Goal: Information Seeking & Learning: Learn about a topic

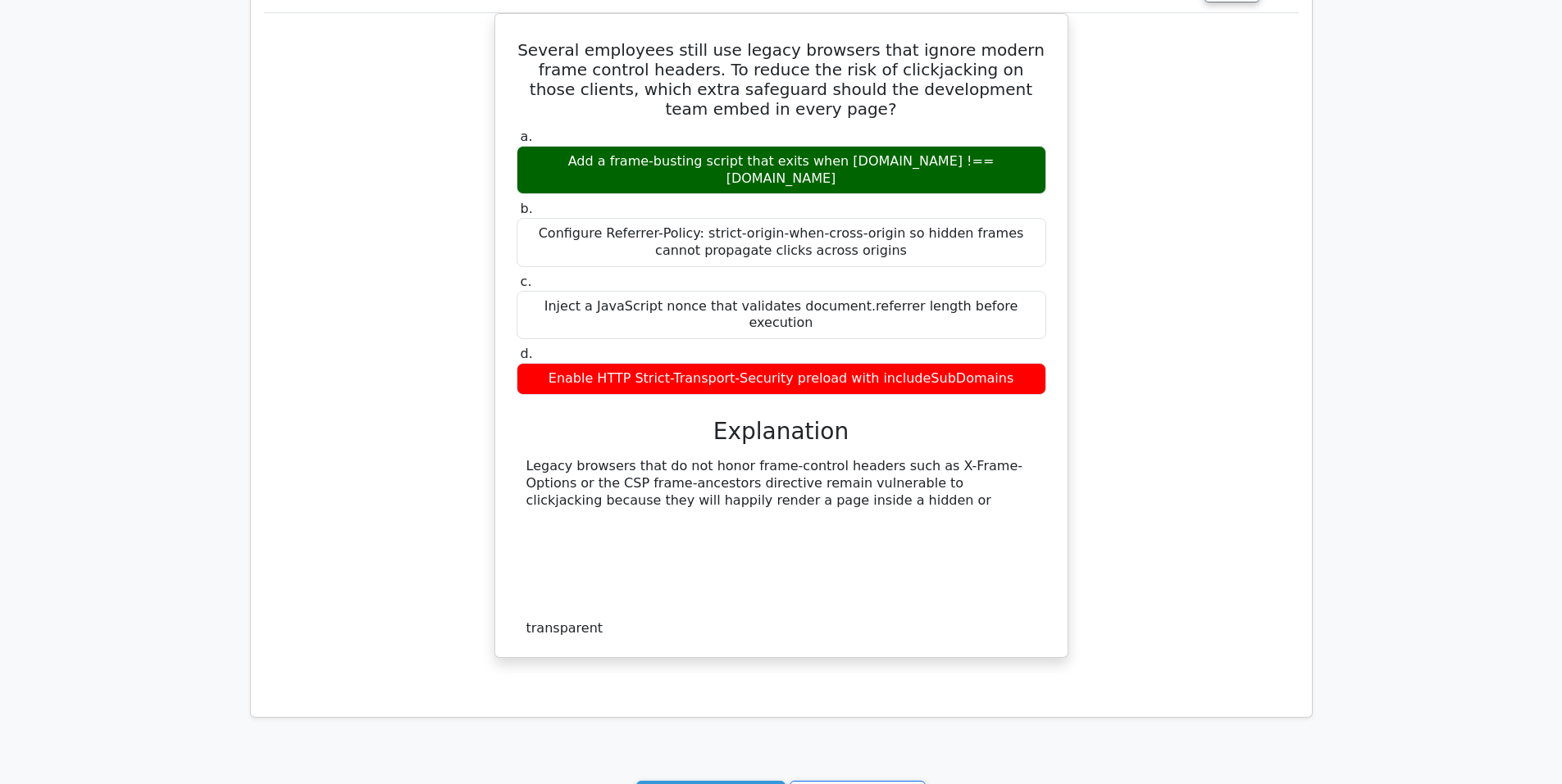
scroll to position [3700, 0]
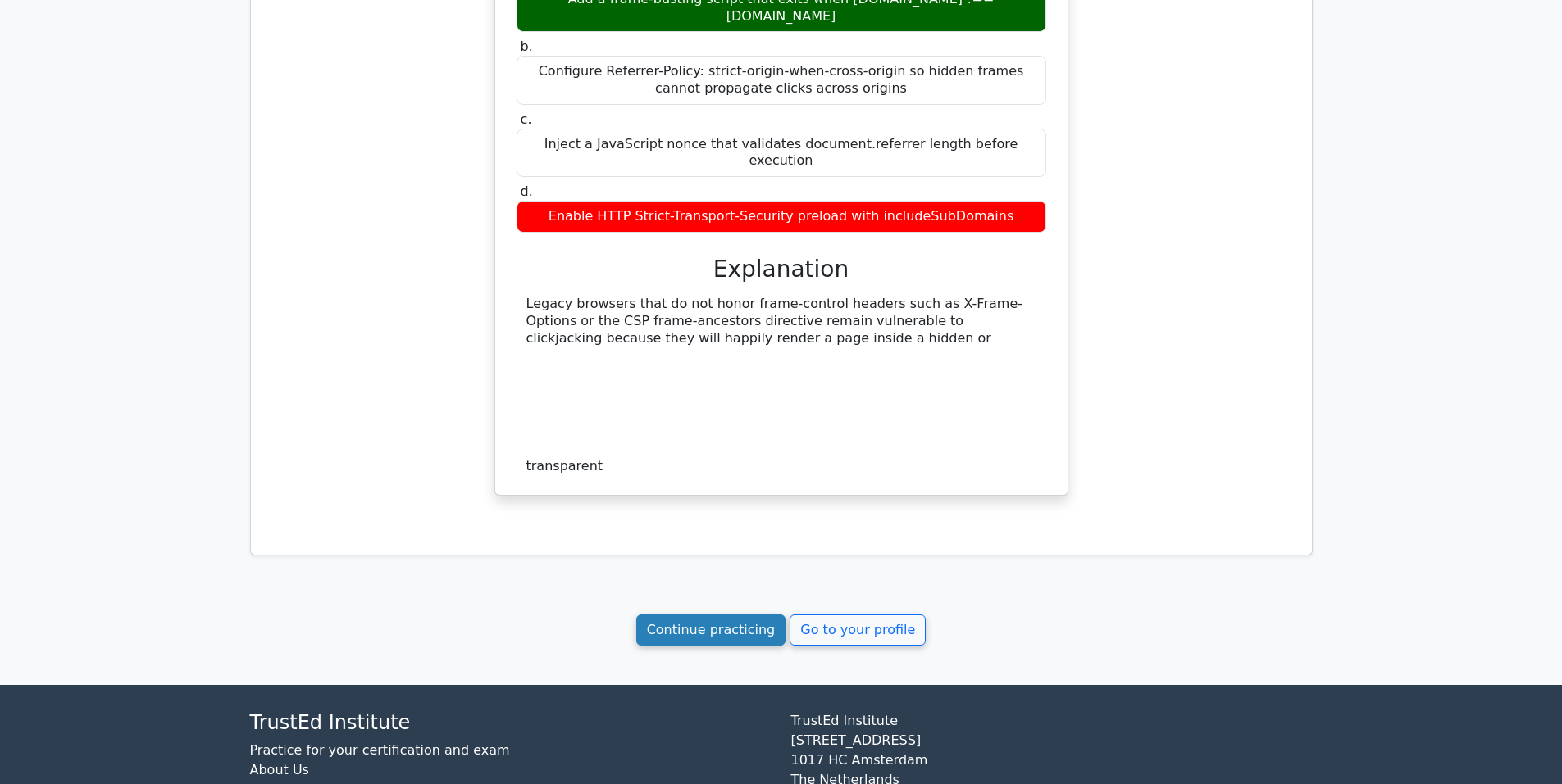
drag, startPoint x: 732, startPoint y: 533, endPoint x: 713, endPoint y: 540, distance: 20.2
click at [732, 615] on link "Continue practicing" at bounding box center [711, 631] width 150 height 31
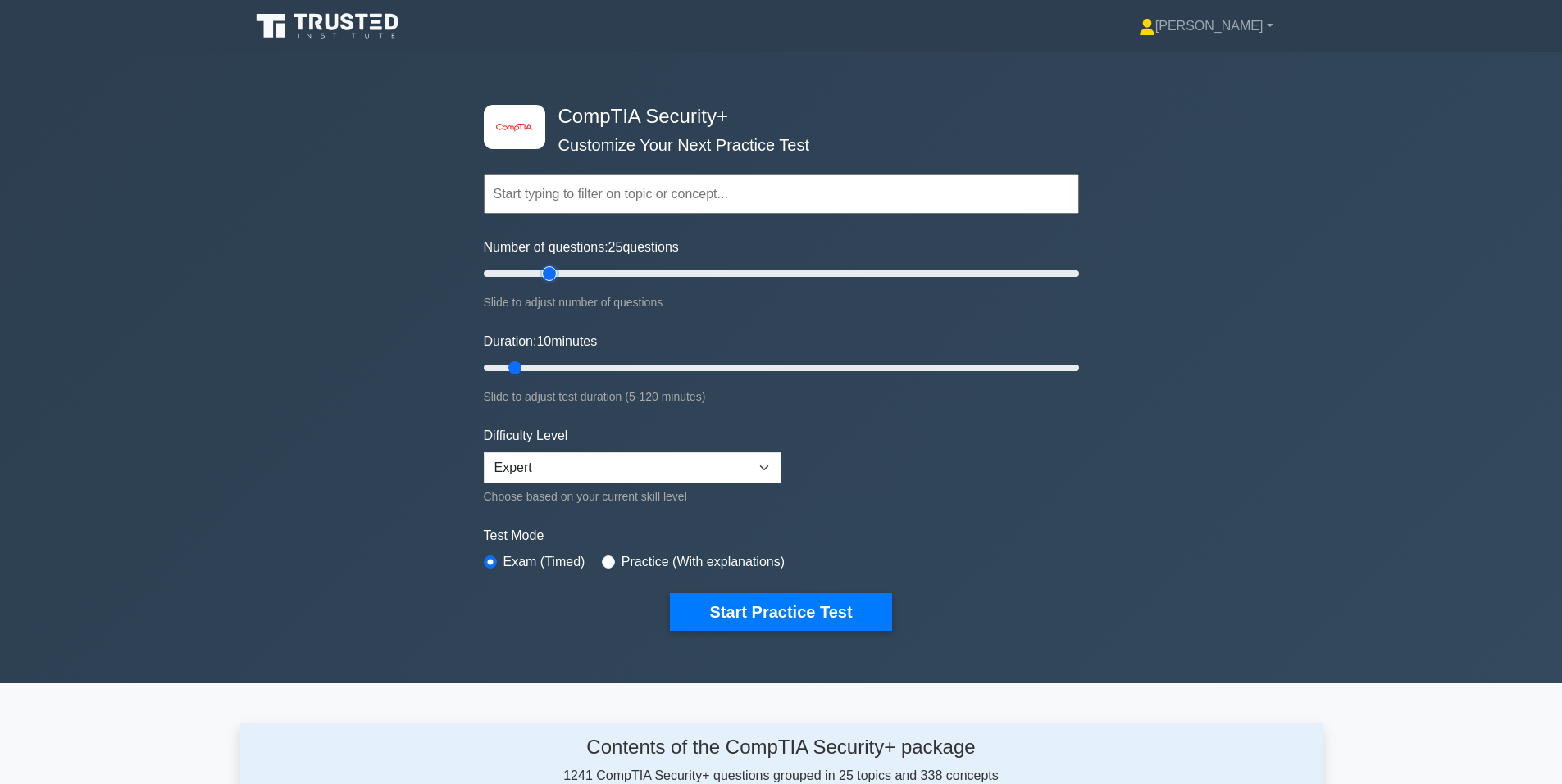
click at [543, 270] on input "Number of questions: 25 questions" at bounding box center [781, 274] width 595 height 20
type input "20"
click at [534, 270] on input "Number of questions: 20 questions" at bounding box center [781, 274] width 595 height 20
click at [548, 362] on input "Duration: 15 minutes" at bounding box center [781, 368] width 595 height 20
type input "20"
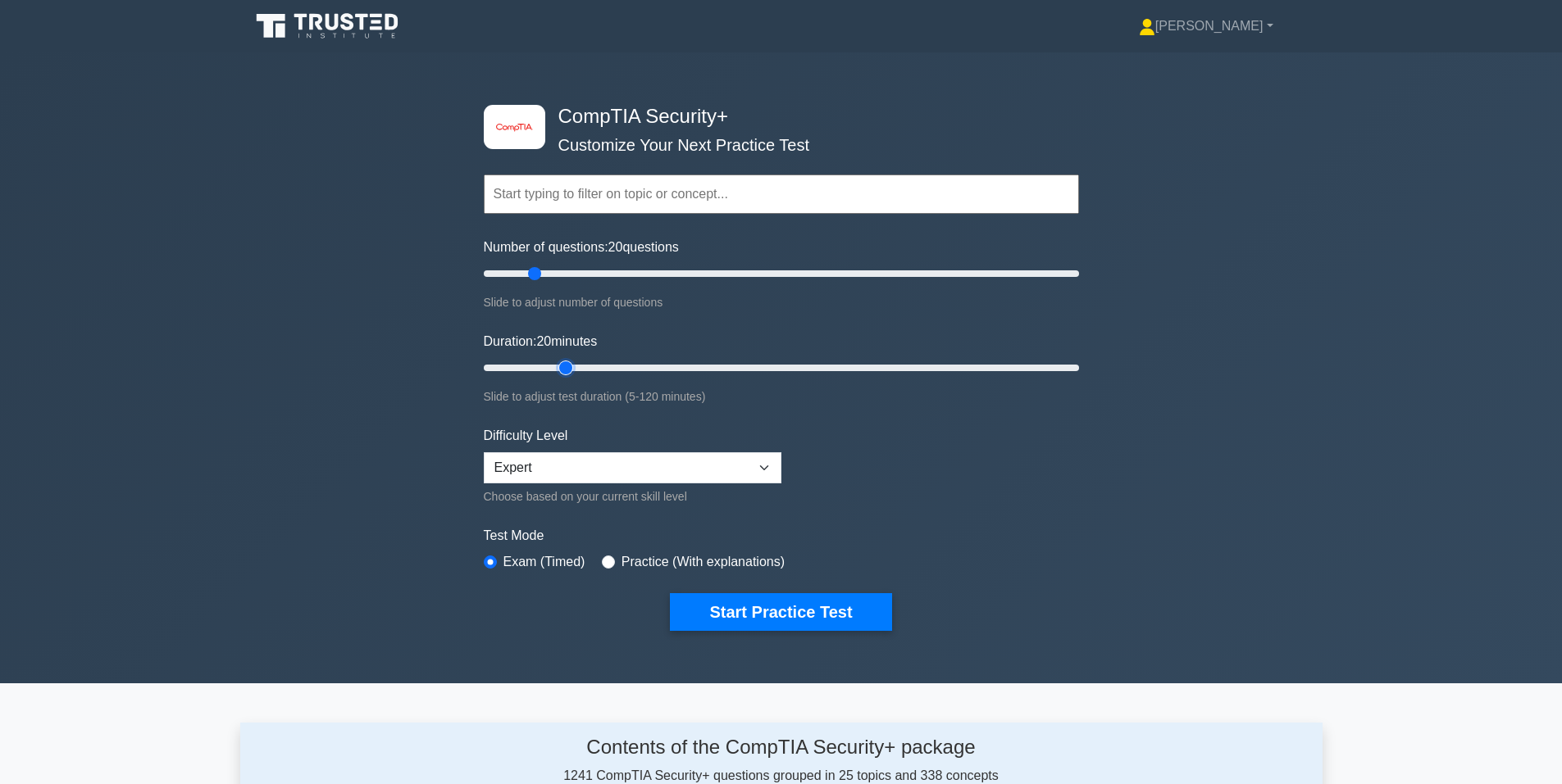
click at [559, 365] on input "Duration: 20 minutes" at bounding box center [781, 368] width 595 height 20
click at [408, 371] on div "image/svg+xml CompTIA Security+ Customize Your Next Practice Test Topics Crypto…" at bounding box center [781, 368] width 1562 height 631
click at [785, 611] on button "Start Practice Test" at bounding box center [780, 613] width 221 height 38
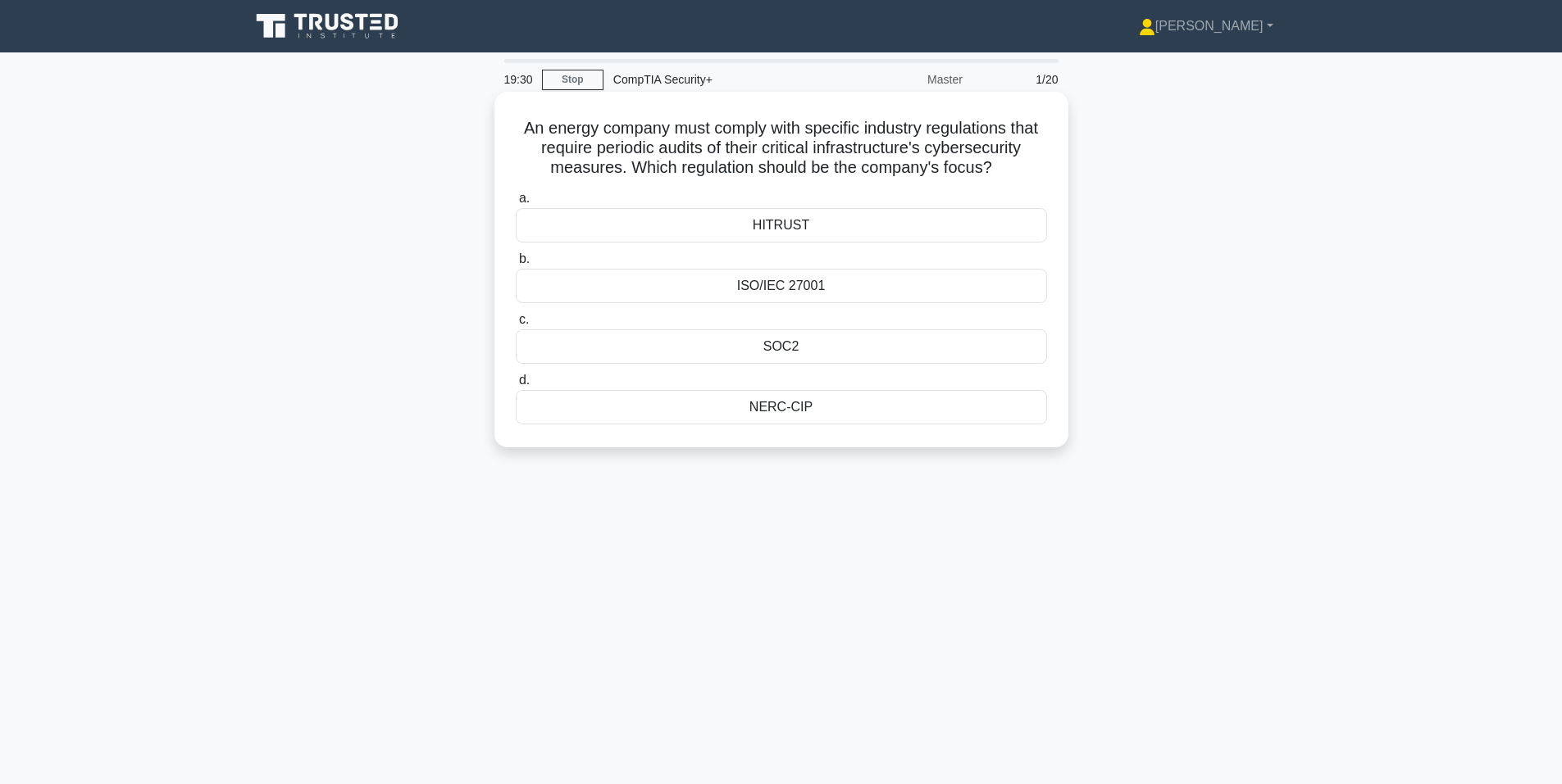
click at [702, 285] on div "ISO/IEC 27001" at bounding box center [781, 286] width 531 height 35
click at [515, 265] on input "b. ISO/IEC 27001" at bounding box center [515, 259] width 0 height 11
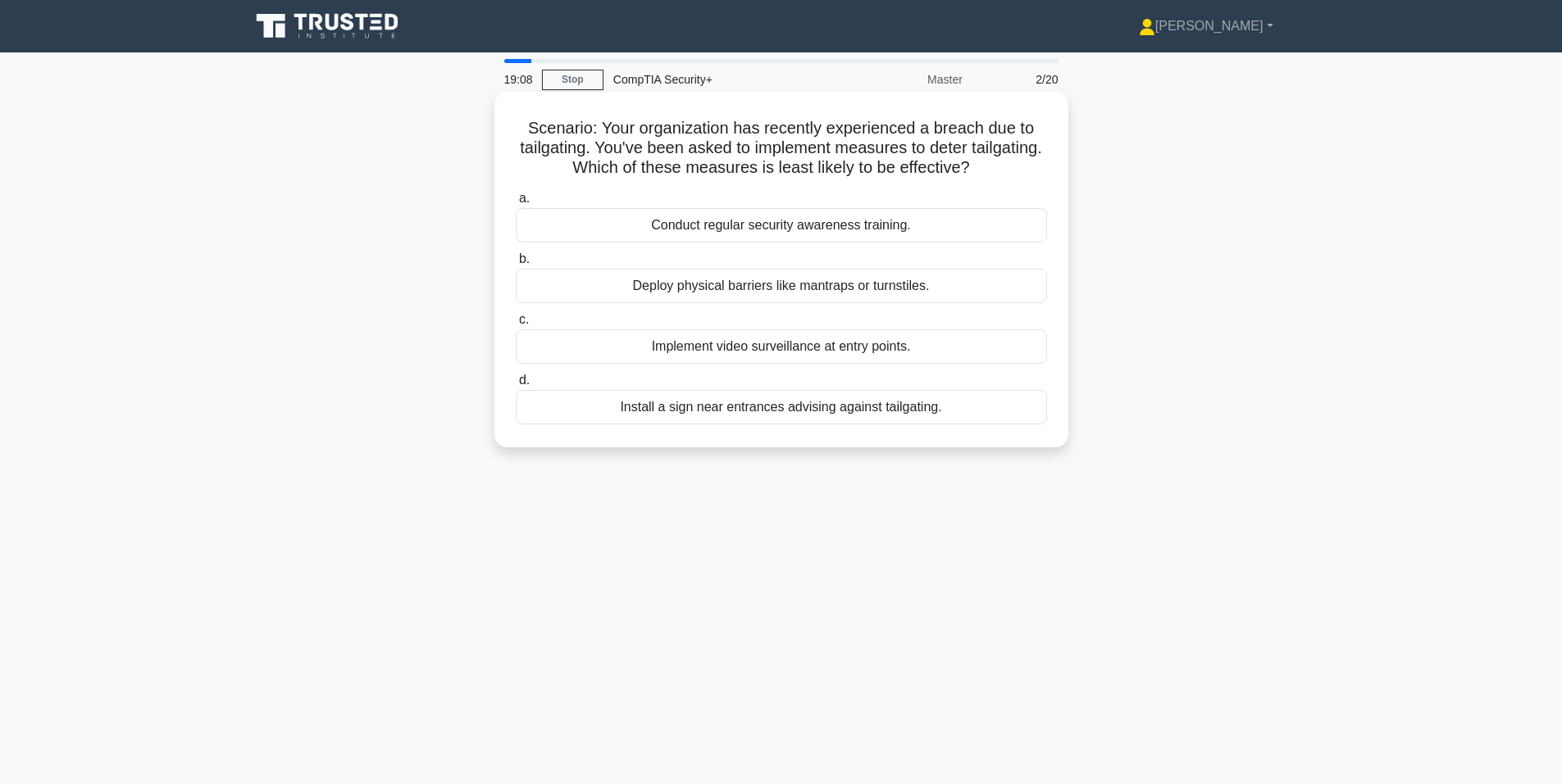
click at [730, 288] on div "Deploy physical barriers like mantraps or turnstiles." at bounding box center [781, 286] width 531 height 35
click at [515, 265] on input "b. Deploy physical barriers like mantraps or turnstiles." at bounding box center [515, 259] width 0 height 11
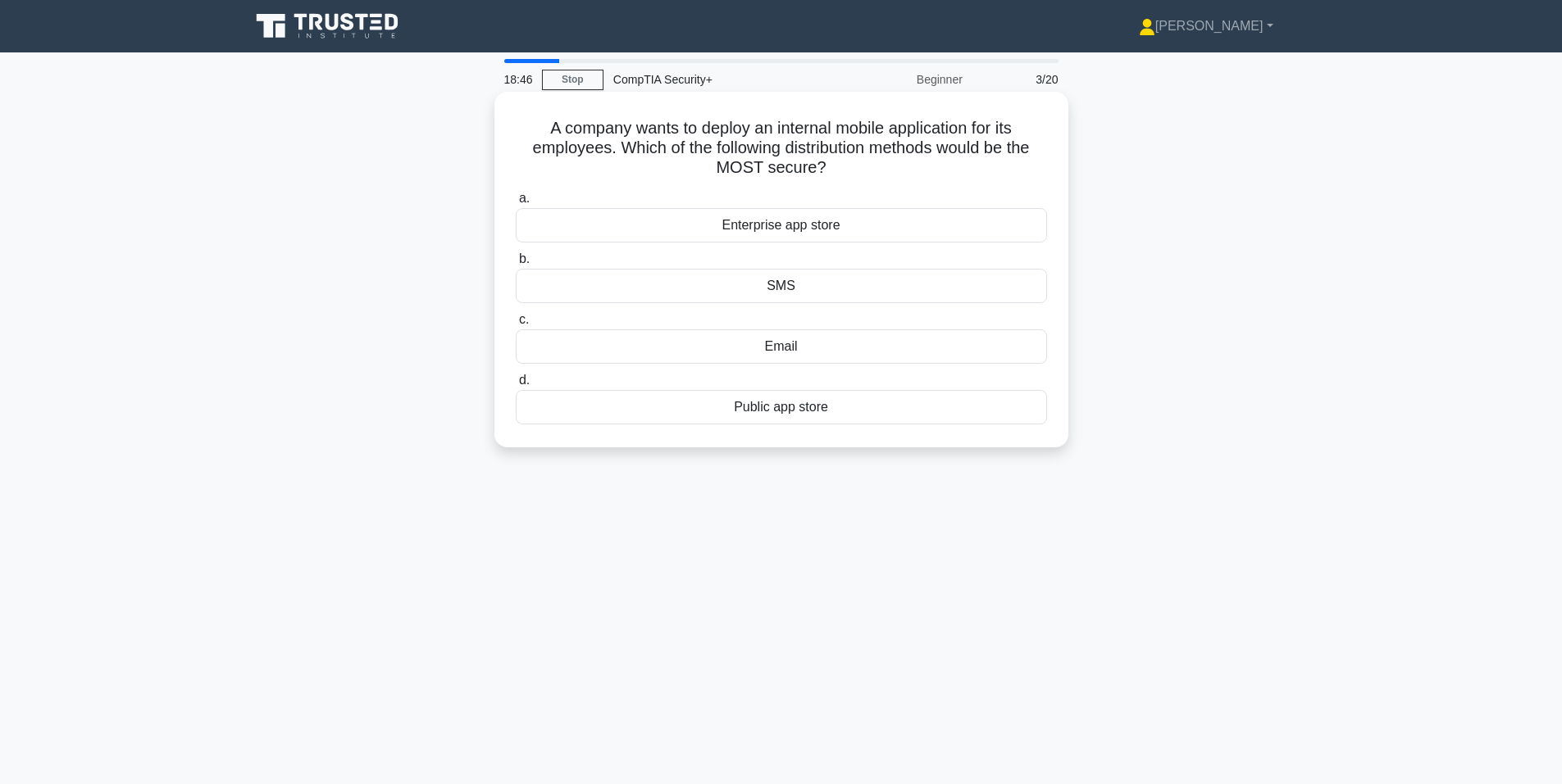
click at [671, 275] on div "SMS" at bounding box center [781, 286] width 531 height 35
click at [515, 265] on input "b. SMS" at bounding box center [515, 259] width 0 height 11
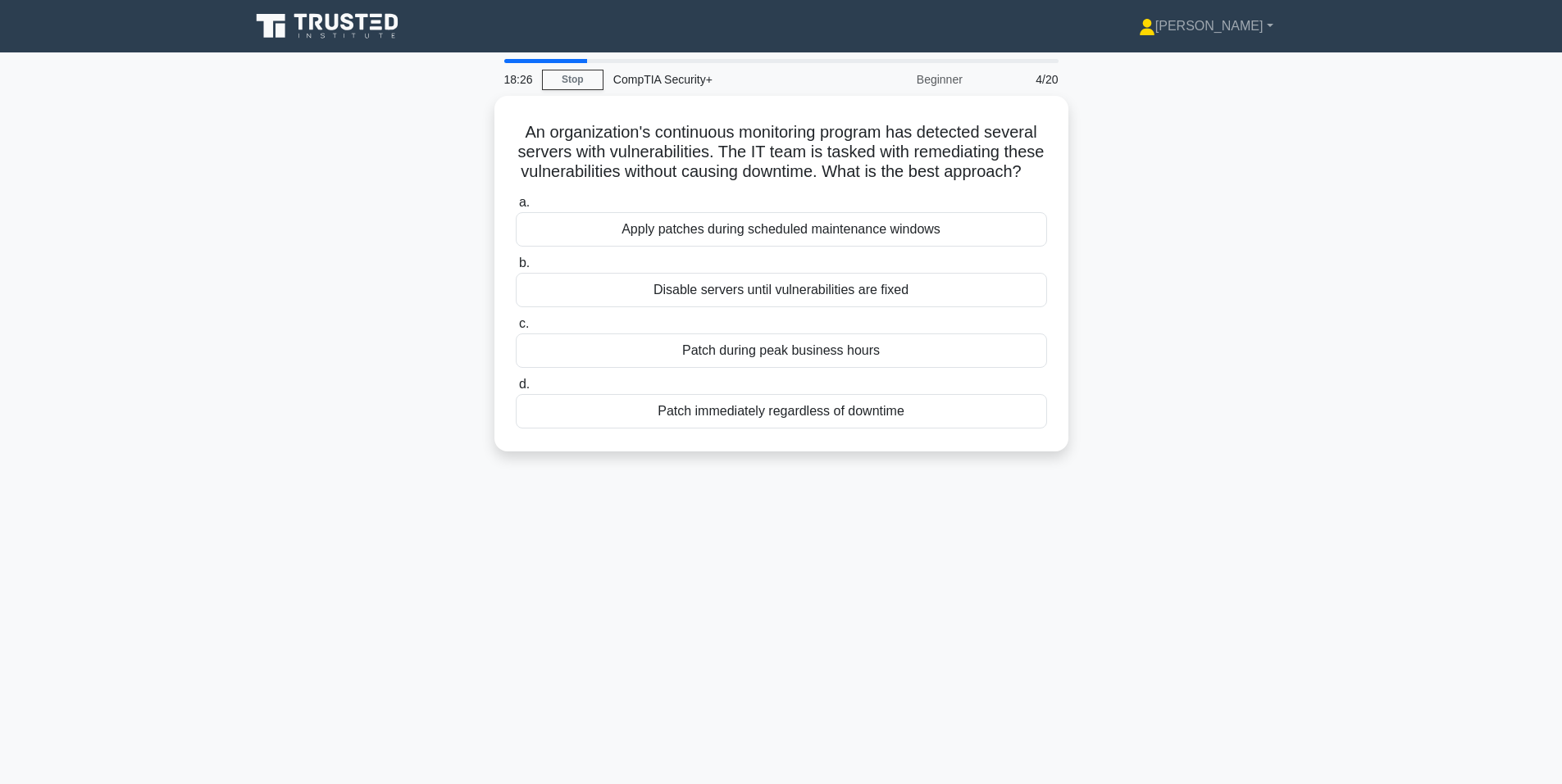
click at [385, 391] on div "An organization's continuous monitoring program has detected several servers wi…" at bounding box center [781, 283] width 1082 height 375
click at [385, 392] on div "An organization's continuous monitoring program has detected several servers wi…" at bounding box center [781, 283] width 1082 height 375
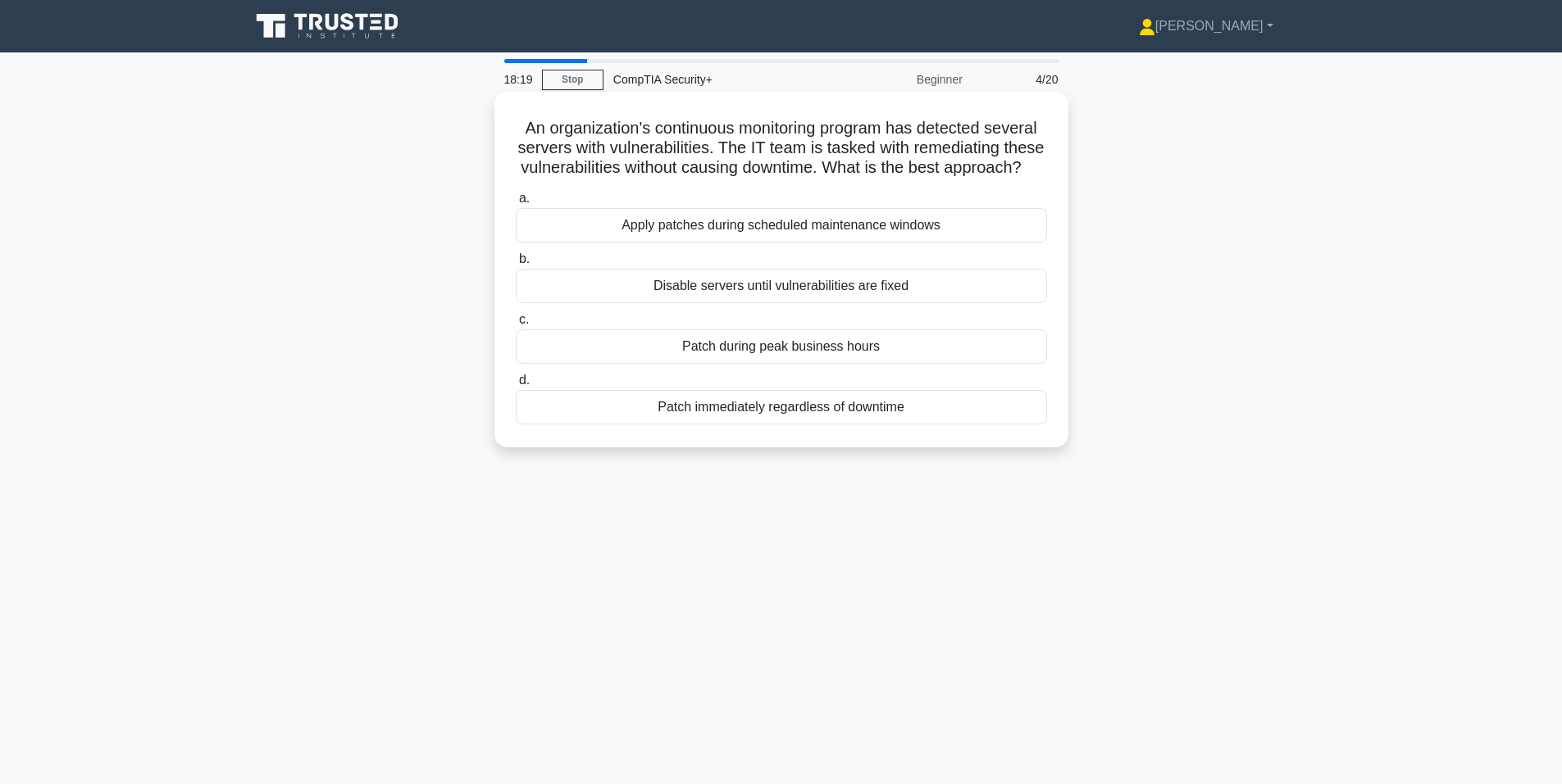
click at [731, 242] on div "Apply patches during scheduled maintenance windows" at bounding box center [781, 225] width 531 height 35
click at [515, 204] on input "a. Apply patches during scheduled maintenance windows" at bounding box center [515, 199] width 0 height 11
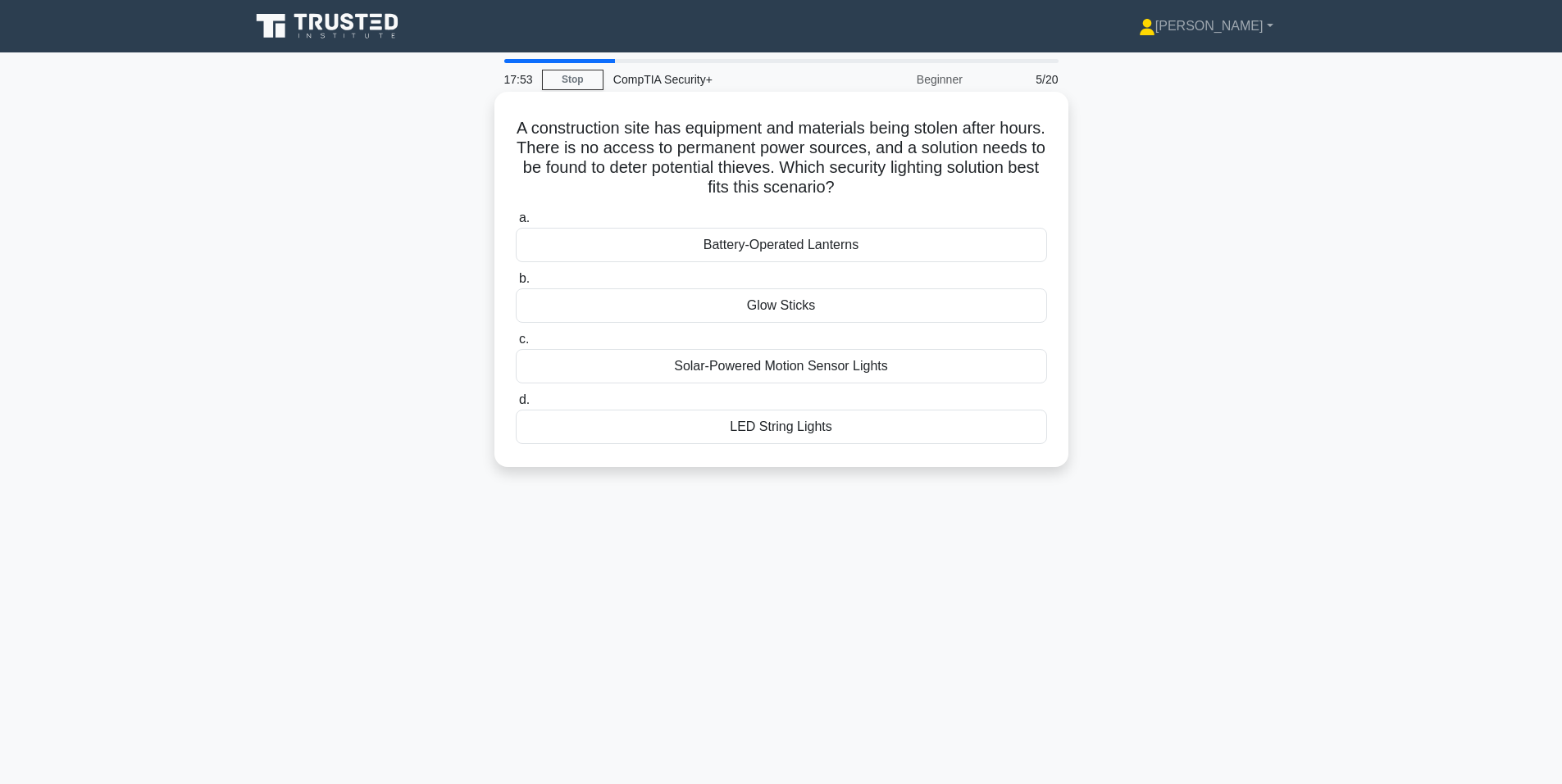
click at [733, 362] on div "Solar-Powered Motion Sensor Lights" at bounding box center [781, 366] width 531 height 35
click at [515, 345] on input "c. Solar-Powered Motion Sensor Lights" at bounding box center [515, 340] width 0 height 11
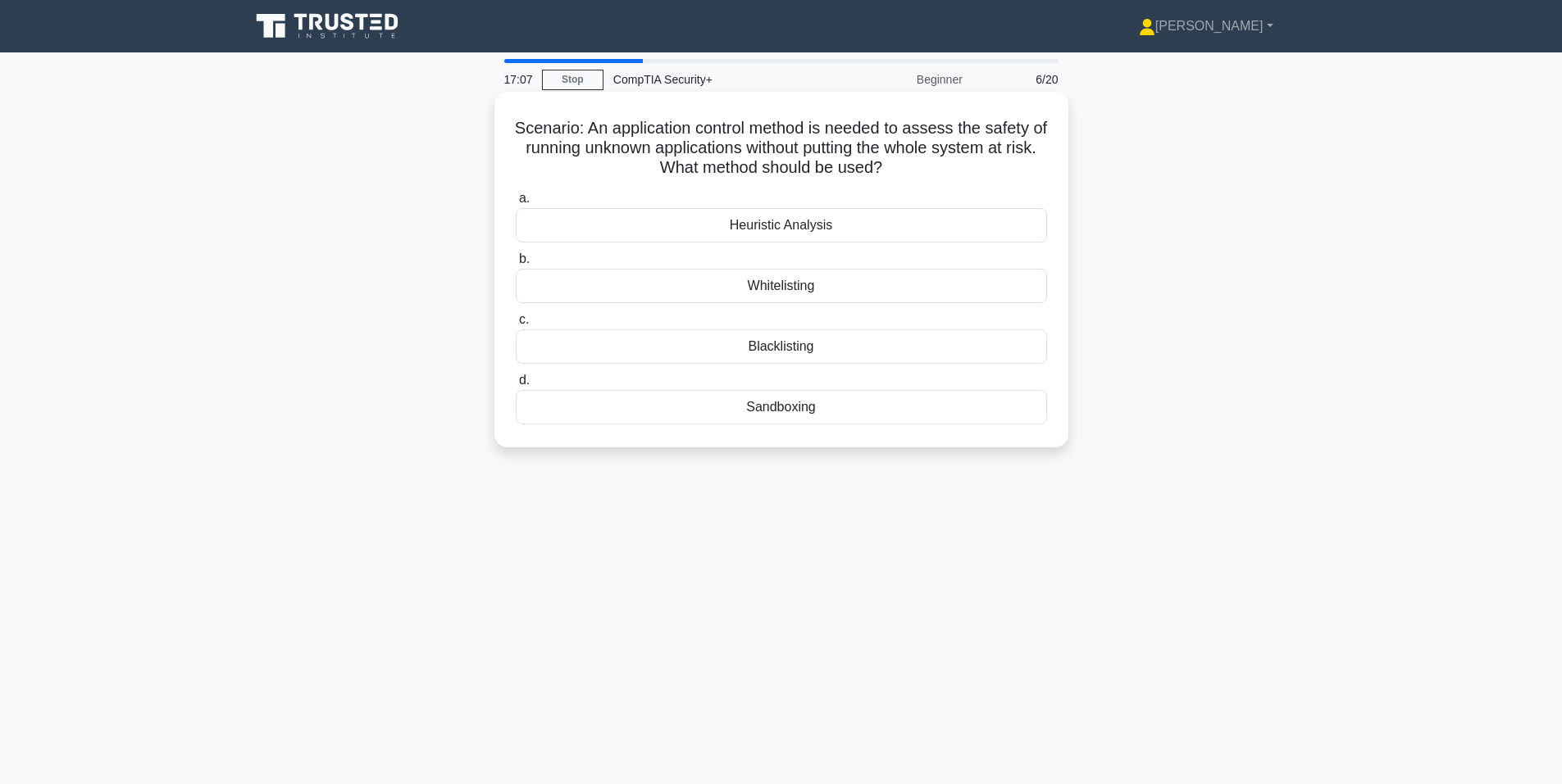
click at [649, 293] on div "Whitelisting" at bounding box center [781, 286] width 531 height 35
click at [515, 265] on input "b. Whitelisting" at bounding box center [515, 259] width 0 height 11
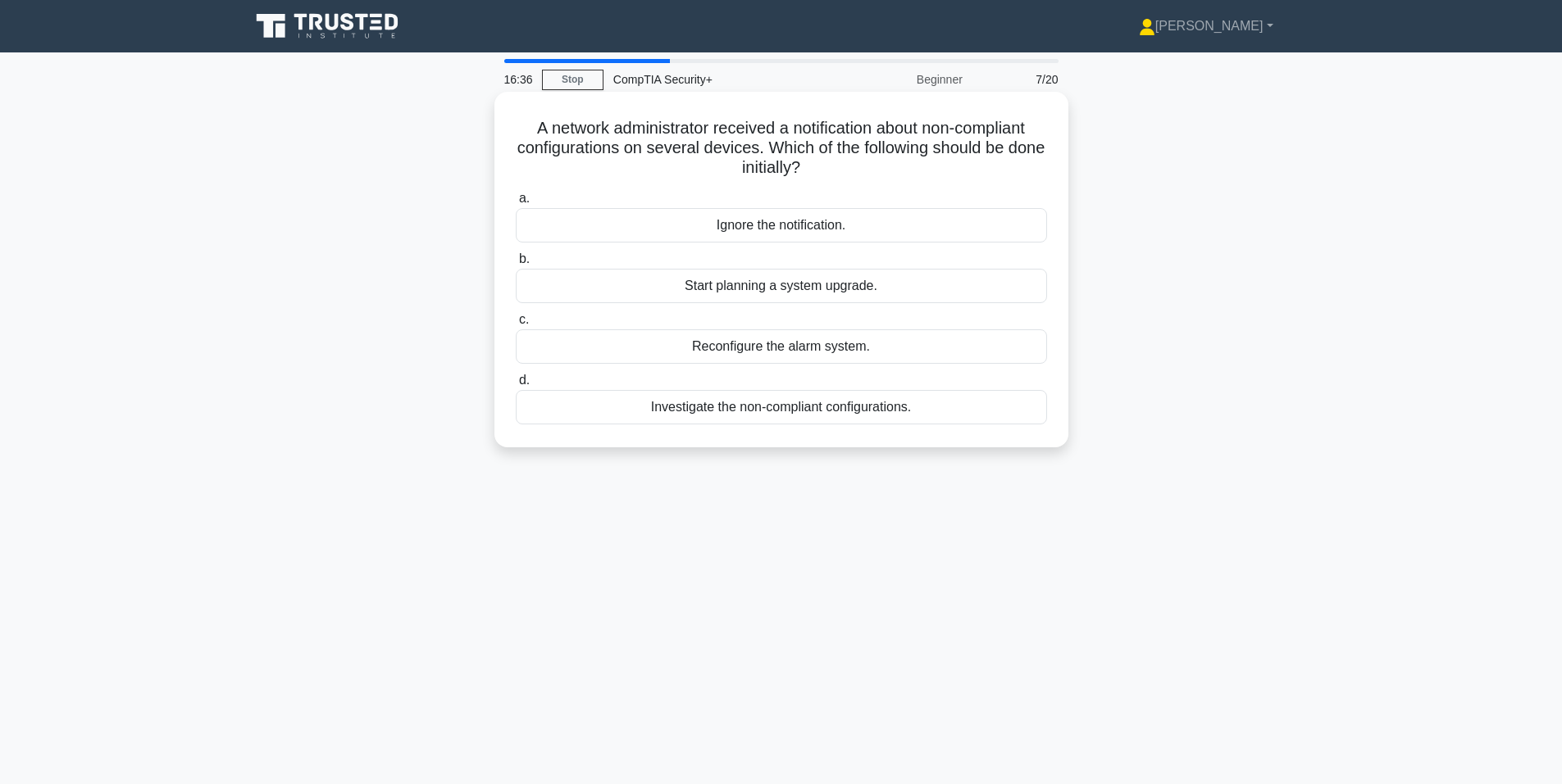
click at [625, 403] on div "Investigate the non-compliant configurations." at bounding box center [781, 407] width 531 height 35
click at [515, 386] on input "d. Investigate the non-compliant configurations." at bounding box center [515, 380] width 0 height 11
click at [673, 340] on div "Multi-factor authentication (MFA)" at bounding box center [781, 347] width 531 height 35
click at [515, 326] on input "c. Multi-factor authentication (MFA)" at bounding box center [515, 320] width 0 height 11
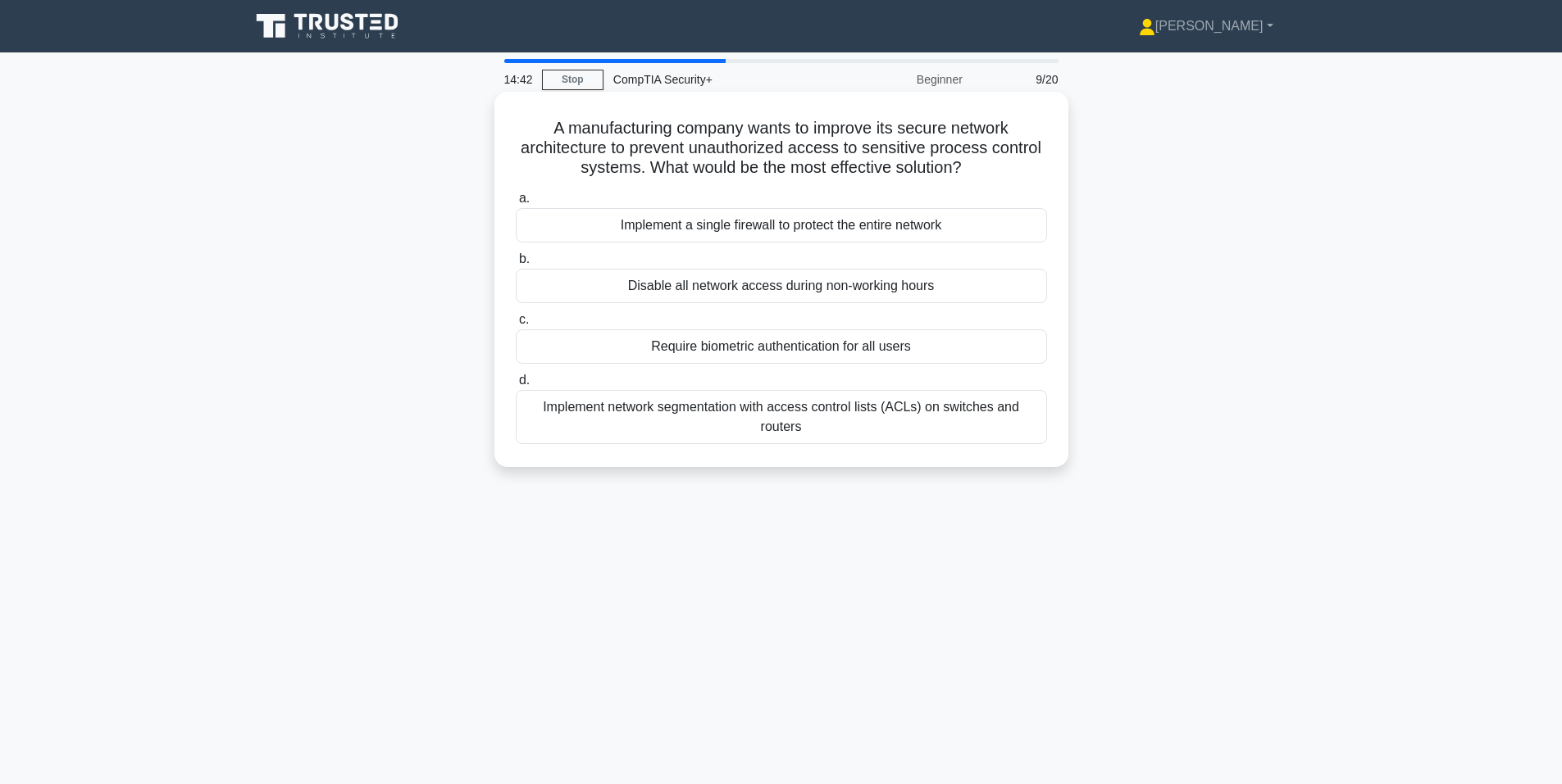
click at [588, 343] on div "Require biometric authentication for all users" at bounding box center [781, 347] width 531 height 35
click at [515, 326] on input "c. Require biometric authentication for all users" at bounding box center [515, 320] width 0 height 11
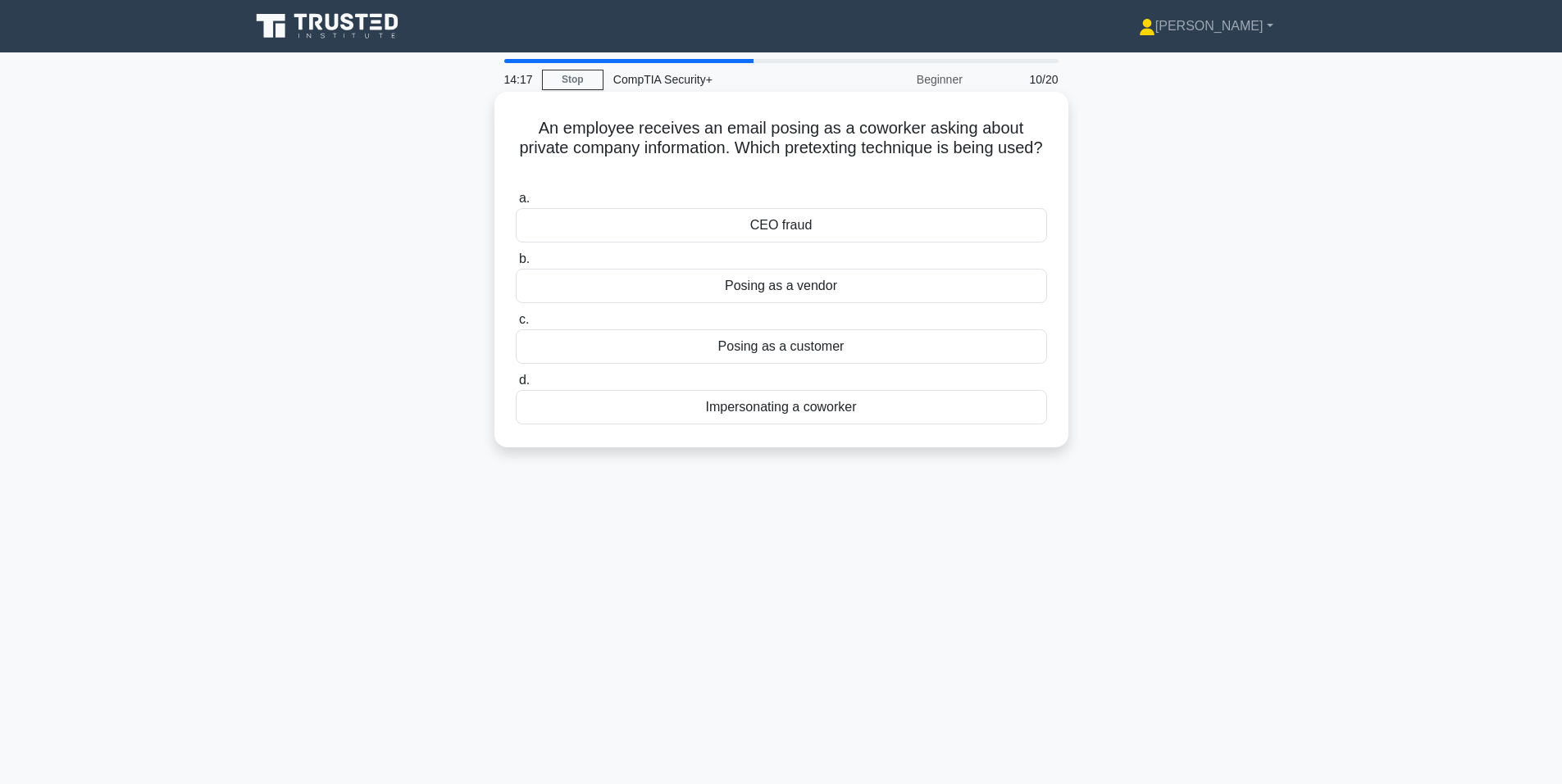
click at [654, 413] on div "Impersonating a coworker" at bounding box center [781, 407] width 531 height 35
click at [515, 386] on input "d. Impersonating a coworker" at bounding box center [515, 380] width 0 height 11
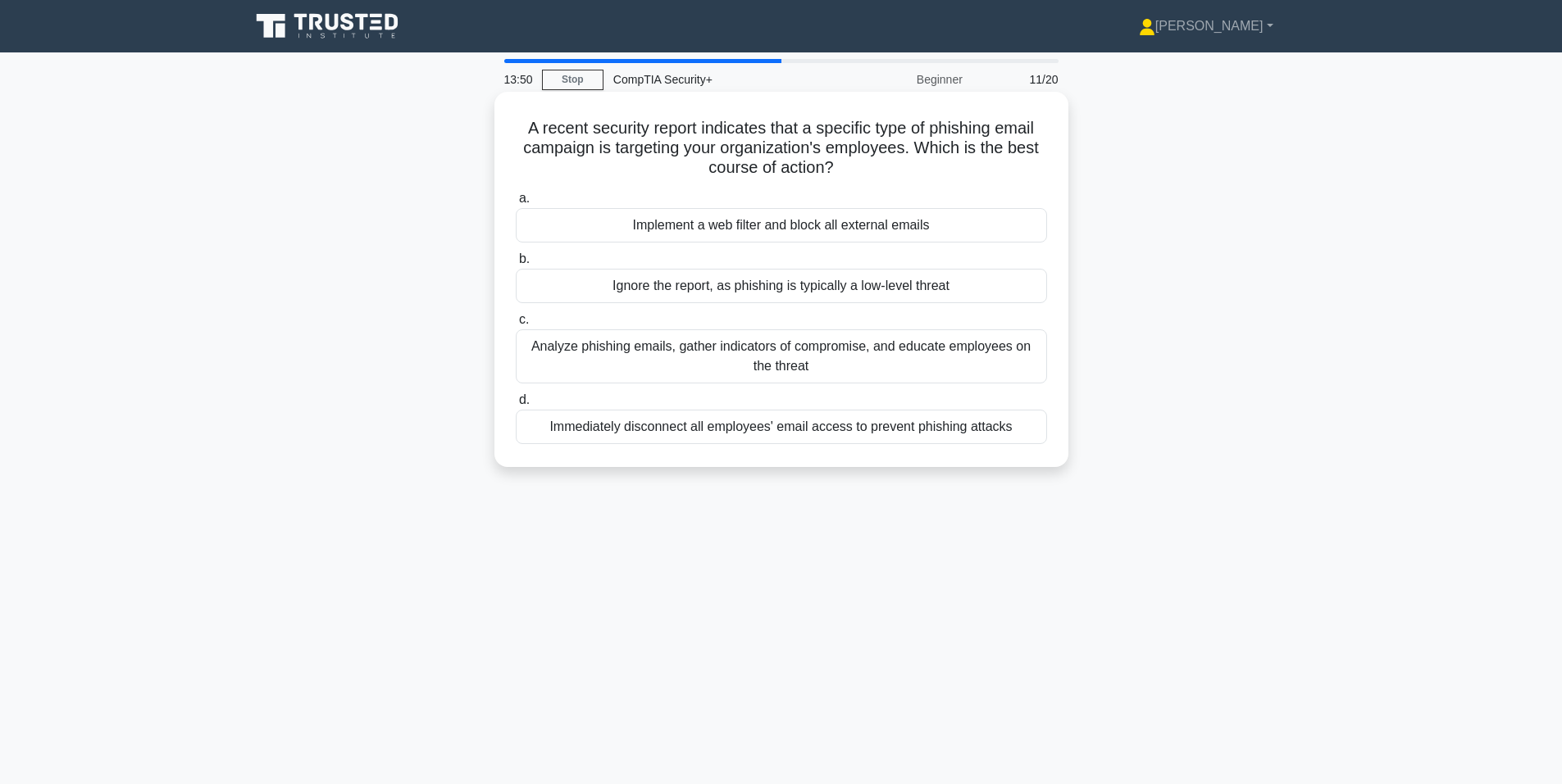
click at [555, 358] on div "Analyze phishing emails, gather indicators of compromise, and educate employees…" at bounding box center [781, 357] width 531 height 54
click at [515, 326] on input "c. Analyze phishing emails, gather indicators of compromise, and educate employ…" at bounding box center [515, 320] width 0 height 11
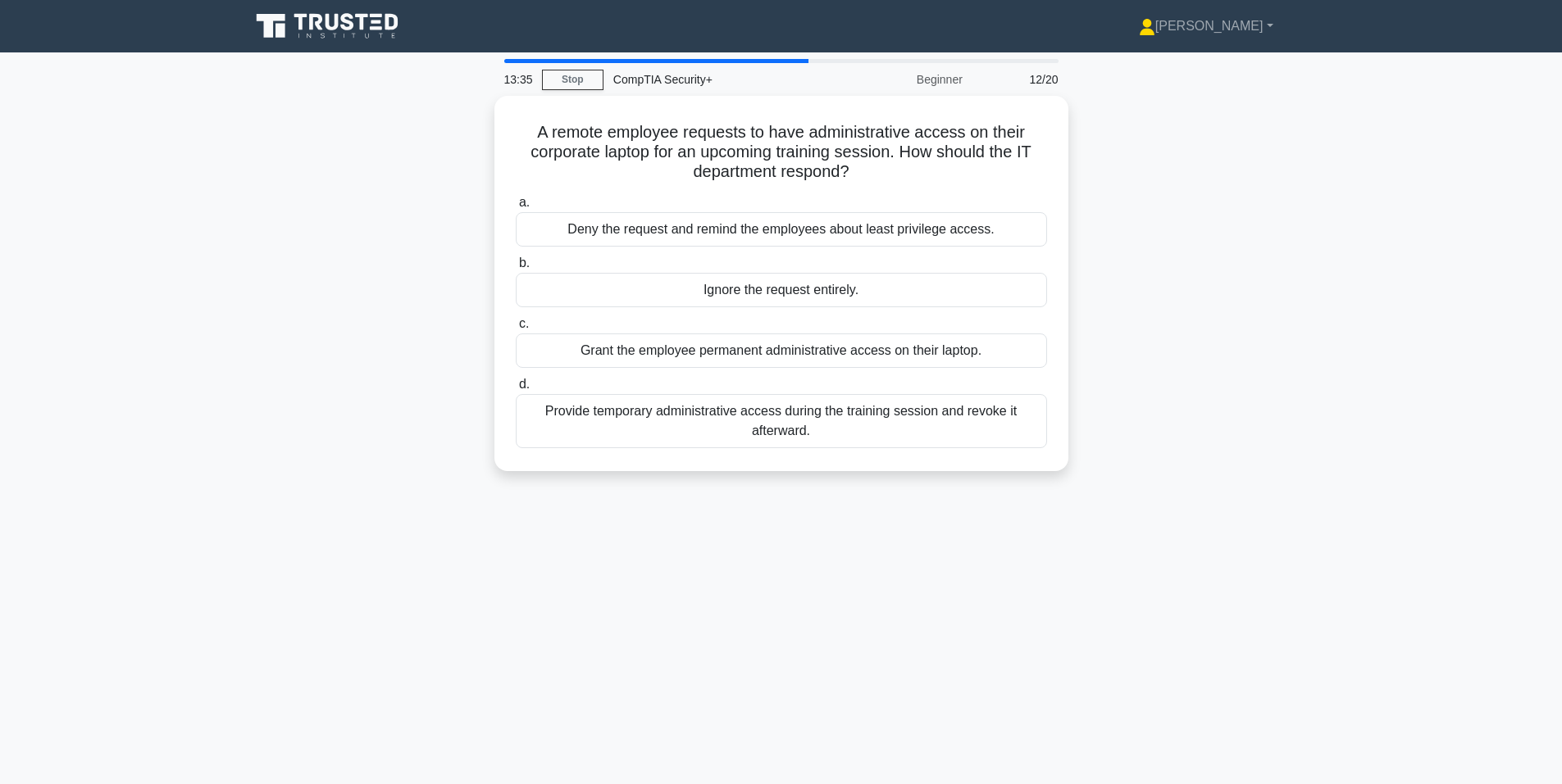
click at [309, 344] on div "A remote employee requests to have administrative access on their corporate lap…" at bounding box center [781, 293] width 1082 height 395
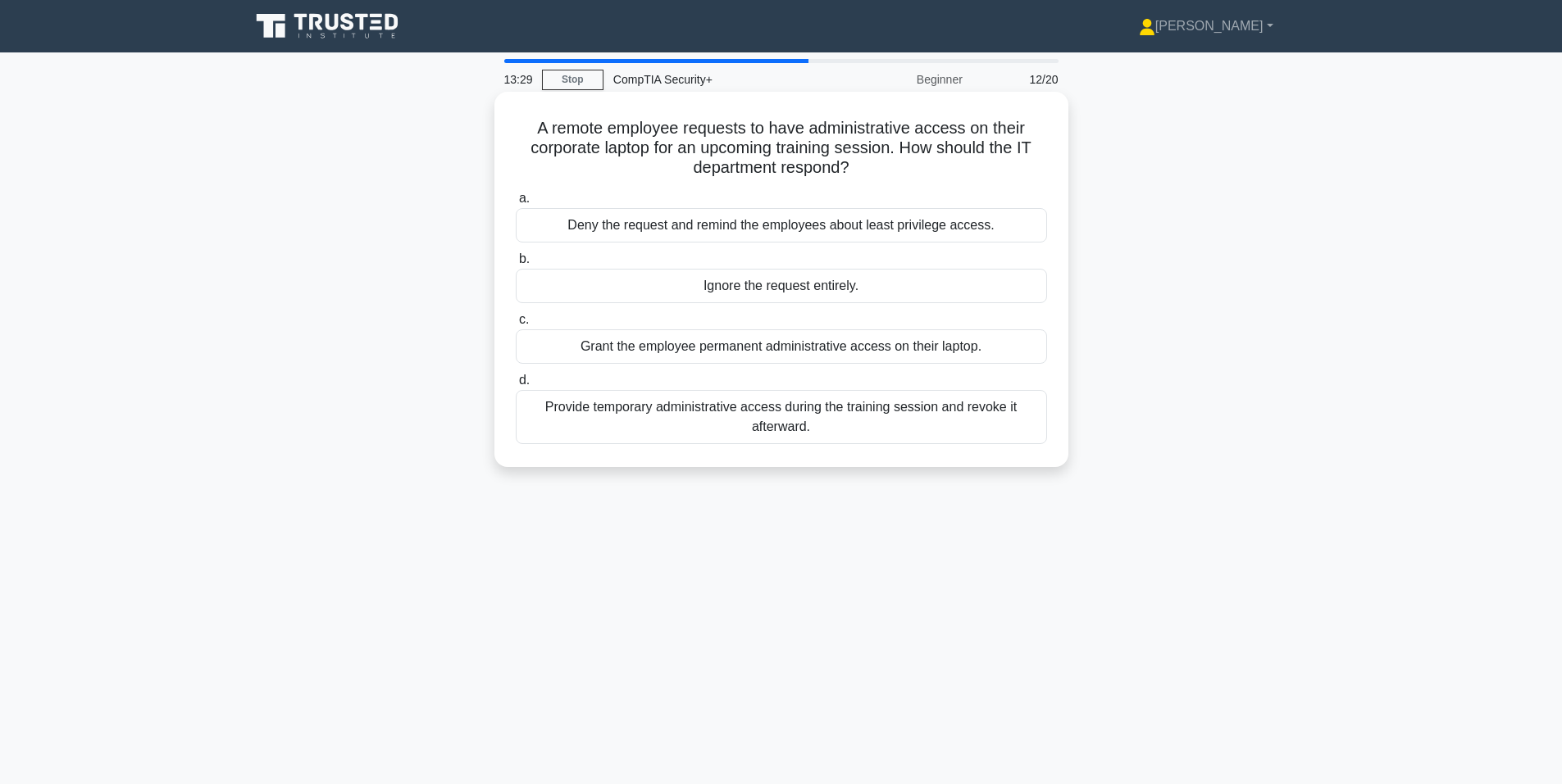
click at [630, 409] on div "Provide temporary administrative access during the training session and revoke …" at bounding box center [781, 417] width 531 height 54
click at [515, 386] on input "d. Provide temporary administrative access during the training session and revo…" at bounding box center [515, 380] width 0 height 11
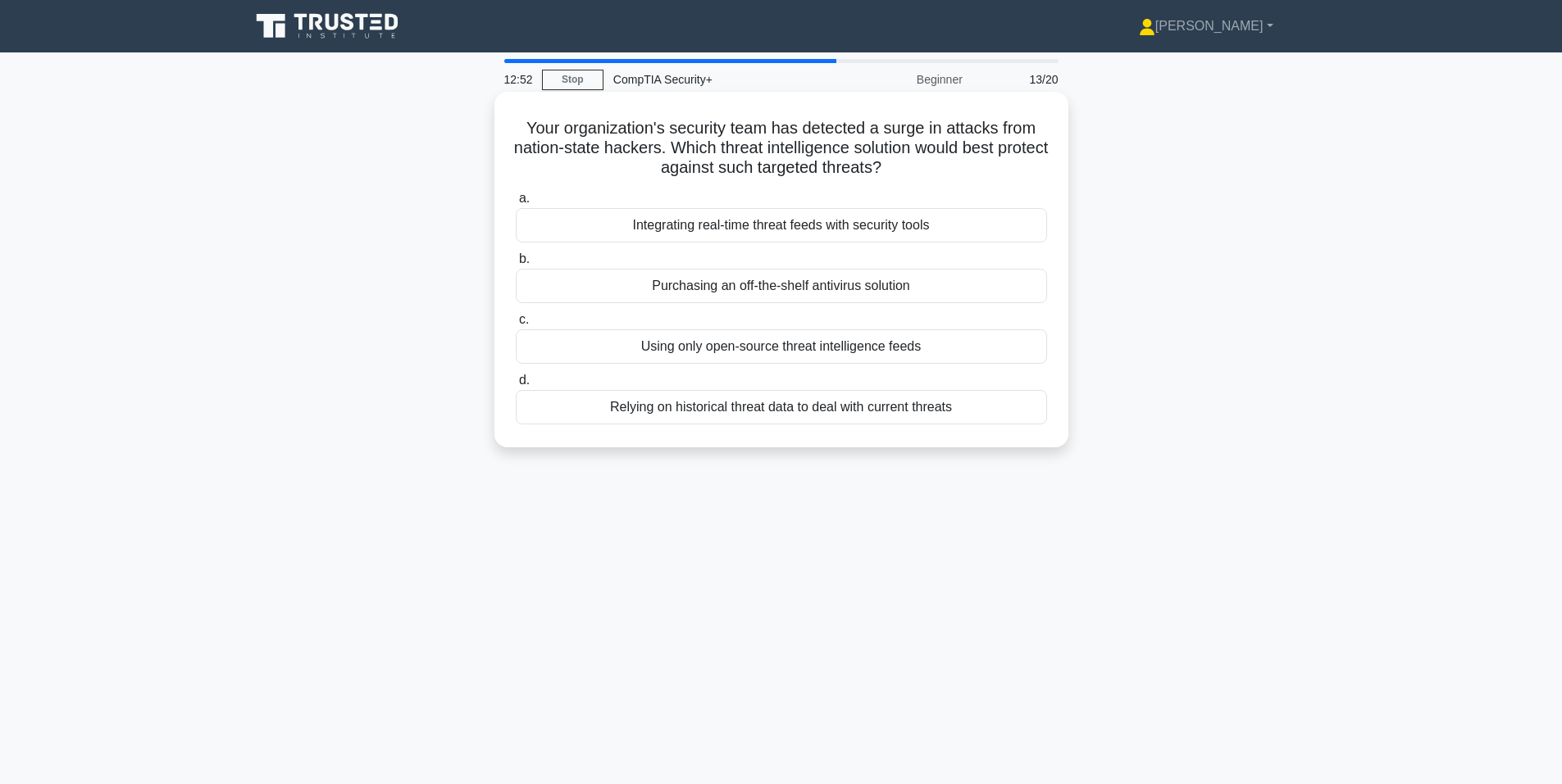
click at [623, 229] on div "Integrating real-time threat feeds with security tools" at bounding box center [781, 225] width 531 height 35
click at [515, 204] on input "a. Integrating real-time threat feeds with security tools" at bounding box center [515, 199] width 0 height 11
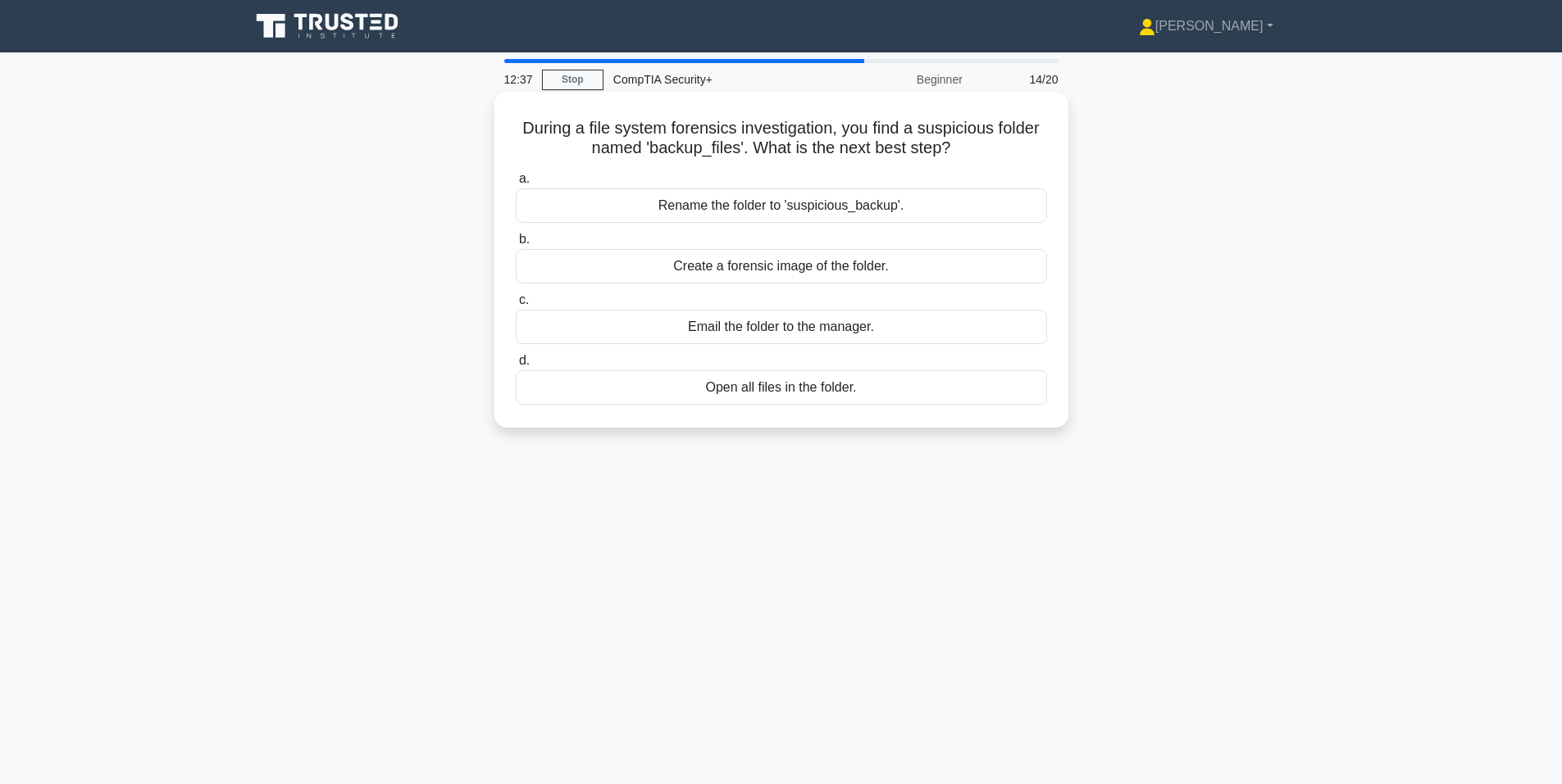
click at [721, 266] on div "Create a forensic image of the folder." at bounding box center [781, 266] width 531 height 35
click at [515, 245] on input "b. Create a forensic image of the folder." at bounding box center [515, 239] width 0 height 11
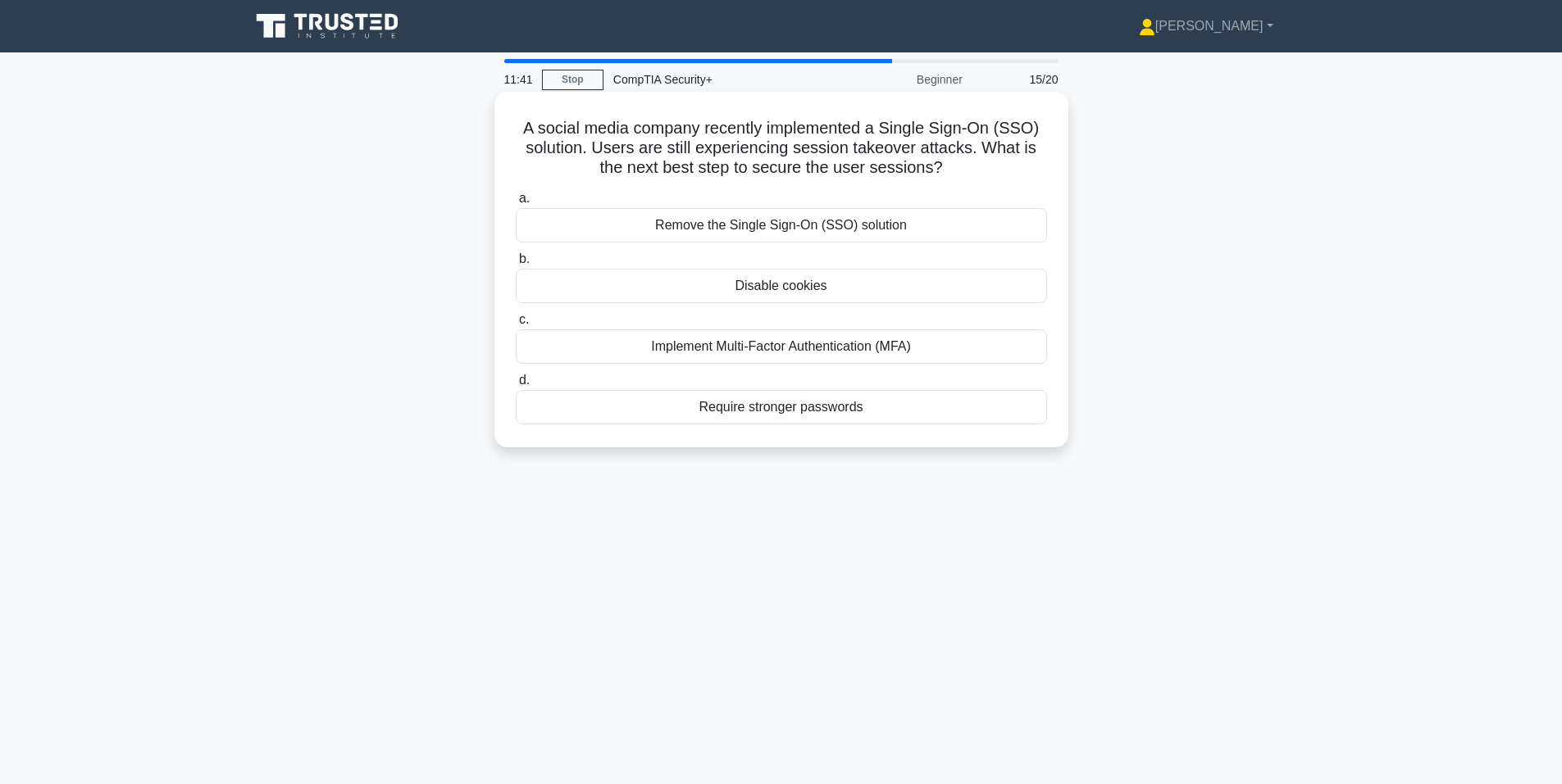
click at [646, 397] on div "Require stronger passwords" at bounding box center [781, 407] width 531 height 35
click at [515, 386] on input "d. Require stronger passwords" at bounding box center [515, 380] width 0 height 11
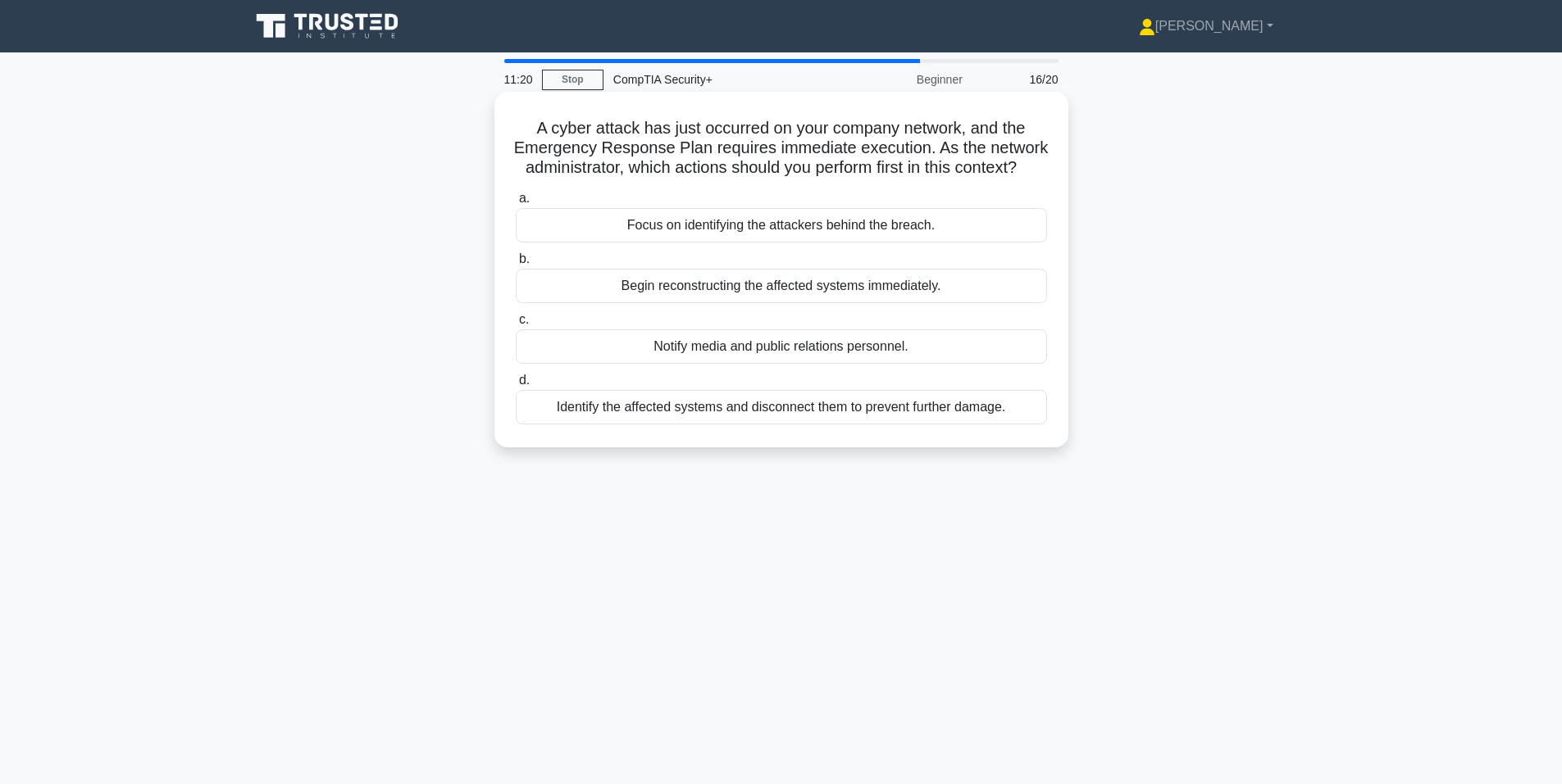
click at [604, 425] on div "Identify the affected systems and disconnect them to prevent further damage." at bounding box center [781, 407] width 531 height 35
click at [515, 386] on input "d. Identify the affected systems and disconnect them to prevent further damage." at bounding box center [515, 380] width 0 height 11
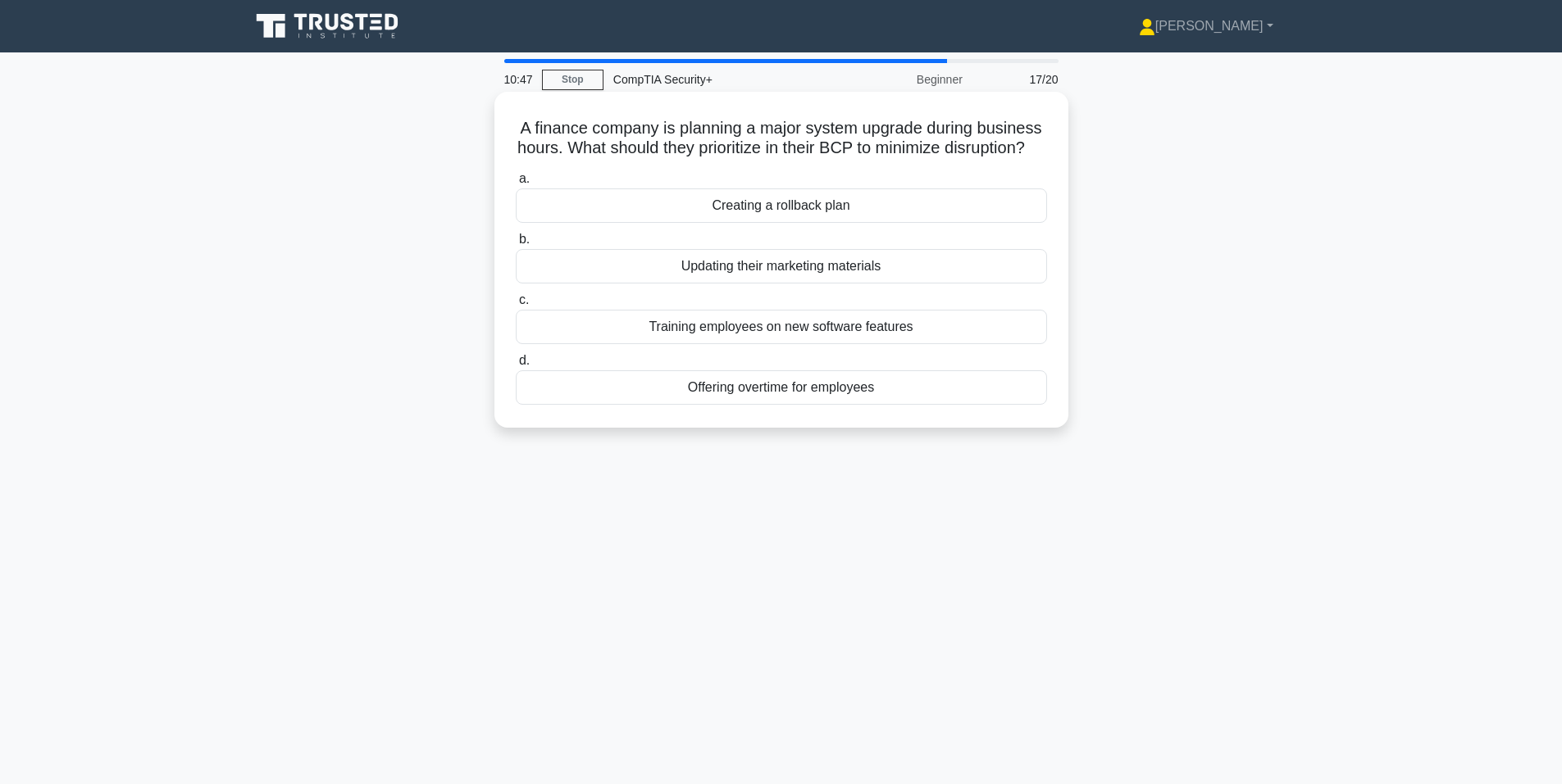
click at [670, 223] on div "Creating a rollback plan" at bounding box center [781, 206] width 531 height 35
click at [515, 185] on input "a. Creating a rollback plan" at bounding box center [515, 179] width 0 height 11
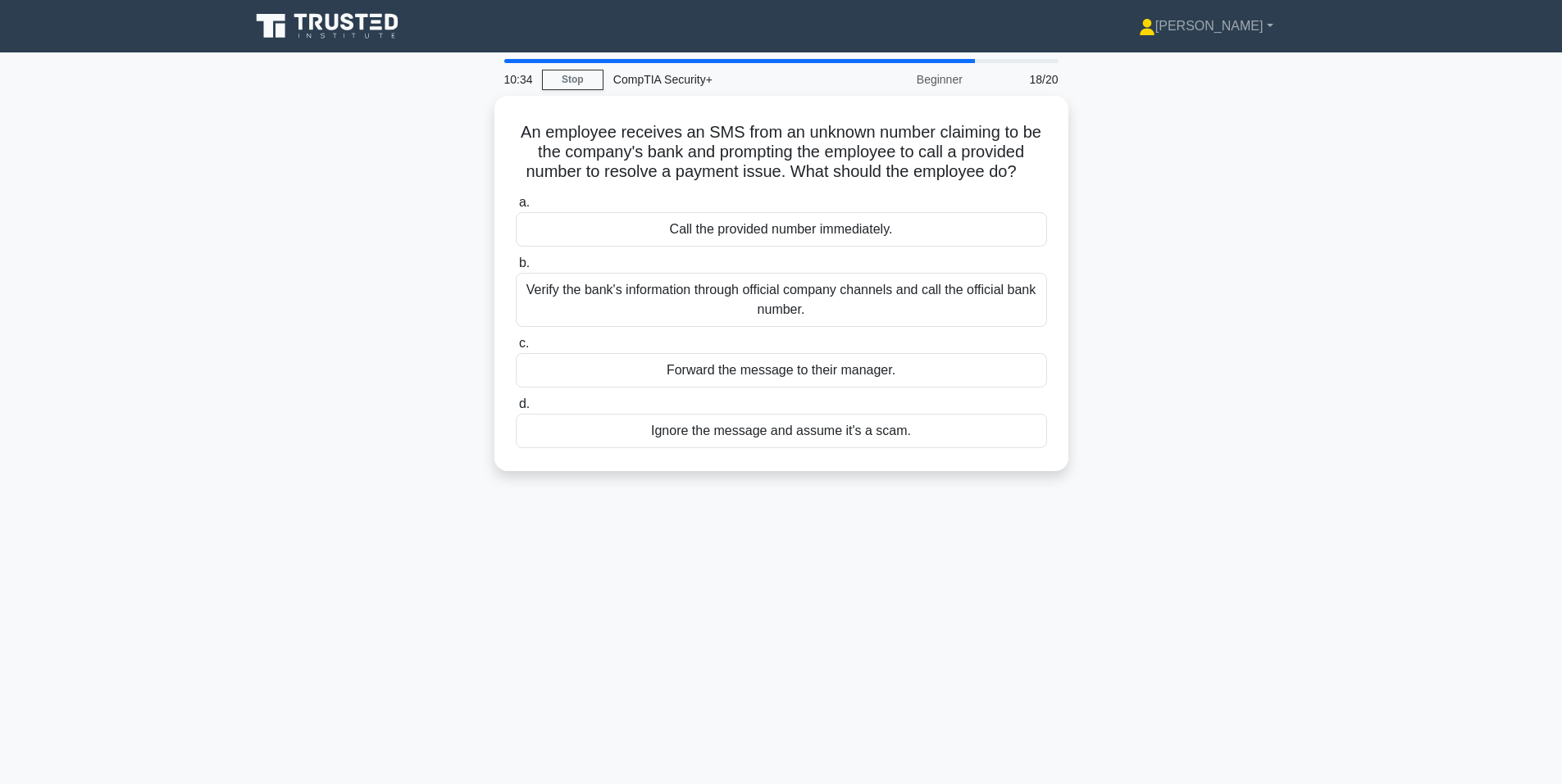
click at [358, 339] on div "An employee receives an SMS from an unknown number claiming to be the company's…" at bounding box center [781, 293] width 1082 height 395
click at [685, 298] on div "Verify the bank's information through official company channels and call the of…" at bounding box center [781, 296] width 531 height 54
click at [515, 265] on input "b. Verify the bank's information through official company channels and call the…" at bounding box center [515, 259] width 0 height 11
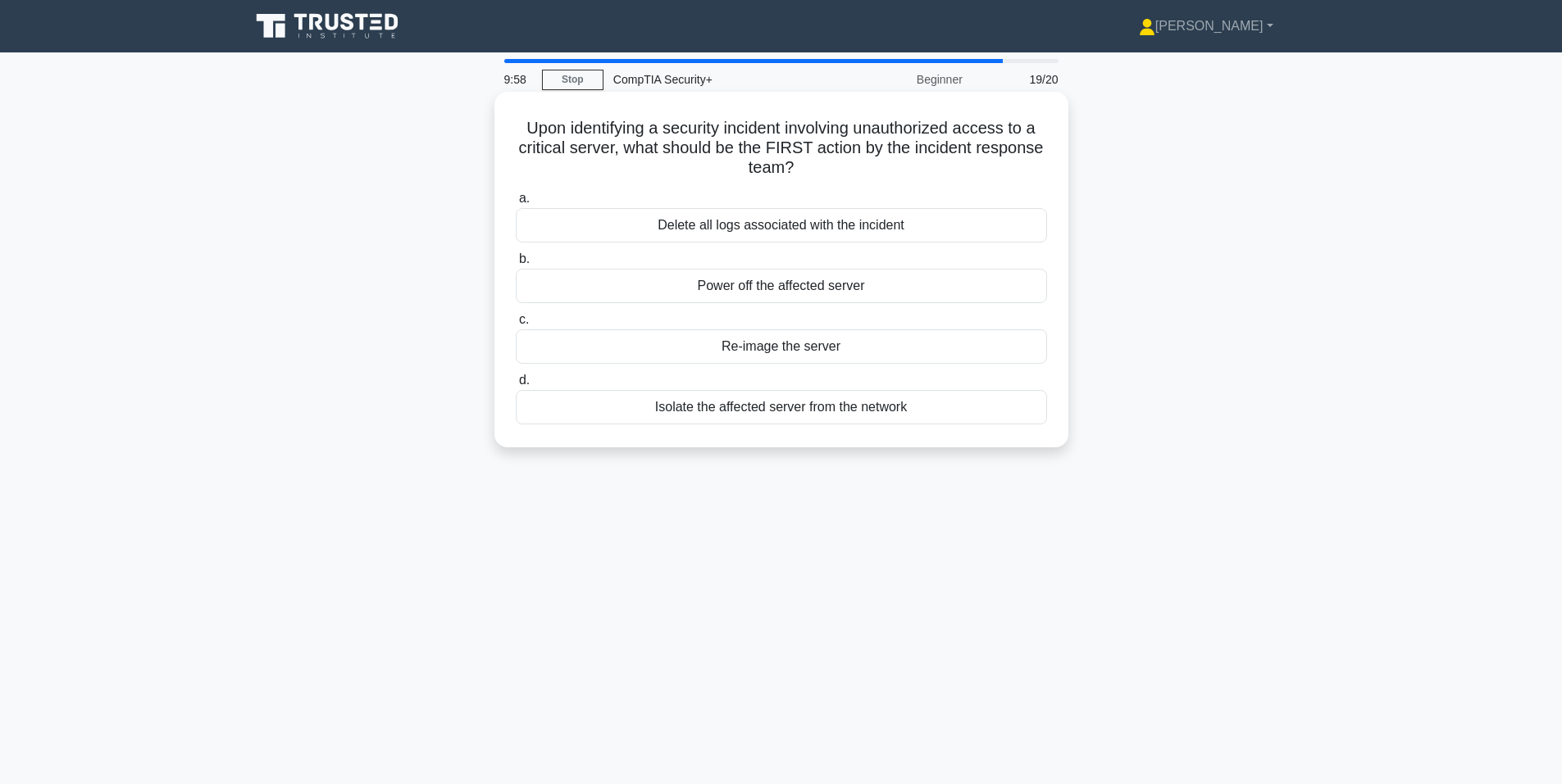
click at [743, 408] on div "Isolate the affected server from the network" at bounding box center [781, 407] width 531 height 35
click at [515, 386] on input "d. Isolate the affected server from the network" at bounding box center [515, 380] width 0 height 11
click at [707, 345] on div "Segmenting the network" at bounding box center [781, 347] width 531 height 35
click at [515, 326] on input "c. Segmenting the network" at bounding box center [515, 320] width 0 height 11
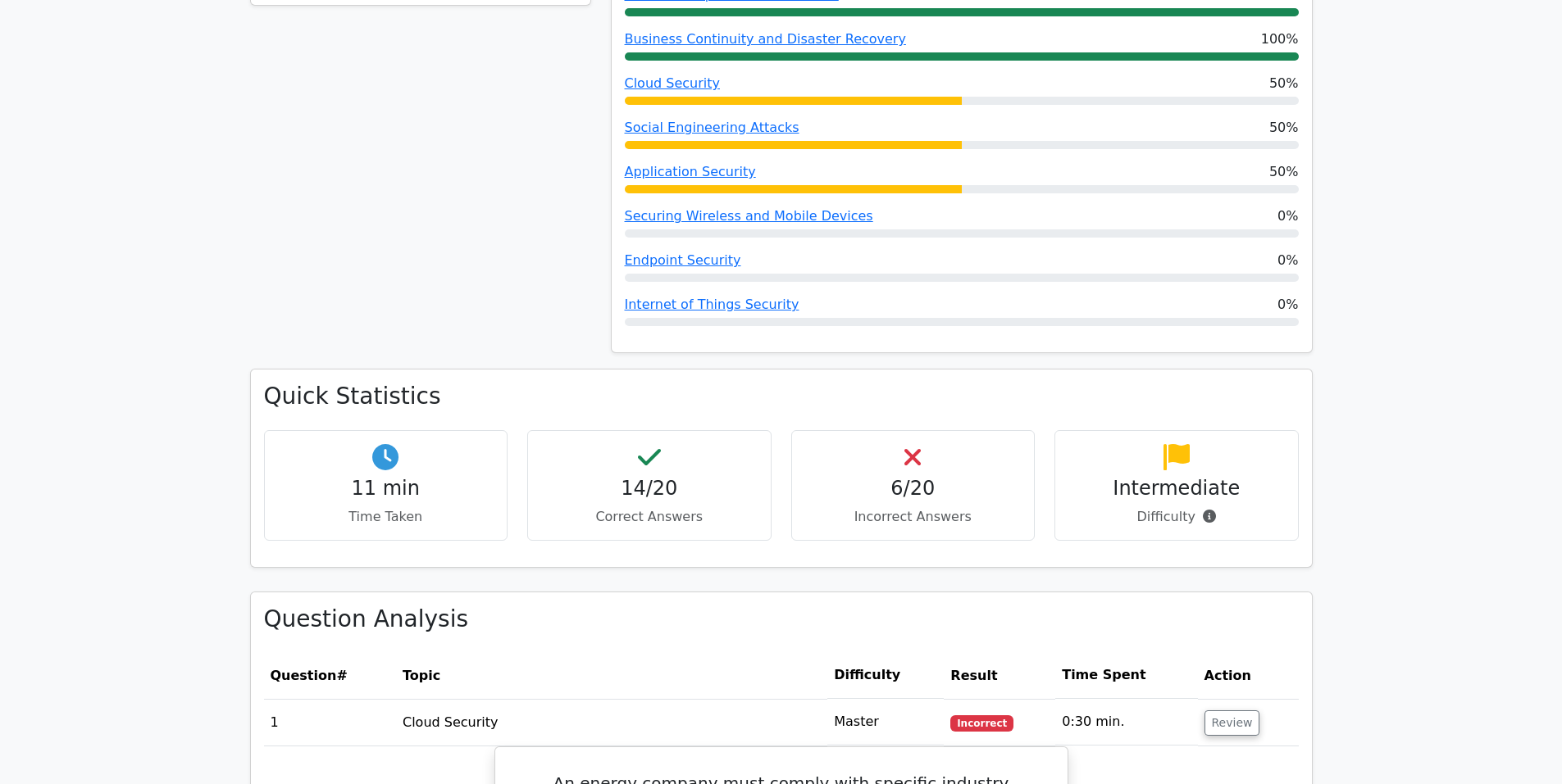
scroll to position [491, 0]
click at [939, 475] on div "6/20 Incorrect Answers" at bounding box center [913, 485] width 244 height 110
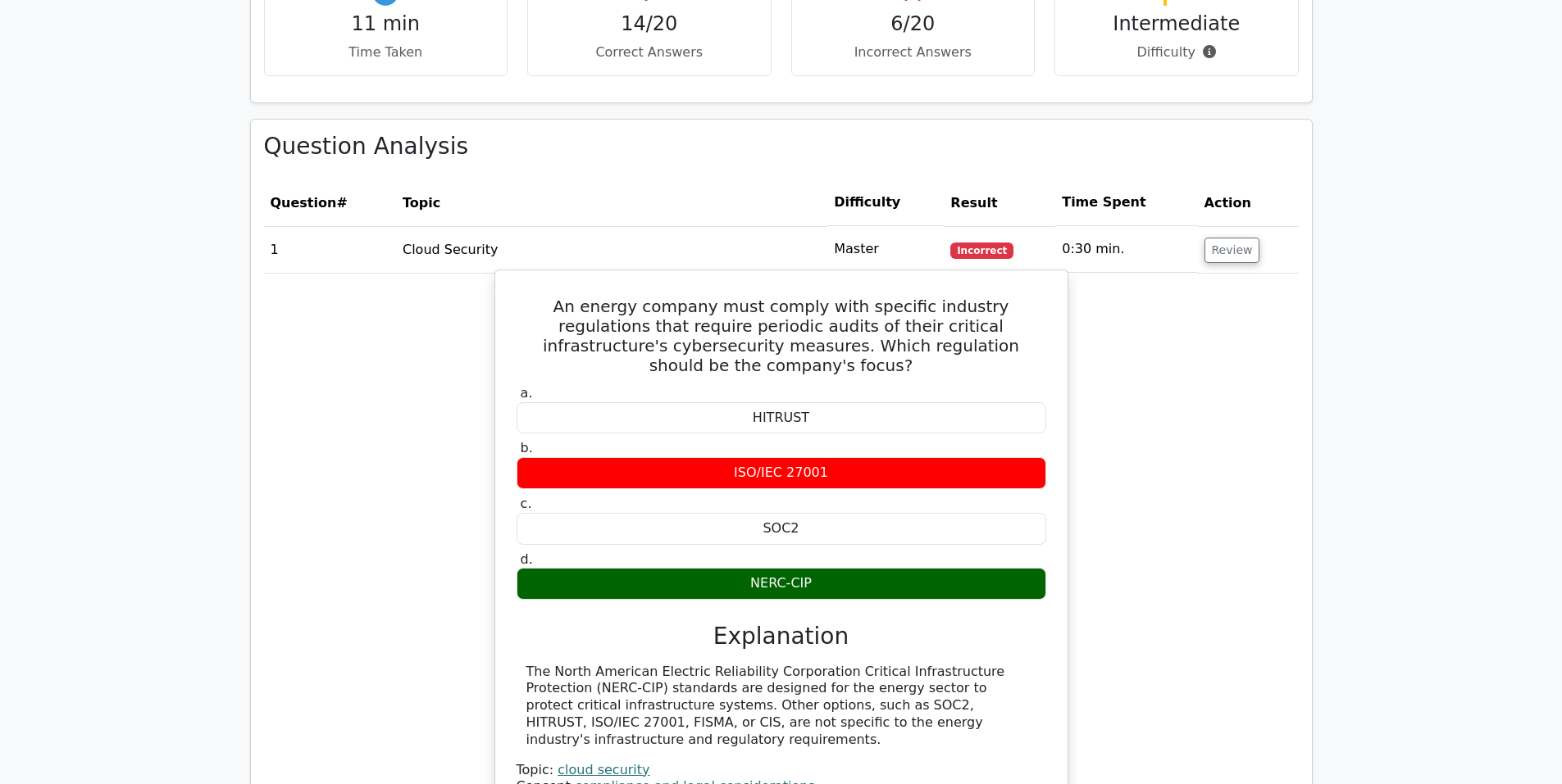
scroll to position [957, 0]
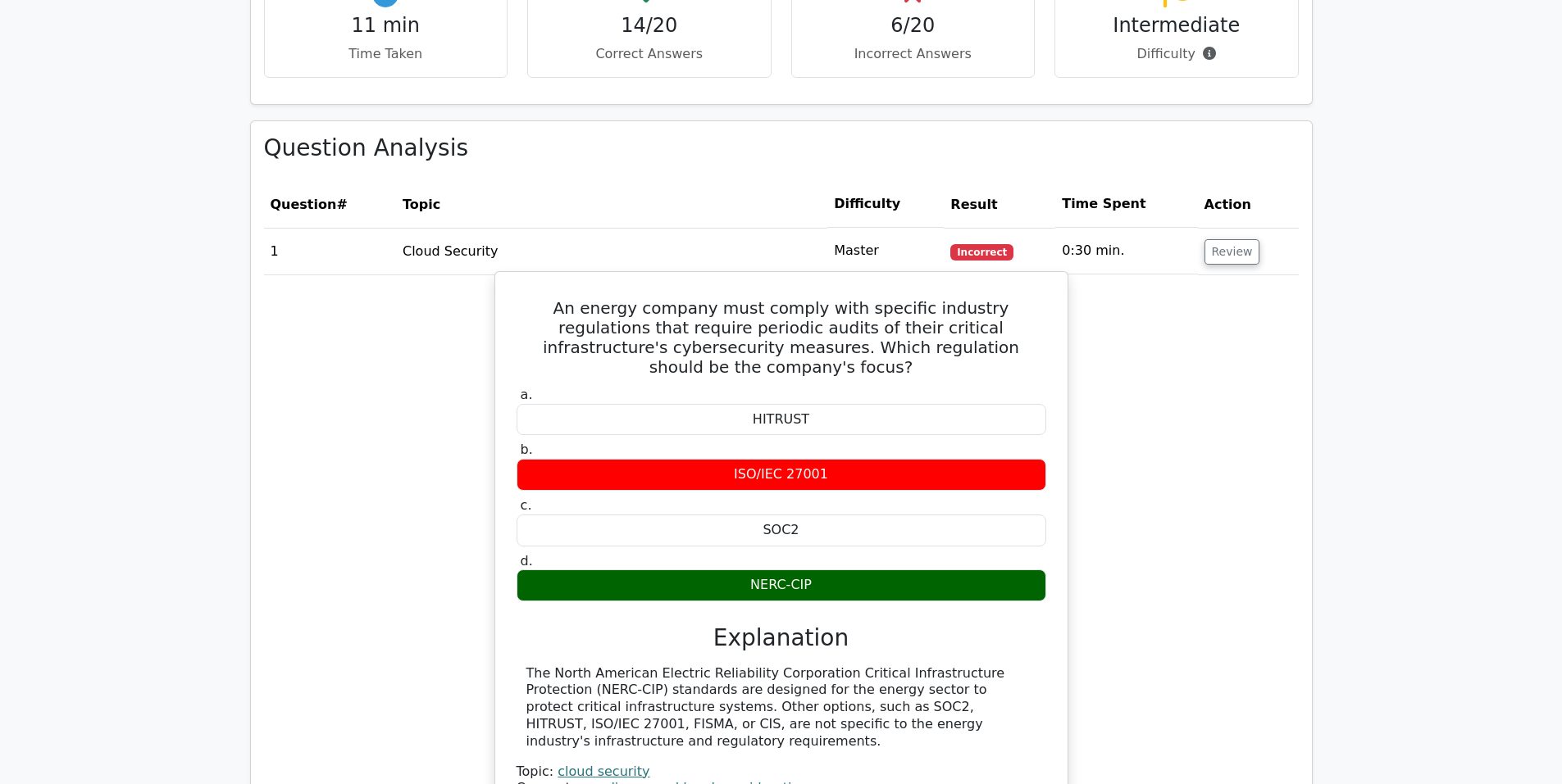
click at [768, 681] on div "The North American Electric Reliability Corporation Critical Infrastructure Pro…" at bounding box center [781, 707] width 510 height 85
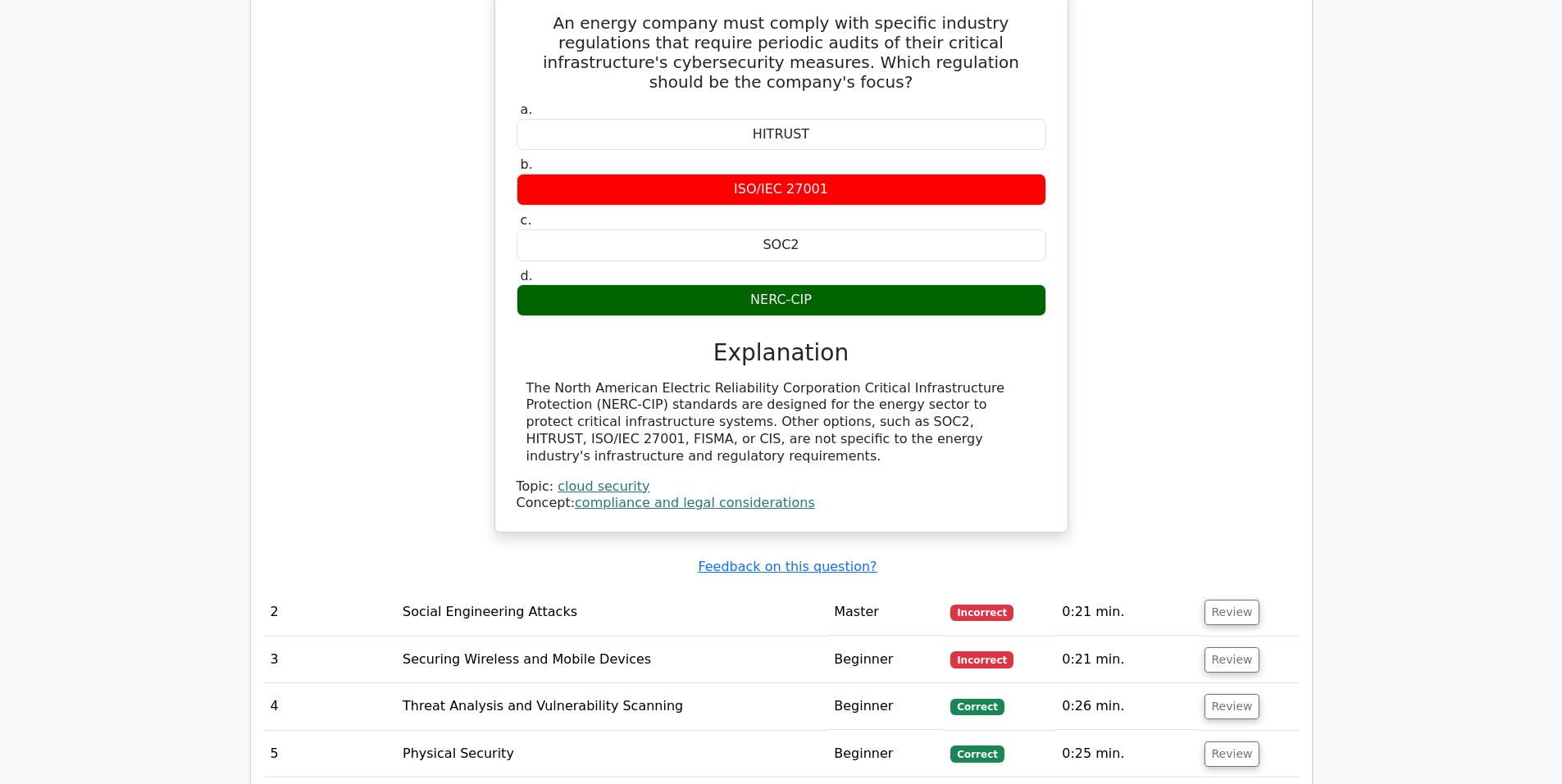
scroll to position [1249, 0]
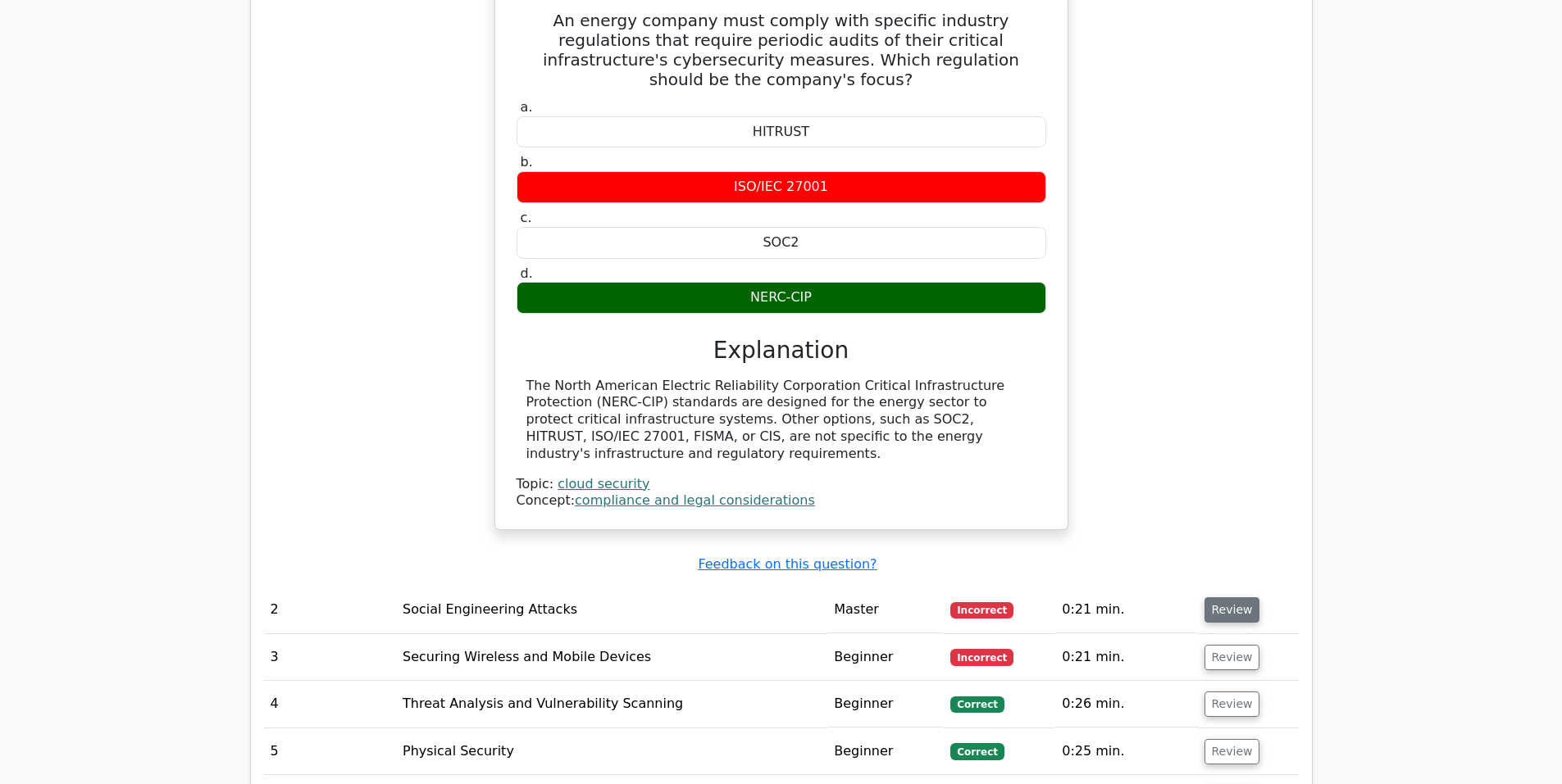
click at [1232, 598] on button "Review" at bounding box center [1232, 610] width 56 height 26
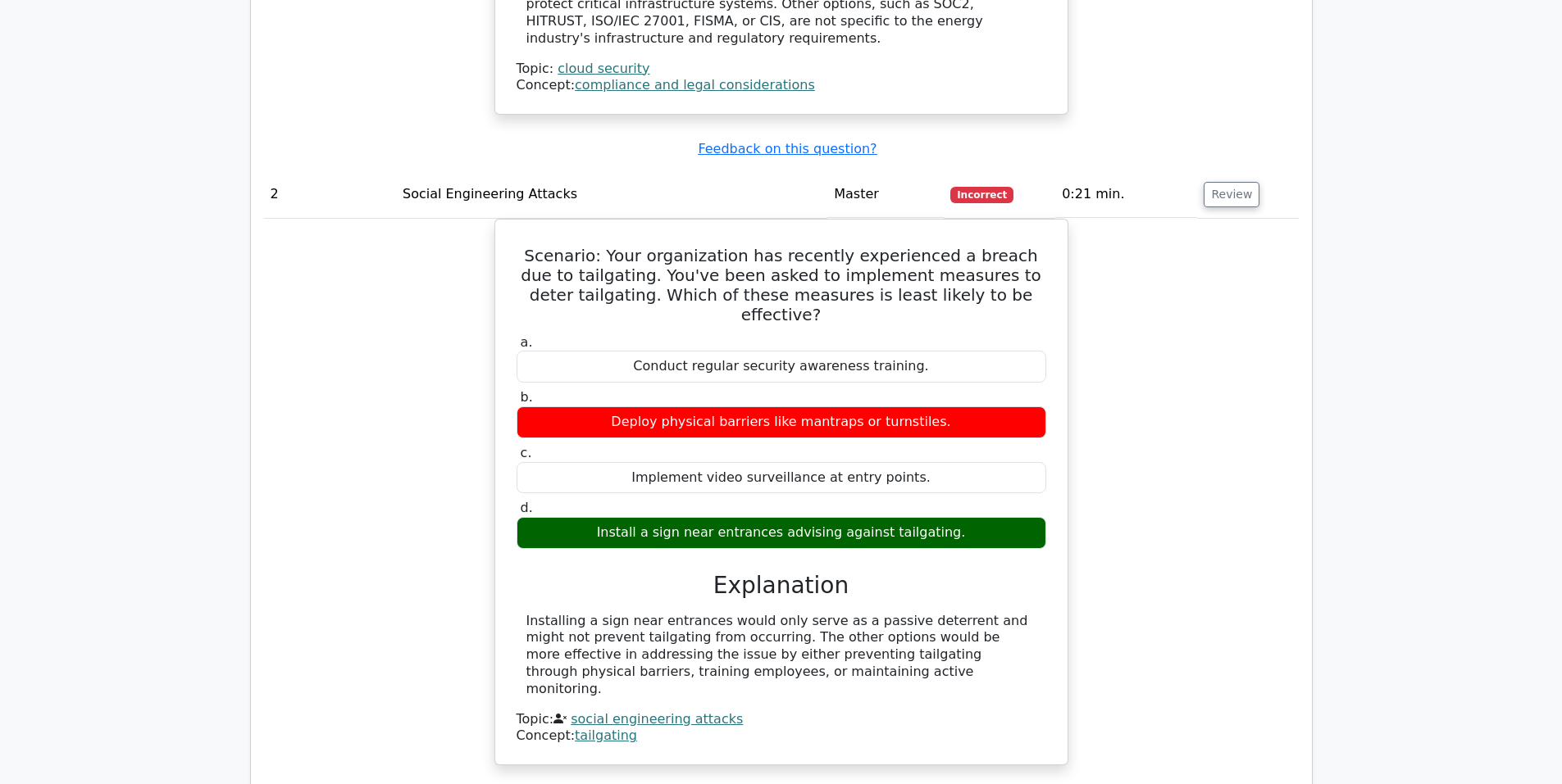
scroll to position [1663, 0]
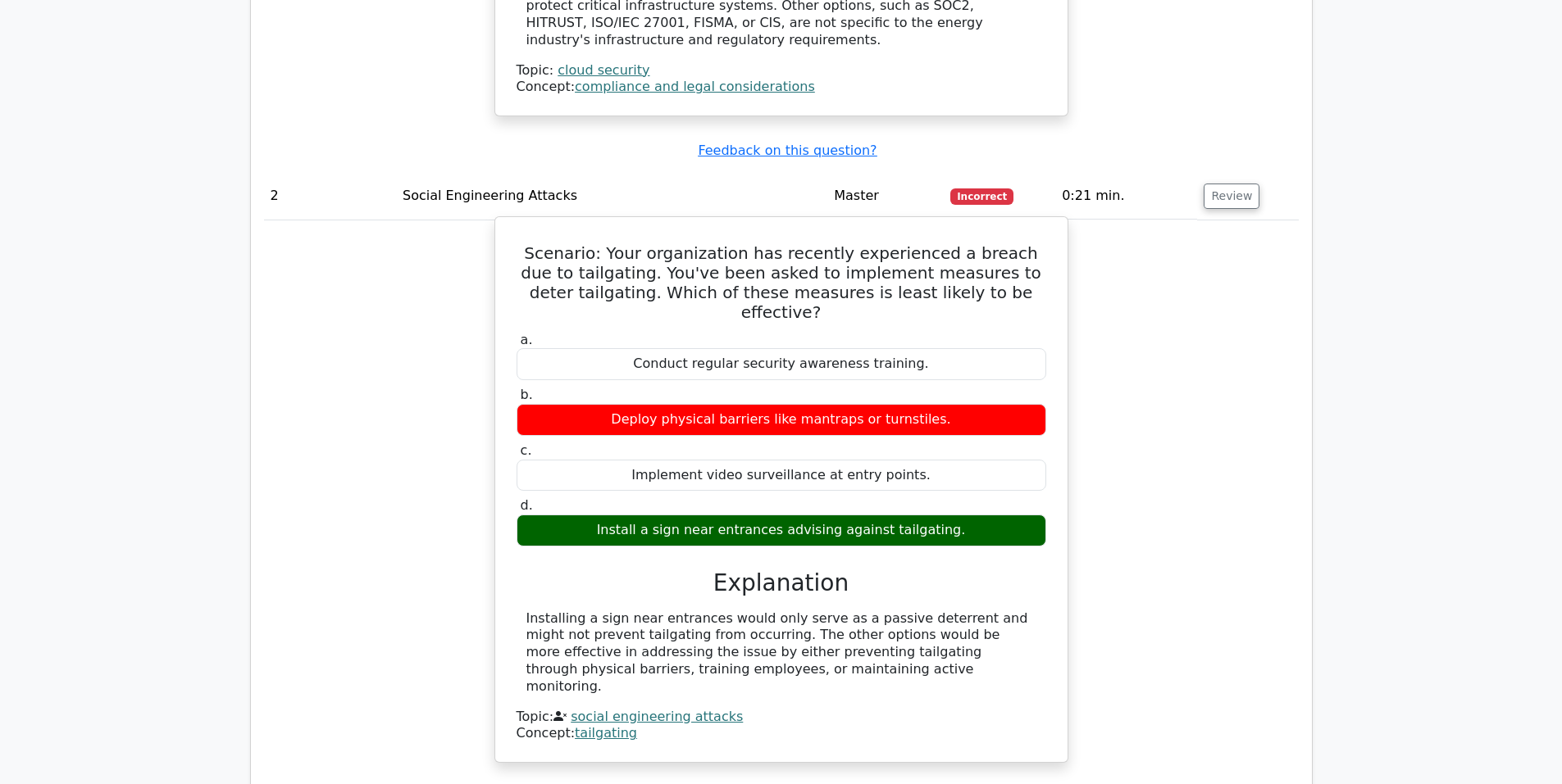
click at [621, 611] on div "Installing a sign near entrances would only serve as a passive deterrent and mi…" at bounding box center [781, 653] width 510 height 85
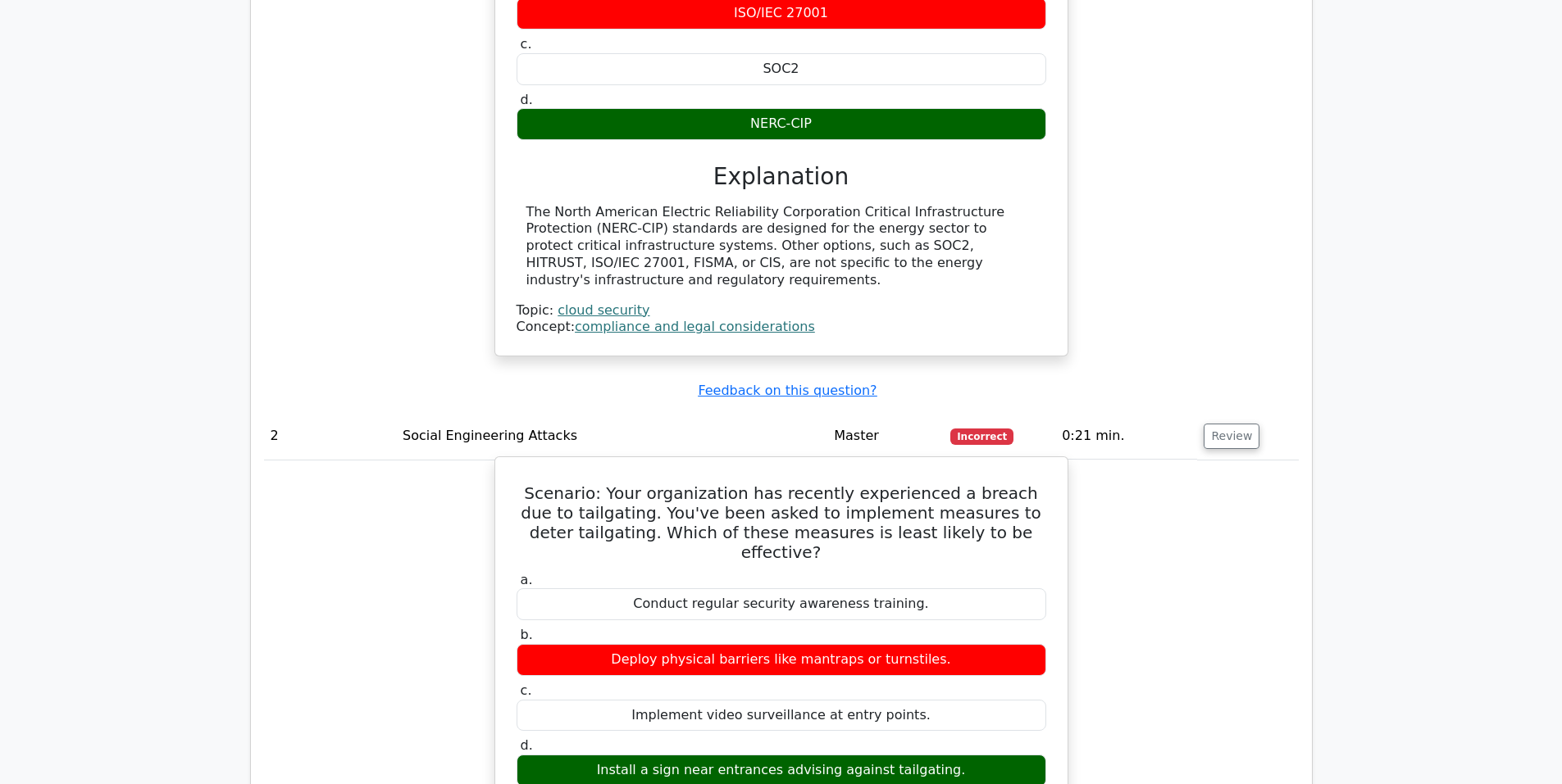
scroll to position [1421, 0]
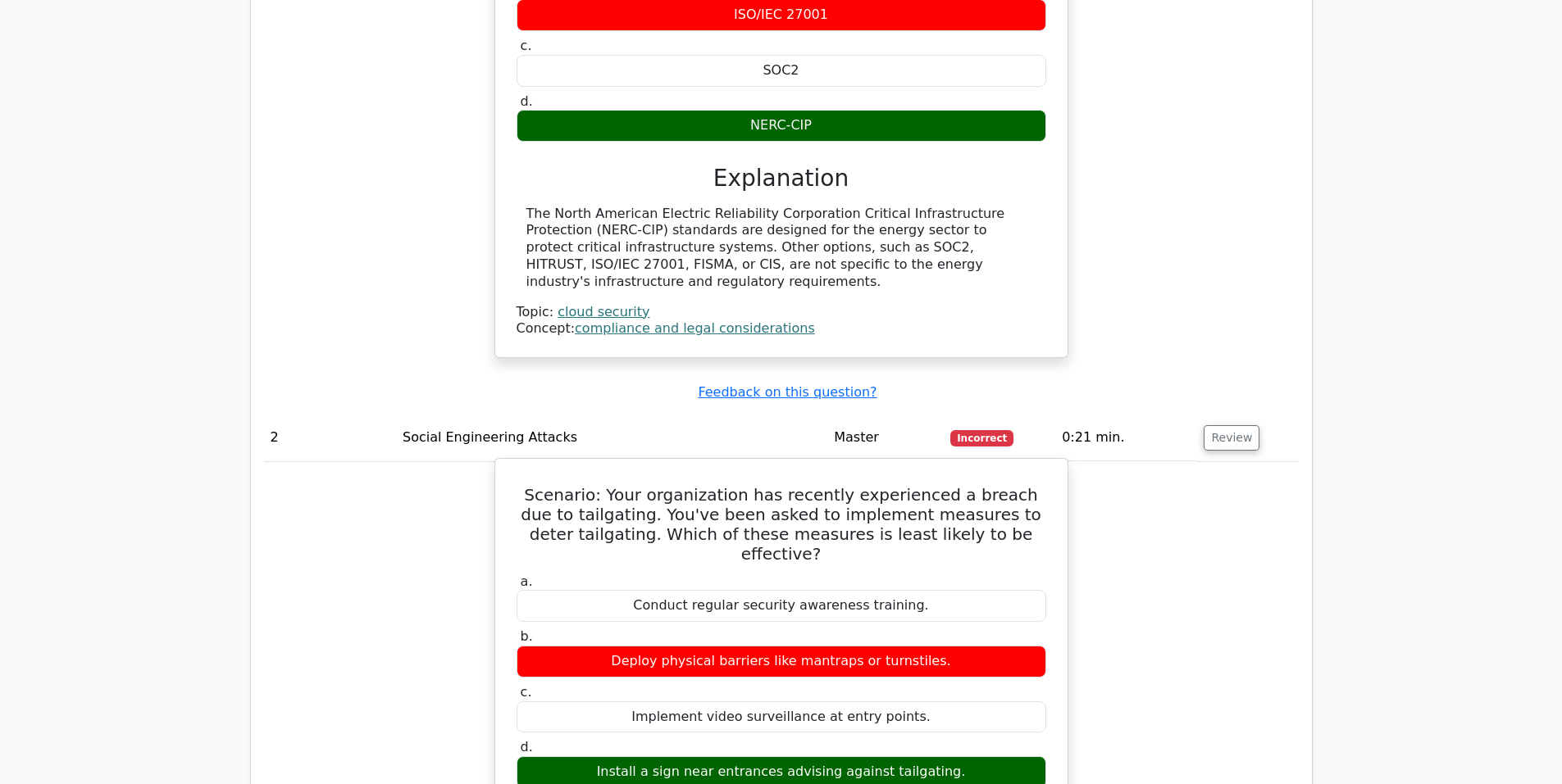
click at [694, 496] on h5 "Scenario: Your organization has recently experienced a breach due to tailgating…" at bounding box center [781, 523] width 533 height 78
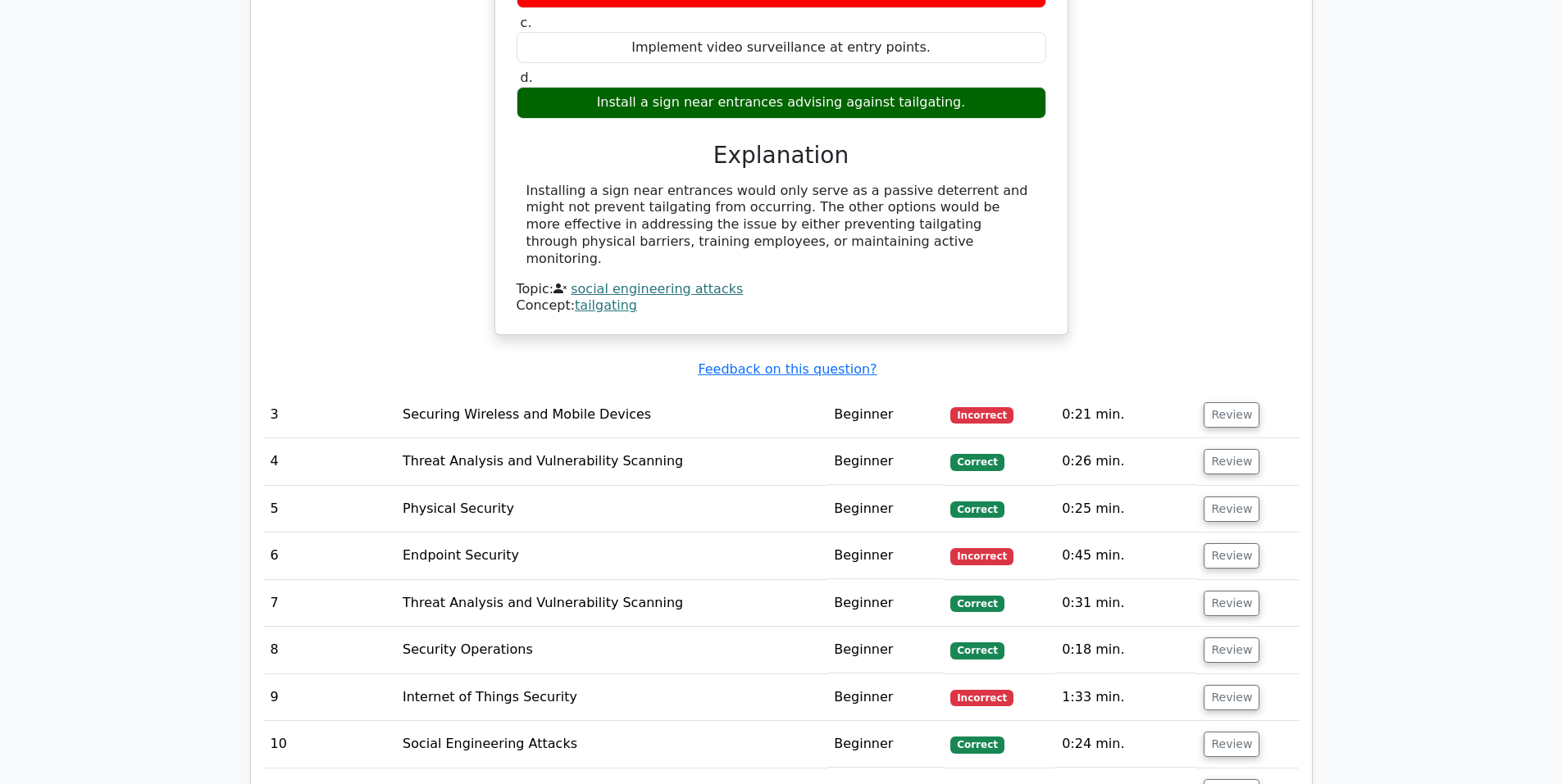
scroll to position [2096, 0]
click at [1219, 401] on button "Review" at bounding box center [1231, 414] width 56 height 26
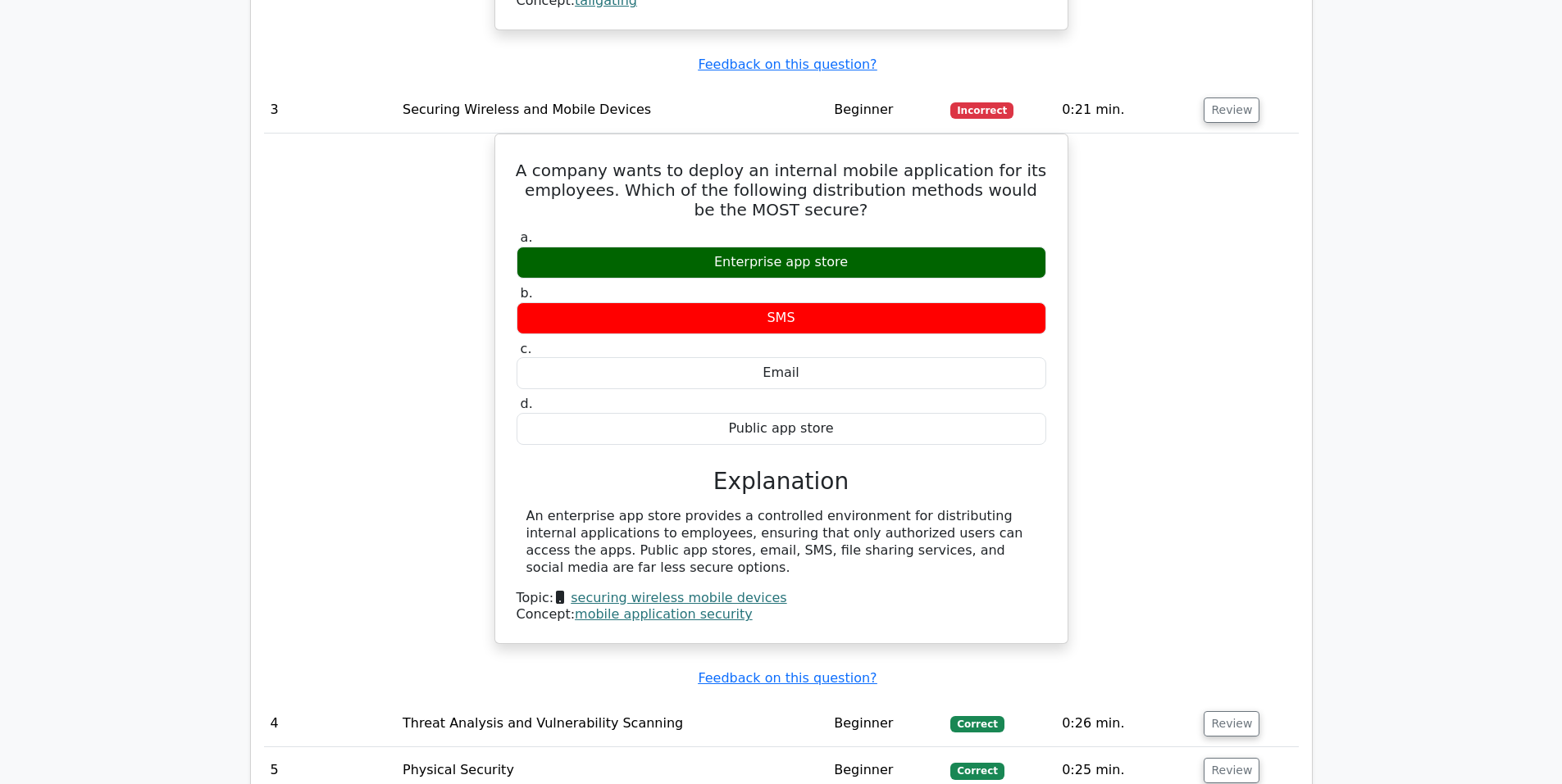
scroll to position [2400, 0]
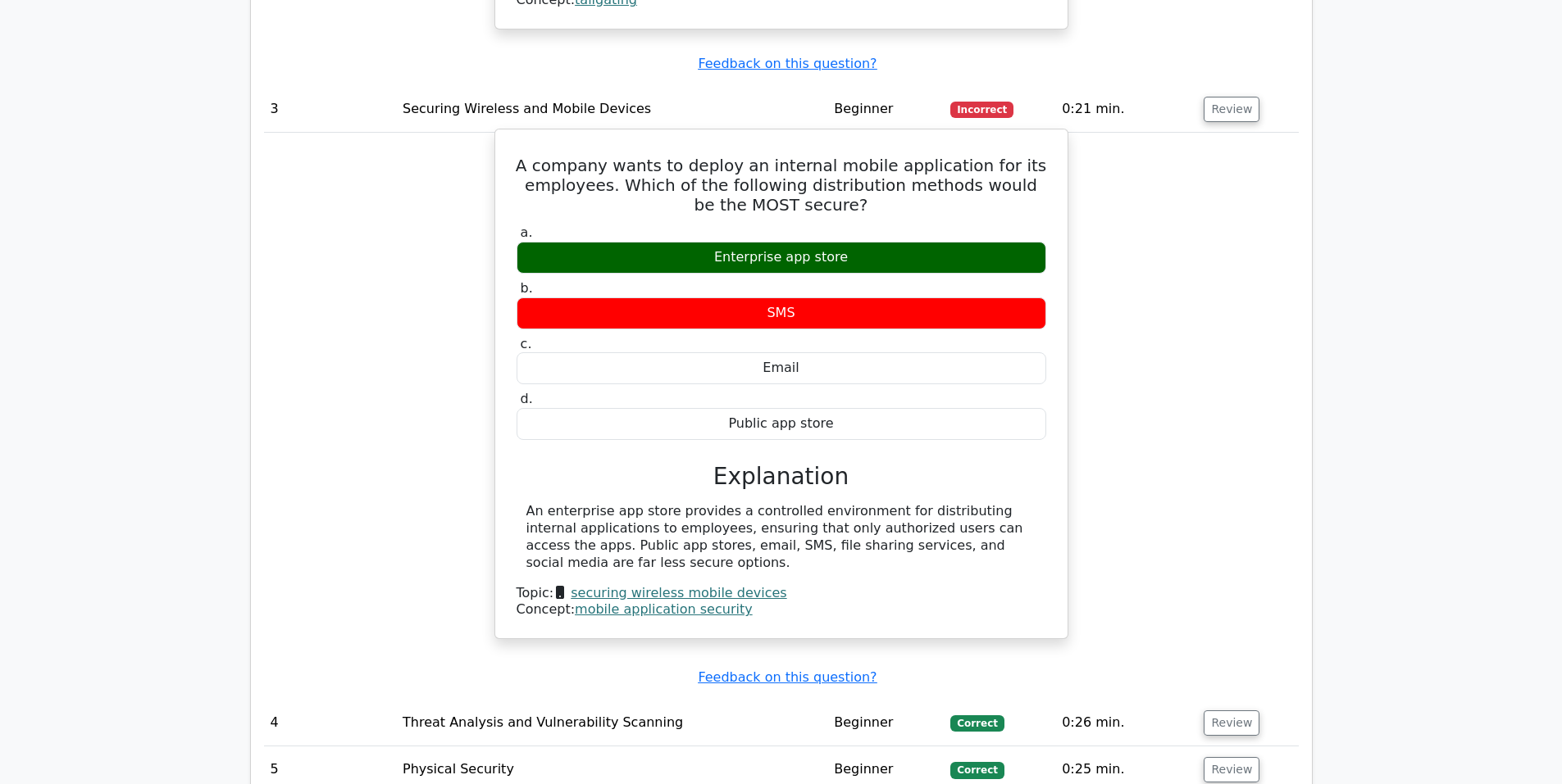
click at [929, 503] on div "An enterprise app store provides a controlled environment for distributing inte…" at bounding box center [781, 537] width 510 height 68
click at [891, 503] on div "An enterprise app store provides a controlled environment for distributing inte…" at bounding box center [781, 537] width 510 height 68
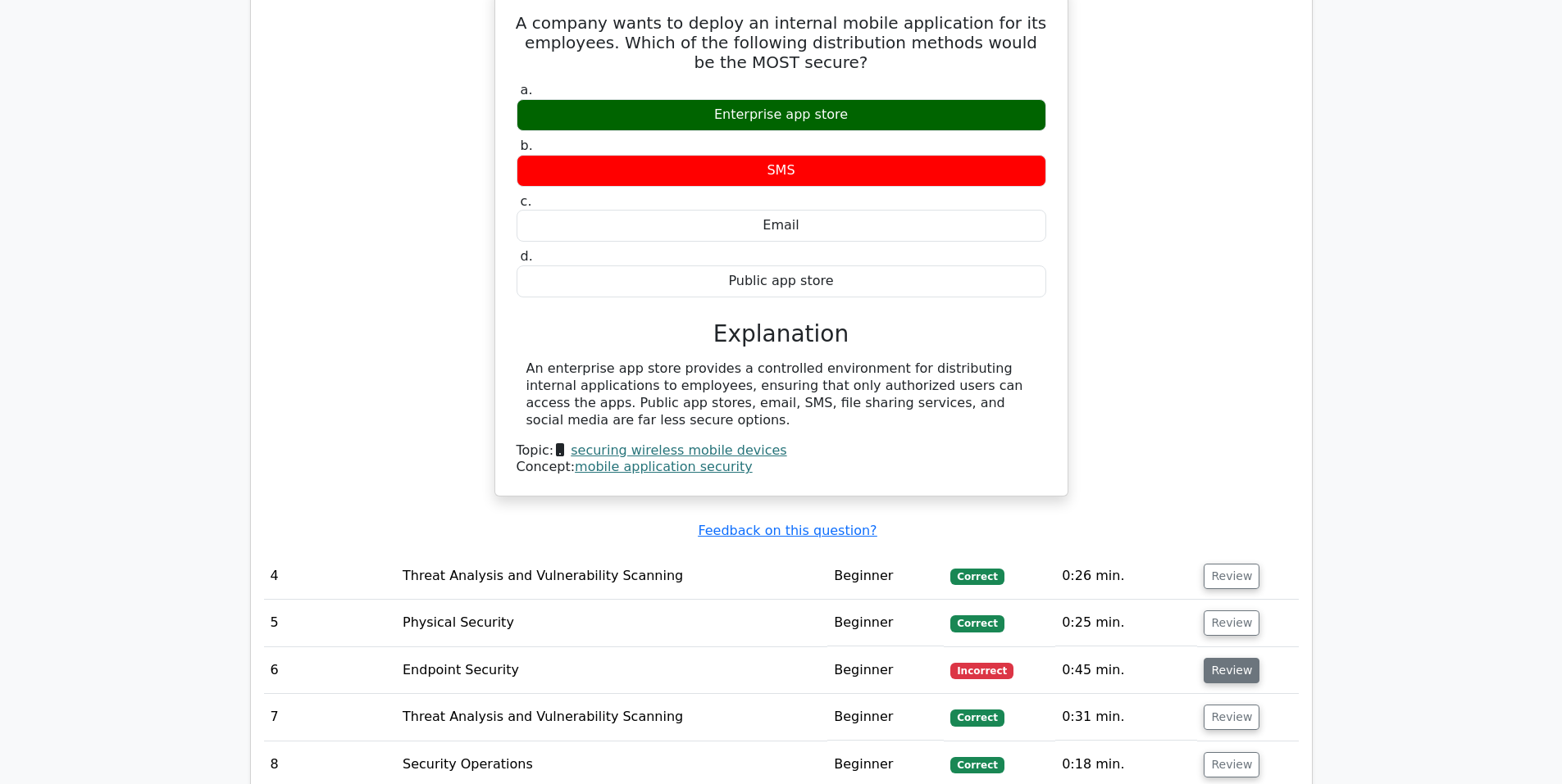
scroll to position [2547, 0]
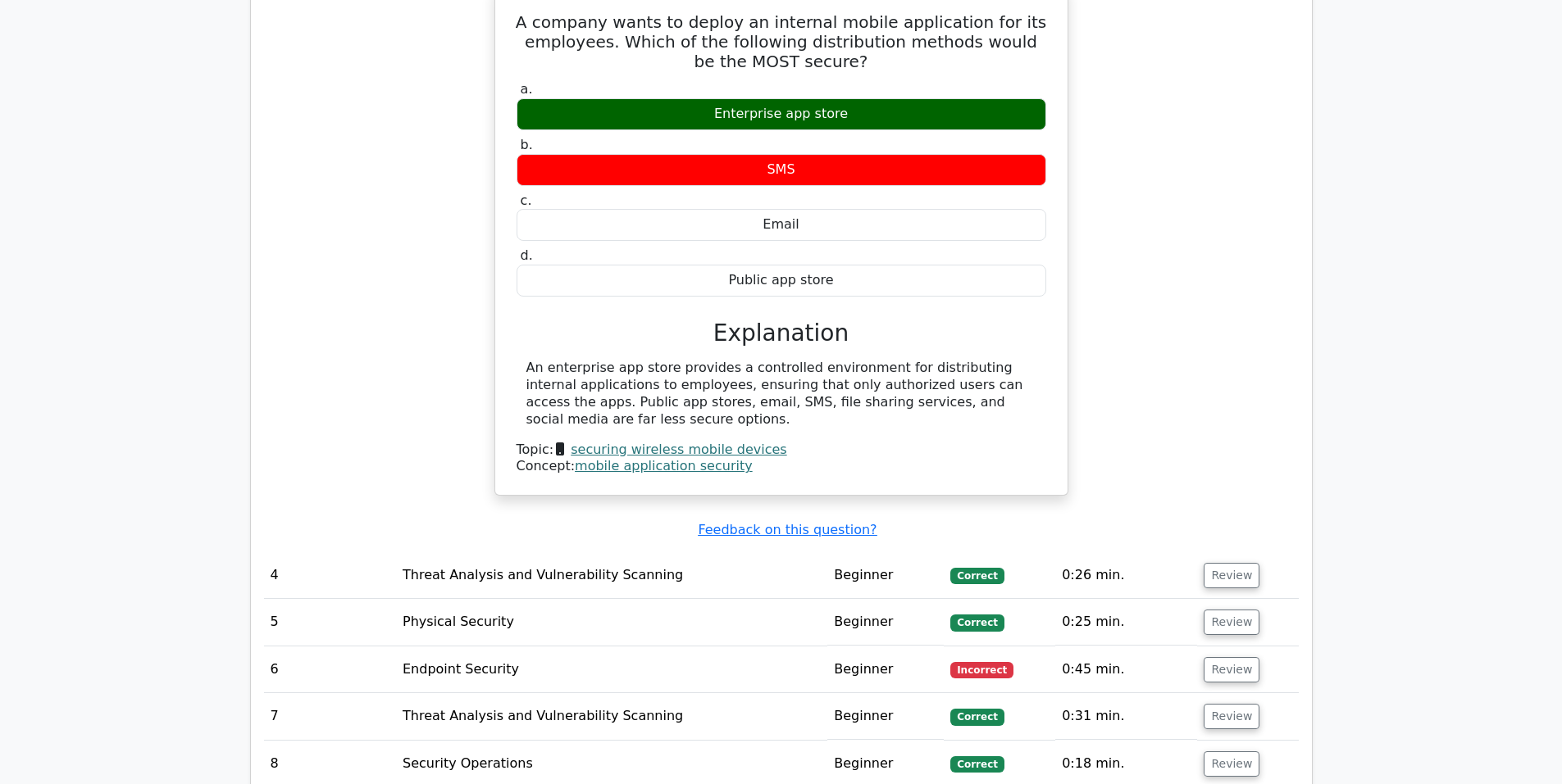
drag, startPoint x: 1231, startPoint y: 589, endPoint x: 1189, endPoint y: 581, distance: 42.8
click at [1231, 657] on button "Review" at bounding box center [1231, 669] width 56 height 26
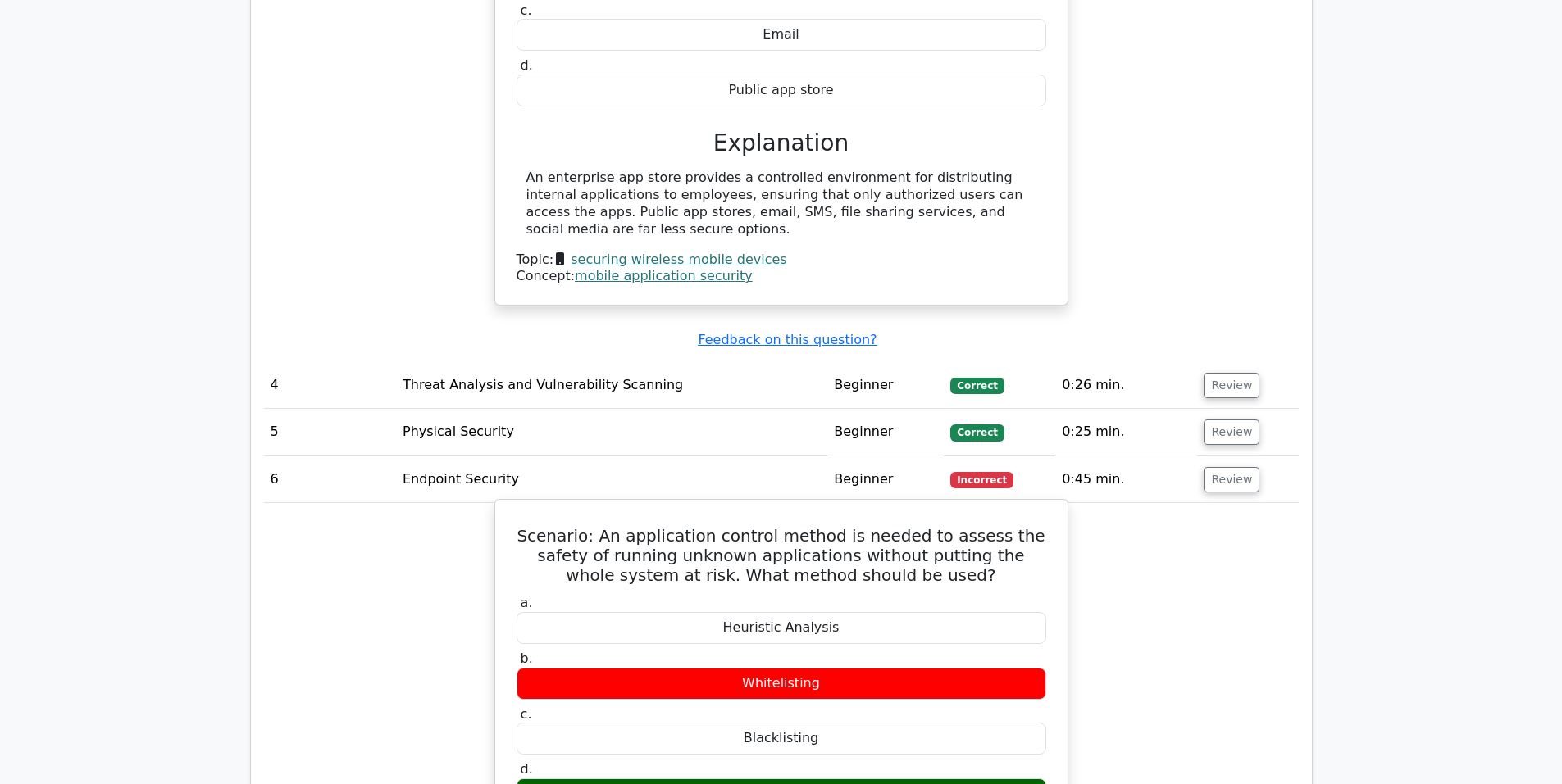
scroll to position [2737, 0]
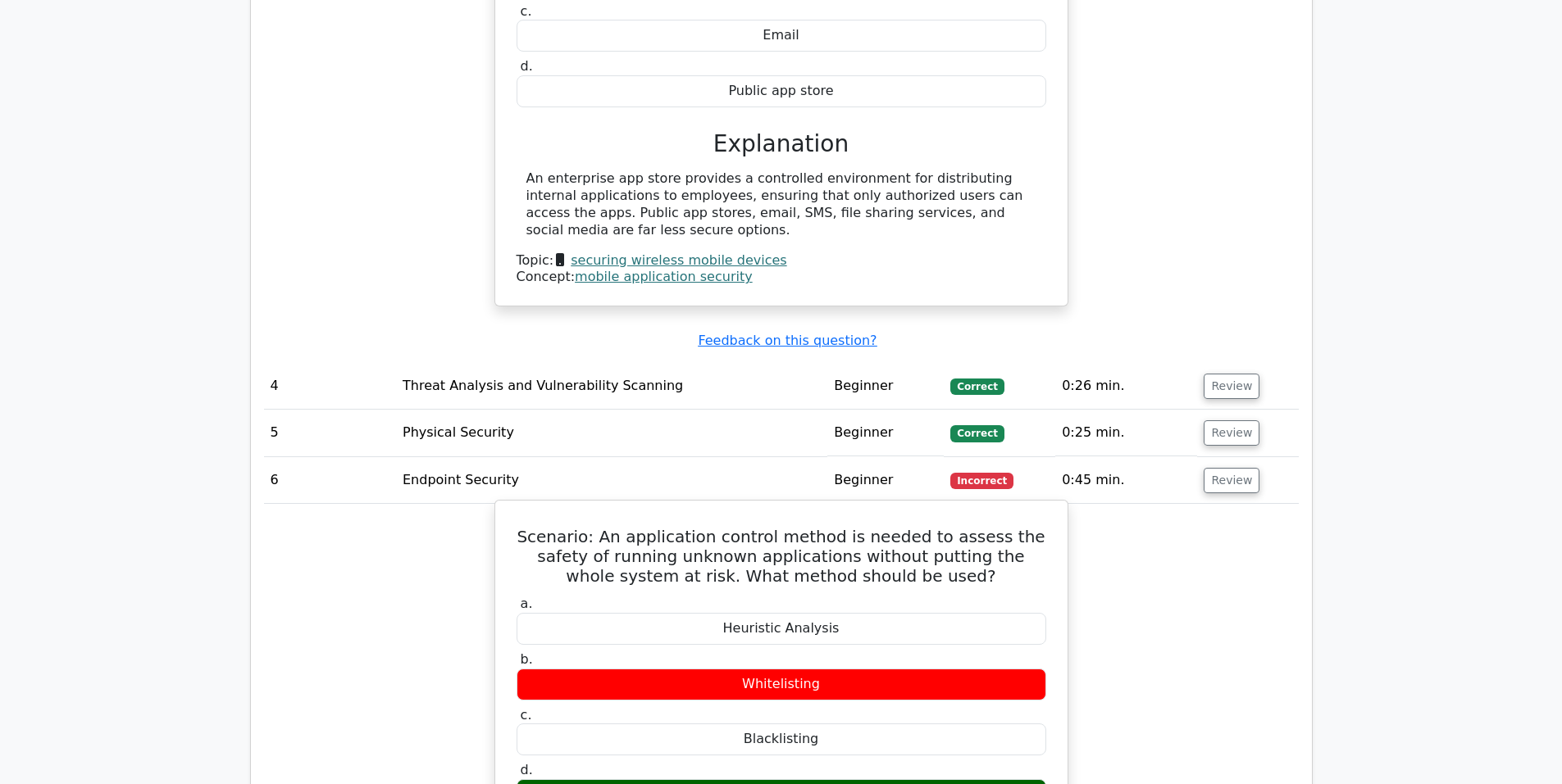
click at [911, 527] on h5 "Scenario: An application control method is needed to assess the safety of runni…" at bounding box center [781, 556] width 533 height 59
click at [852, 527] on h5 "Scenario: An application control method is needed to assess the safety of runni…" at bounding box center [781, 556] width 533 height 59
click at [910, 527] on h5 "Scenario: An application control method is needed to assess the safety of runni…" at bounding box center [781, 556] width 533 height 59
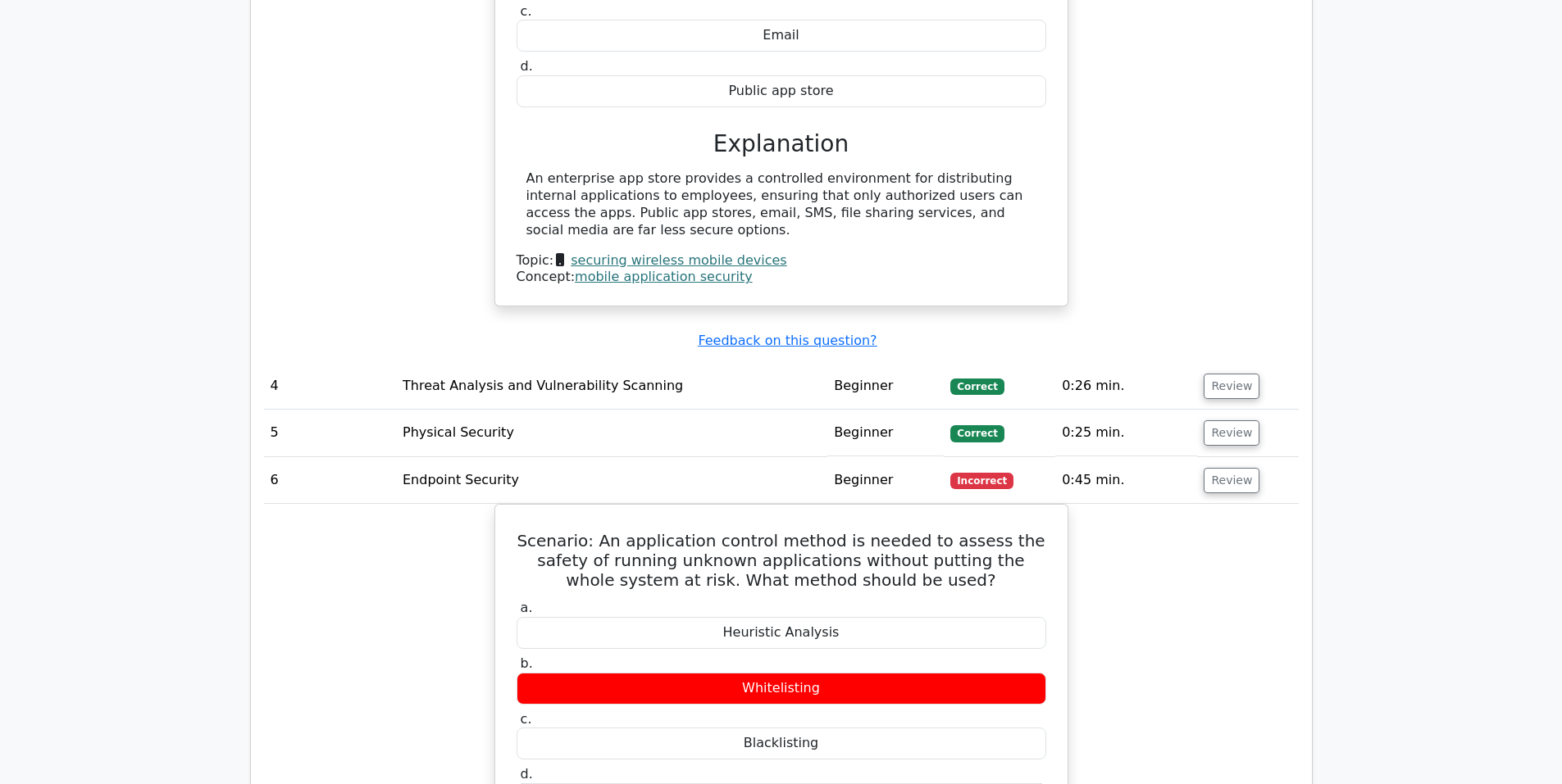
click at [1192, 564] on div "Scenario: An application control method is needed to assess the safety of runni…" at bounding box center [781, 777] width 1034 height 547
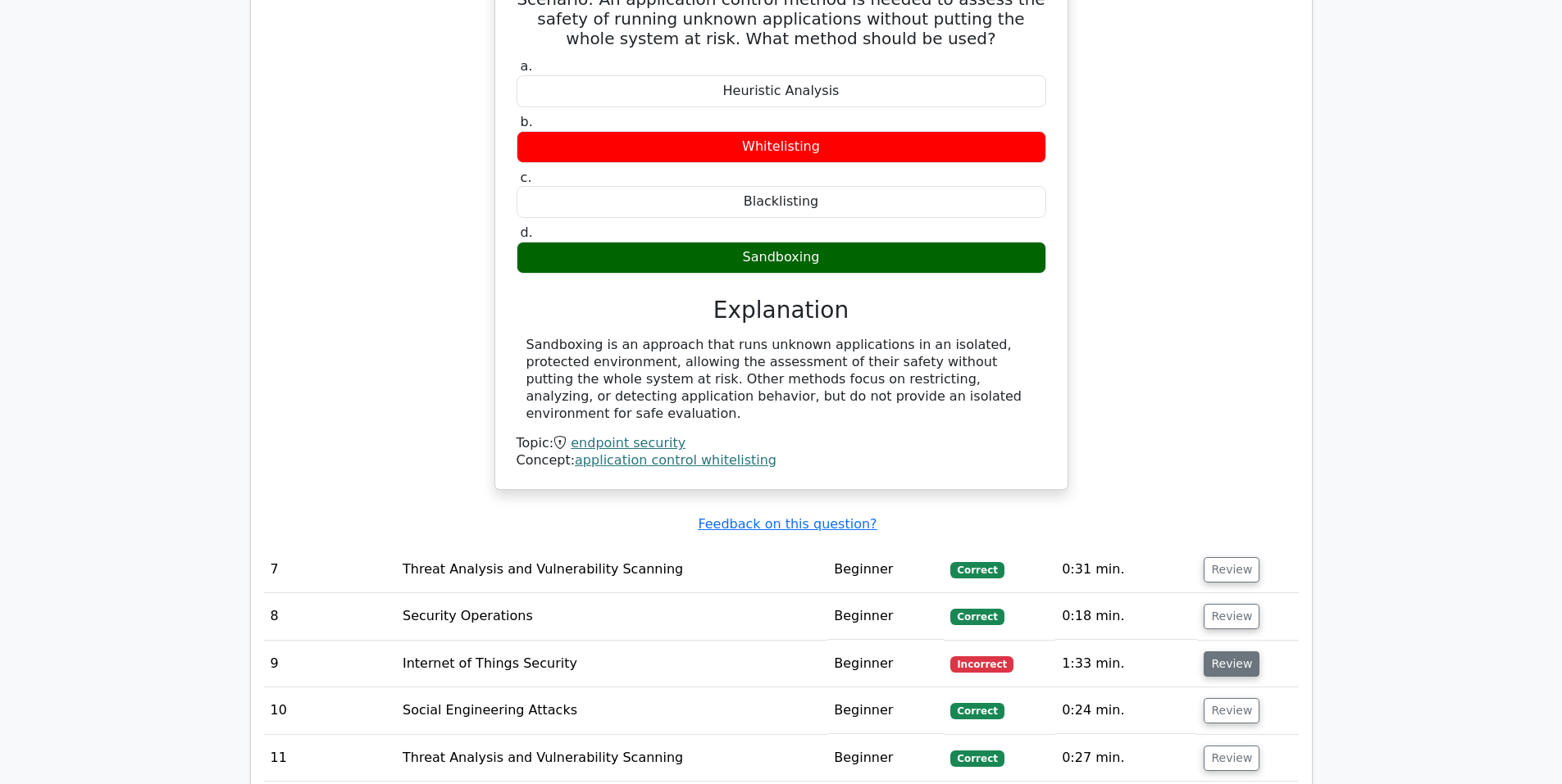
scroll to position [3279, 0]
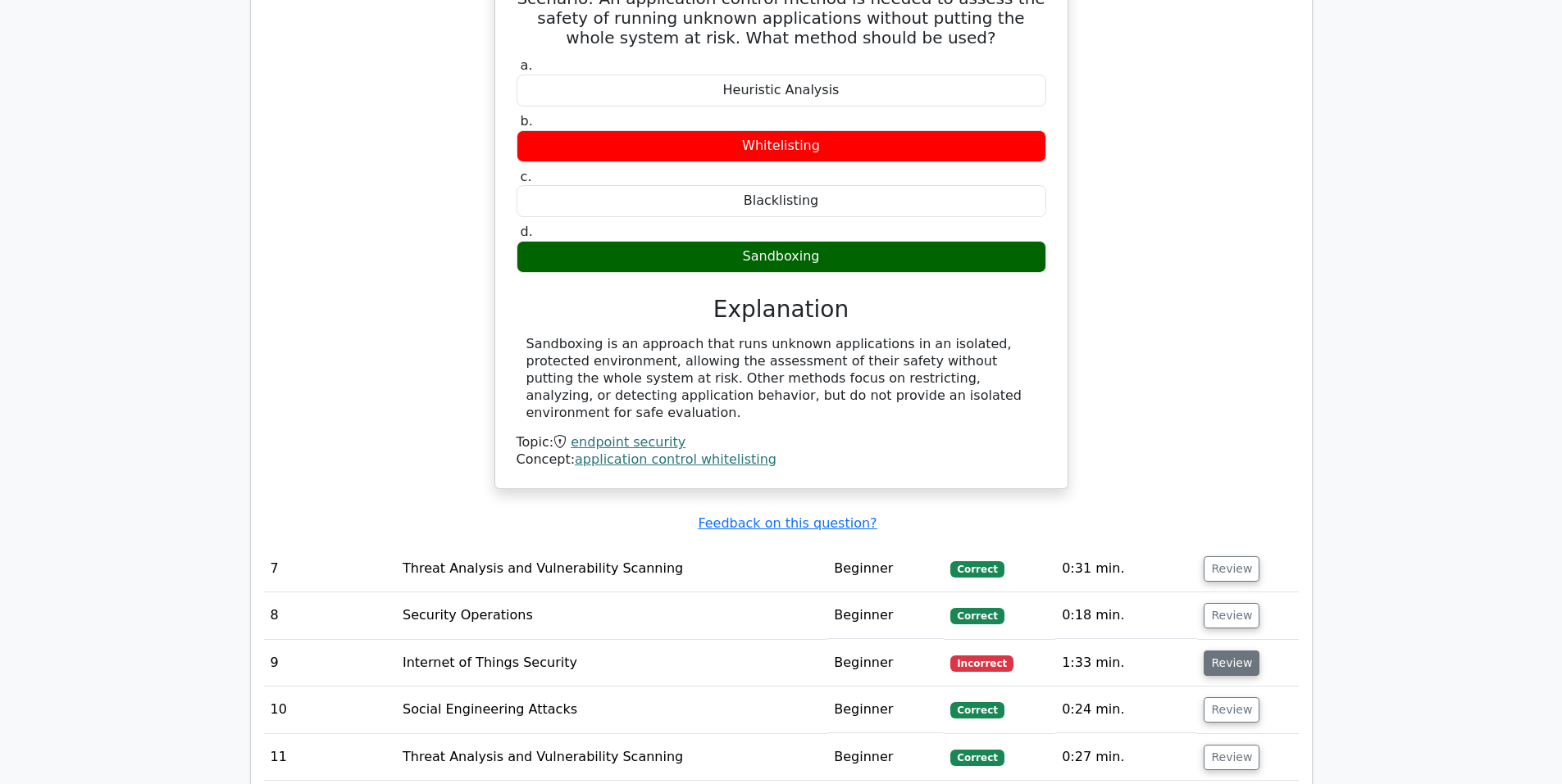
click at [1222, 650] on button "Review" at bounding box center [1231, 663] width 56 height 26
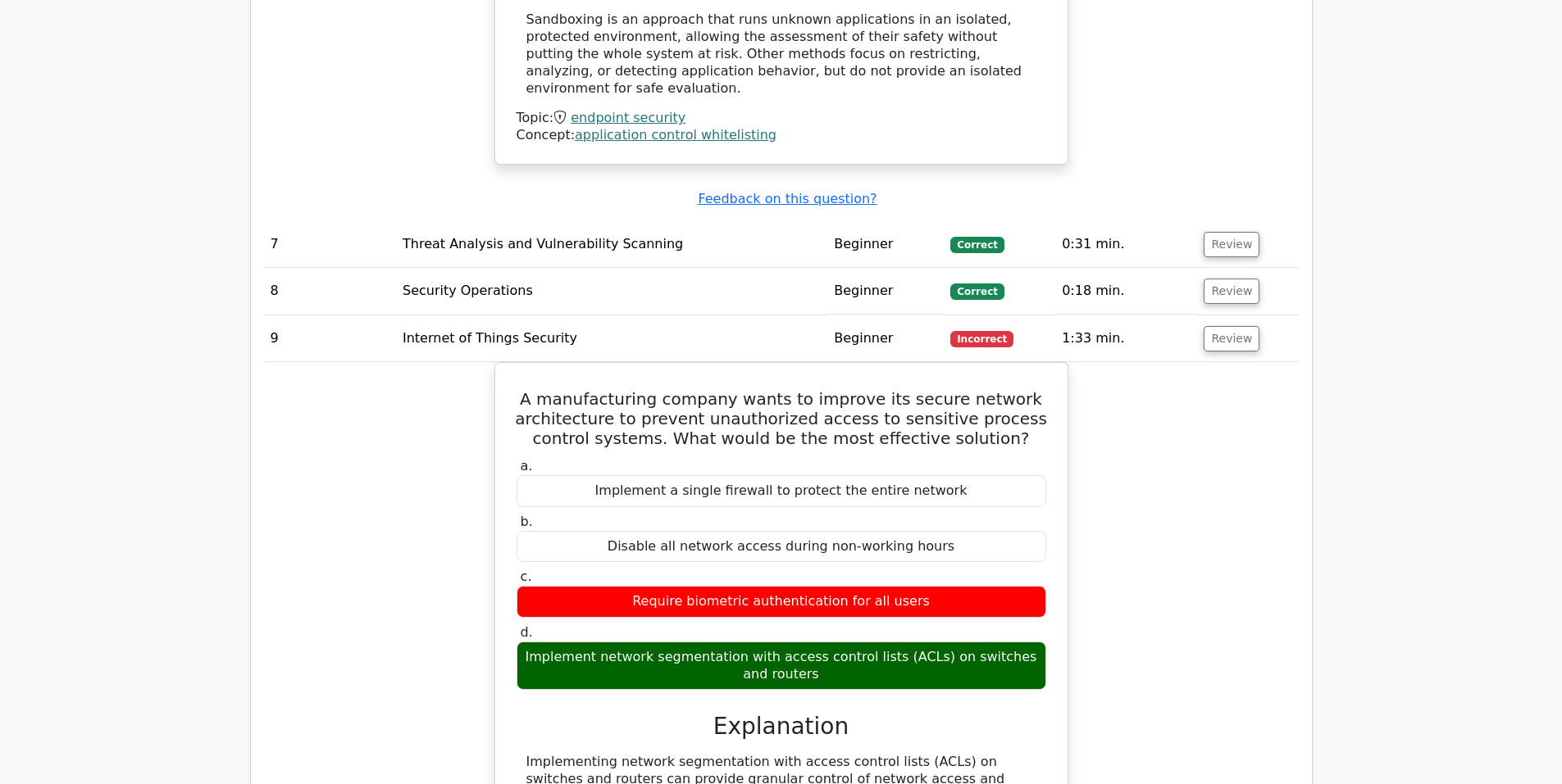
scroll to position [3605, 0]
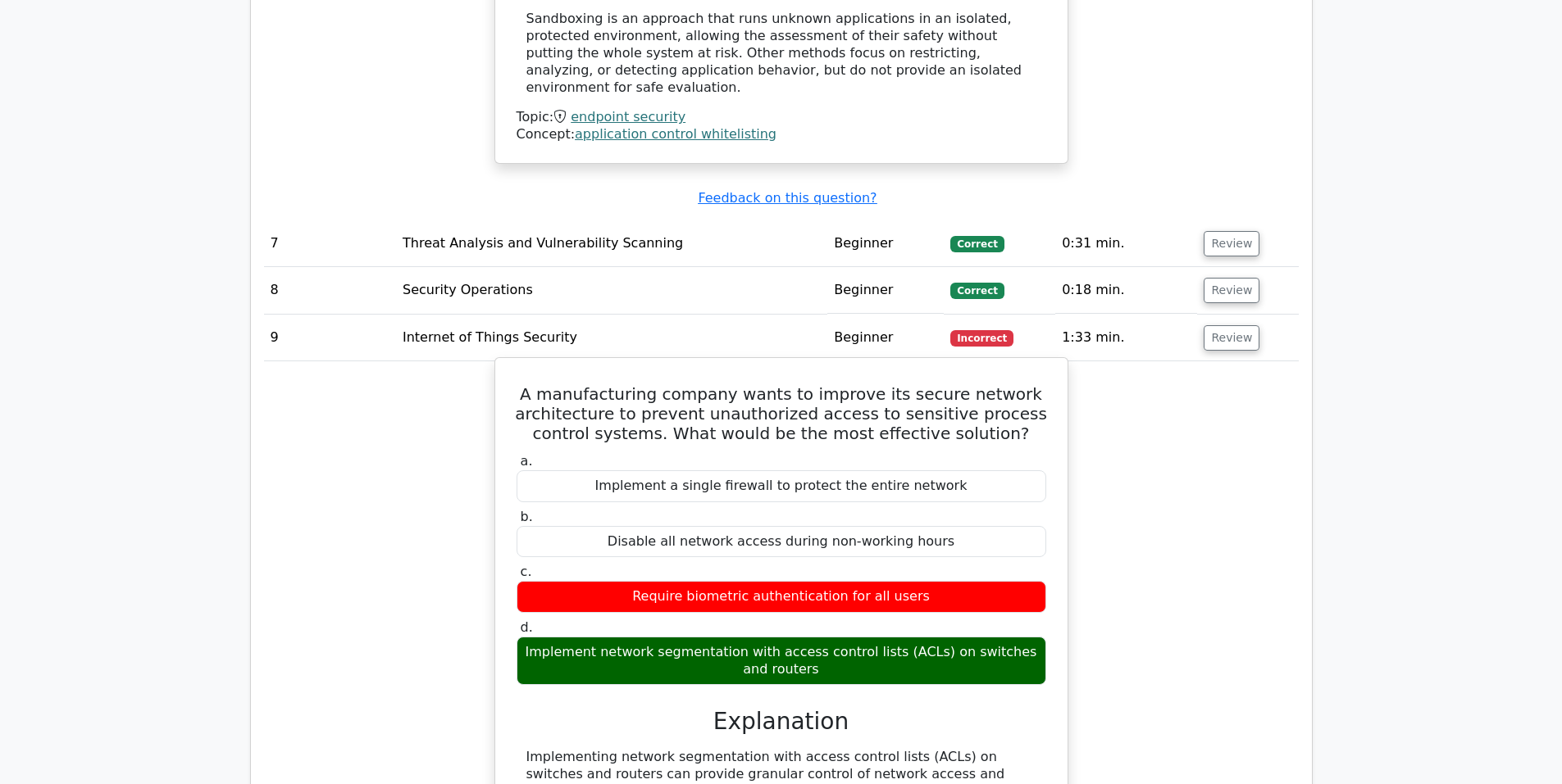
drag, startPoint x: 781, startPoint y: 554, endPoint x: 915, endPoint y: 561, distance: 134.2
click at [915, 636] on div "Implement network segmentation with access control lists (ACLs) on switches and…" at bounding box center [781, 661] width 529 height 49
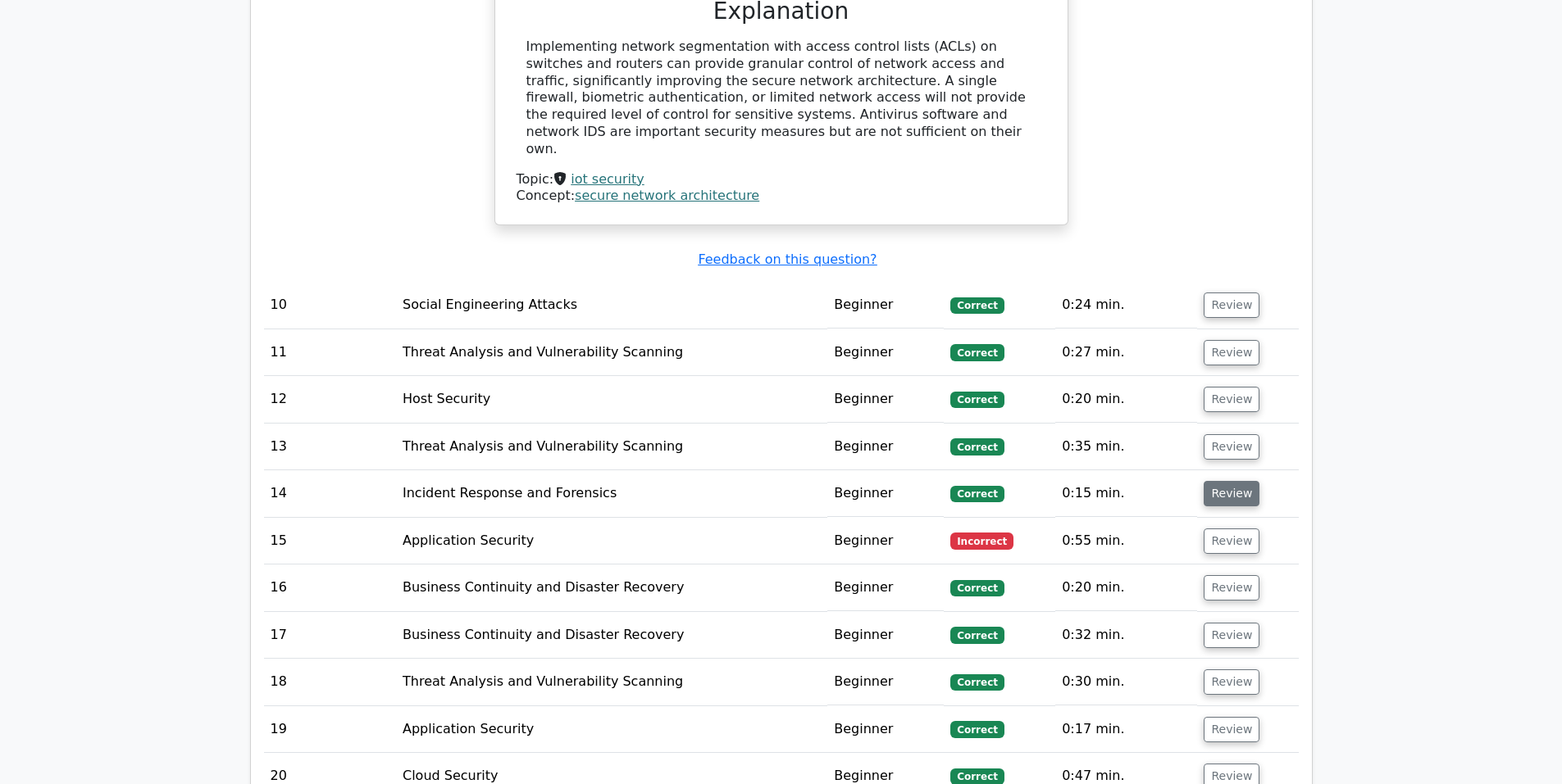
scroll to position [4320, 0]
click at [1224, 528] on button "Review" at bounding box center [1231, 540] width 56 height 26
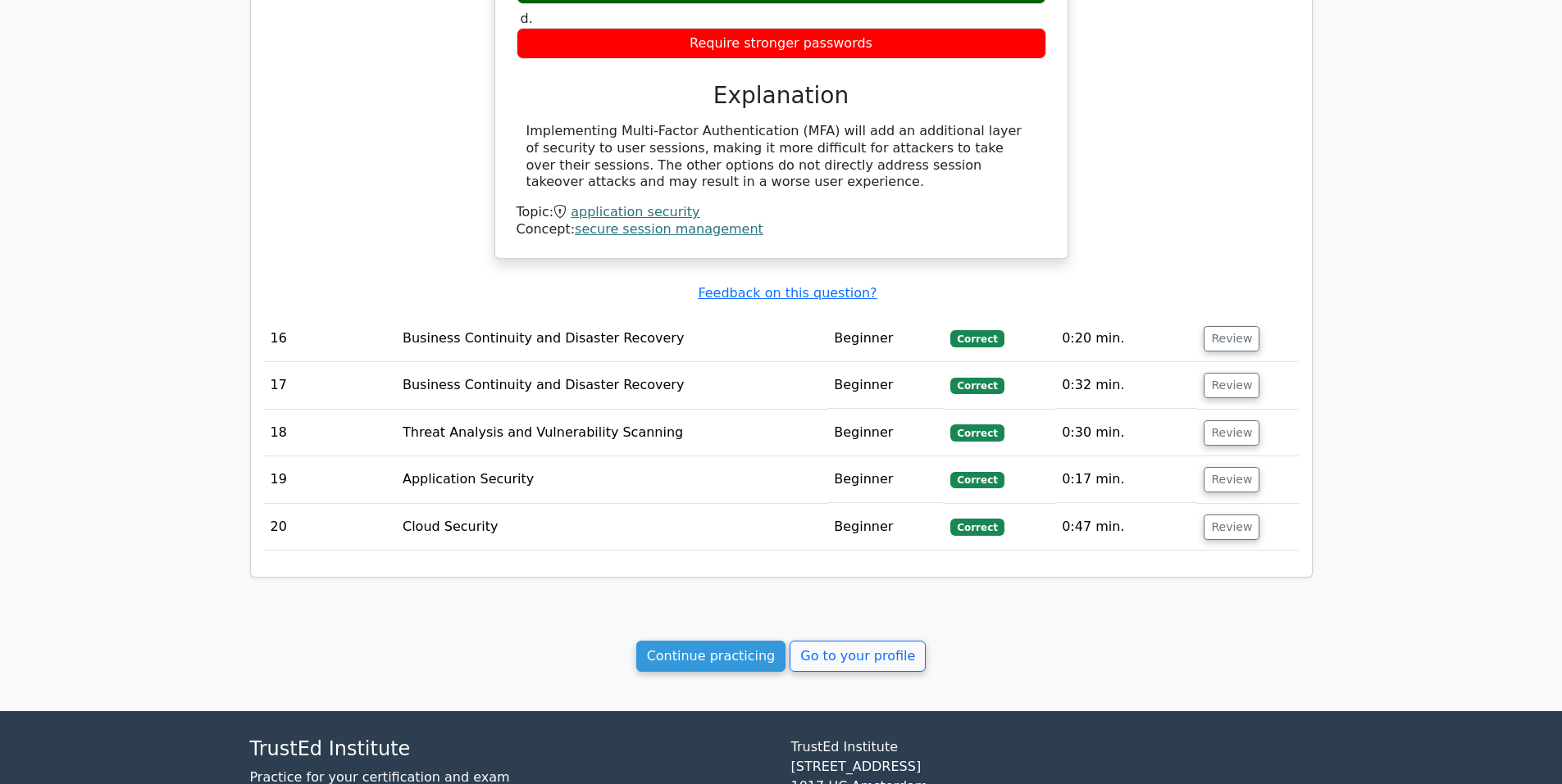
scroll to position [5162, 0]
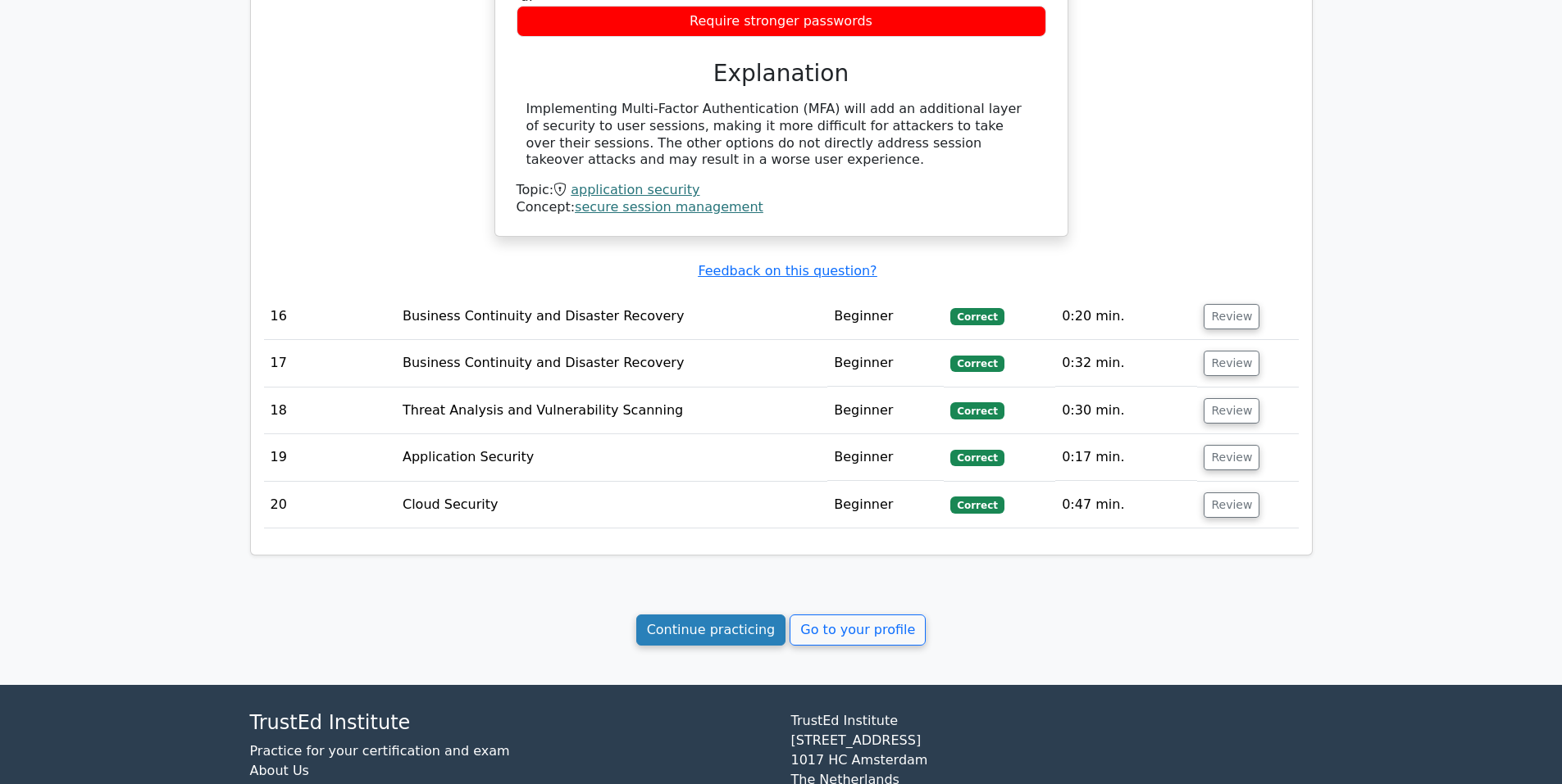
click at [689, 615] on link "Continue practicing" at bounding box center [711, 631] width 150 height 31
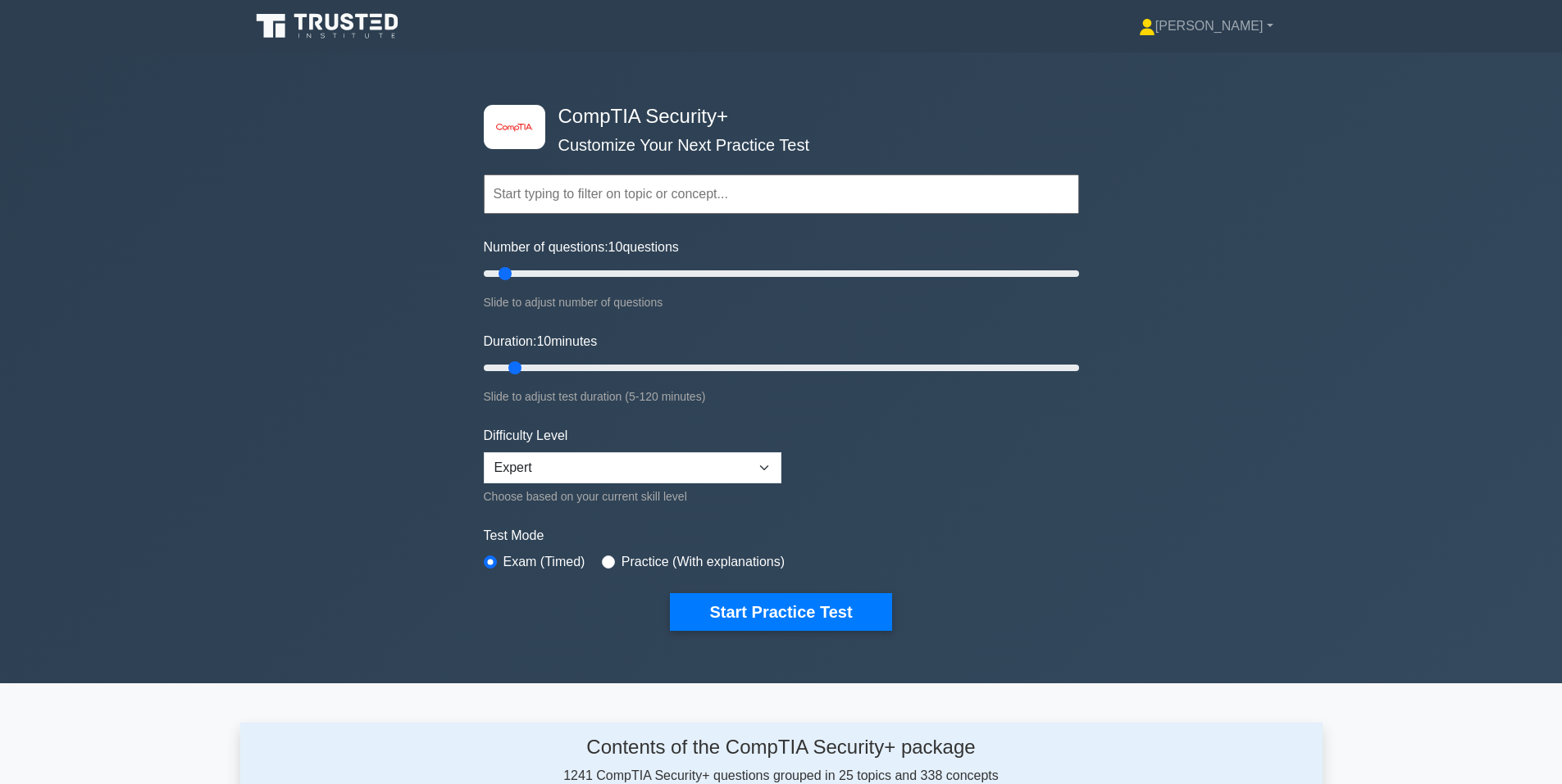
click at [338, 299] on div "image/svg+xml CompTIA Security+ Customize Your Next Practice Test Topics Crypto…" at bounding box center [781, 368] width 1562 height 631
type input "30"
click at [562, 273] on input "Number of questions: 30 questions" at bounding box center [781, 274] width 595 height 20
click at [576, 364] on input "Duration: 20 minutes" at bounding box center [781, 368] width 595 height 20
type input "30"
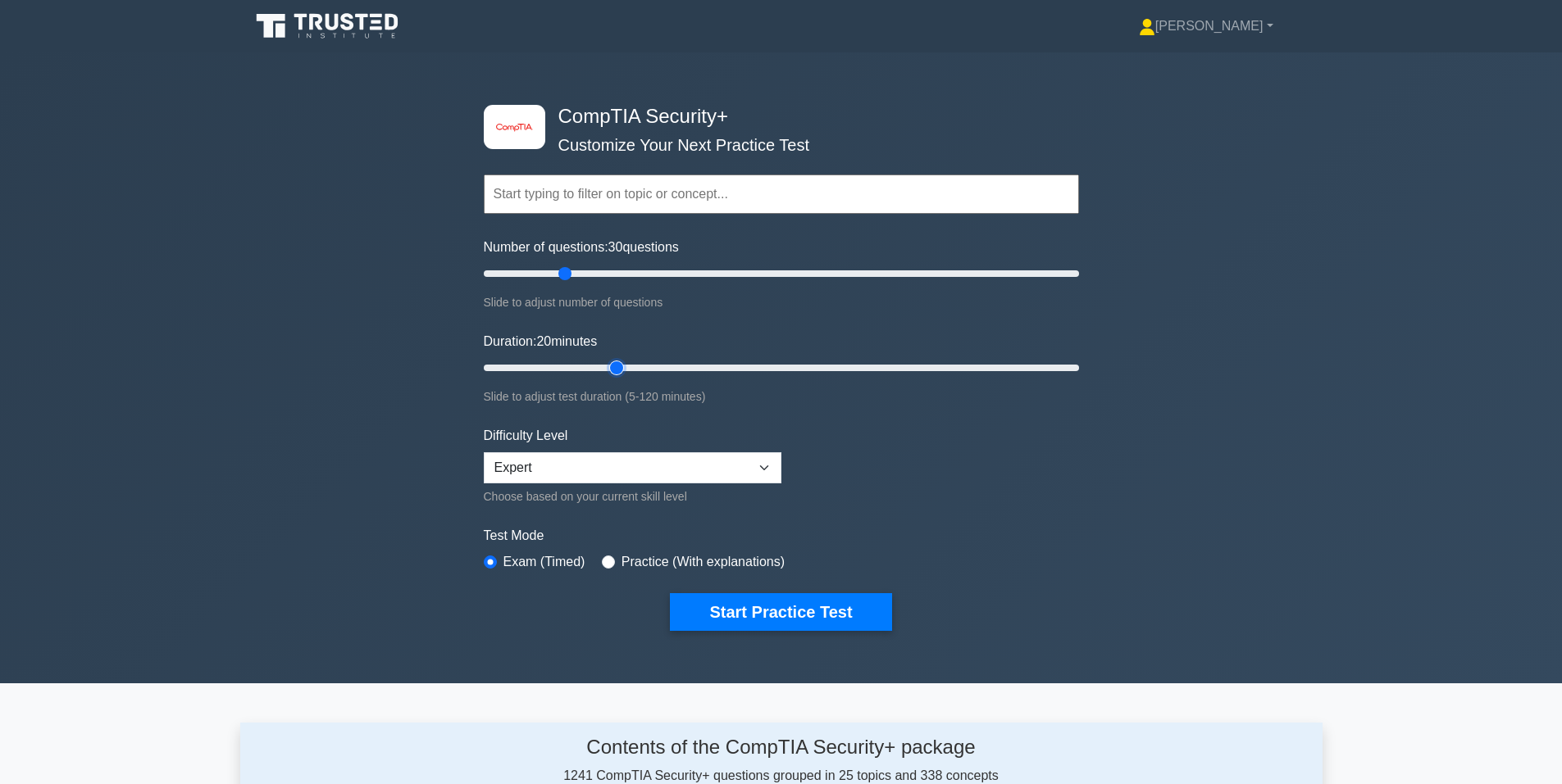
click at [611, 366] on input "Duration: 20 minutes" at bounding box center [781, 368] width 595 height 20
click at [209, 406] on div "image/svg+xml CompTIA Security+ Customize Your Next Practice Test Topics Crypto…" at bounding box center [781, 368] width 1562 height 631
click at [772, 606] on button "Start Practice Test" at bounding box center [780, 613] width 221 height 38
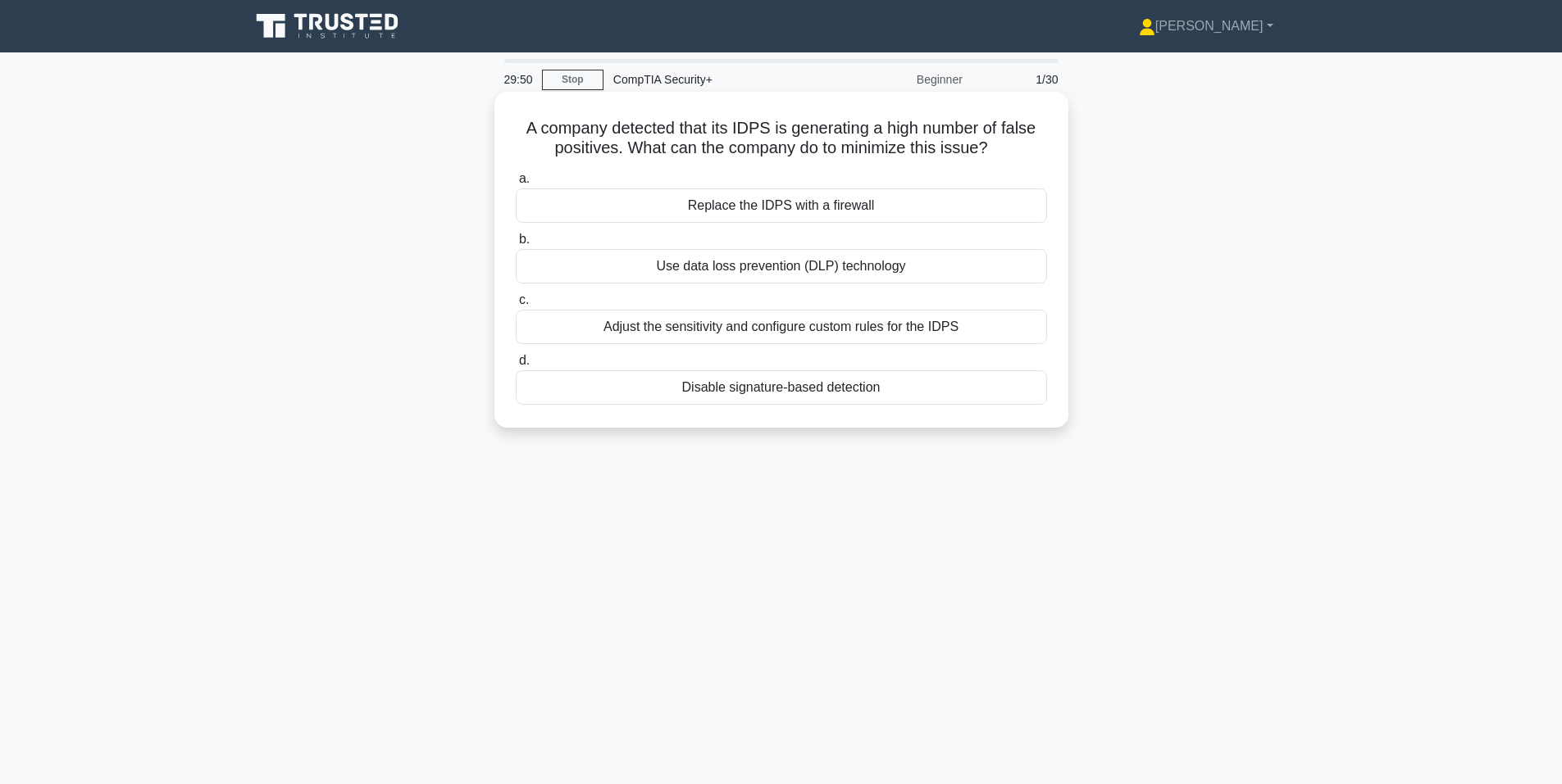
click at [778, 326] on div "Adjust the sensitivity and configure custom rules for the IDPS" at bounding box center [781, 327] width 531 height 35
click at [515, 306] on input "c. Adjust the sensitivity and configure custom rules for the IDPS" at bounding box center [515, 300] width 0 height 11
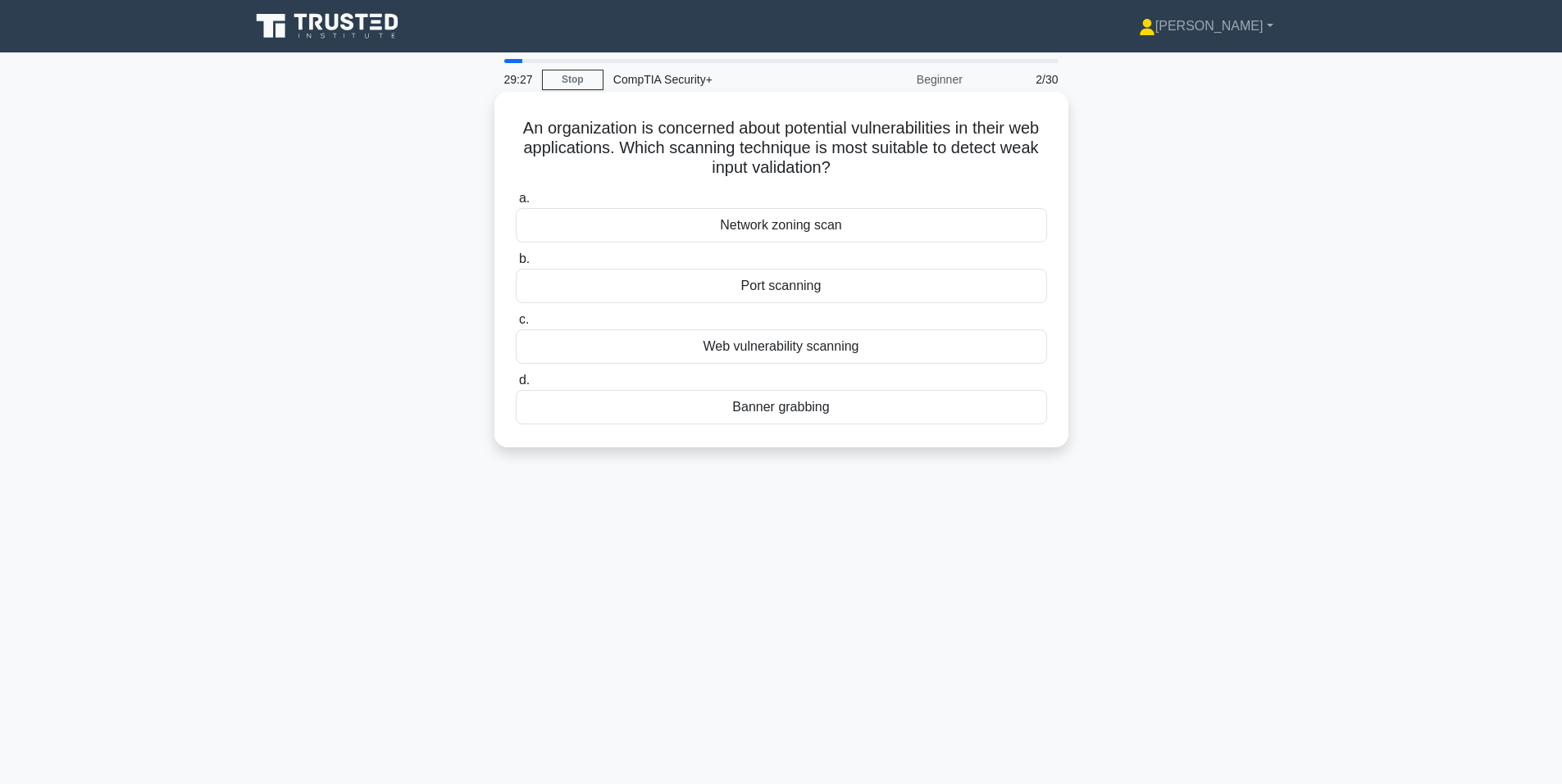
click at [864, 337] on div "Web vulnerability scanning" at bounding box center [781, 347] width 531 height 35
click at [515, 326] on input "c. Web vulnerability scanning" at bounding box center [515, 320] width 0 height 11
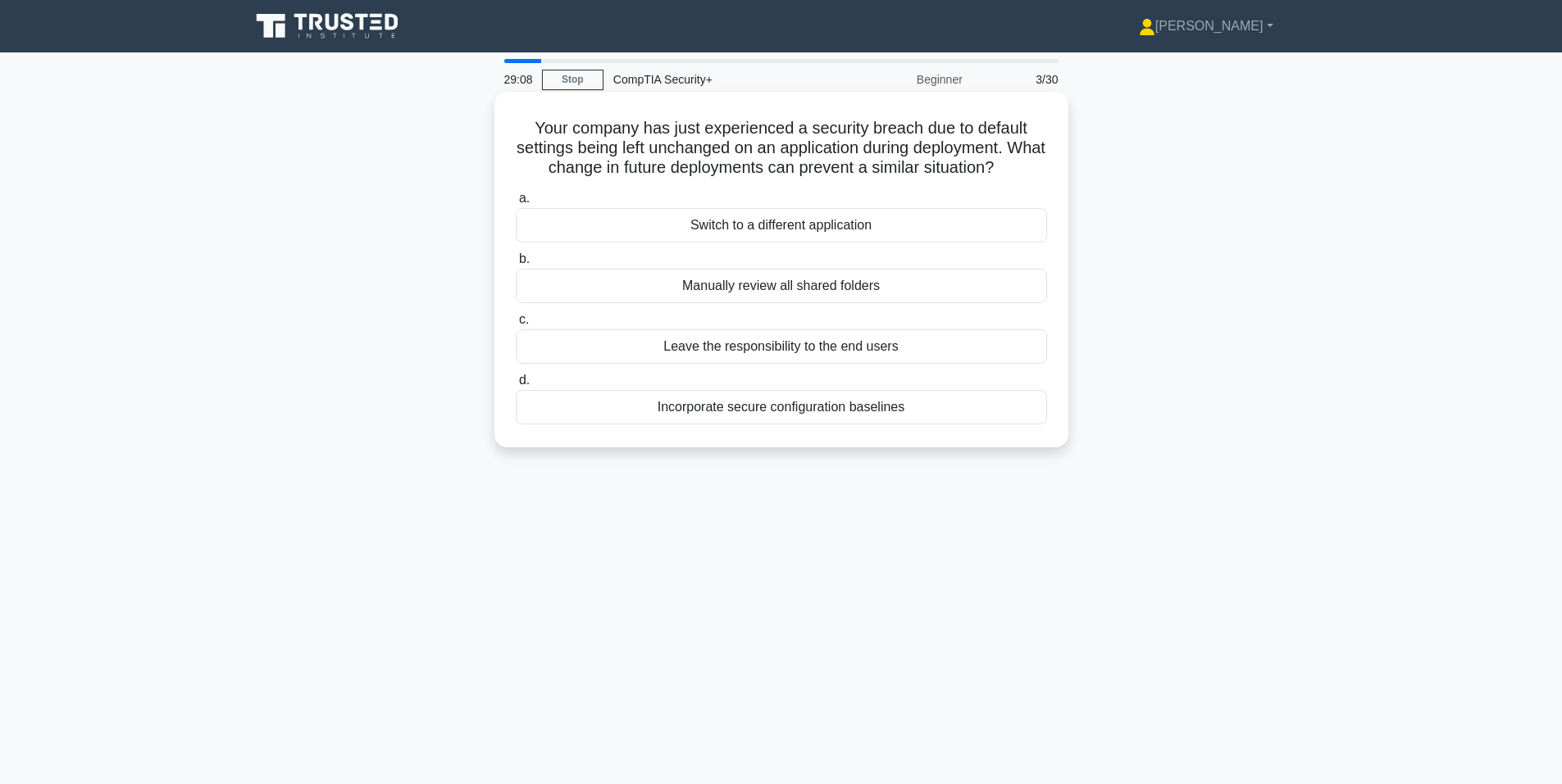
click at [896, 399] on div "Incorporate secure configuration baselines" at bounding box center [781, 407] width 531 height 35
click at [515, 386] on input "d. Incorporate secure configuration baselines" at bounding box center [515, 380] width 0 height 11
click at [617, 412] on div "Preserve evidence and logs relevant to the incident." at bounding box center [781, 407] width 531 height 35
click at [515, 386] on input "d. Preserve evidence and logs relevant to the incident." at bounding box center [515, 380] width 0 height 11
click at [810, 414] on div "Role-Based Access Control (RBAC)" at bounding box center [781, 407] width 531 height 35
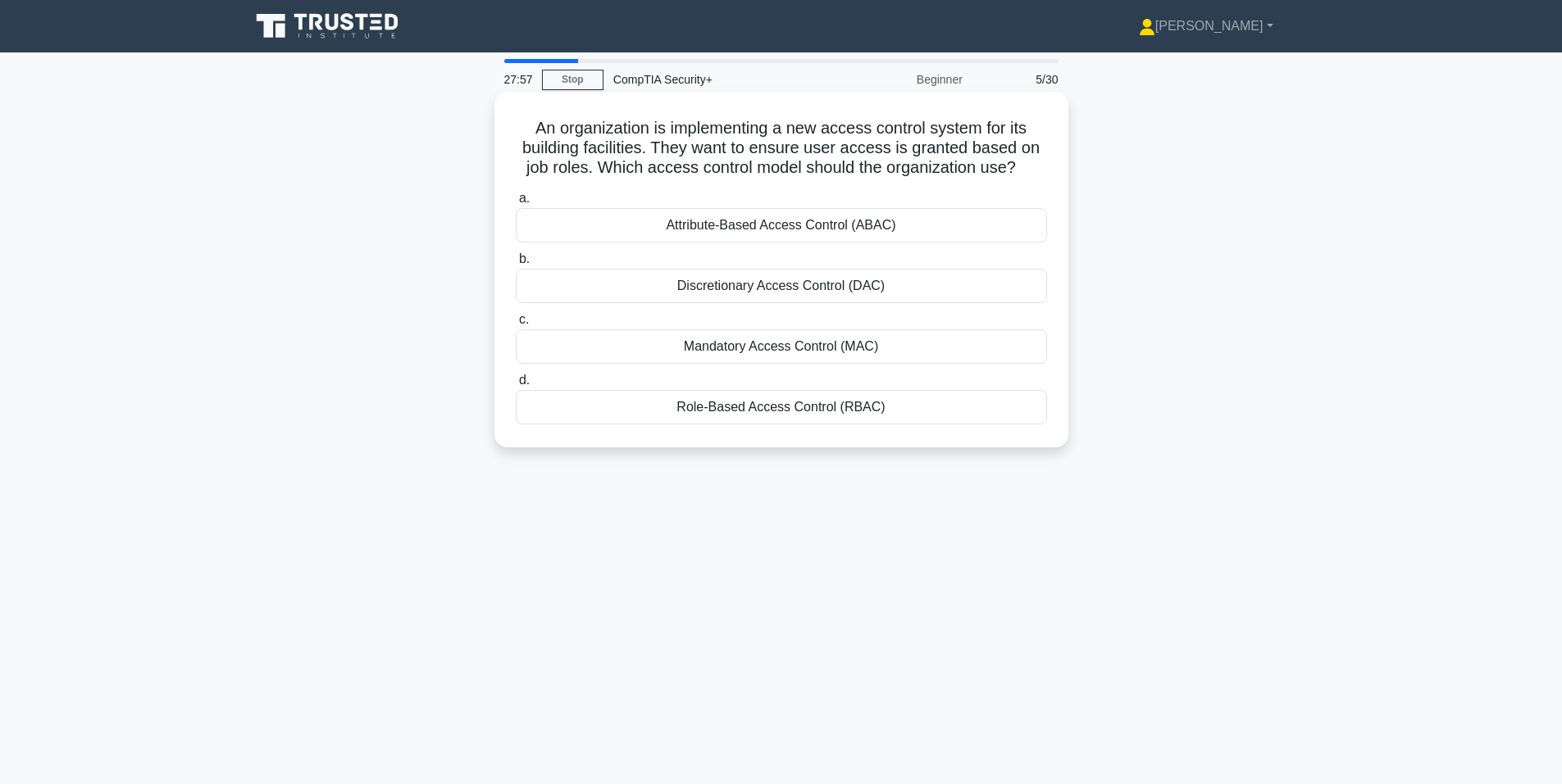
click at [515, 386] on input "d. Role-Based Access Control (RBAC)" at bounding box center [515, 380] width 0 height 11
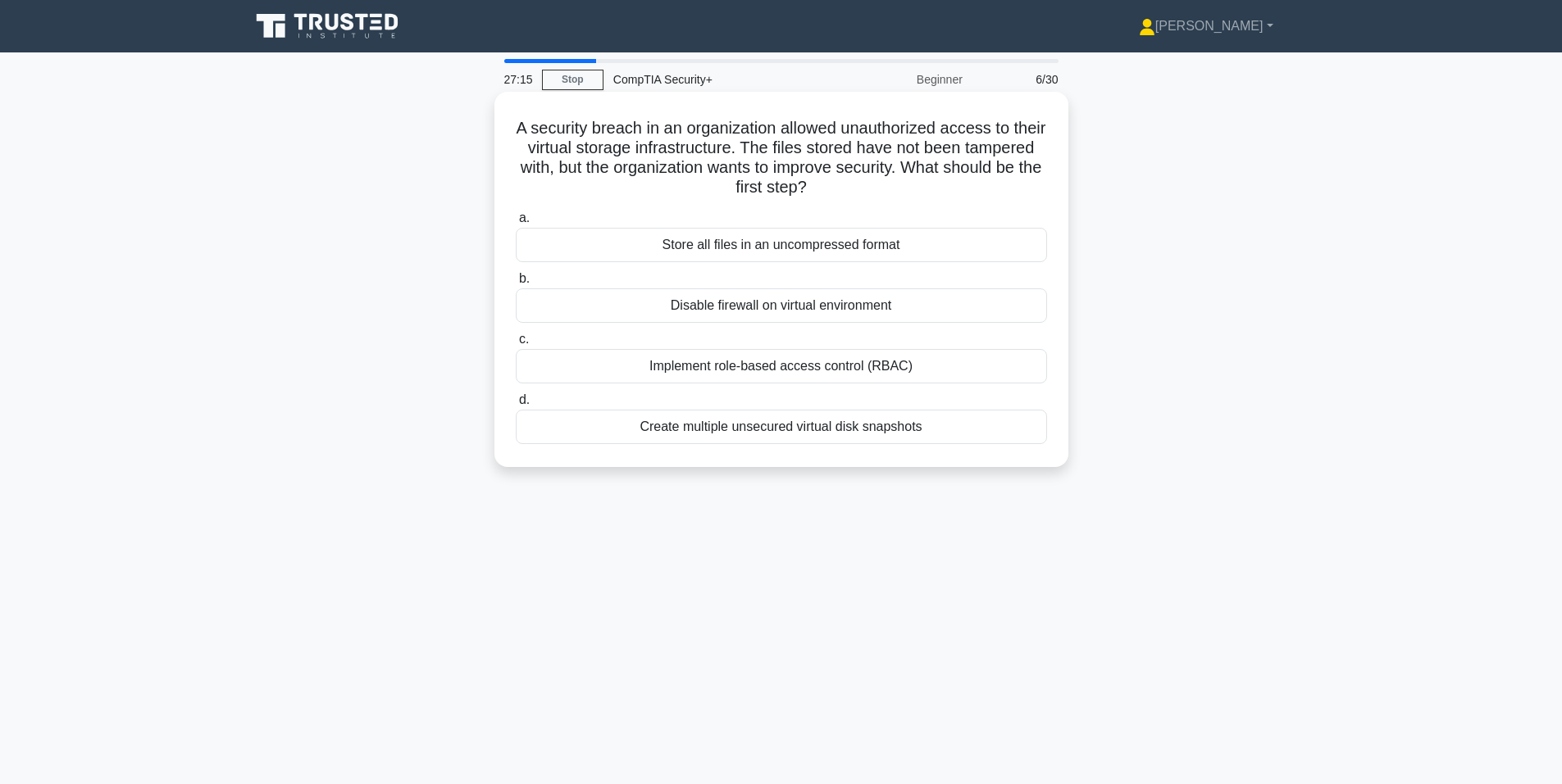
click at [694, 359] on div "Implement role-based access control (RBAC)" at bounding box center [781, 366] width 531 height 35
click at [515, 345] on input "c. Implement role-based access control (RBAC)" at bounding box center [515, 340] width 0 height 11
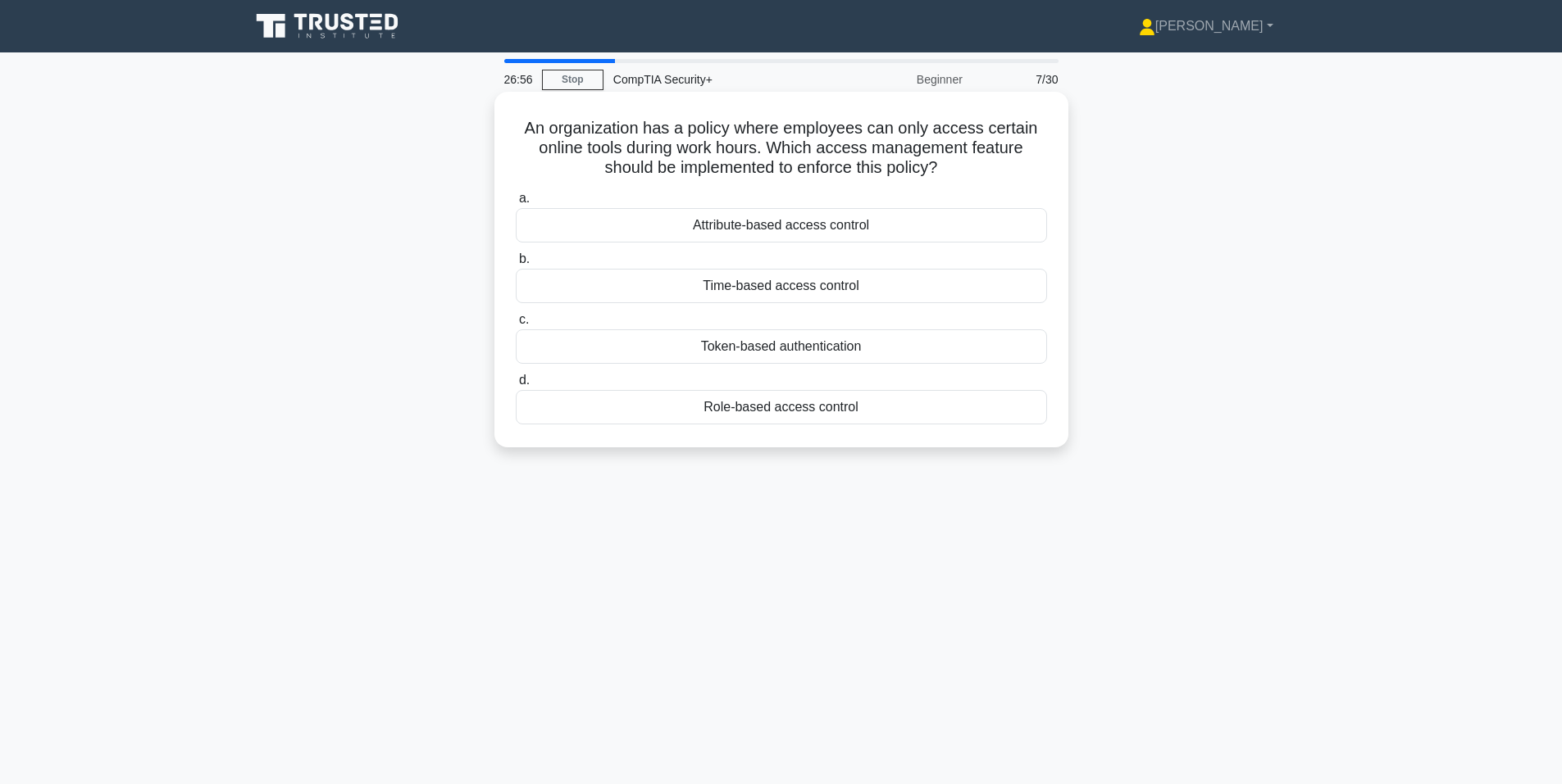
click at [604, 286] on div "Time-based access control" at bounding box center [781, 286] width 531 height 35
click at [515, 265] on input "b. Time-based access control" at bounding box center [515, 259] width 0 height 11
click at [571, 291] on div "Using single quotes and special characters" at bounding box center [781, 286] width 531 height 35
click at [515, 265] on input "b. Using single quotes and special characters" at bounding box center [515, 259] width 0 height 11
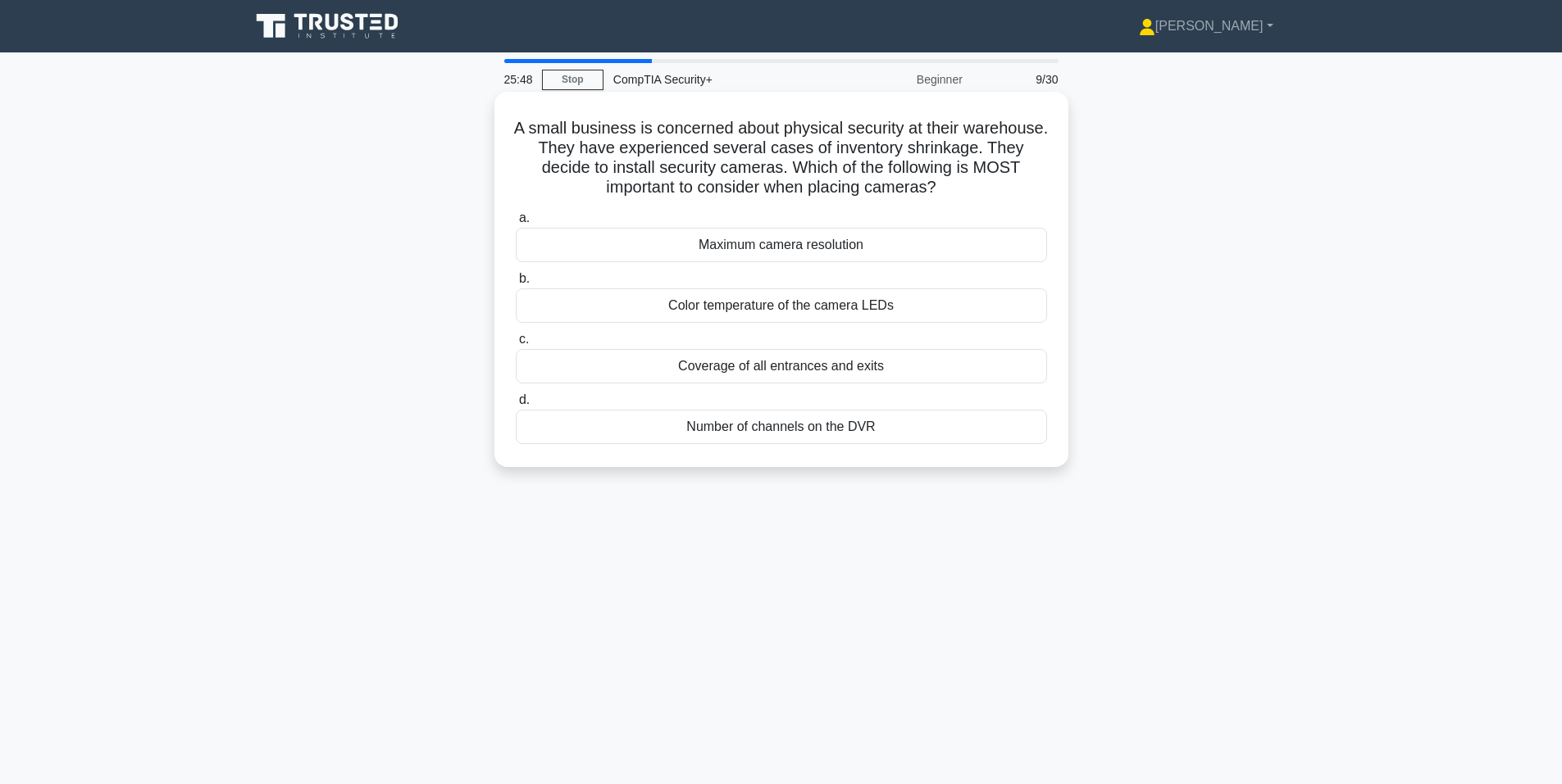
click at [649, 364] on div "Coverage of all entrances and exits" at bounding box center [781, 366] width 531 height 35
click at [515, 345] on input "c. Coverage of all entrances and exits" at bounding box center [515, 340] width 0 height 11
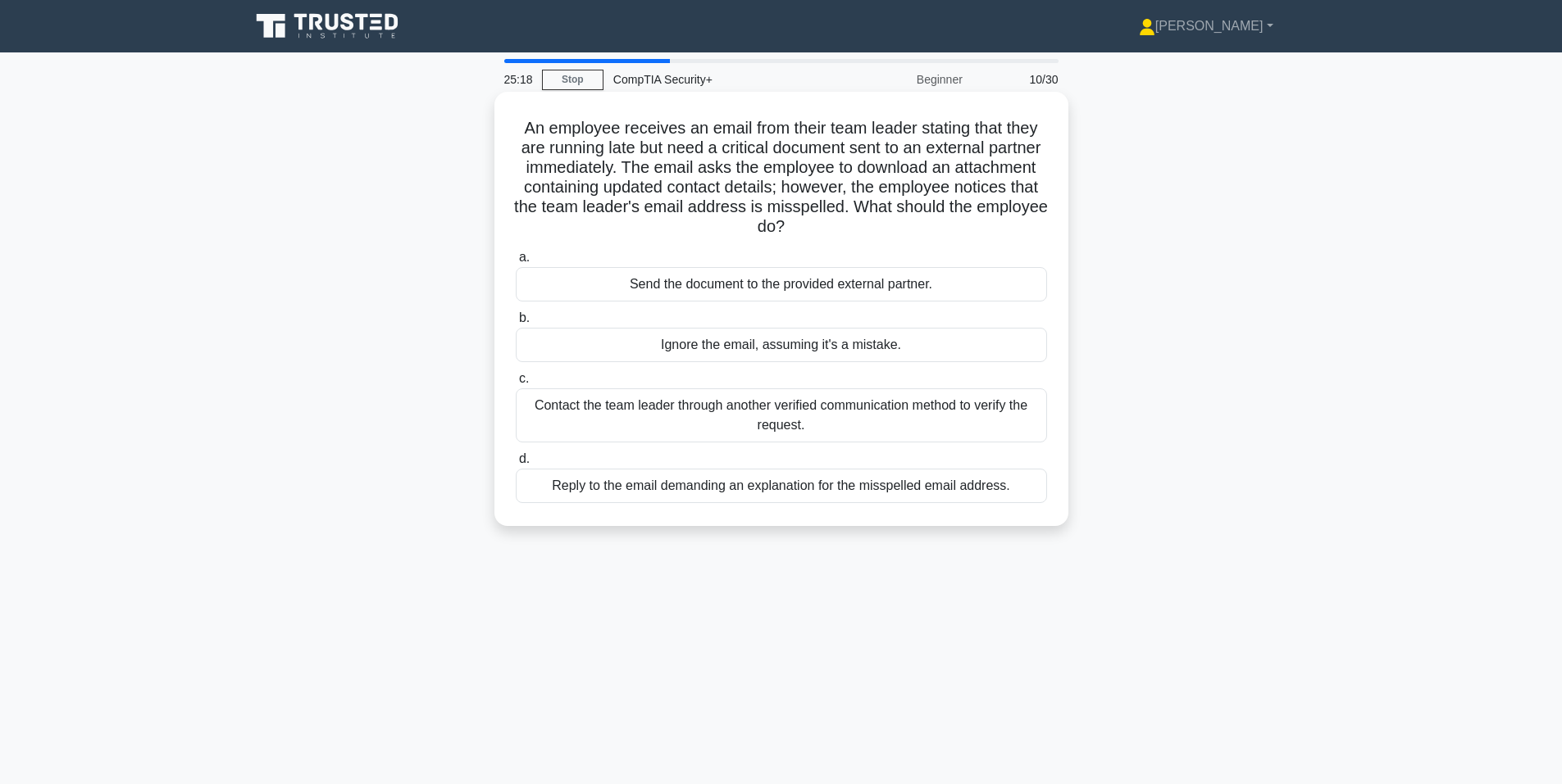
click at [621, 410] on div "Contact the team leader through another verified communication method to verify…" at bounding box center [781, 415] width 531 height 54
click at [515, 384] on input "c. Contact the team leader through another verified communication method to ver…" at bounding box center [515, 378] width 0 height 11
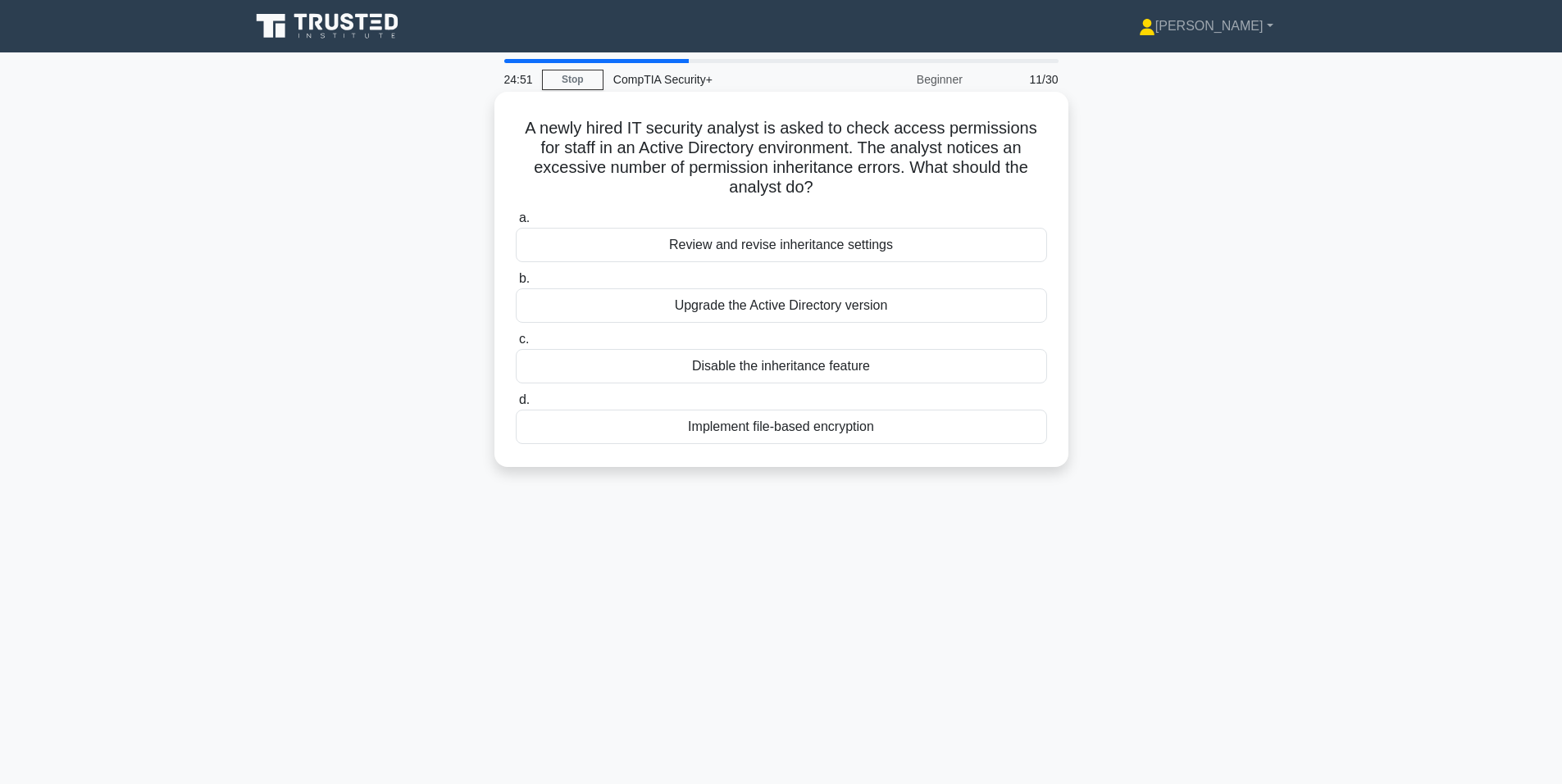
click at [685, 248] on div "Review and revise inheritance settings" at bounding box center [781, 245] width 531 height 35
click at [515, 223] on input "a. Review and revise inheritance settings" at bounding box center [515, 218] width 0 height 11
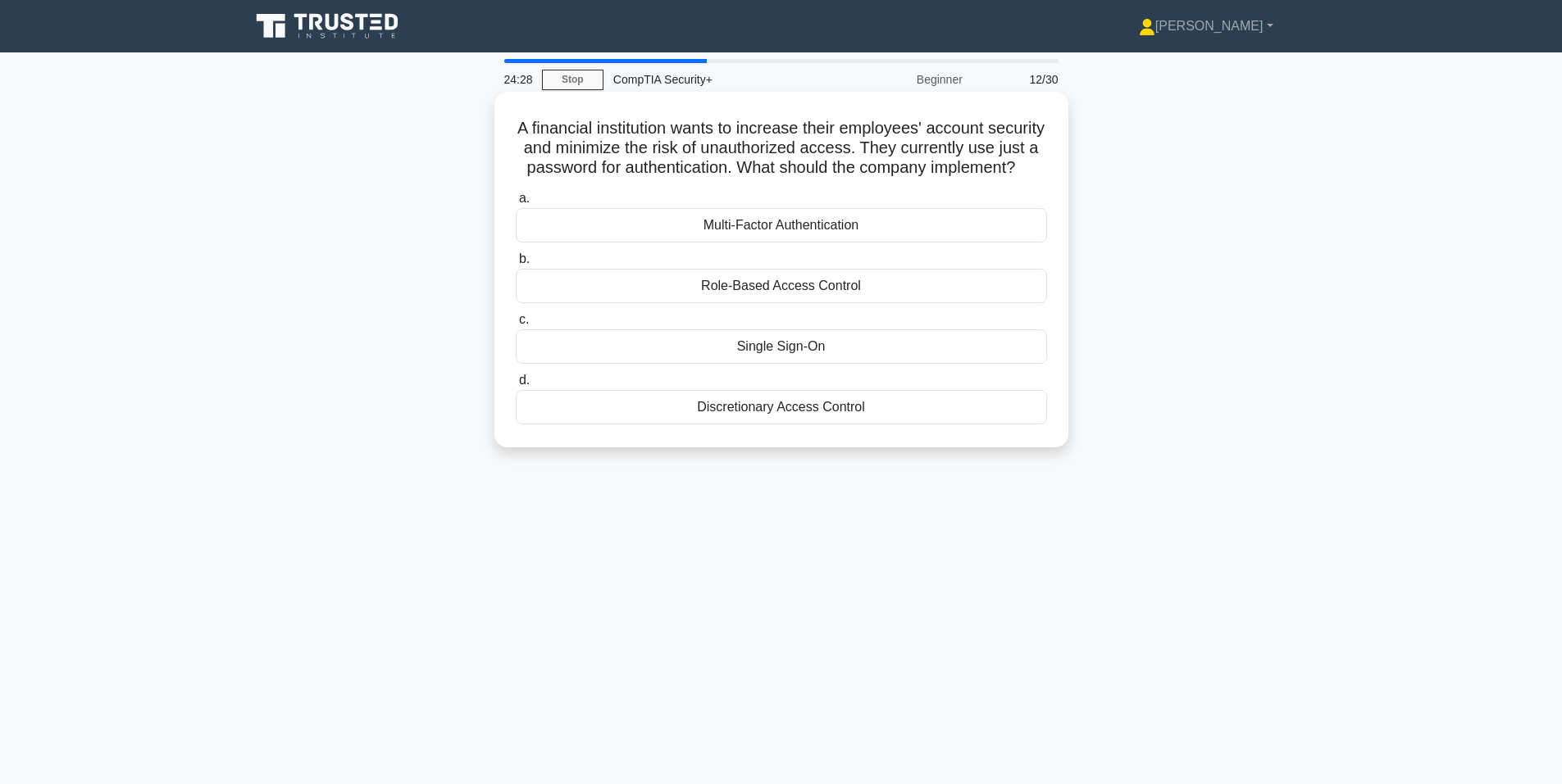
click at [673, 242] on div "Multi-Factor Authentication" at bounding box center [781, 225] width 531 height 35
click at [515, 204] on input "a. Multi-Factor Authentication" at bounding box center [515, 199] width 0 height 11
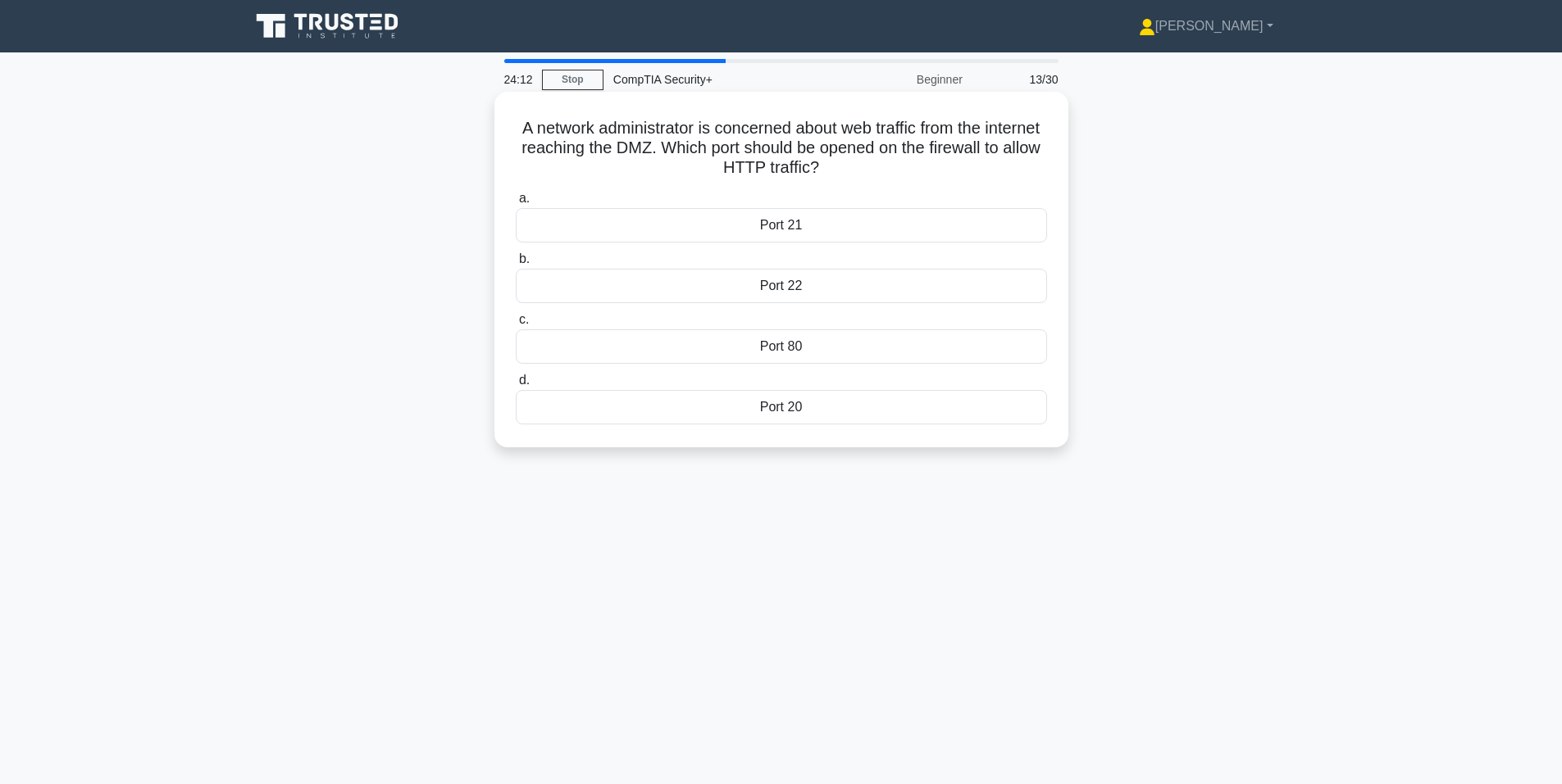
click at [730, 344] on div "Port 80" at bounding box center [781, 347] width 531 height 35
click at [515, 326] on input "c. Port 80" at bounding box center [515, 320] width 0 height 11
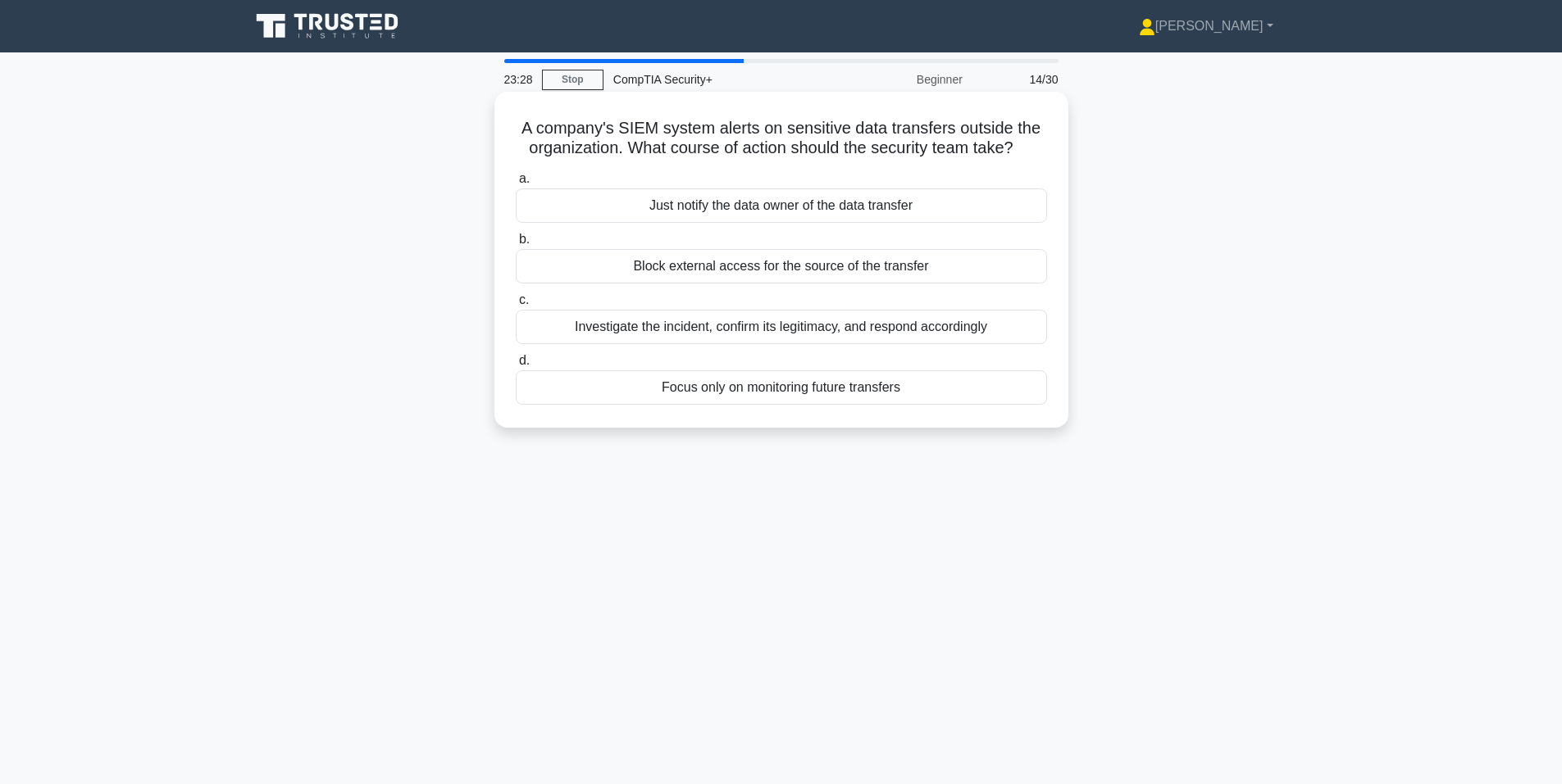
click at [561, 266] on div "Block external access for the source of the transfer" at bounding box center [781, 266] width 531 height 35
click at [515, 245] on input "b. Block external access for the source of the transfer" at bounding box center [515, 239] width 0 height 11
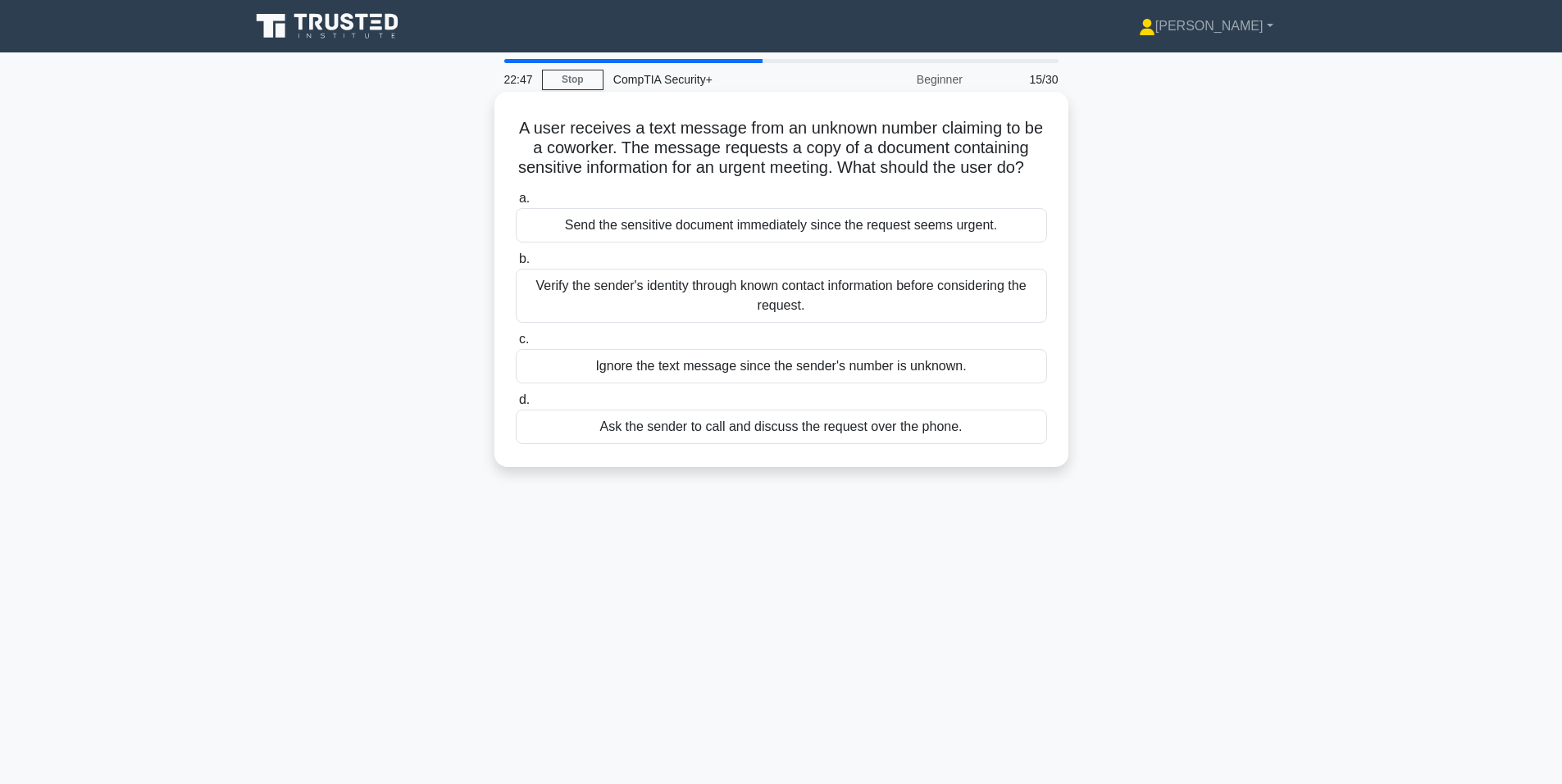
click at [614, 308] on div "Verify the sender's identity through known contact information before consideri…" at bounding box center [781, 296] width 531 height 54
click at [515, 265] on input "b. Verify the sender's identity through known contact information before consid…" at bounding box center [515, 259] width 0 height 11
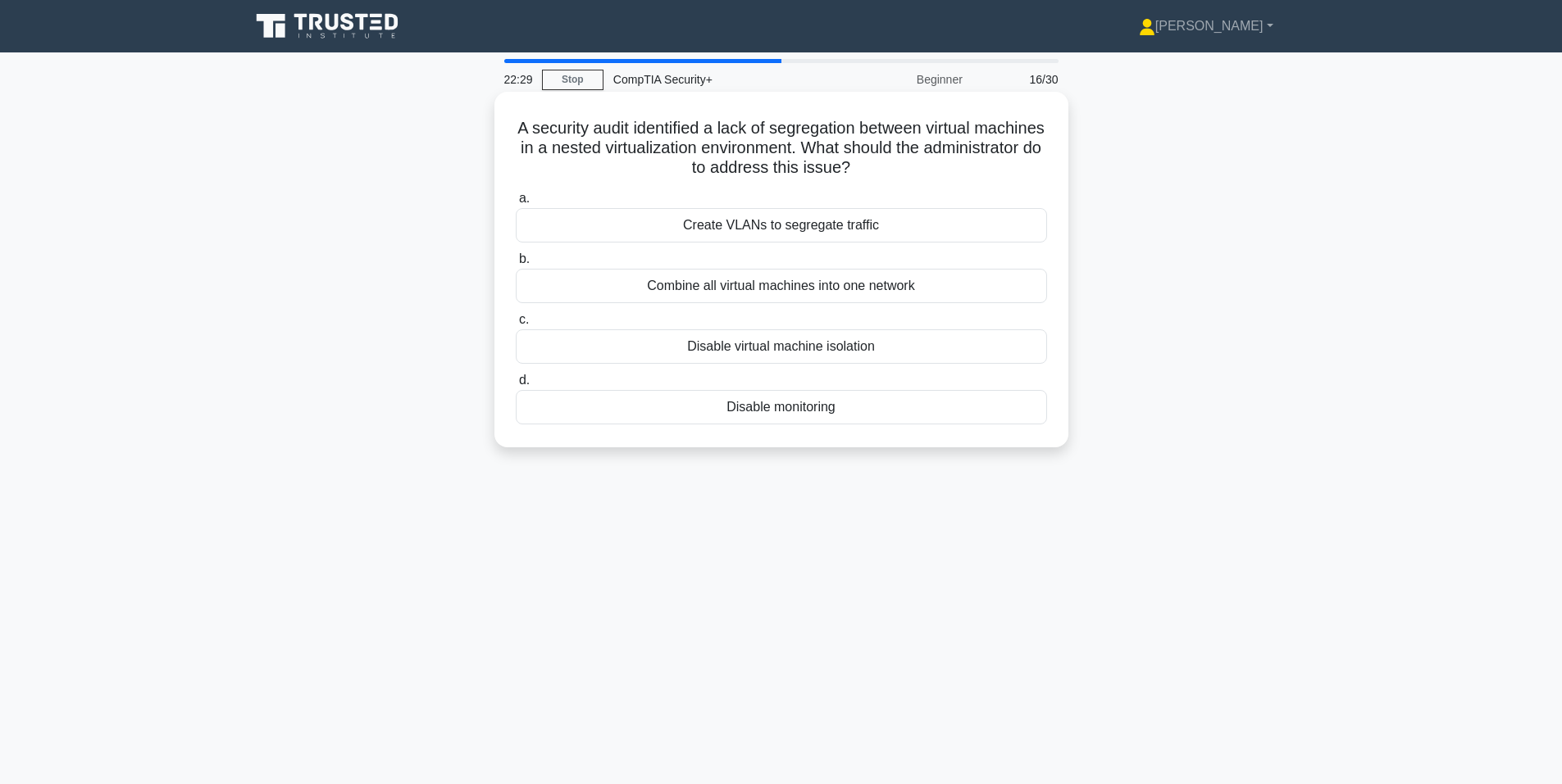
click at [750, 227] on div "Create VLANs to segregate traffic" at bounding box center [781, 225] width 531 height 35
click at [515, 204] on input "a. Create VLANs to segregate traffic" at bounding box center [515, 199] width 0 height 11
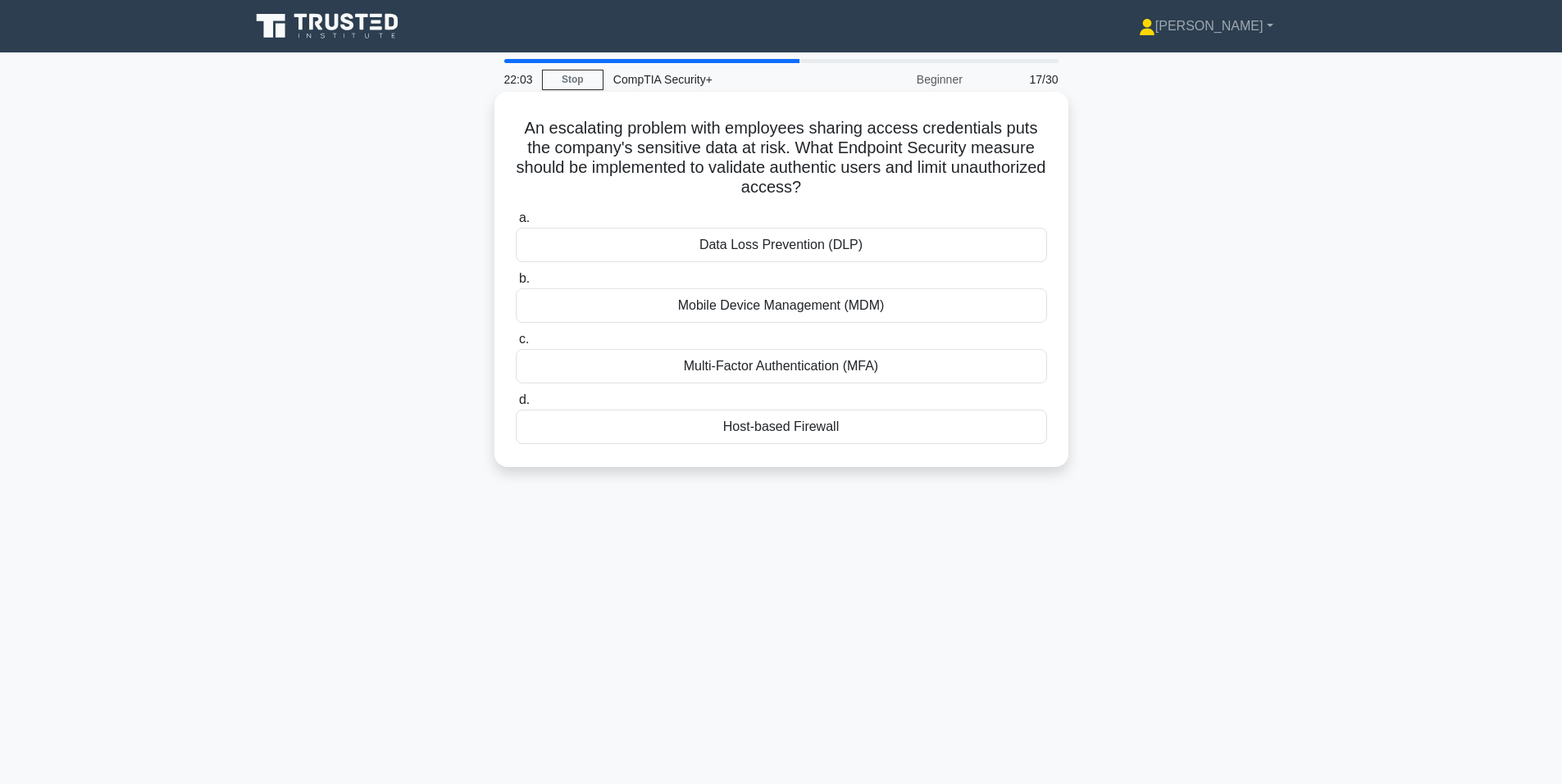
click at [757, 426] on div "Host-based Firewall" at bounding box center [781, 427] width 531 height 35
click at [515, 406] on input "d. Host-based Firewall" at bounding box center [515, 400] width 0 height 11
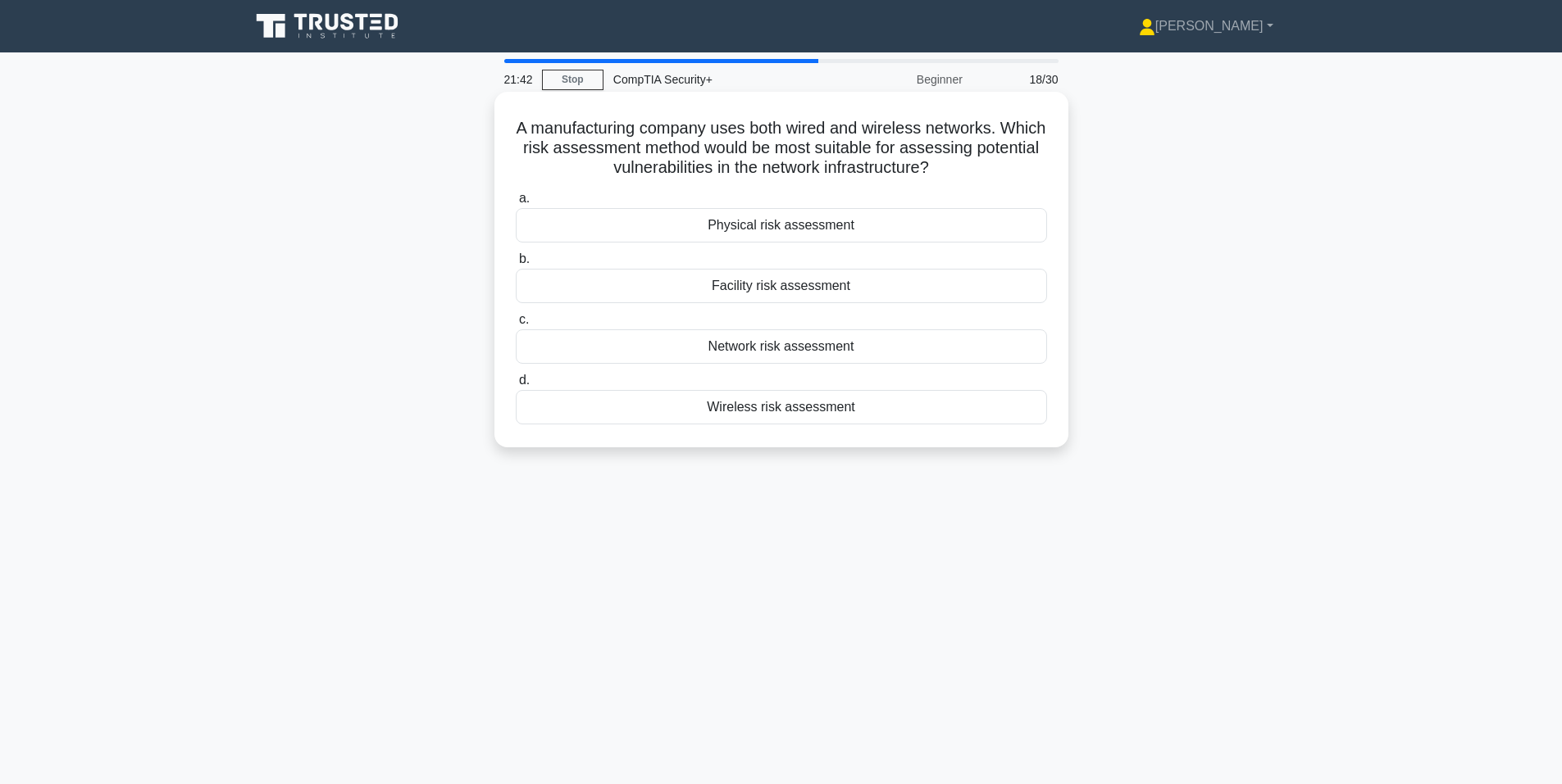
click at [652, 343] on div "Network risk assessment" at bounding box center [781, 347] width 531 height 35
click at [515, 326] on input "c. Network risk assessment" at bounding box center [515, 320] width 0 height 11
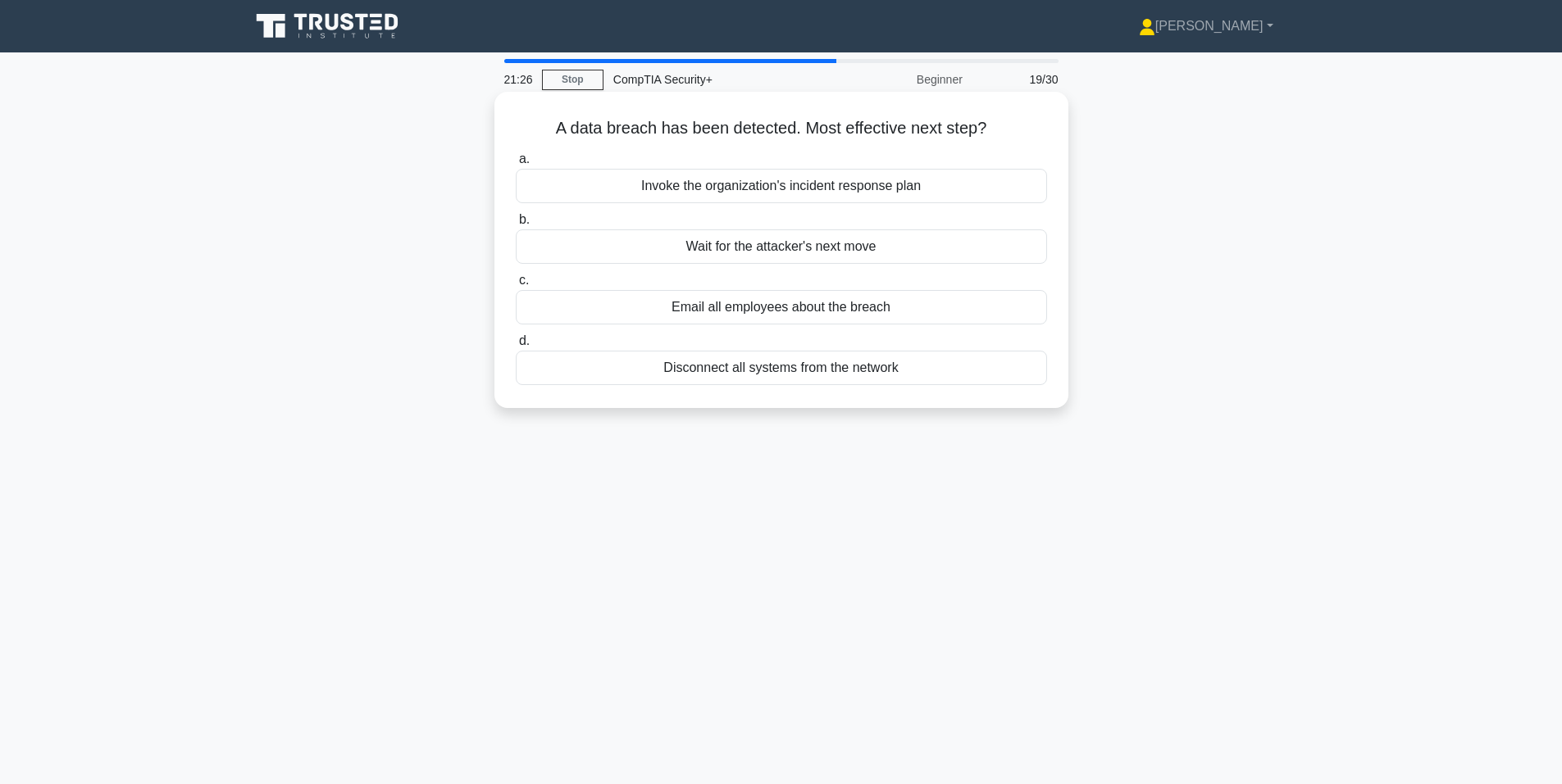
click at [694, 188] on div "Invoke the organization's incident response plan" at bounding box center [781, 186] width 531 height 35
click at [515, 165] on input "a. Invoke the organization's incident response plan" at bounding box center [515, 159] width 0 height 11
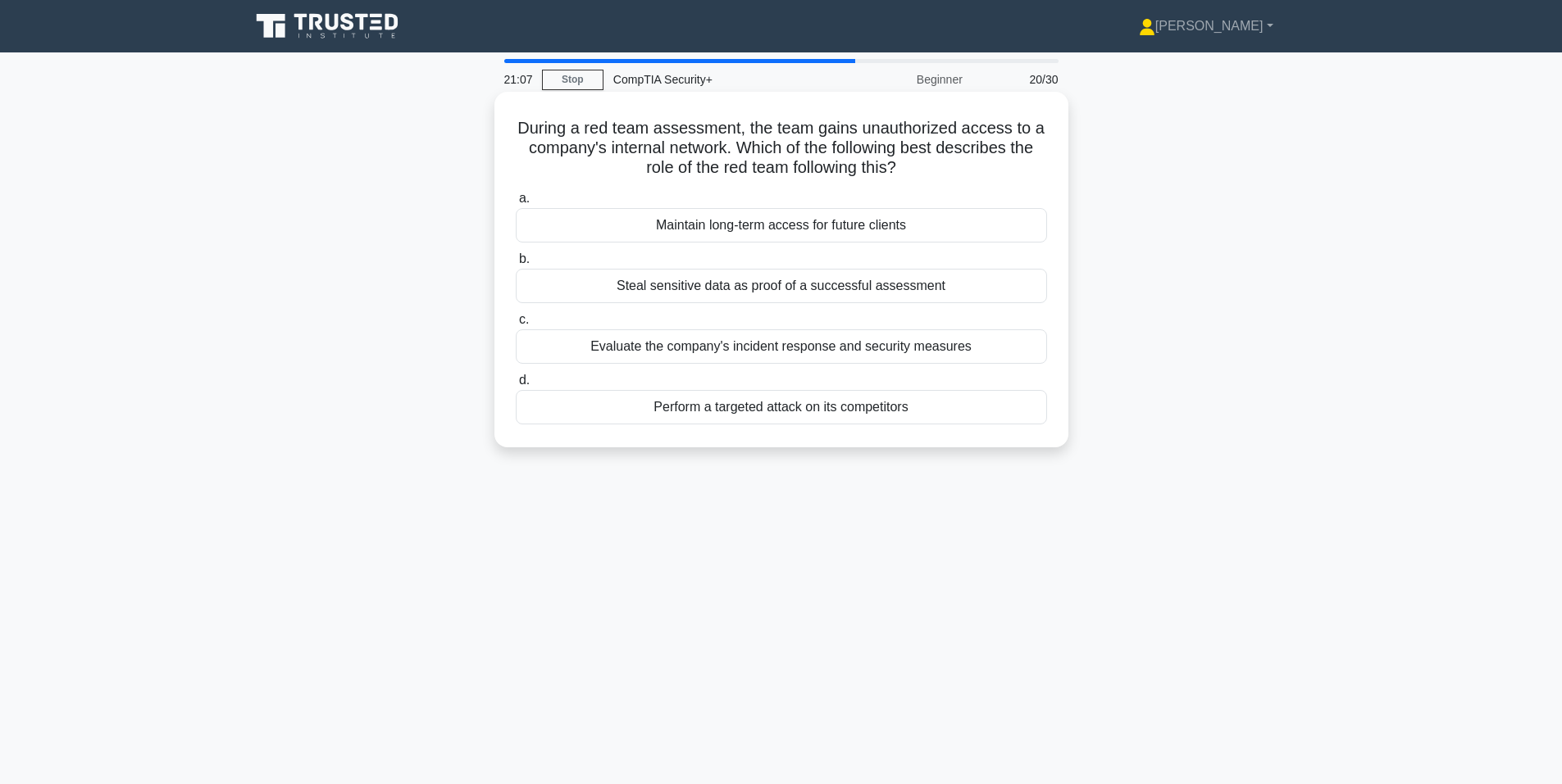
click at [629, 346] on div "Evaluate the company's incident response and security measures" at bounding box center [781, 347] width 531 height 35
click at [515, 326] on input "c. Evaluate the company's incident response and security measures" at bounding box center [515, 320] width 0 height 11
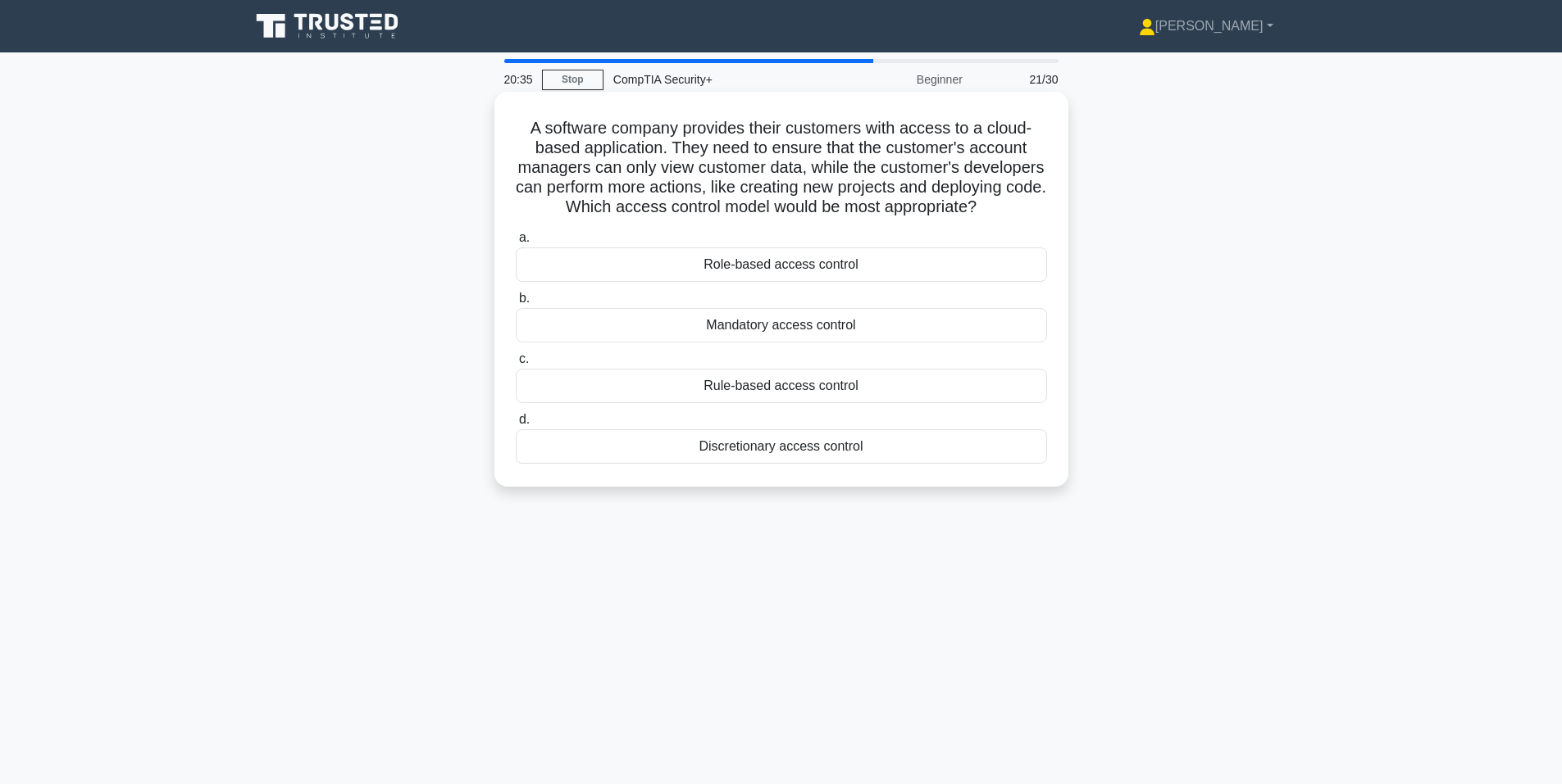
click at [703, 282] on div "Role-based access control" at bounding box center [781, 265] width 531 height 35
click at [515, 243] on input "a. Role-based access control" at bounding box center [515, 237] width 0 height 11
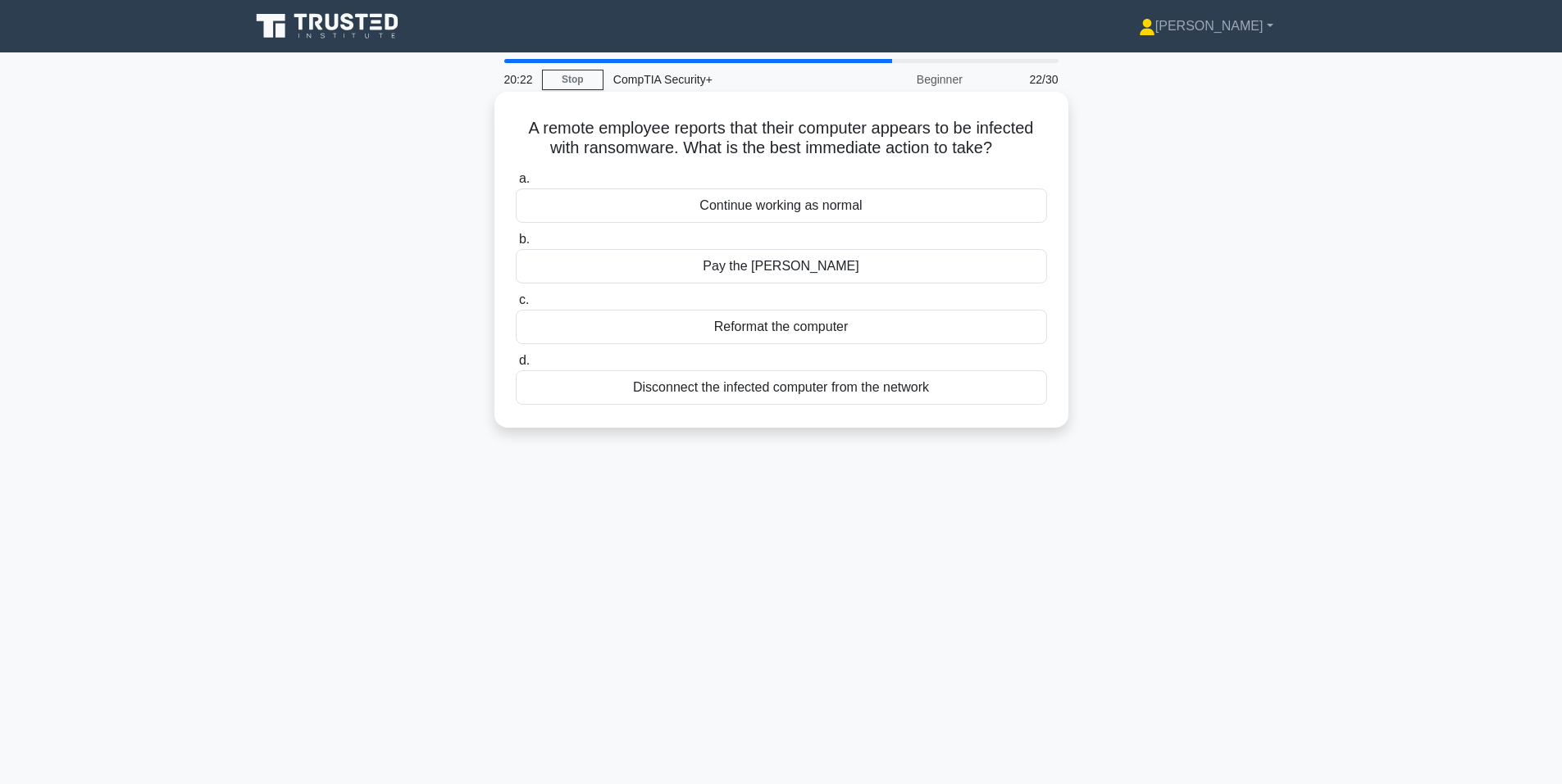
click at [736, 387] on div "Disconnect the infected computer from the network" at bounding box center [781, 387] width 531 height 35
click at [515, 366] on input "d. Disconnect the infected computer from the network" at bounding box center [515, 360] width 0 height 11
click at [633, 337] on div "Prepare a report on the findings." at bounding box center [781, 327] width 531 height 35
click at [515, 306] on input "c. Prepare a report on the findings." at bounding box center [515, 300] width 0 height 11
click at [658, 331] on div "Install flood barriers around the data center." at bounding box center [781, 327] width 531 height 35
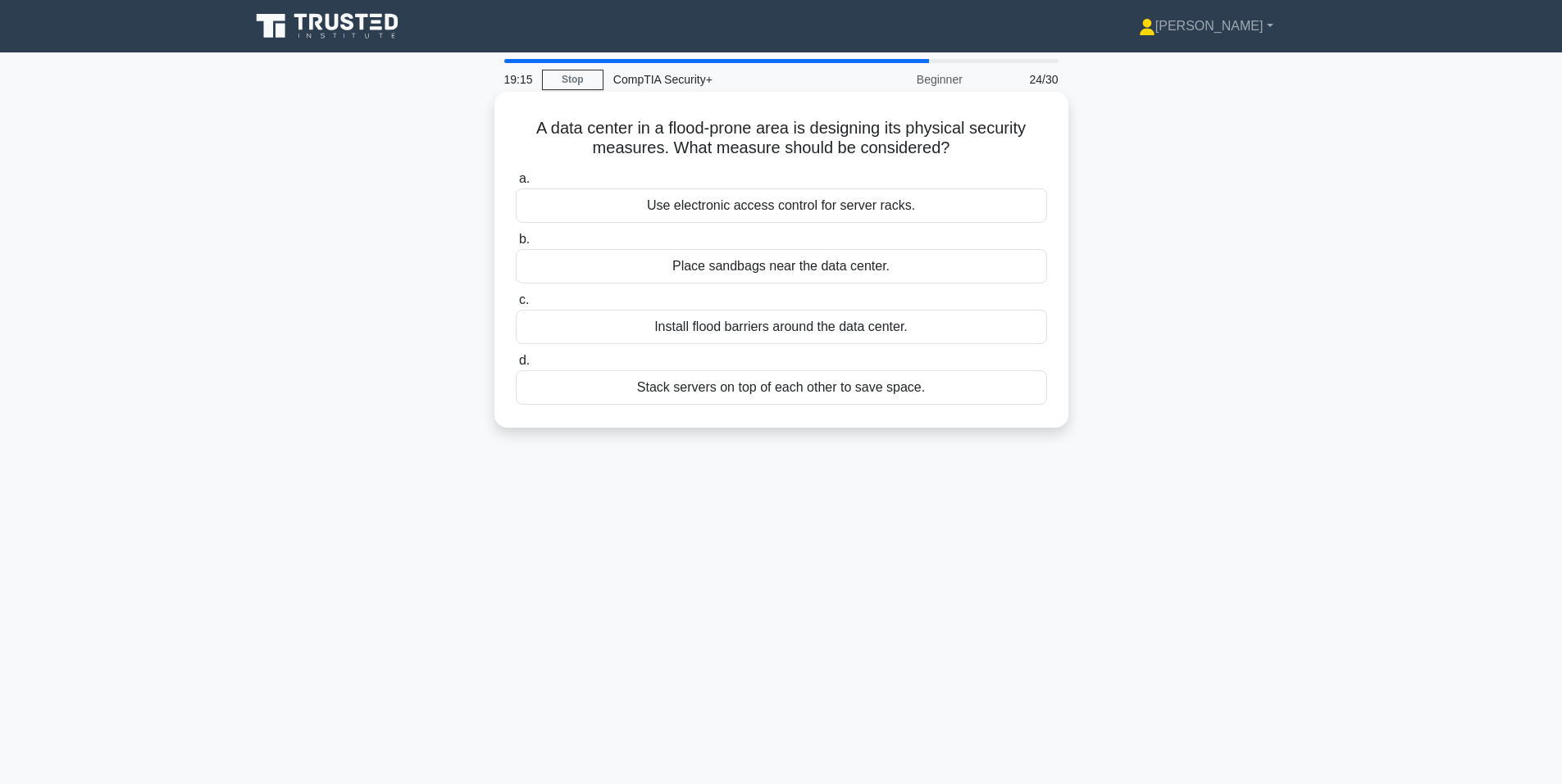
click at [515, 306] on input "c. Install flood barriers around the data center." at bounding box center [515, 300] width 0 height 11
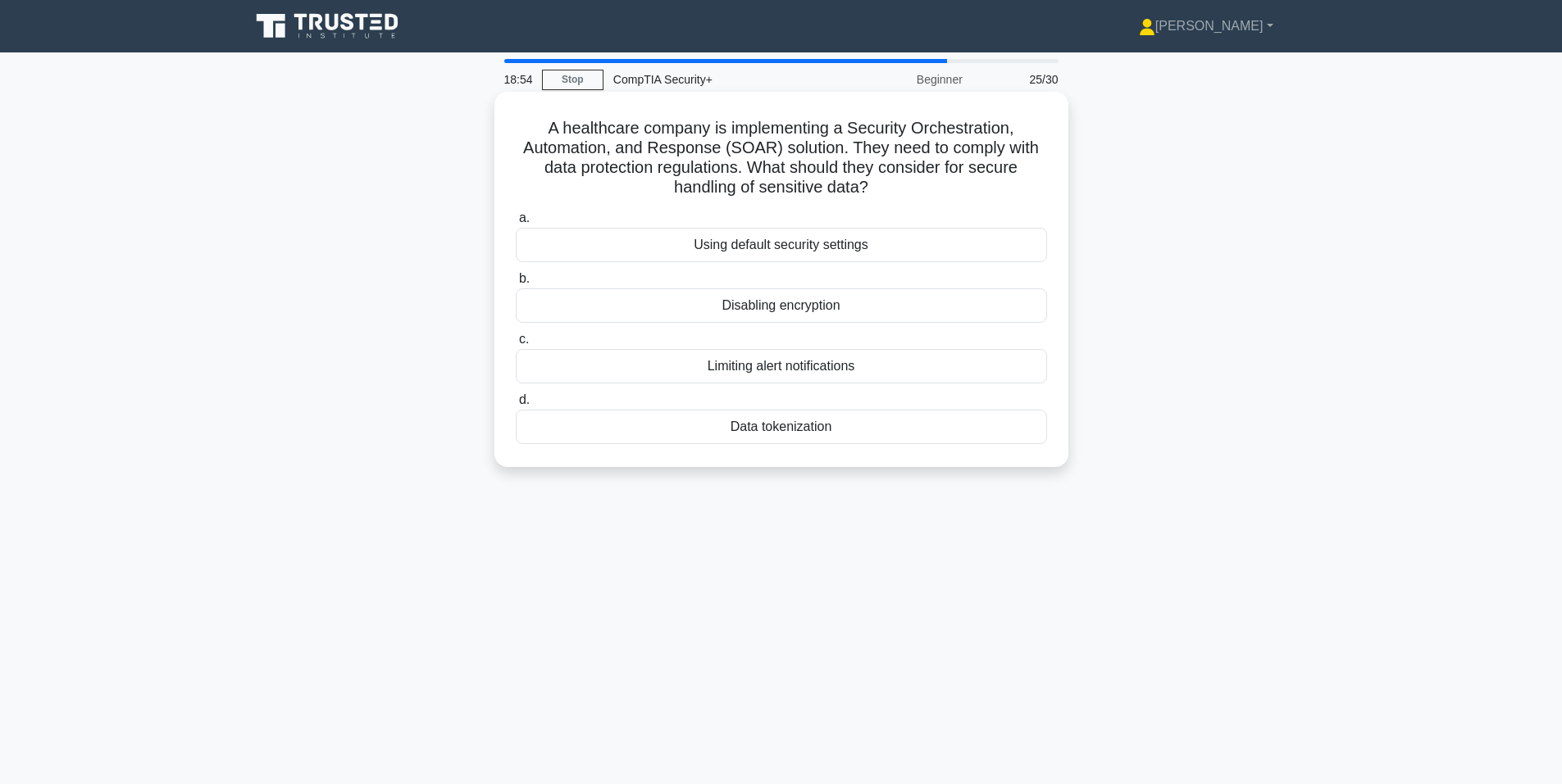
click at [664, 425] on div "Data tokenization" at bounding box center [781, 427] width 531 height 35
click at [515, 406] on input "d. Data tokenization" at bounding box center [515, 400] width 0 height 11
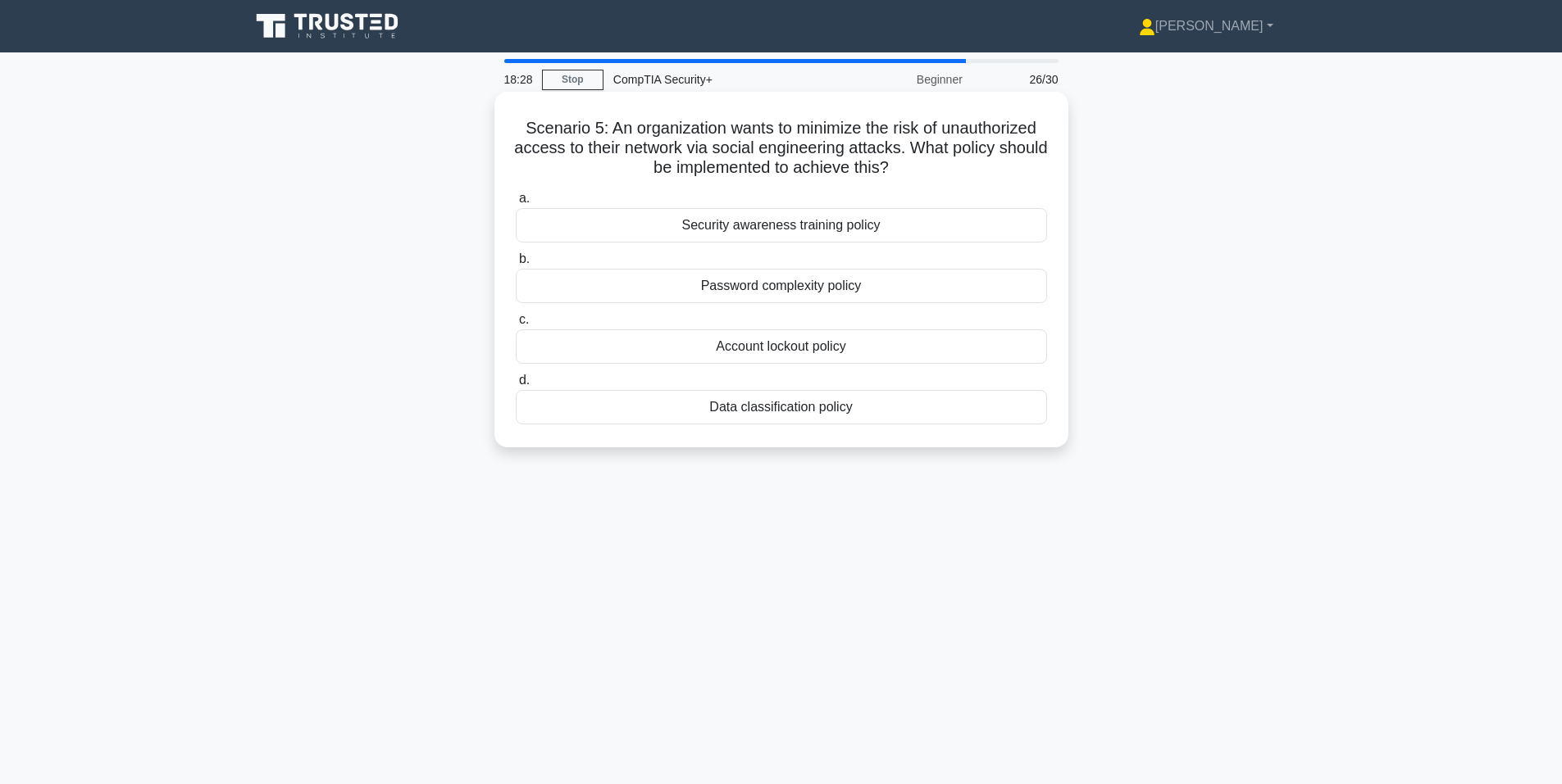
click at [686, 345] on div "Account lockout policy" at bounding box center [781, 347] width 531 height 35
click at [515, 326] on input "c. Account lockout policy" at bounding box center [515, 320] width 0 height 11
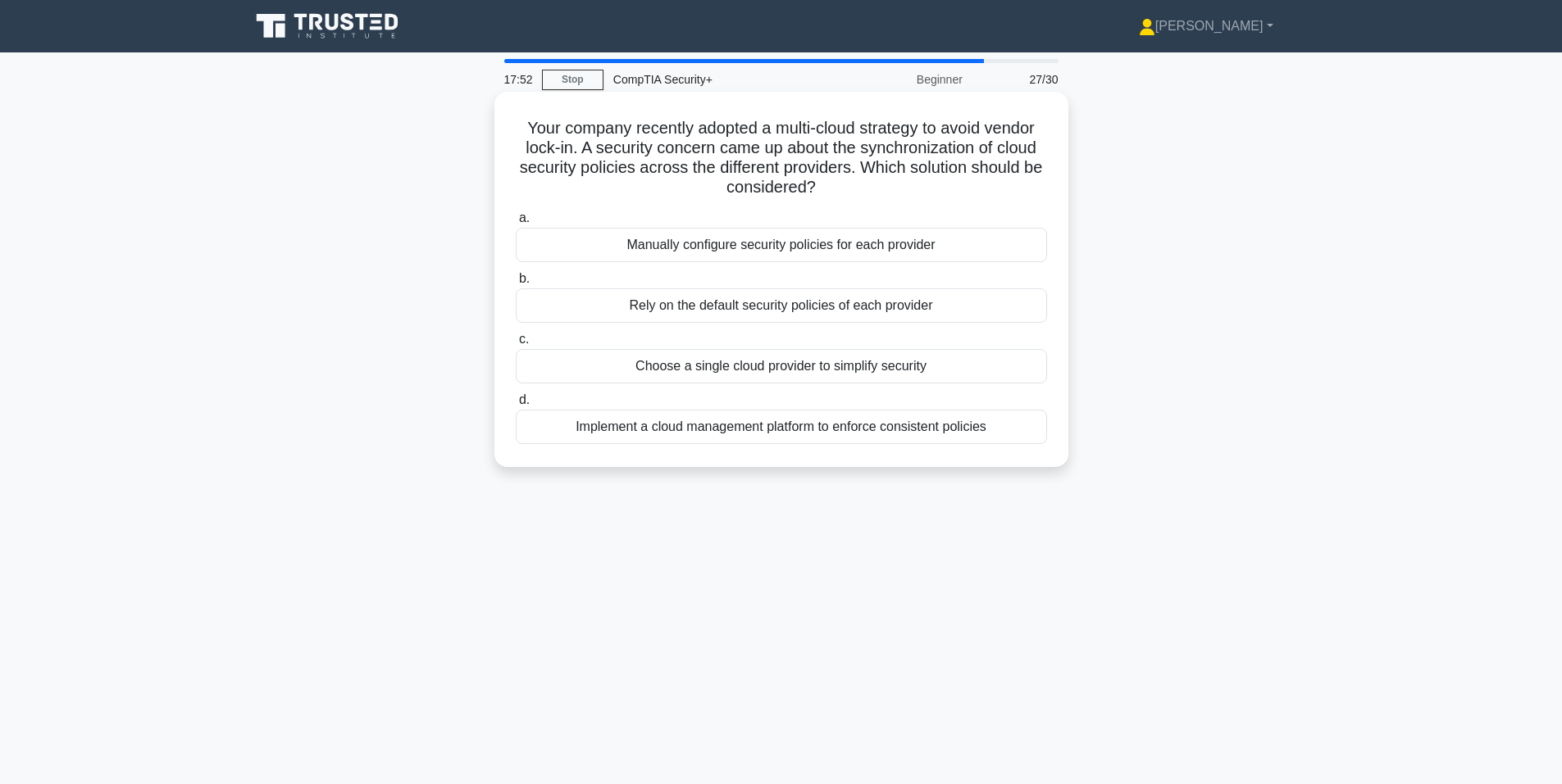
click at [779, 428] on div "Implement a cloud management platform to enforce consistent policies" at bounding box center [781, 427] width 531 height 35
click at [515, 406] on input "d. Implement a cloud management platform to enforce consistent policies" at bounding box center [515, 400] width 0 height 11
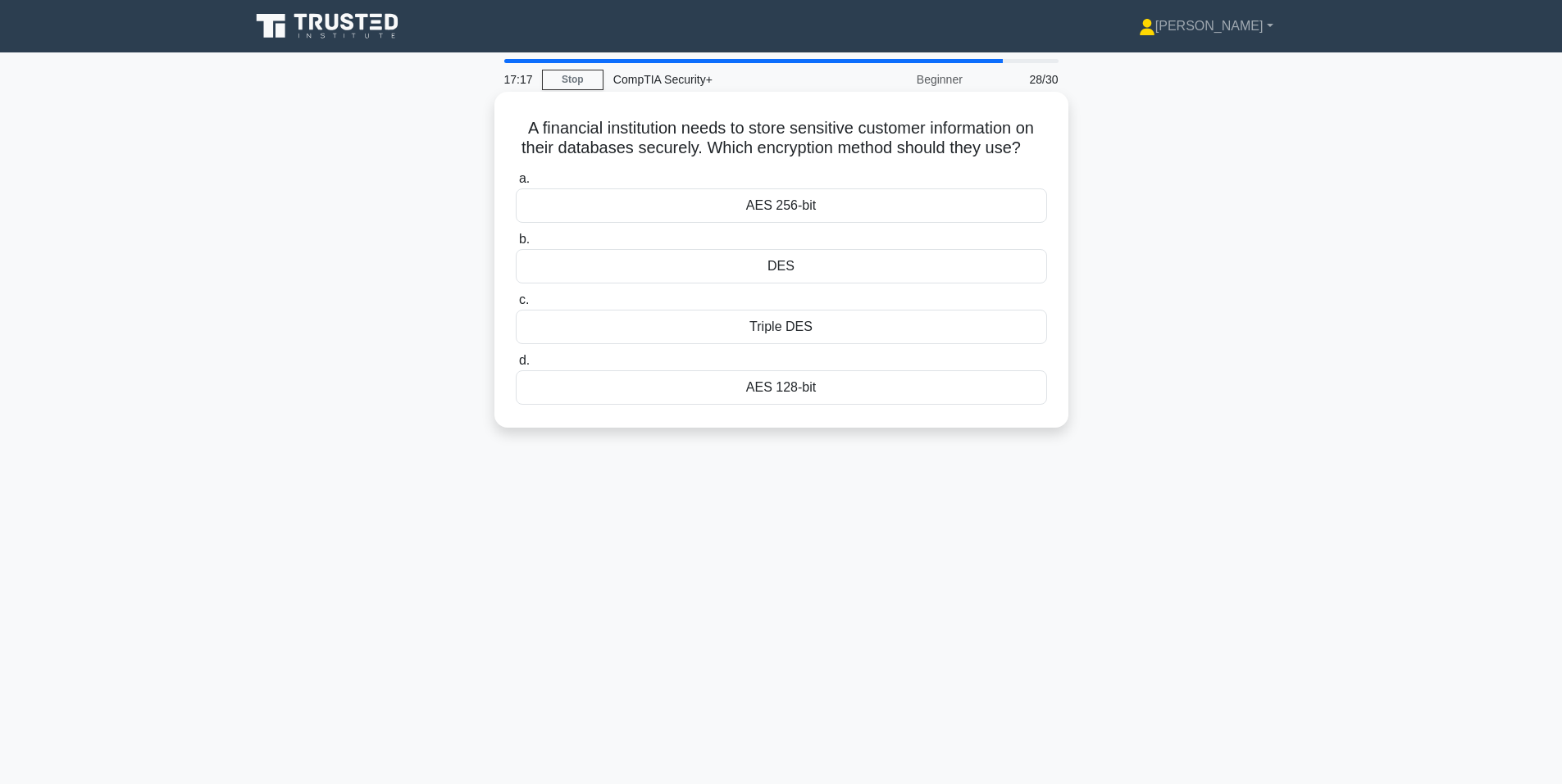
click at [749, 201] on div "AES 256-bit" at bounding box center [781, 206] width 531 height 35
click at [515, 185] on input "a. AES 256-bit" at bounding box center [515, 179] width 0 height 11
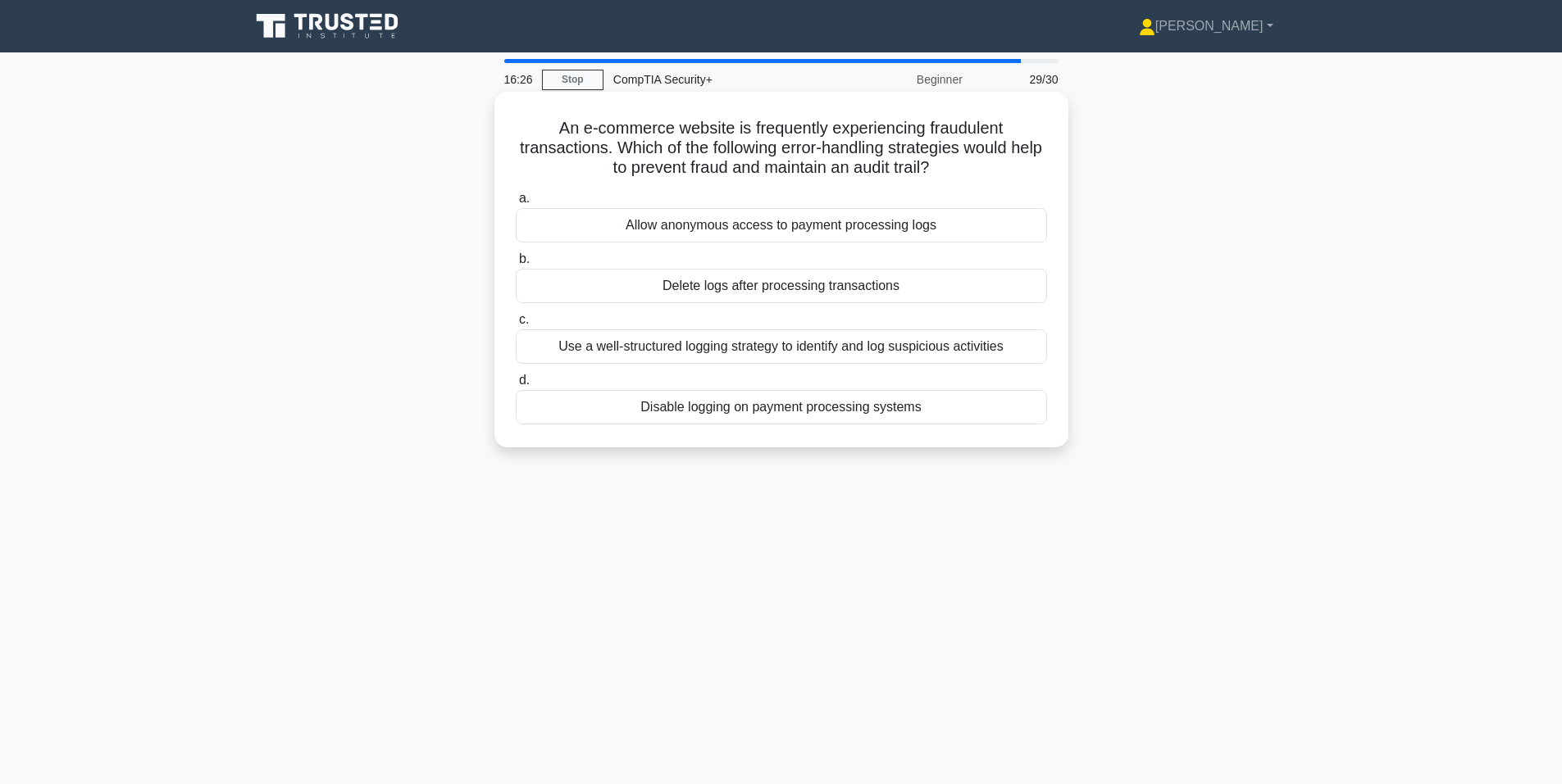
click at [576, 346] on div "Use a well-structured logging strategy to identify and log suspicious activities" at bounding box center [781, 347] width 531 height 35
click at [515, 326] on input "c. Use a well-structured logging strategy to identify and log suspicious activi…" at bounding box center [515, 320] width 0 height 11
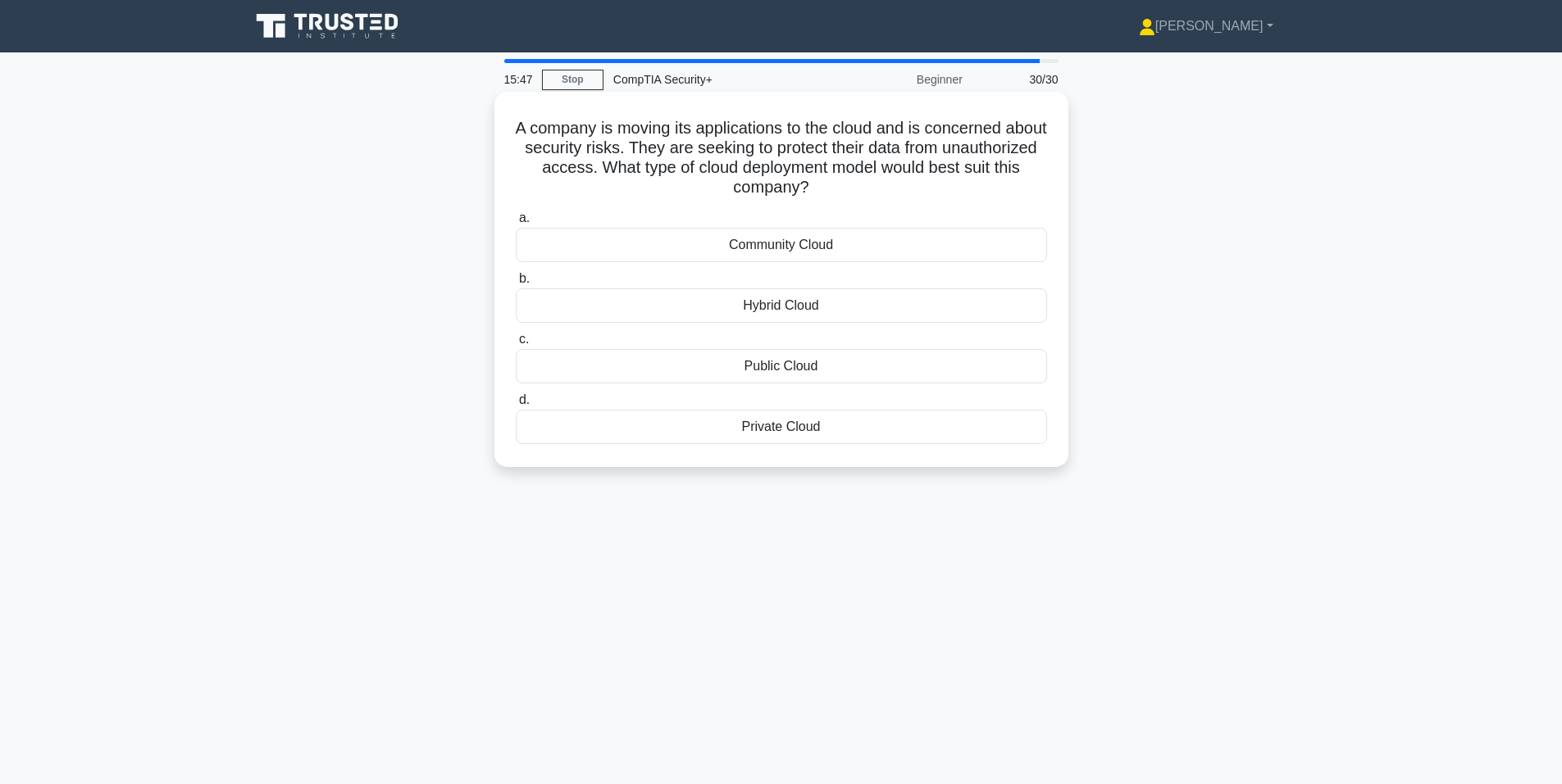
click at [837, 428] on div "Private Cloud" at bounding box center [781, 427] width 531 height 35
click at [515, 406] on input "d. Private Cloud" at bounding box center [515, 400] width 0 height 11
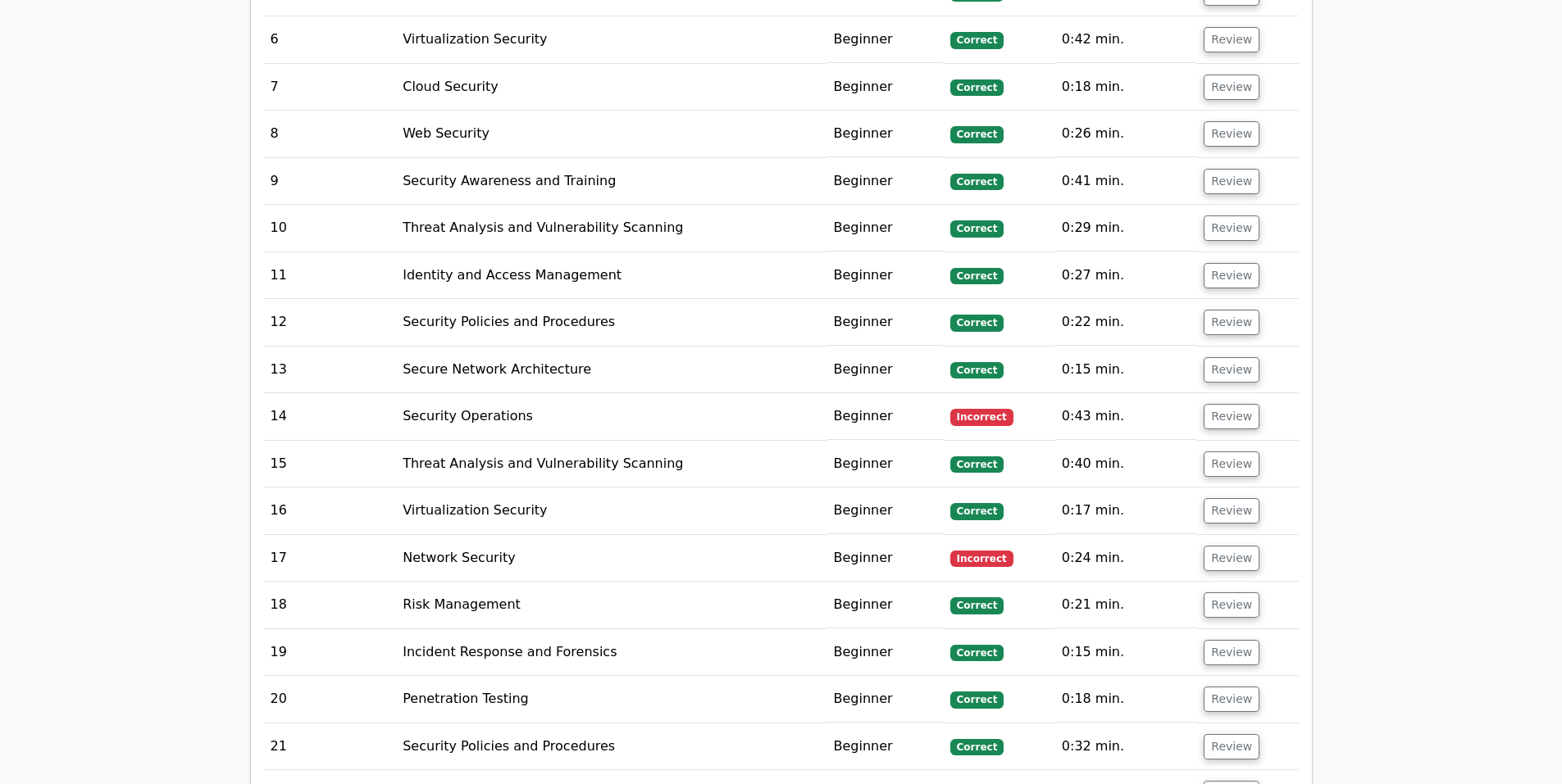
scroll to position [2047, 0]
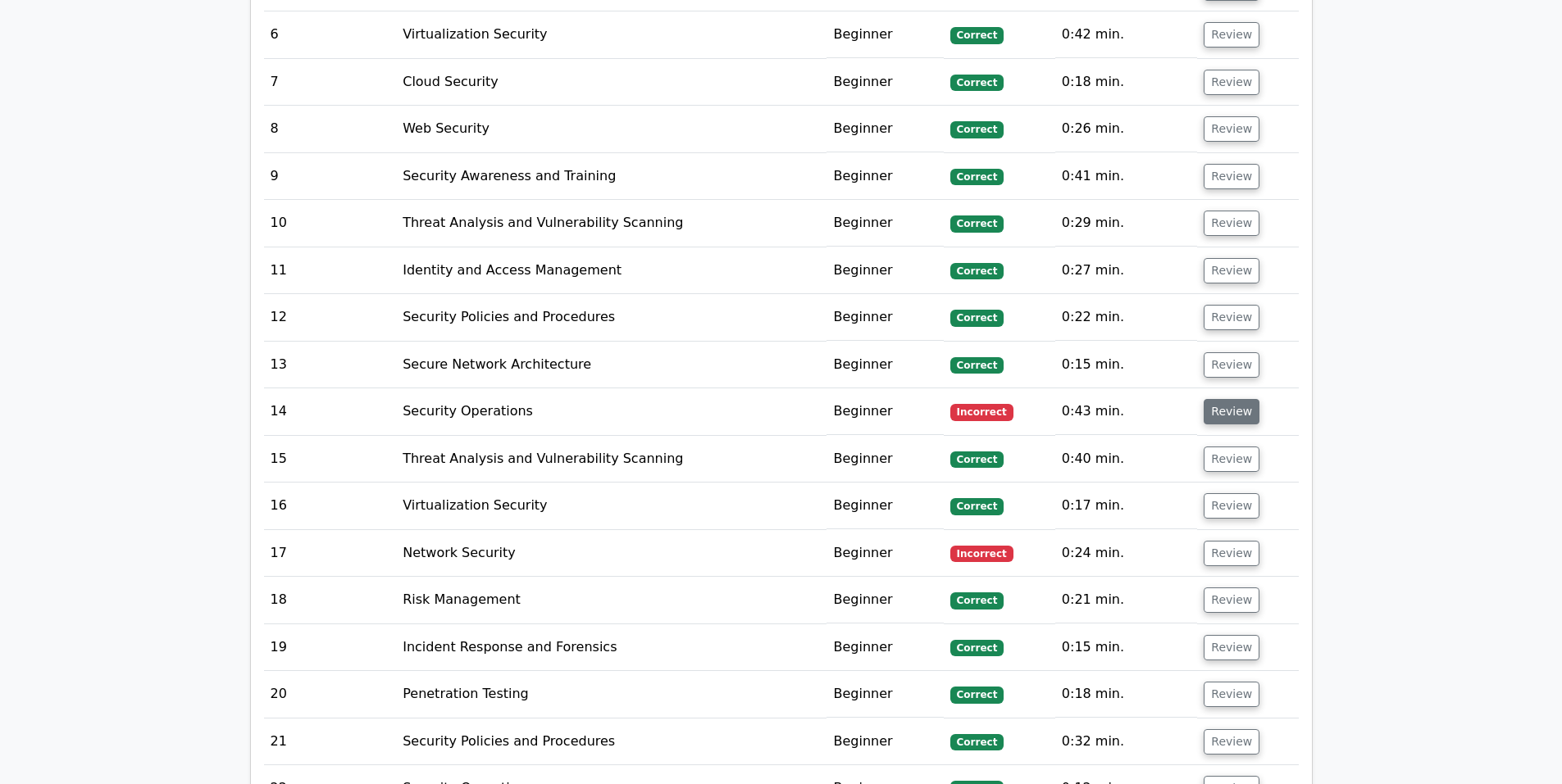
click at [1218, 399] on button "Review" at bounding box center [1231, 411] width 56 height 26
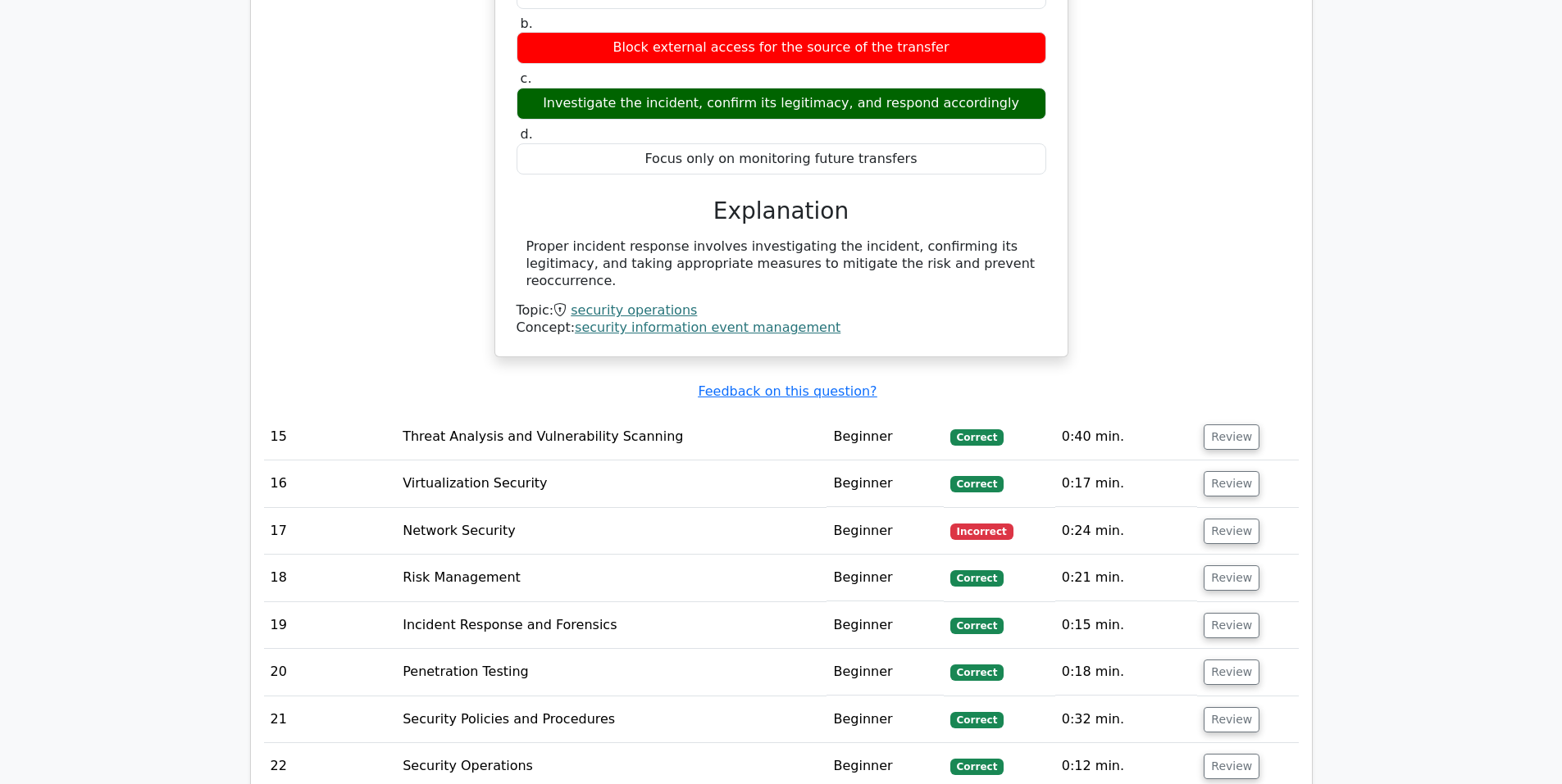
scroll to position [2620, 0]
click at [1222, 518] on button "Review" at bounding box center [1231, 530] width 56 height 26
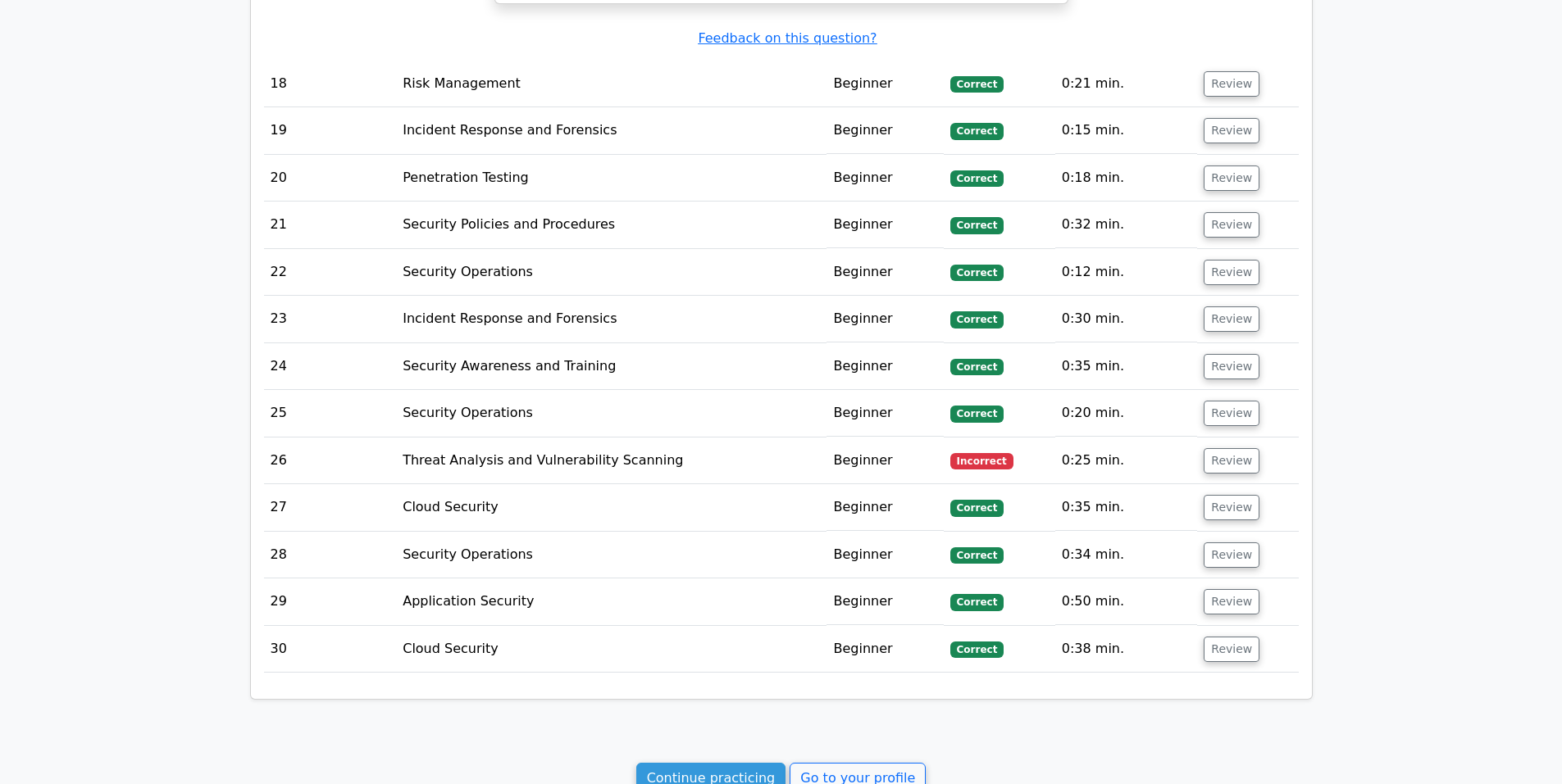
scroll to position [3684, 0]
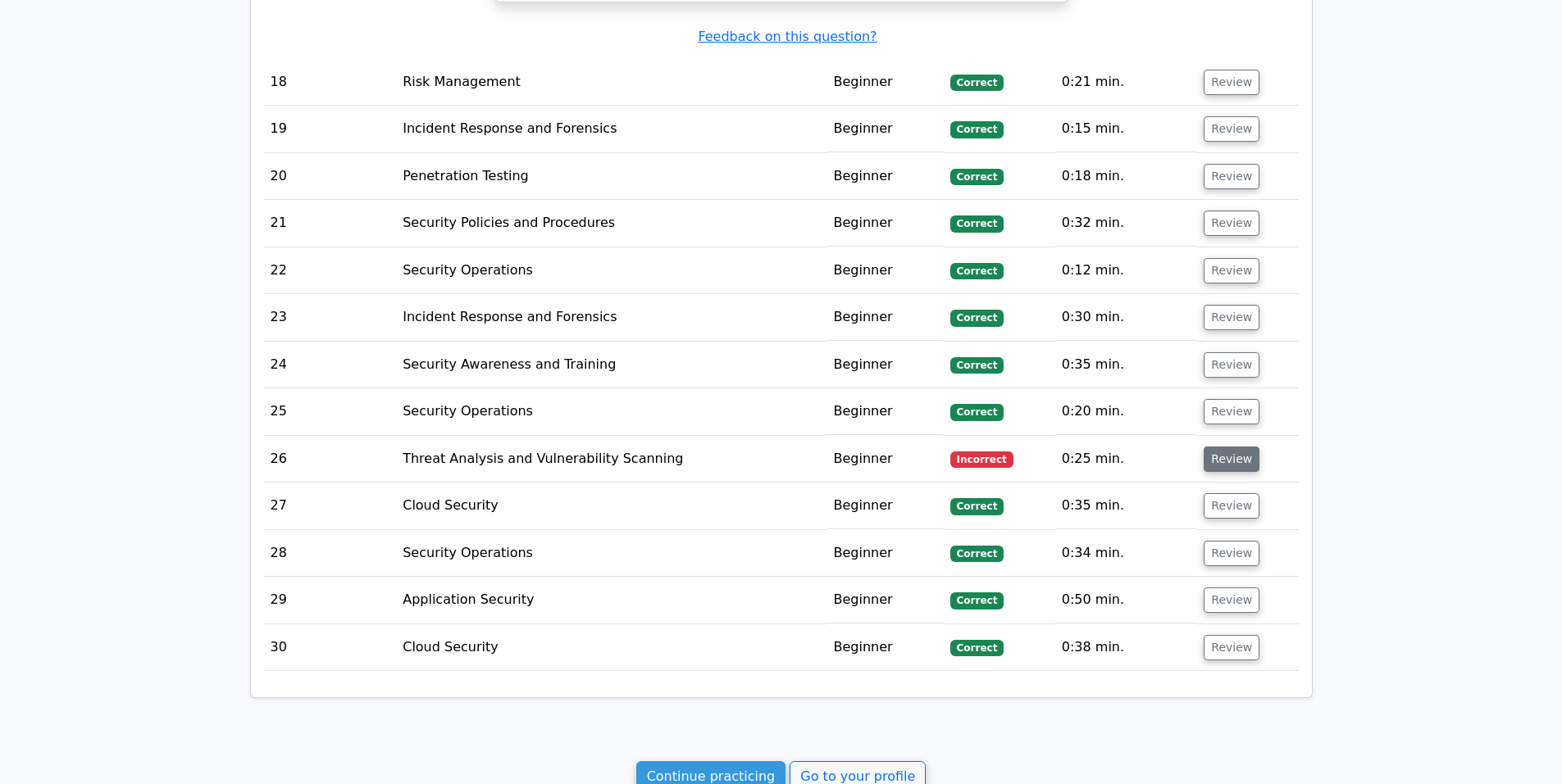
click at [1232, 447] on button "Review" at bounding box center [1231, 459] width 56 height 26
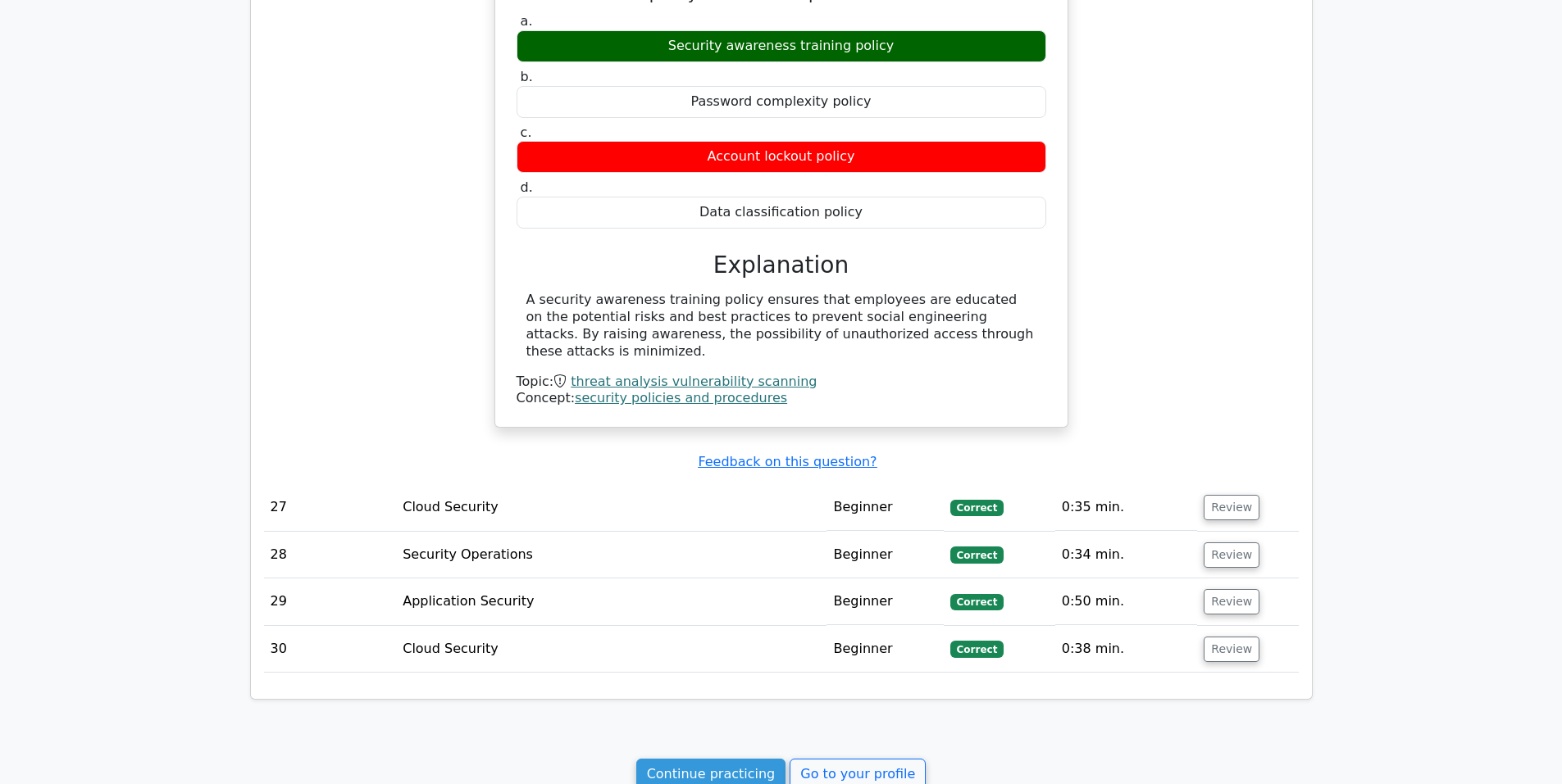
scroll to position [4255, 0]
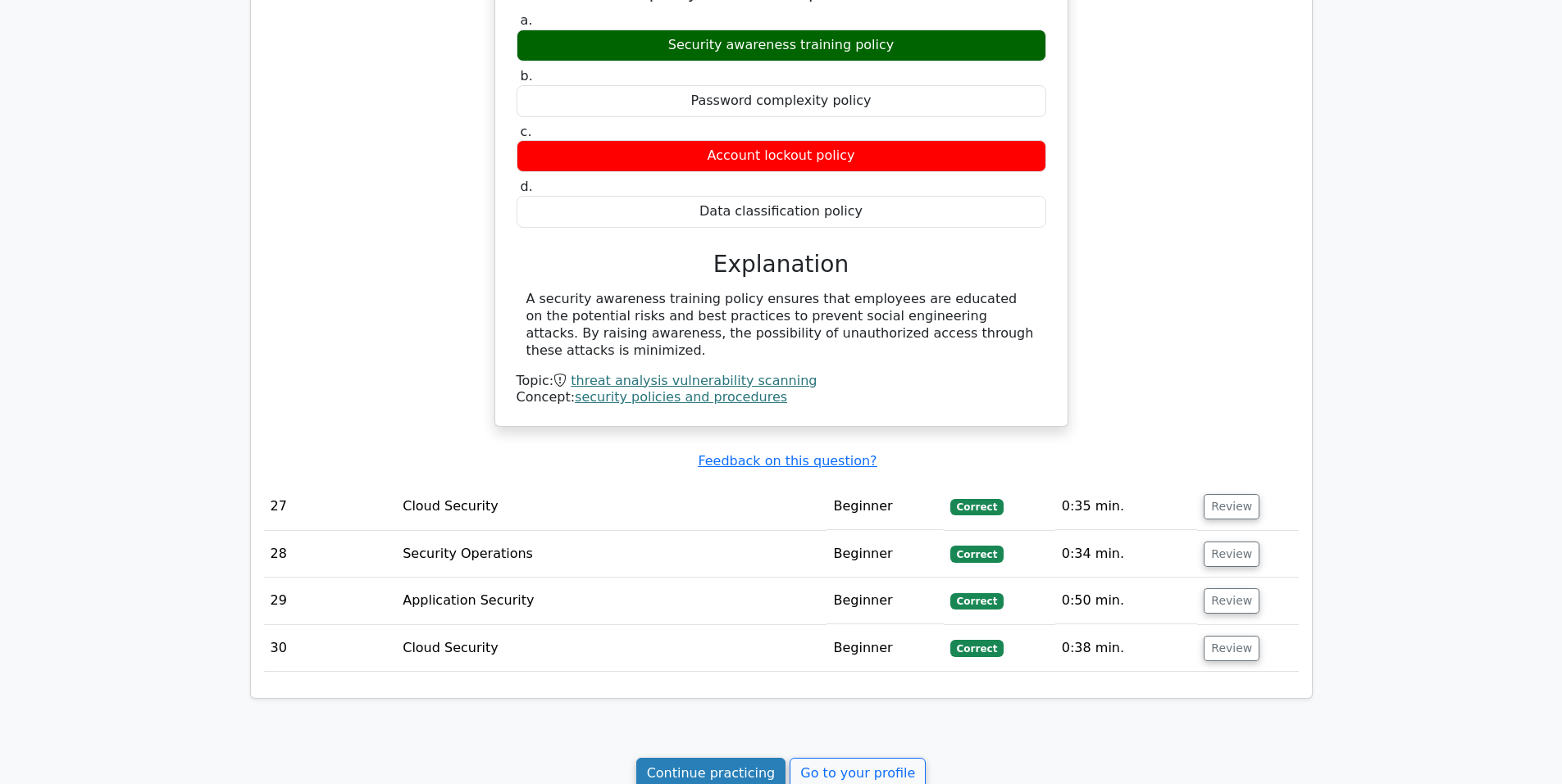
click at [729, 758] on link "Continue practicing" at bounding box center [711, 773] width 150 height 31
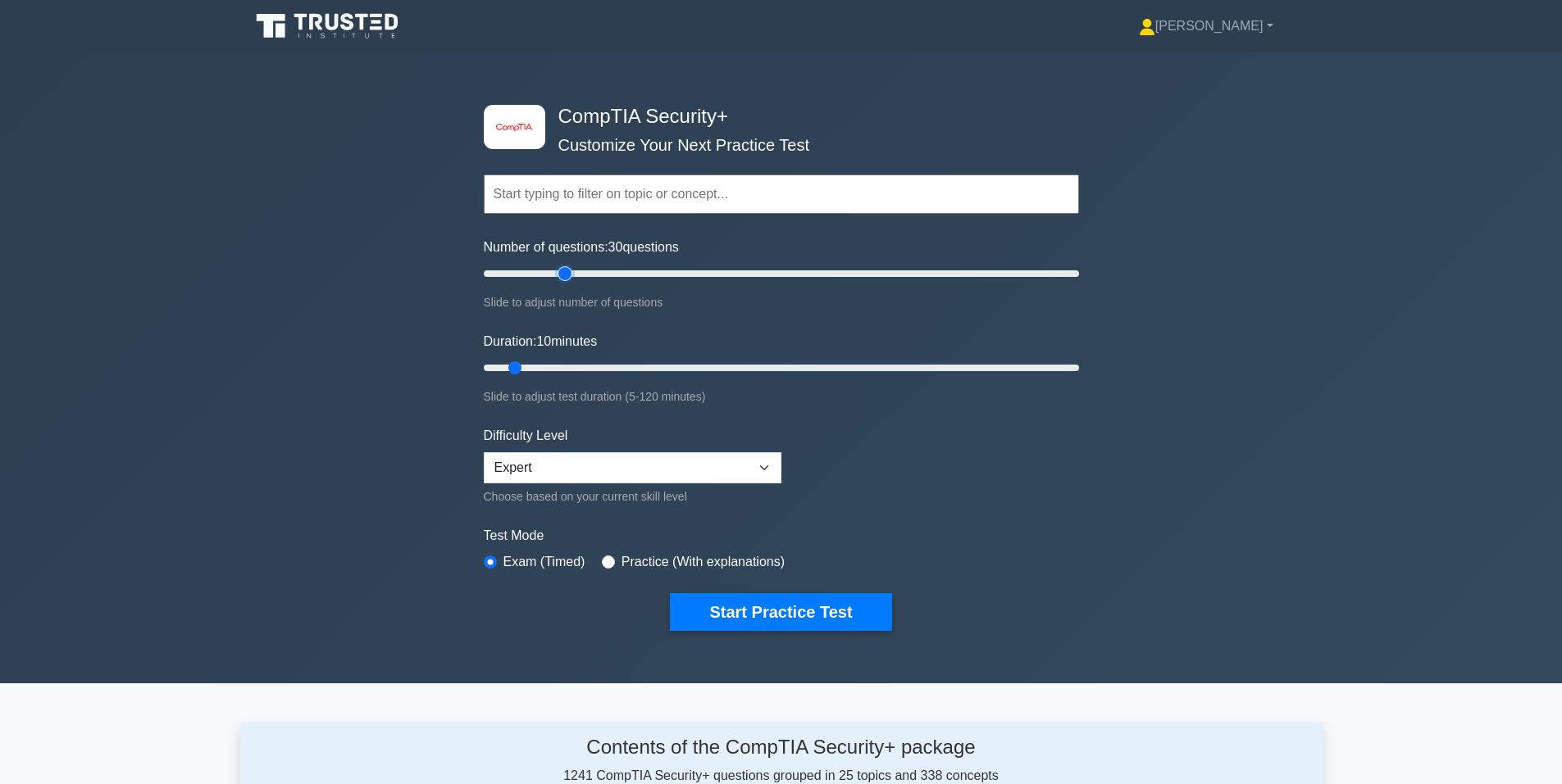
type input "30"
click at [560, 274] on input "Number of questions: 30 questions" at bounding box center [781, 274] width 595 height 20
click at [572, 366] on input "Duration: 20 minutes" at bounding box center [781, 368] width 595 height 20
click at [274, 403] on div "image/svg+xml CompTIA Security+ Customize Your Next Practice Test Topics Crypto…" at bounding box center [781, 368] width 1562 height 631
click at [590, 365] on input "Duration: 20 minutes" at bounding box center [781, 368] width 595 height 20
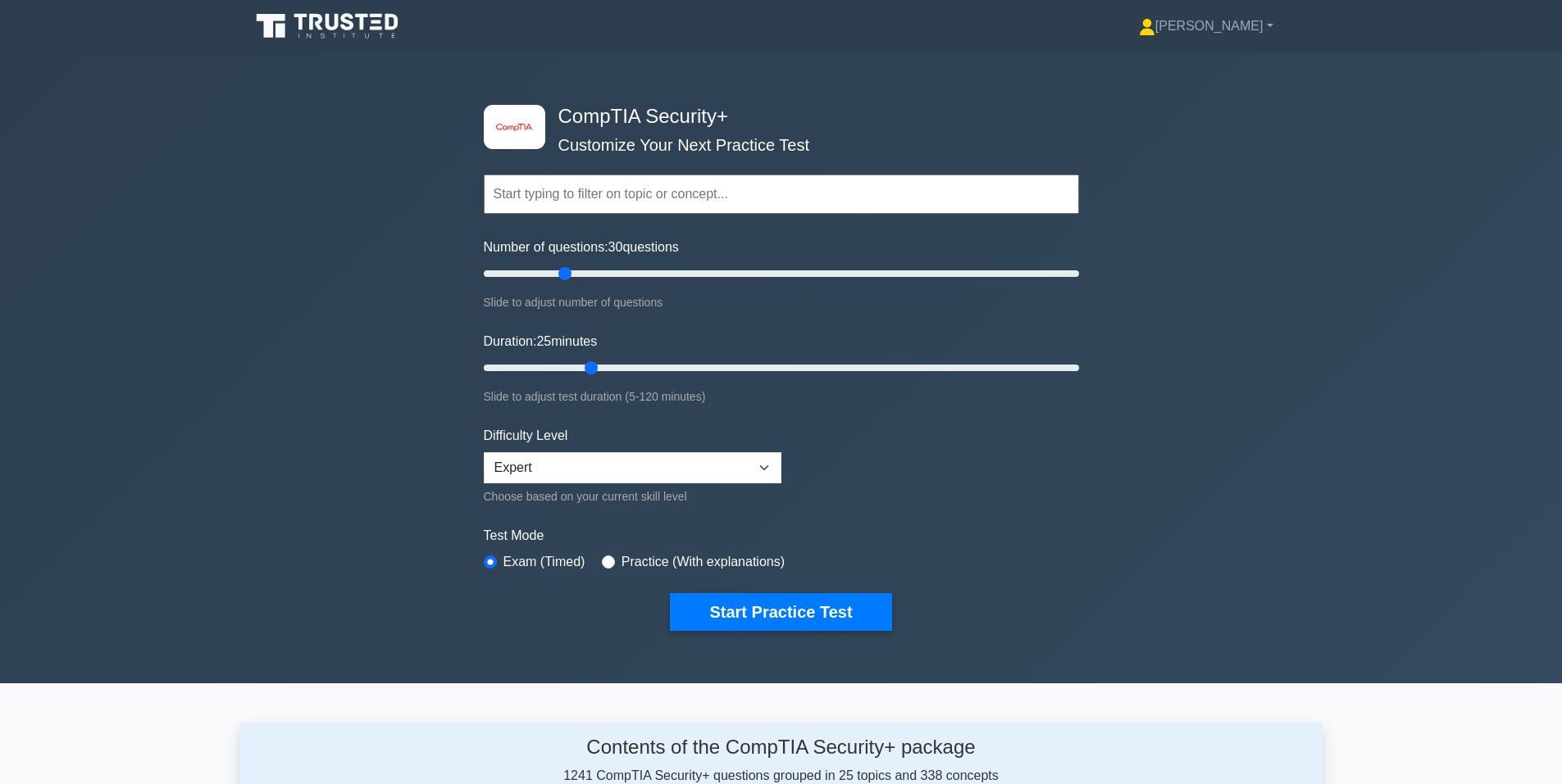
click at [305, 400] on div "image/svg+xml CompTIA Security+ Customize Your Next Practice Test Topics Crypto…" at bounding box center [781, 368] width 1562 height 631
type input "30"
click at [611, 368] on input "Duration: 30 minutes" at bounding box center [781, 368] width 595 height 20
click at [302, 376] on div "image/svg+xml CompTIA Security+ Customize Your Next Practice Test Topics Crypto…" at bounding box center [781, 368] width 1562 height 631
click at [774, 611] on button "Start Practice Test" at bounding box center [780, 613] width 221 height 38
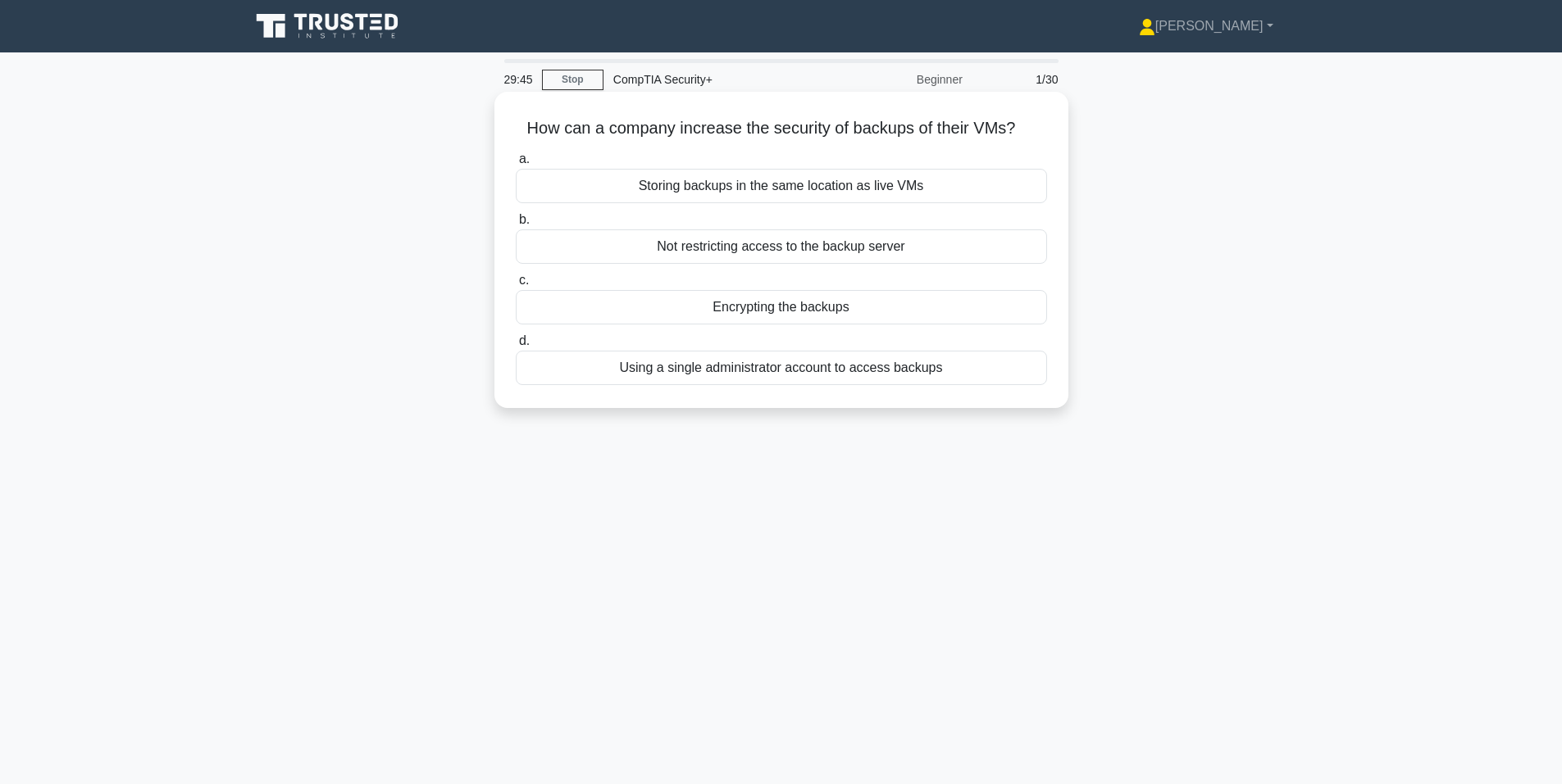
click at [631, 311] on div "Encrypting the backups" at bounding box center [781, 307] width 531 height 35
click at [515, 286] on input "c. Encrypting the backups" at bounding box center [515, 280] width 0 height 11
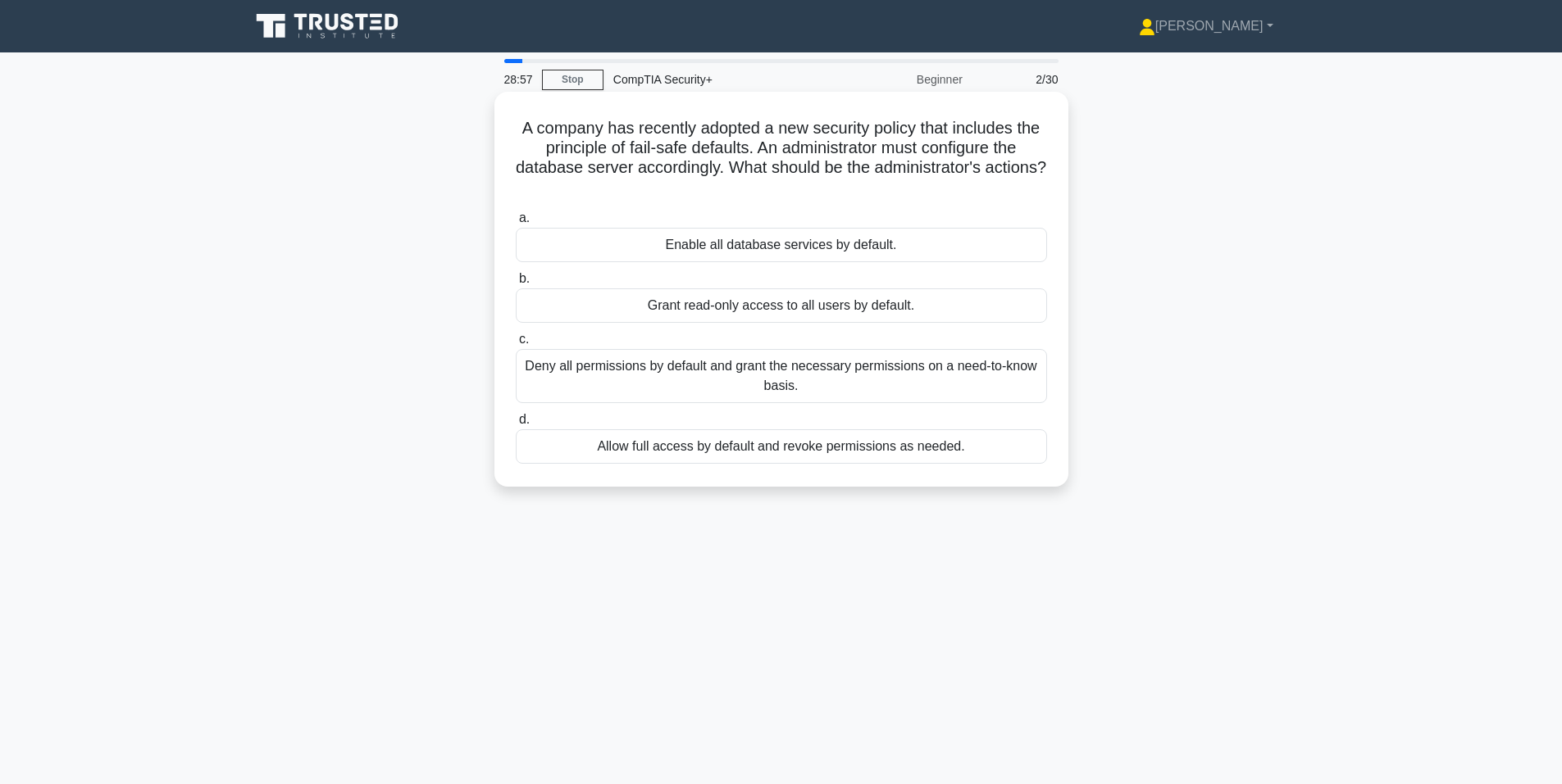
click at [596, 370] on div "Deny all permissions by default and grant the necessary permissions on a need-t…" at bounding box center [781, 376] width 531 height 54
click at [515, 345] on input "c. Deny all permissions by default and grant the necessary permissions on a nee…" at bounding box center [515, 340] width 0 height 11
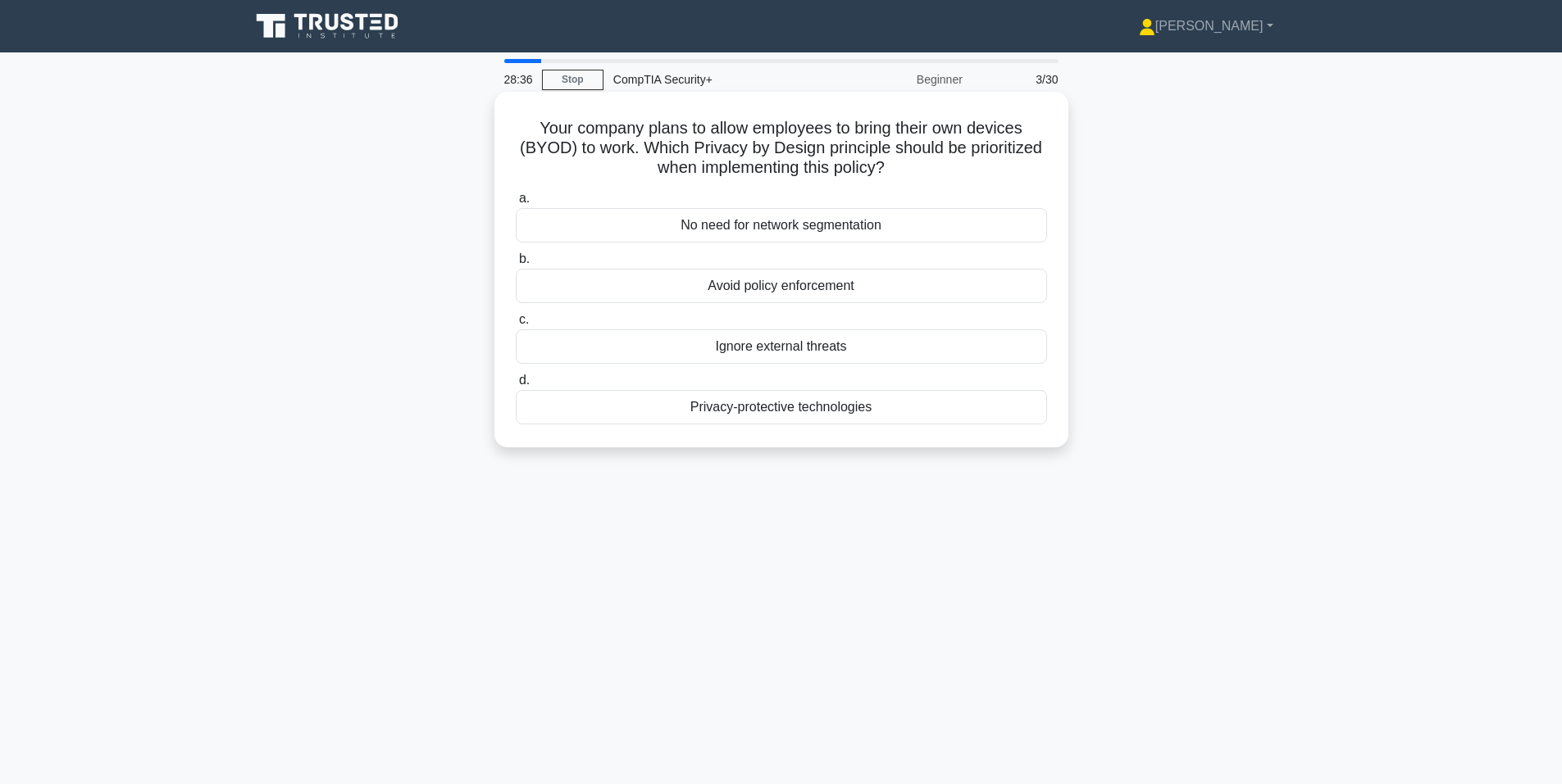
click at [706, 411] on div "Privacy-protective technologies" at bounding box center [781, 407] width 531 height 35
click at [515, 386] on input "d. Privacy-protective technologies" at bounding box center [515, 380] width 0 height 11
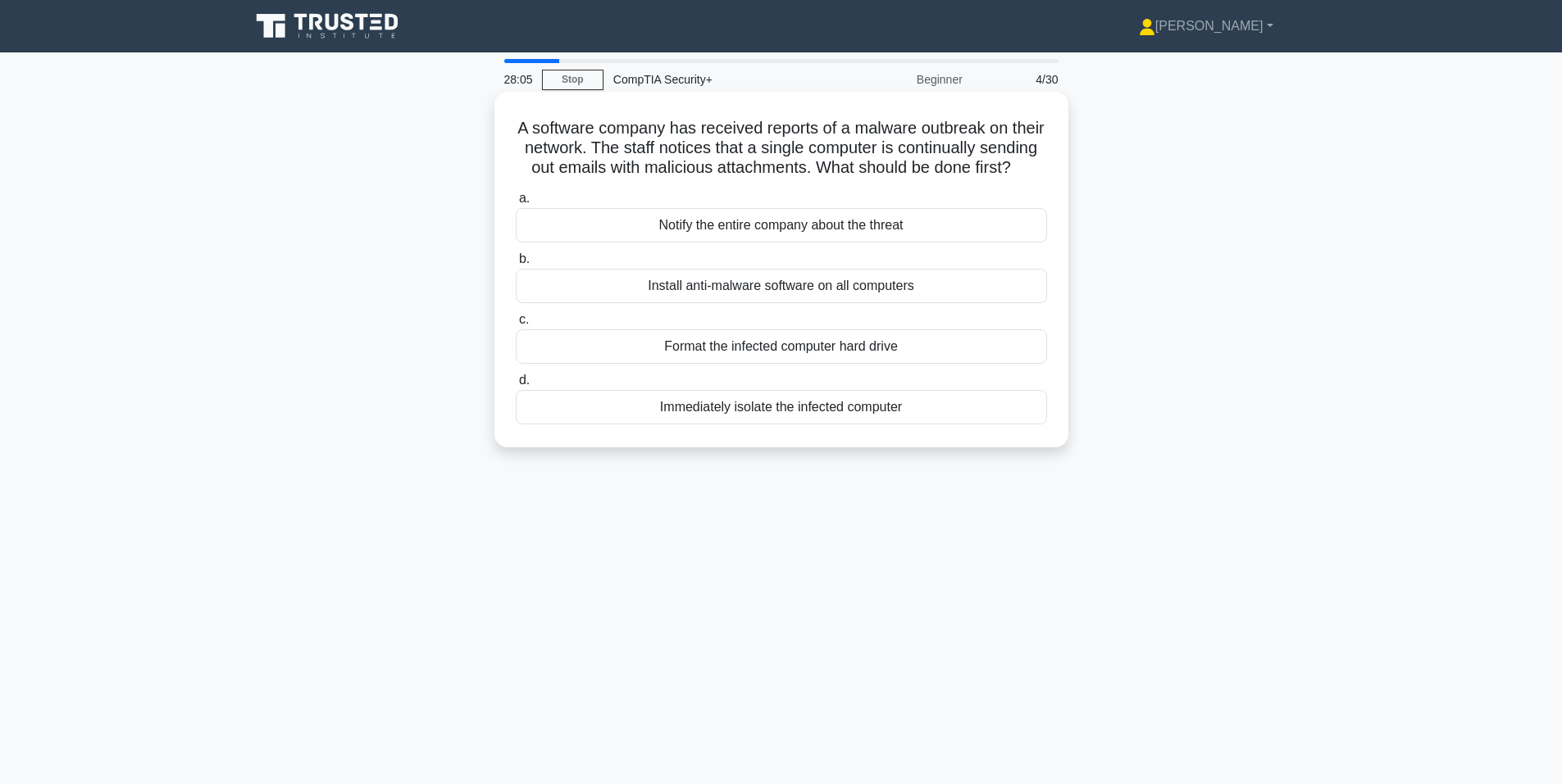
click at [793, 425] on div "Immediately isolate the infected computer" at bounding box center [781, 407] width 531 height 35
click at [515, 386] on input "d. Immediately isolate the infected computer" at bounding box center [515, 380] width 0 height 11
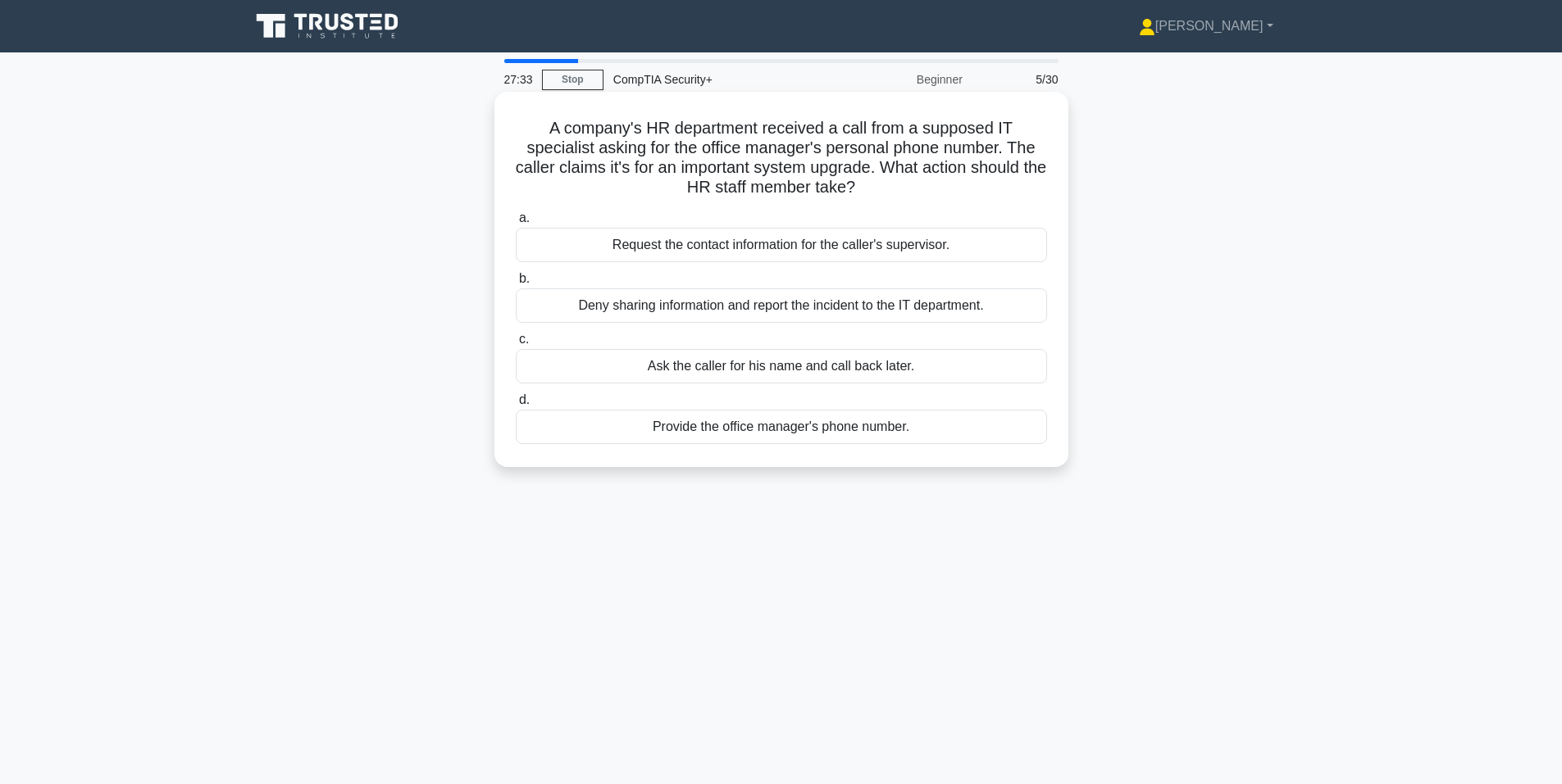
click at [584, 308] on div "Deny sharing information and report the incident to the IT department." at bounding box center [781, 306] width 531 height 35
click at [515, 284] on input "b. Deny sharing information and report the incident to the IT department." at bounding box center [515, 279] width 0 height 11
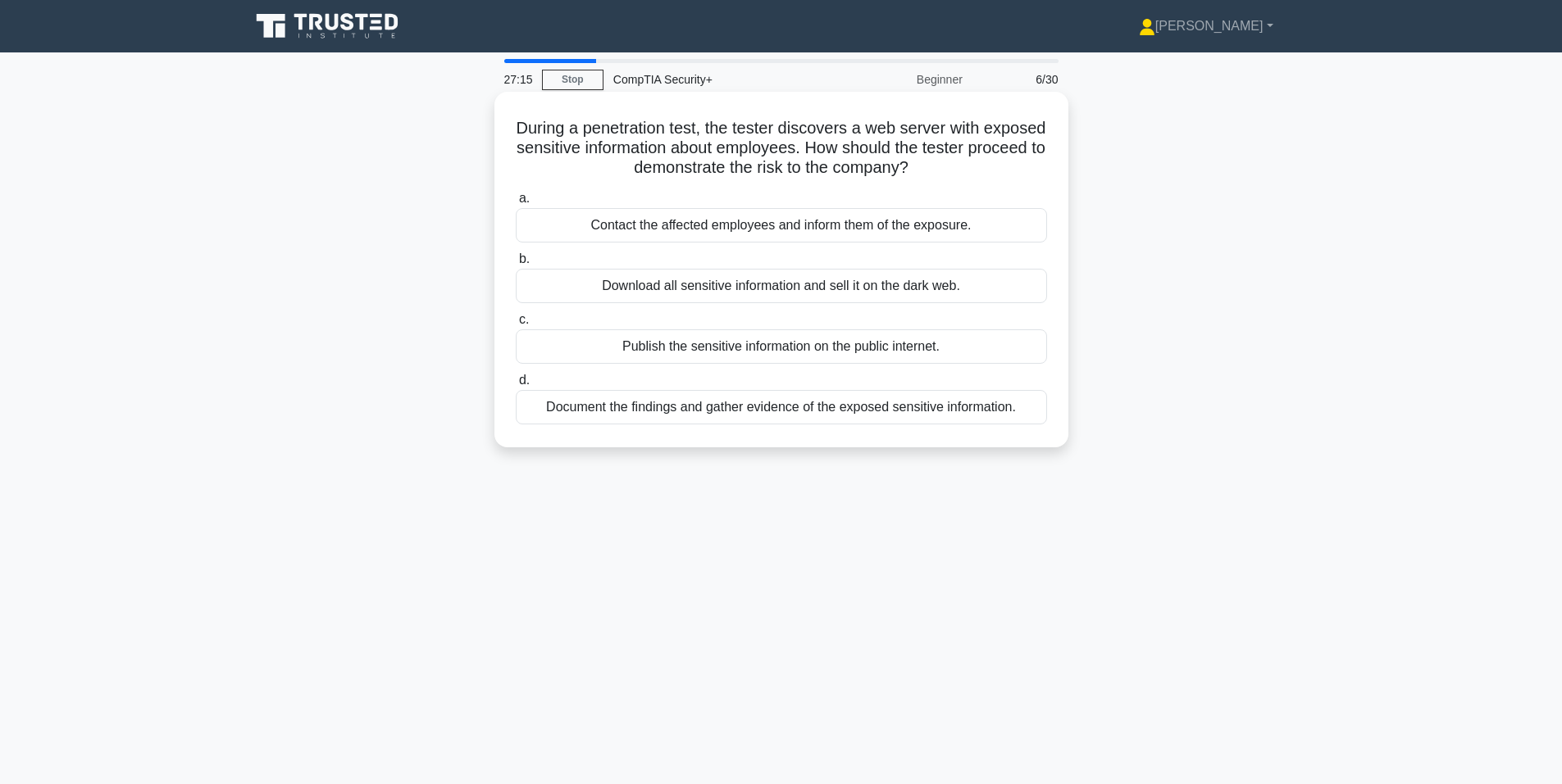
click at [703, 415] on div "Document the findings and gather evidence of the exposed sensitive information." at bounding box center [781, 407] width 531 height 35
click at [515, 386] on input "d. Document the findings and gather evidence of the exposed sensitive informati…" at bounding box center [515, 380] width 0 height 11
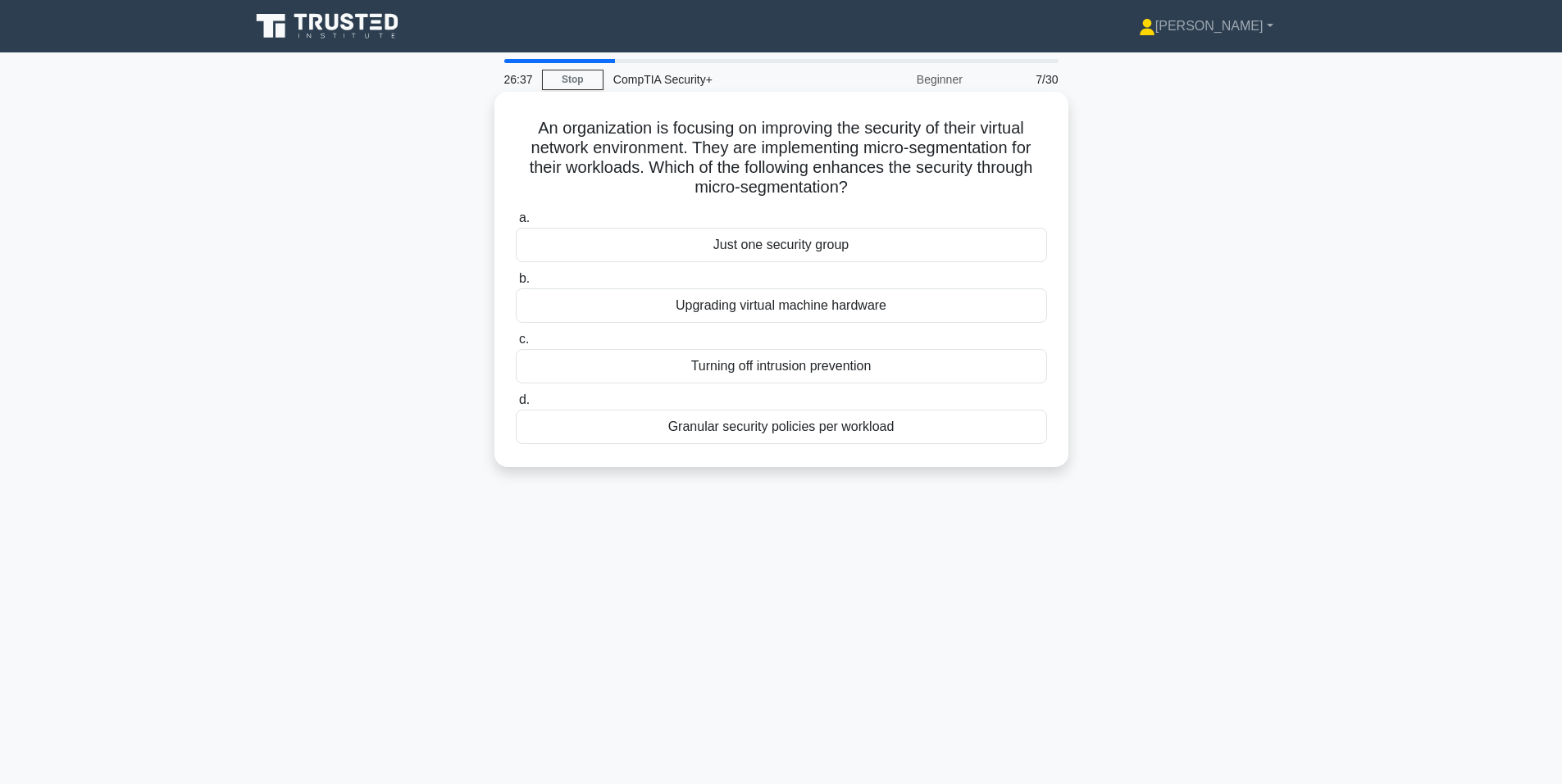
click at [662, 434] on div "Granular security policies per workload" at bounding box center [781, 427] width 531 height 35
click at [515, 406] on input "d. Granular security policies per workload" at bounding box center [515, 400] width 0 height 11
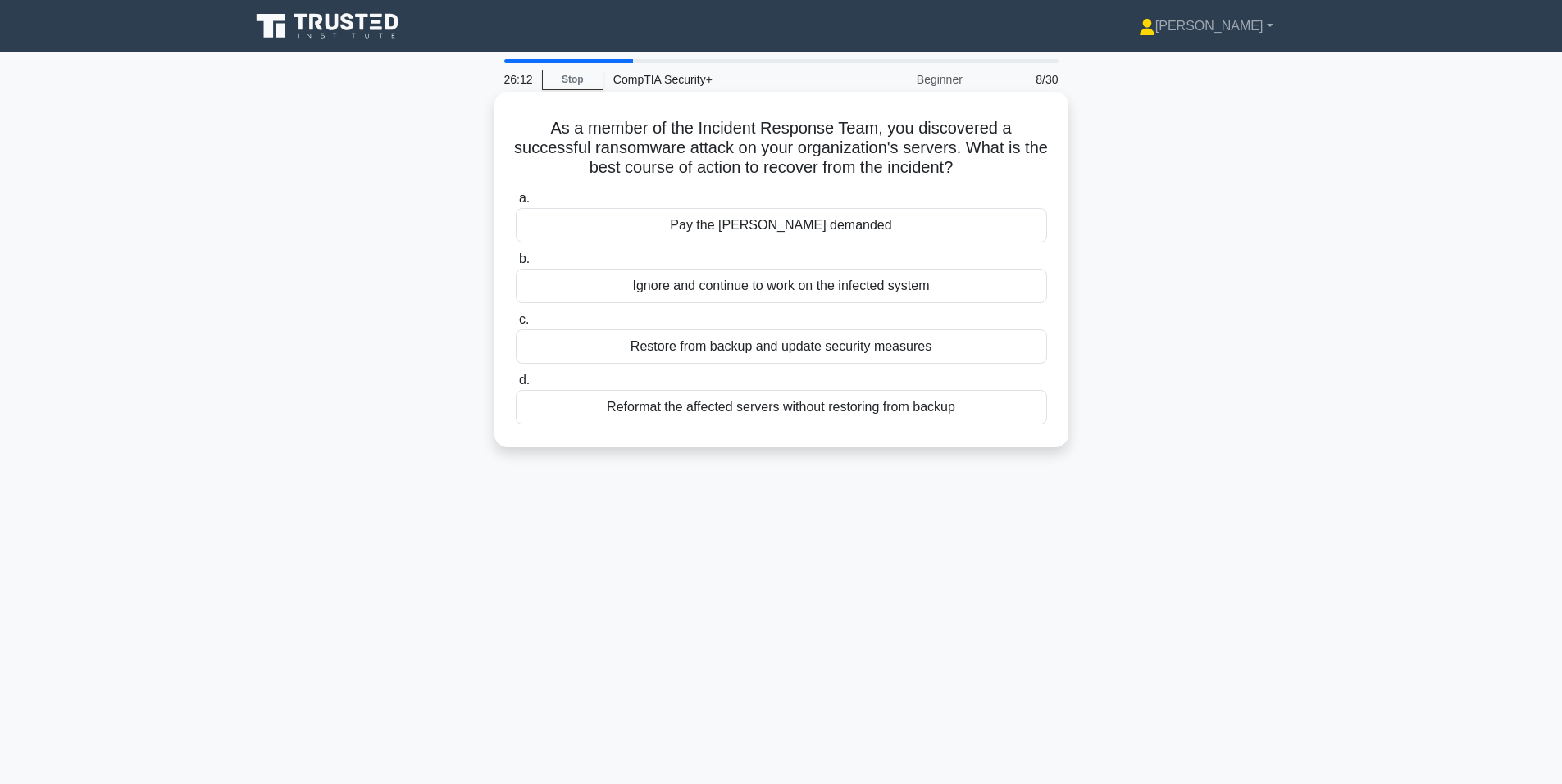
click at [567, 354] on div "Restore from backup and update security measures" at bounding box center [781, 347] width 531 height 35
click at [515, 326] on input "c. Restore from backup and update security measures" at bounding box center [515, 320] width 0 height 11
click at [699, 232] on div "Maintain and validate backups of regulated data" at bounding box center [781, 225] width 531 height 35
click at [515, 204] on input "a. Maintain and validate backups of regulated data" at bounding box center [515, 199] width 0 height 11
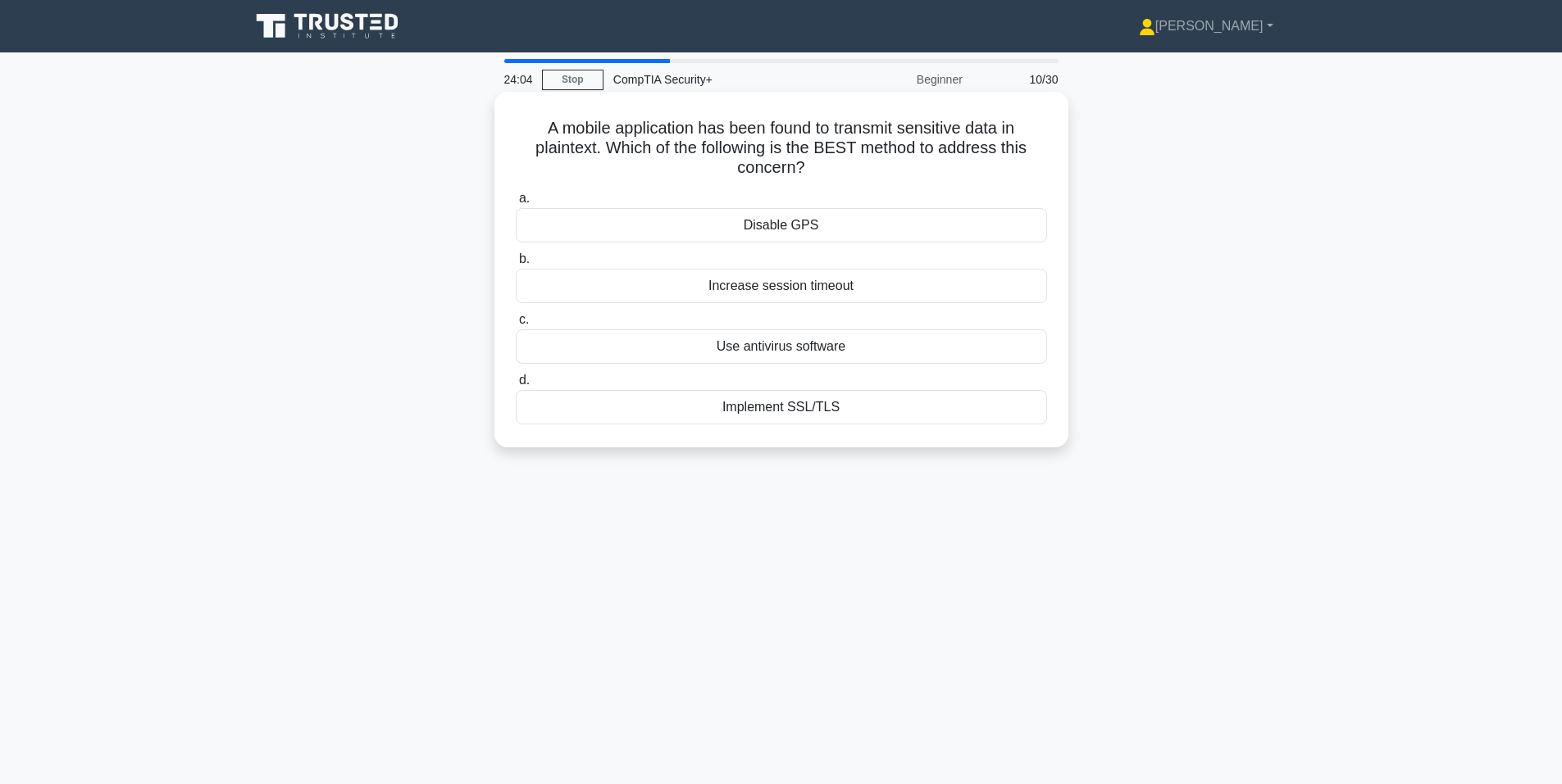
click at [684, 407] on div "Implement SSL/TLS" at bounding box center [781, 407] width 531 height 35
click at [515, 386] on input "d. Implement SSL/TLS" at bounding box center [515, 380] width 0 height 11
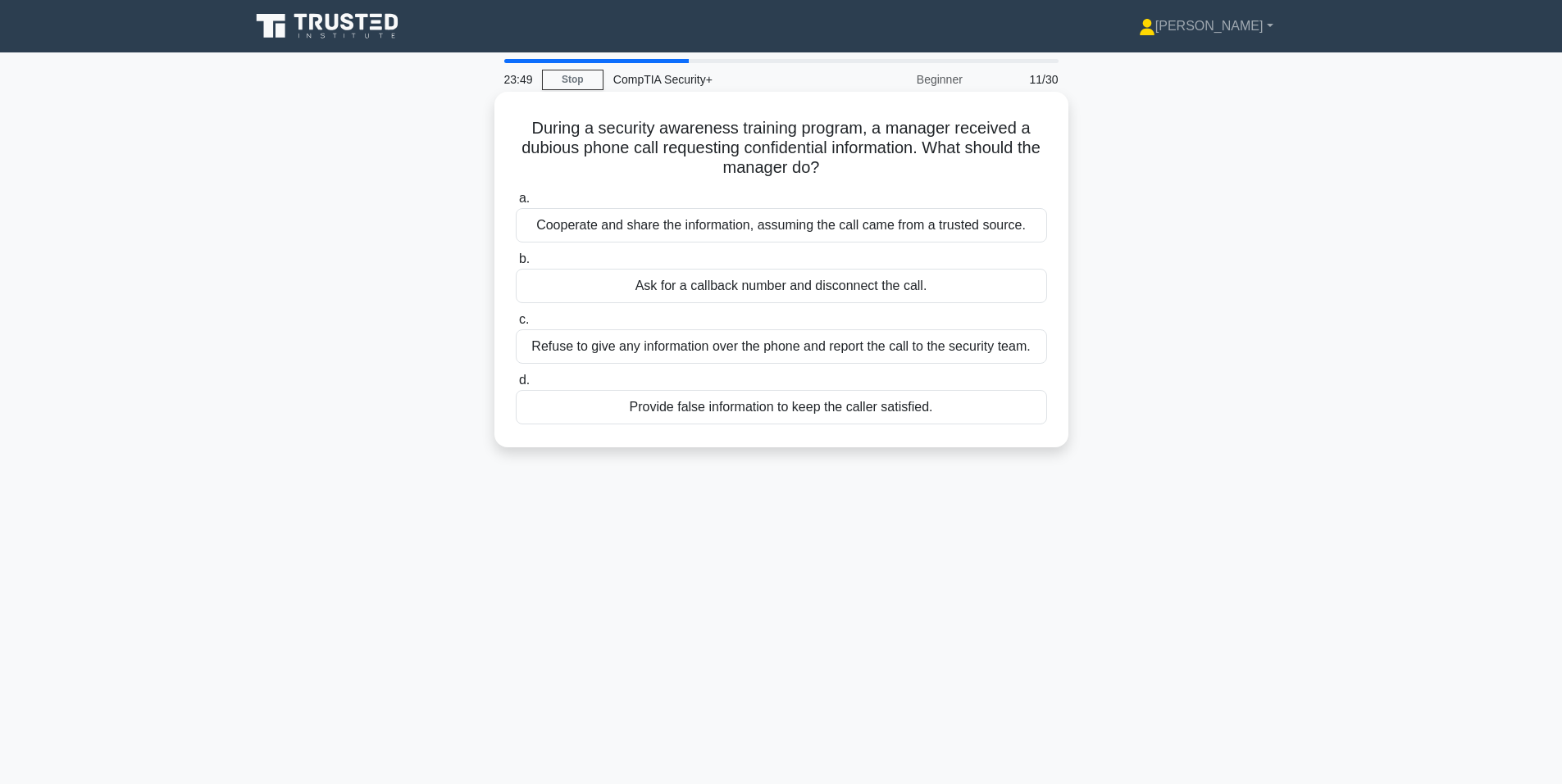
click at [581, 344] on div "Refuse to give any information over the phone and report the call to the securi…" at bounding box center [781, 347] width 531 height 35
click at [515, 326] on input "c. Refuse to give any information over the phone and report the call to the sec…" at bounding box center [515, 320] width 0 height 11
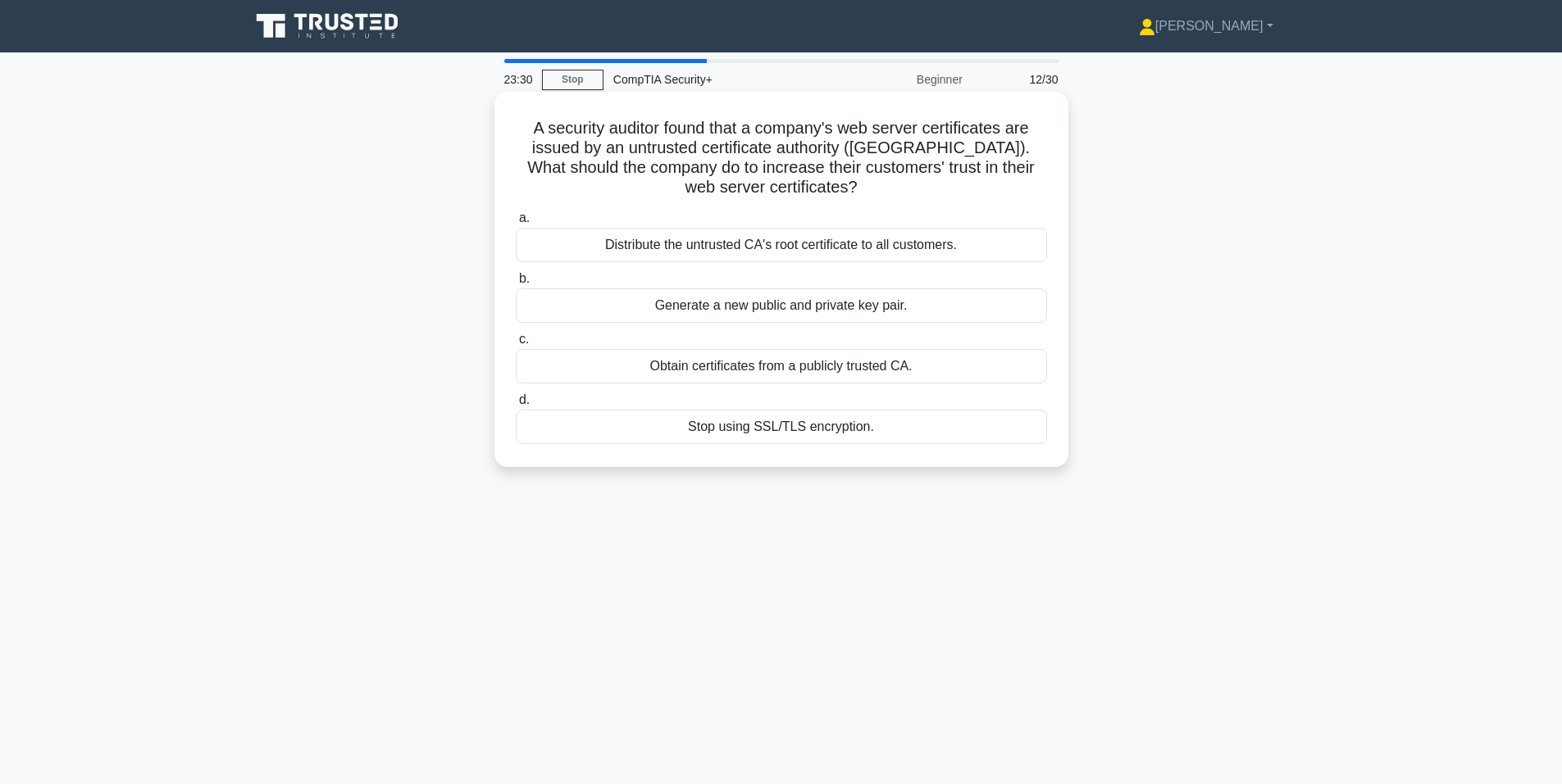
click at [553, 366] on div "Obtain certificates from a publicly trusted CA." at bounding box center [781, 366] width 531 height 35
click at [515, 345] on input "c. Obtain certificates from a publicly trusted CA." at bounding box center [515, 340] width 0 height 11
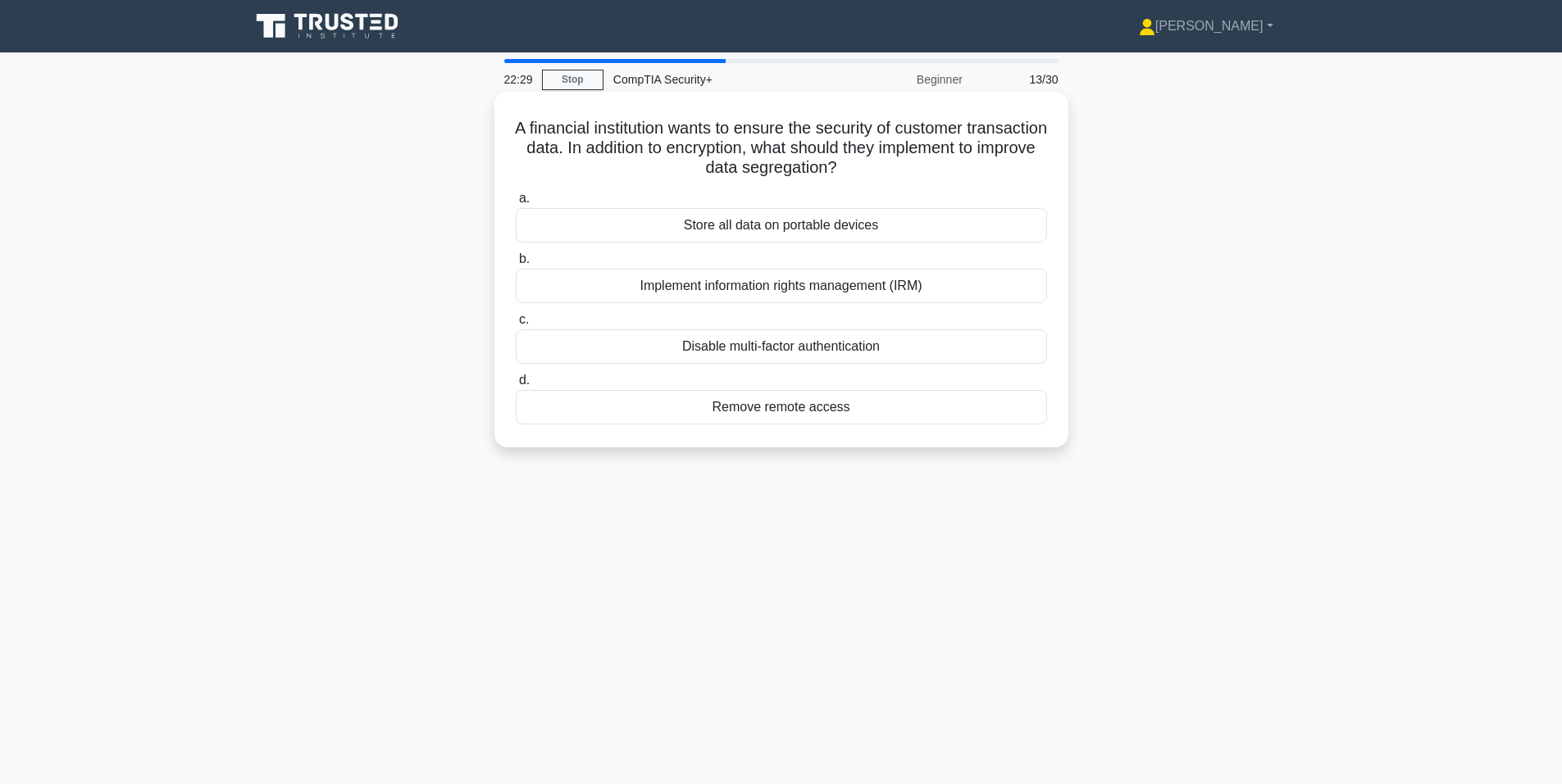
click at [598, 284] on div "Implement information rights management (IRM)" at bounding box center [781, 286] width 531 height 35
click at [515, 265] on input "b. Implement information rights management (IRM)" at bounding box center [515, 259] width 0 height 11
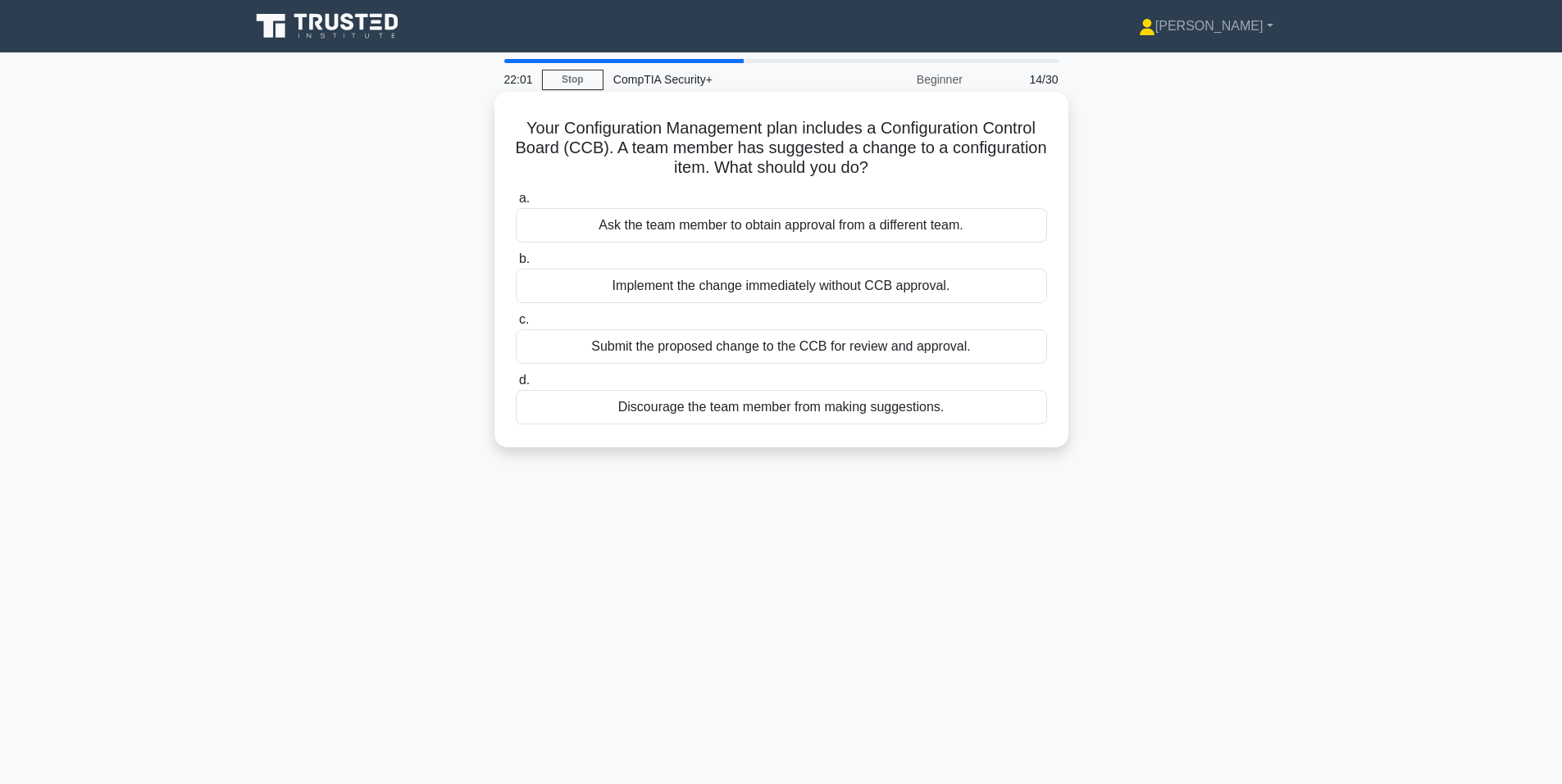
click at [560, 346] on div "Submit the proposed change to the CCB for review and approval." at bounding box center [781, 347] width 531 height 35
click at [515, 326] on input "c. Submit the proposed change to the CCB for review and approval." at bounding box center [515, 320] width 0 height 11
click at [628, 411] on div "Implement a dedicated network segment for the server with strict access control…" at bounding box center [781, 407] width 531 height 35
click at [515, 386] on input "d. Implement a dedicated network segment for the server with strict access cont…" at bounding box center [515, 380] width 0 height 11
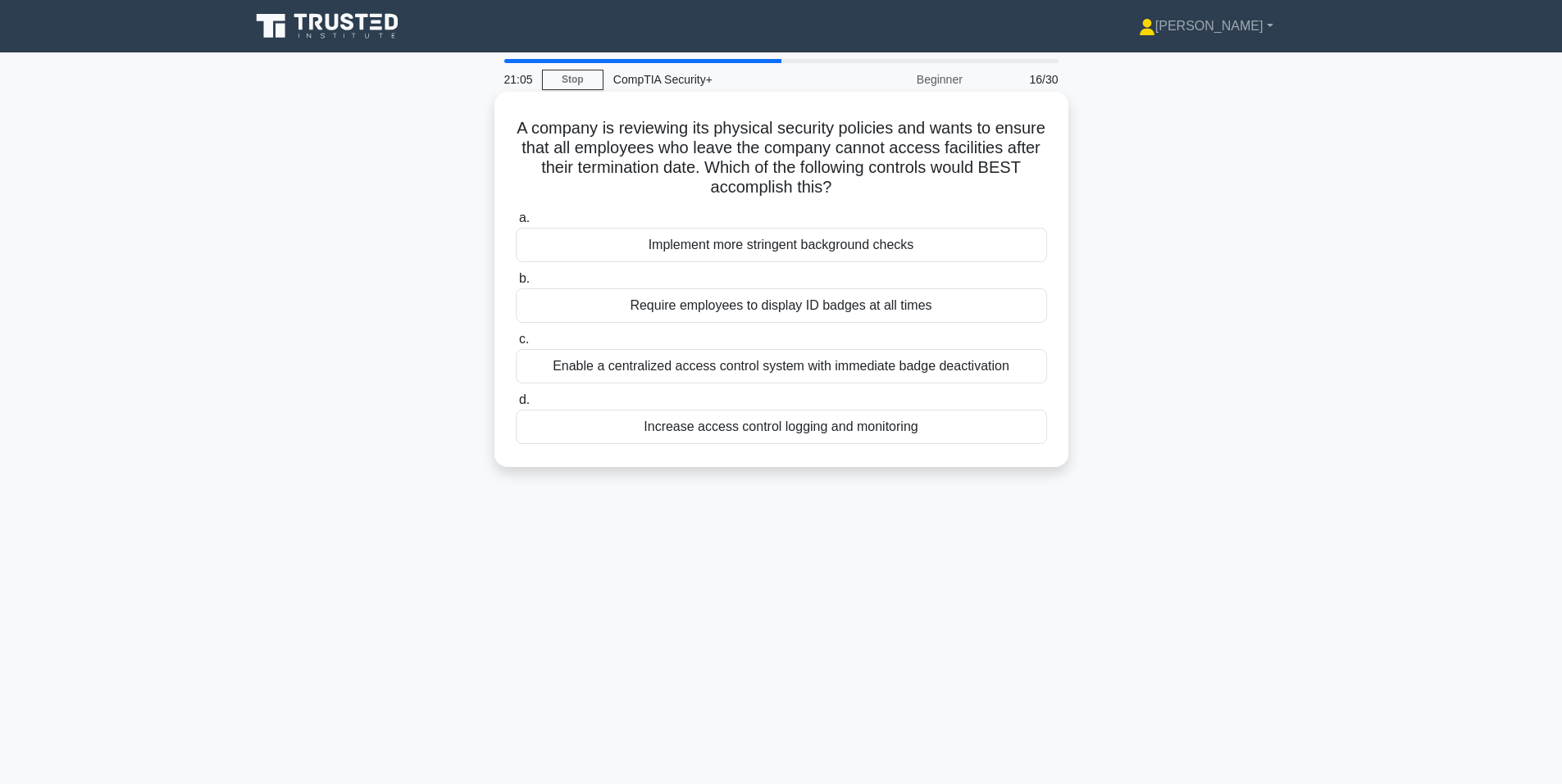
click at [580, 370] on div "Enable a centralized access control system with immediate badge deactivation" at bounding box center [781, 366] width 531 height 35
click at [515, 345] on input "c. Enable a centralized access control system with immediate badge deactivation" at bounding box center [515, 340] width 0 height 11
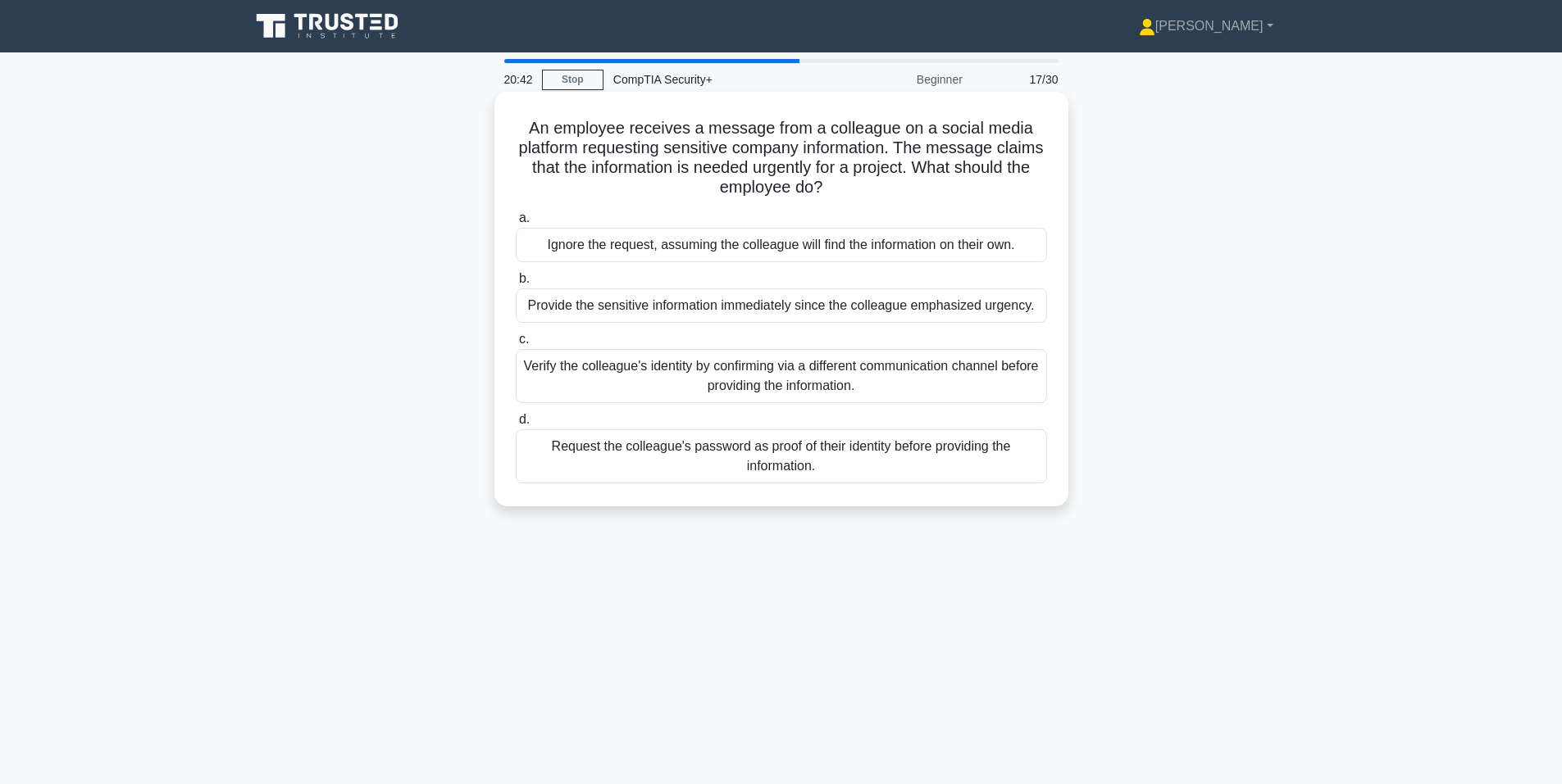
click at [615, 369] on div "Verify the colleague's identity by confirming via a different communication cha…" at bounding box center [781, 376] width 531 height 54
click at [515, 345] on input "c. Verify the colleague's identity by confirming via a different communication …" at bounding box center [515, 340] width 0 height 11
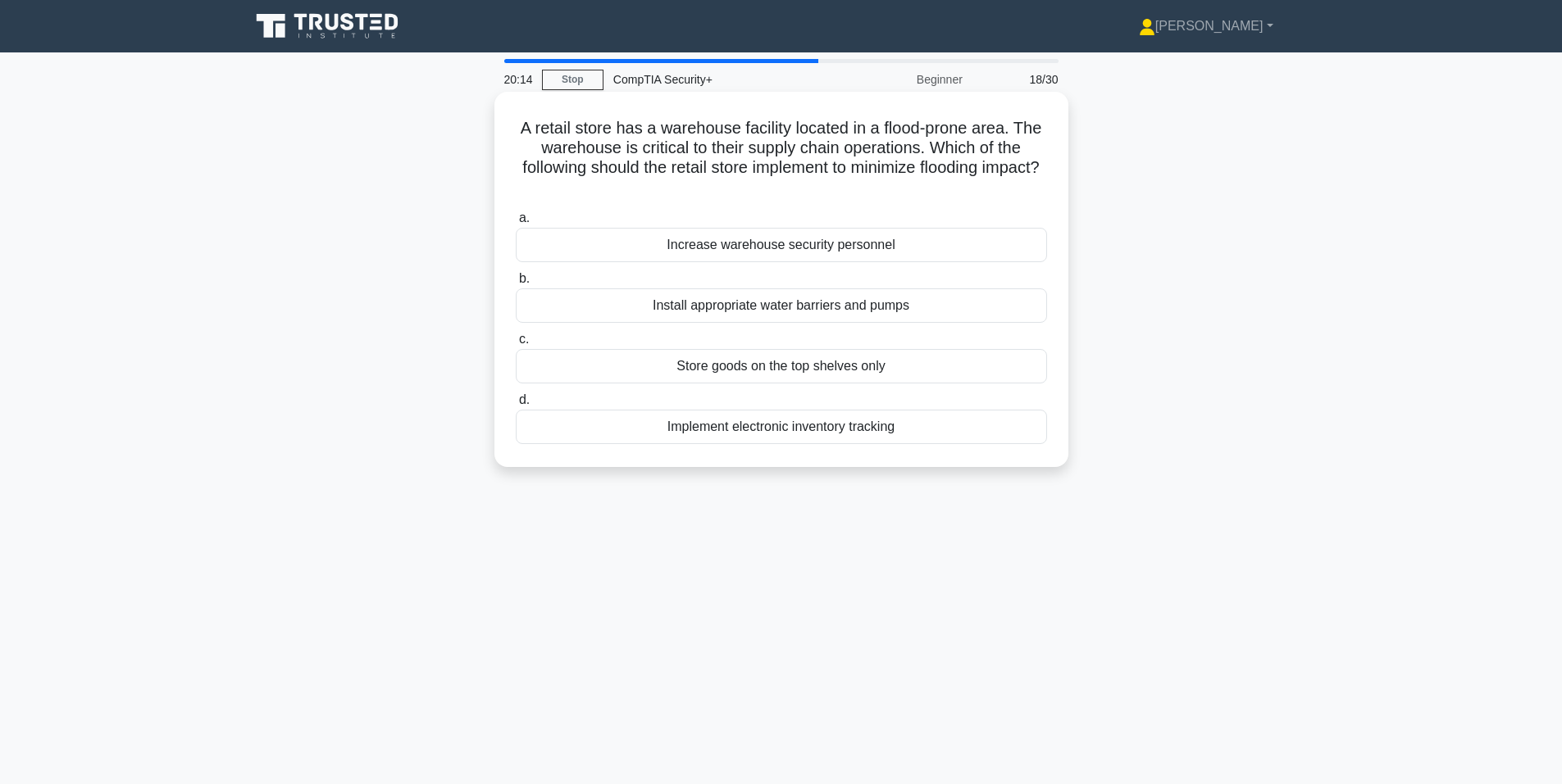
click at [636, 303] on div "Install appropriate water barriers and pumps" at bounding box center [781, 306] width 531 height 35
click at [515, 284] on input "b. Install appropriate water barriers and pumps" at bounding box center [515, 279] width 0 height 11
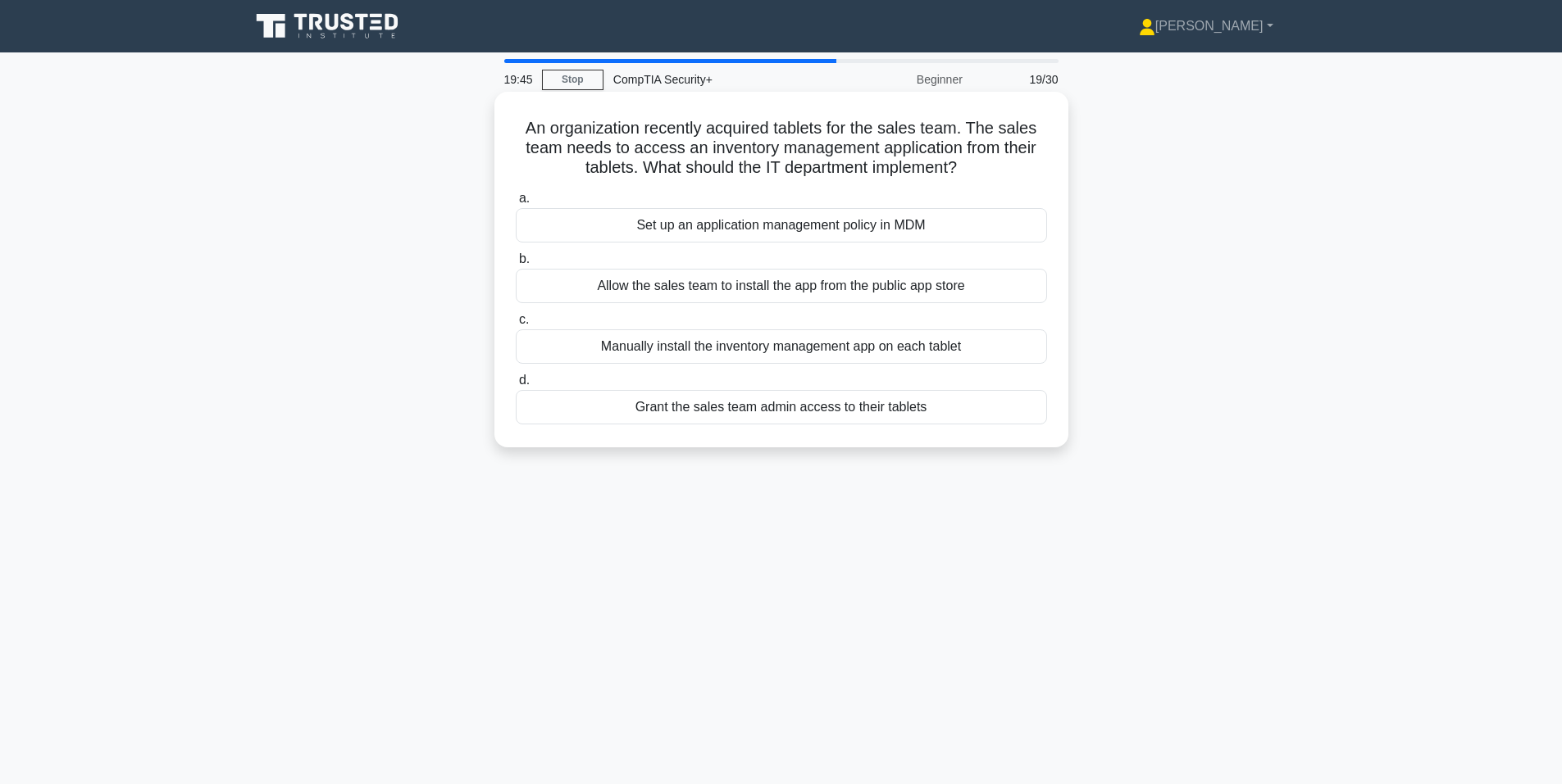
click at [701, 219] on div "Set up an application management policy in MDM" at bounding box center [781, 225] width 531 height 35
click at [515, 204] on input "a. Set up an application management policy in MDM" at bounding box center [515, 199] width 0 height 11
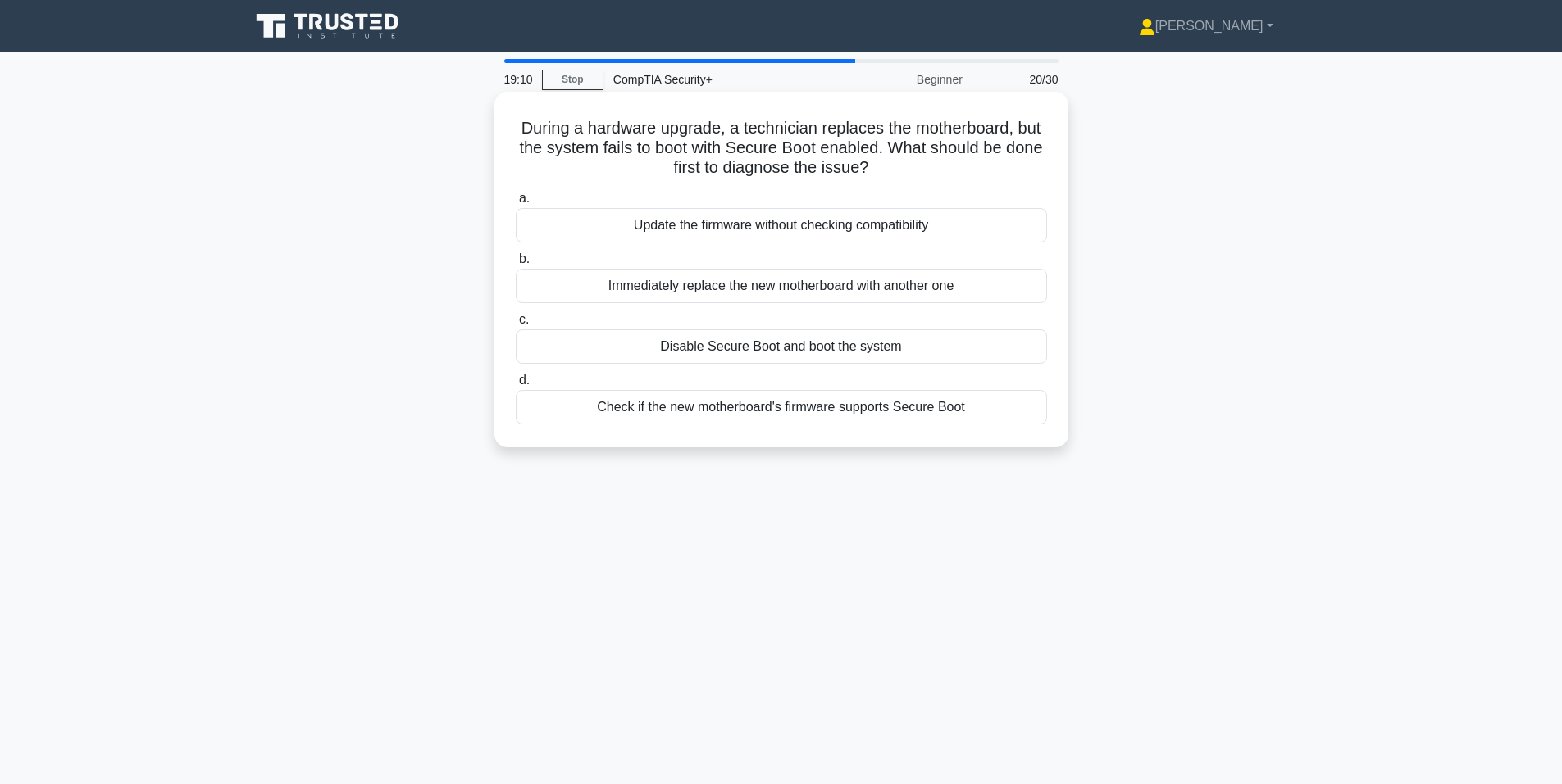
click at [711, 345] on div "Disable Secure Boot and boot the system" at bounding box center [781, 347] width 531 height 35
click at [515, 326] on input "c. Disable Secure Boot and boot the system" at bounding box center [515, 320] width 0 height 11
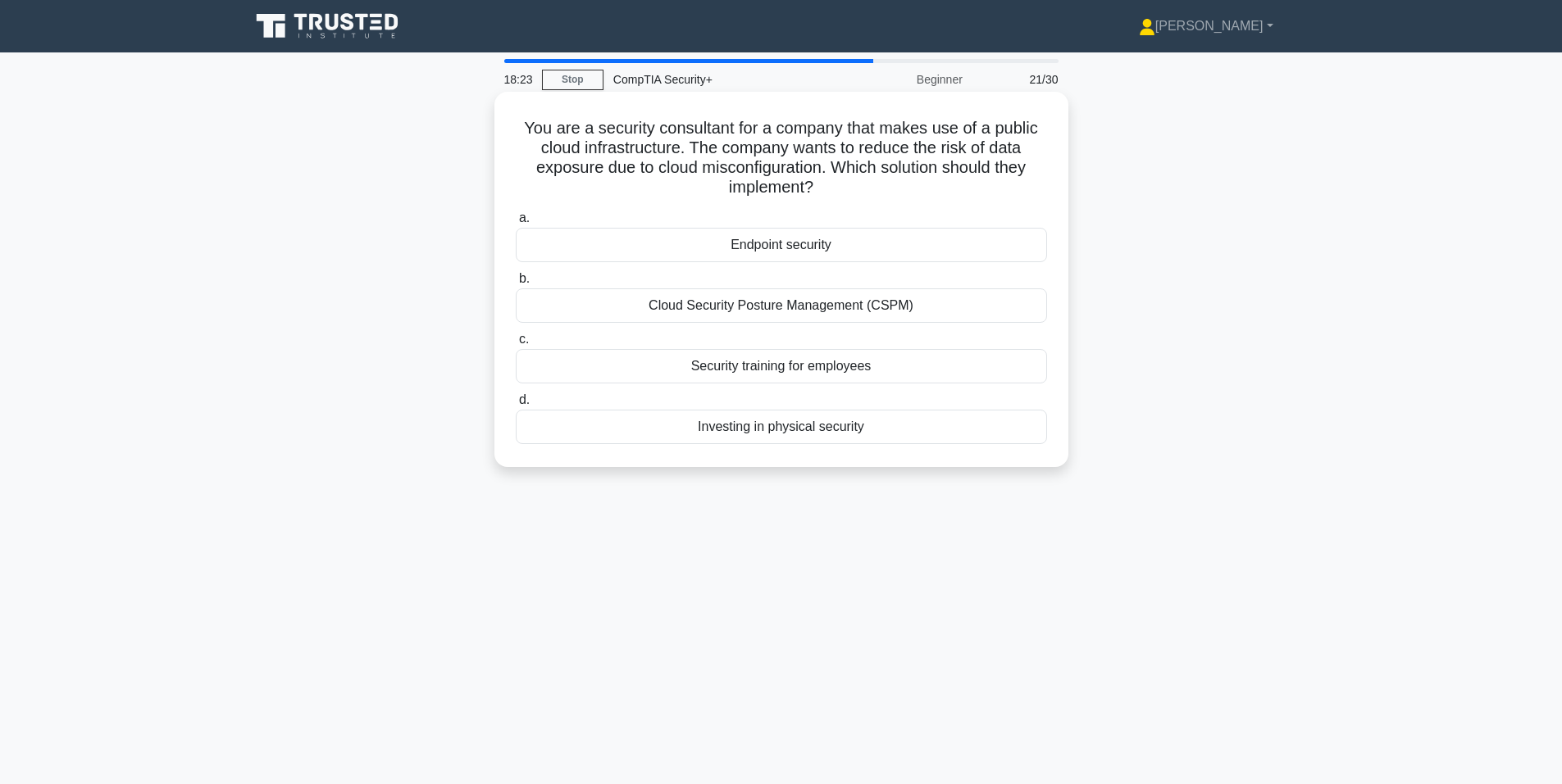
click at [612, 306] on div "Cloud Security Posture Management (CSPM)" at bounding box center [781, 306] width 531 height 35
click at [515, 284] on input "b. Cloud Security Posture Management (CSPM)" at bounding box center [515, 279] width 0 height 11
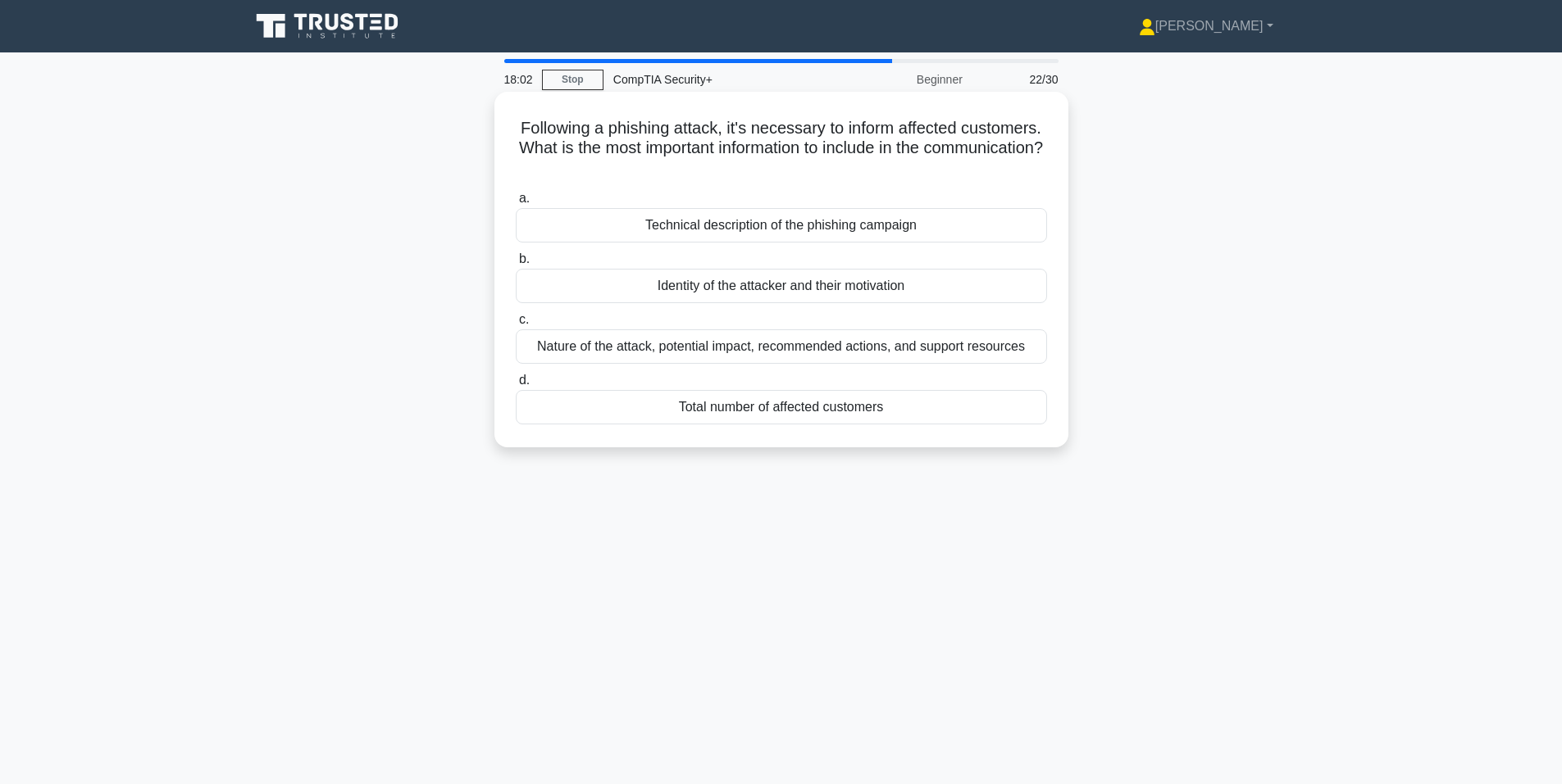
click at [798, 340] on div "Nature of the attack, potential impact, recommended actions, and support resour…" at bounding box center [781, 347] width 531 height 35
click at [515, 326] on input "c. Nature of the attack, potential impact, recommended actions, and support res…" at bounding box center [515, 320] width 0 height 11
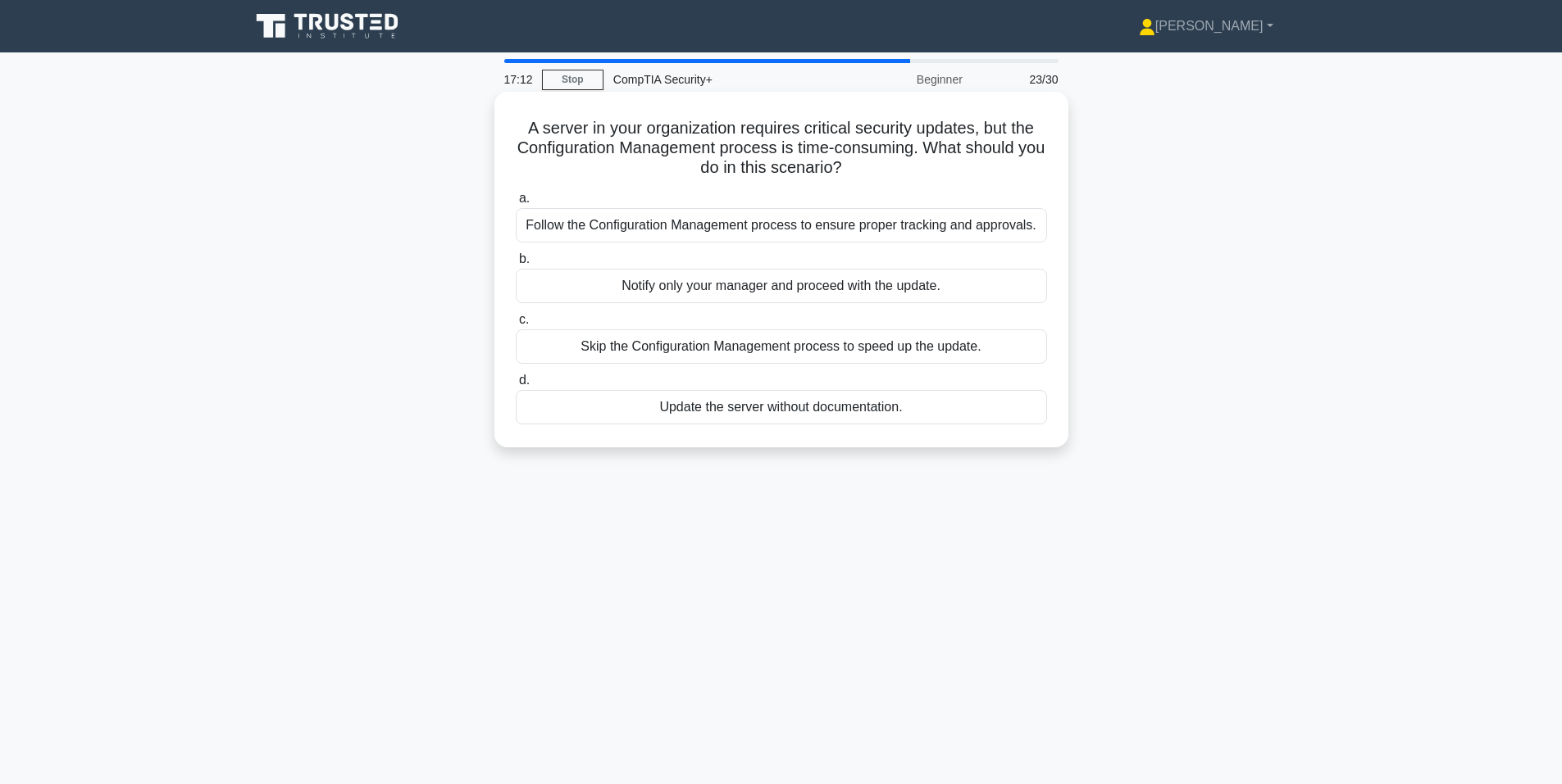
click at [558, 347] on div "Skip the Configuration Management process to speed up the update." at bounding box center [781, 347] width 531 height 35
click at [515, 326] on input "c. Skip the Configuration Management process to speed up the update." at bounding box center [515, 320] width 0 height 11
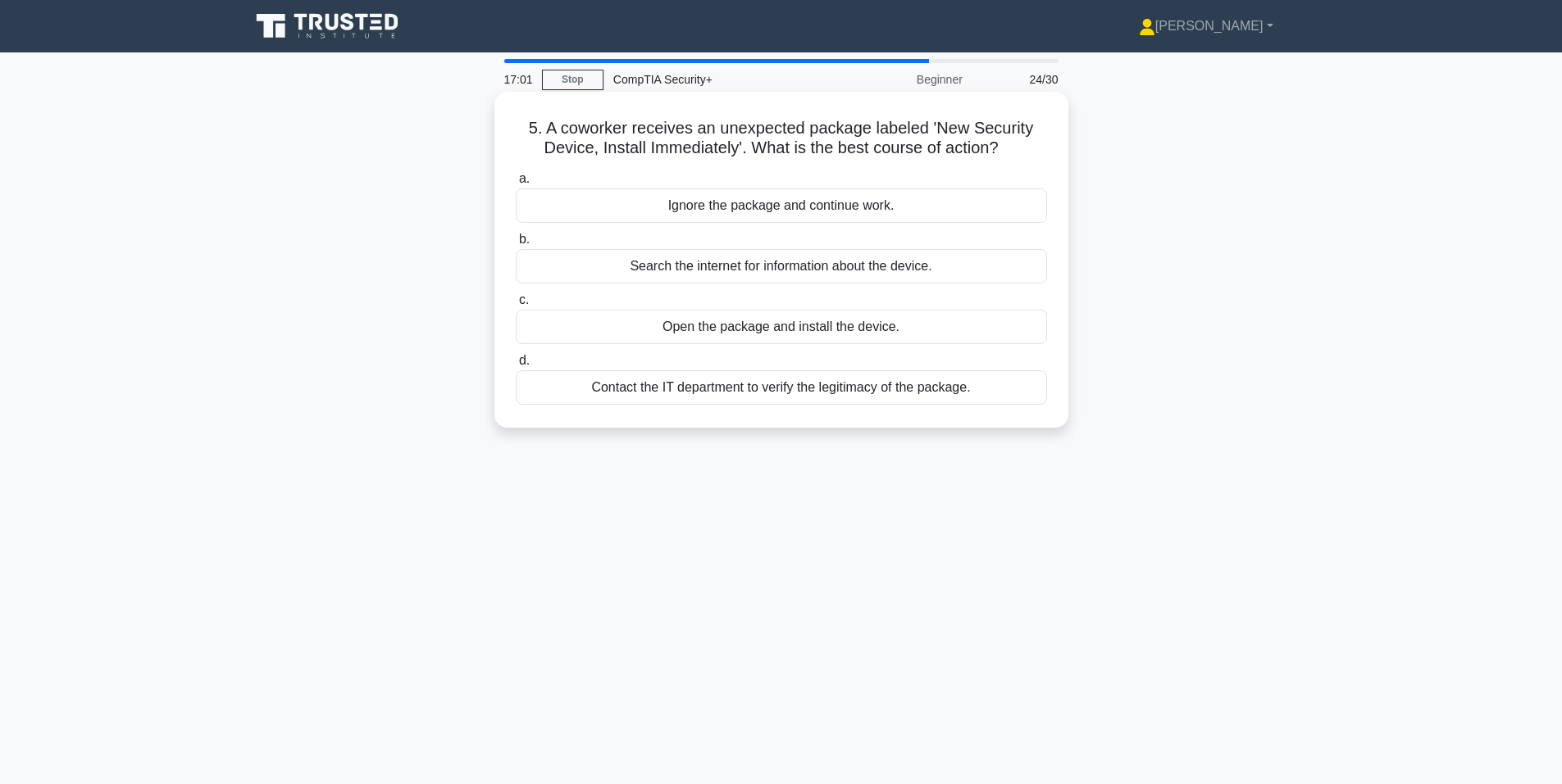
click at [661, 390] on div "Contact the IT department to verify the legitimacy of the package." at bounding box center [781, 387] width 531 height 35
click at [515, 366] on input "d. Contact the IT department to verify the legitimacy of the package." at bounding box center [515, 360] width 0 height 11
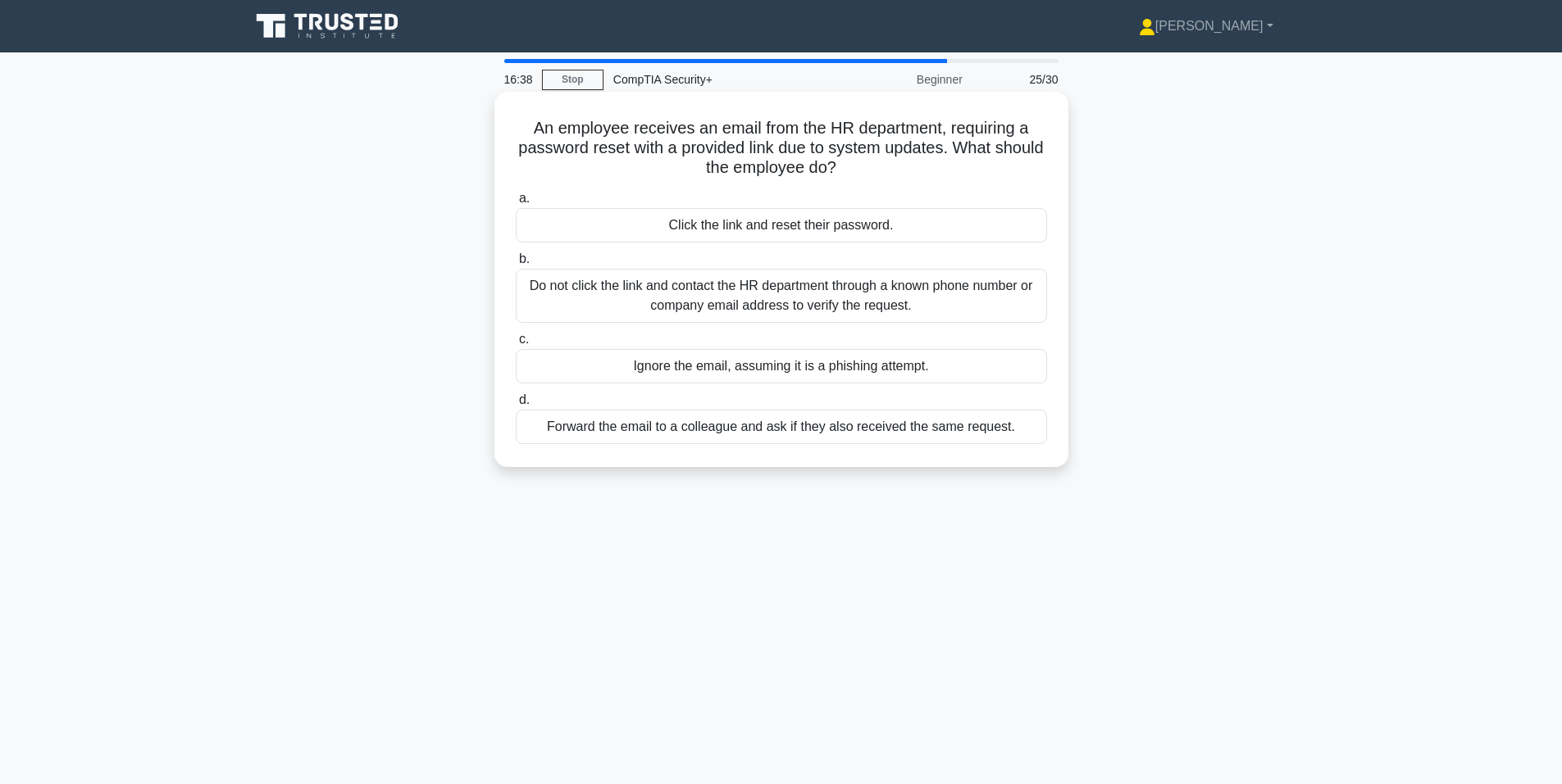
click at [761, 289] on div "Do not click the link and contact the HR department through a known phone numbe…" at bounding box center [781, 296] width 531 height 54
click at [515, 265] on input "b. Do not click the link and contact the HR department through a known phone nu…" at bounding box center [515, 259] width 0 height 11
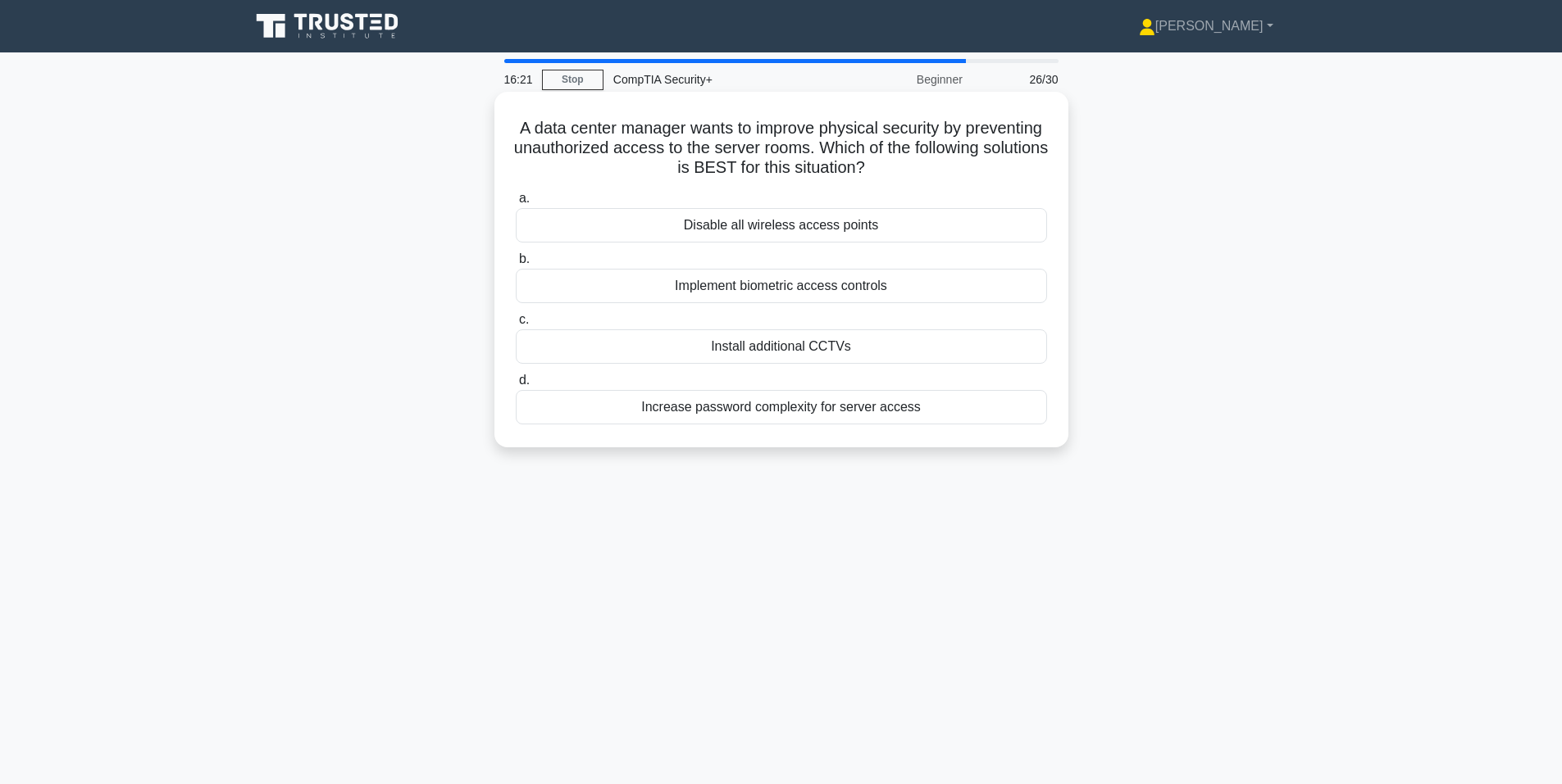
click at [762, 281] on div "Implement biometric access controls" at bounding box center [781, 286] width 531 height 35
click at [515, 265] on input "b. Implement biometric access controls" at bounding box center [515, 259] width 0 height 11
click at [638, 413] on div "Implementing additional data protection measures and user training" at bounding box center [781, 407] width 531 height 35
click at [515, 386] on input "d. Implementing additional data protection measures and user training" at bounding box center [515, 380] width 0 height 11
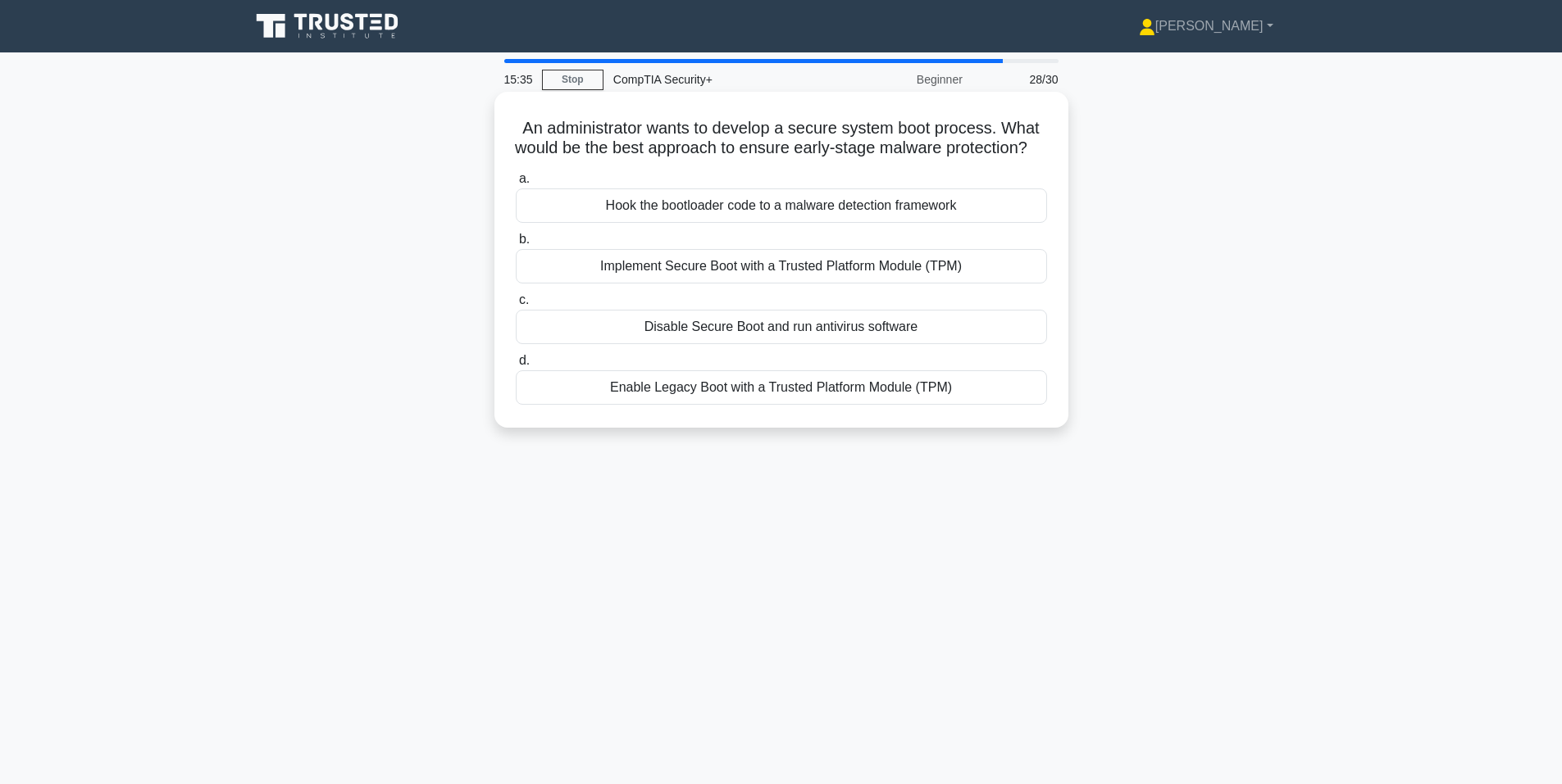
click at [549, 284] on div "Implement Secure Boot with a Trusted Platform Module (TPM)" at bounding box center [781, 266] width 531 height 35
click at [515, 245] on input "b. Implement Secure Boot with a Trusted Platform Module (TPM)" at bounding box center [515, 239] width 0 height 11
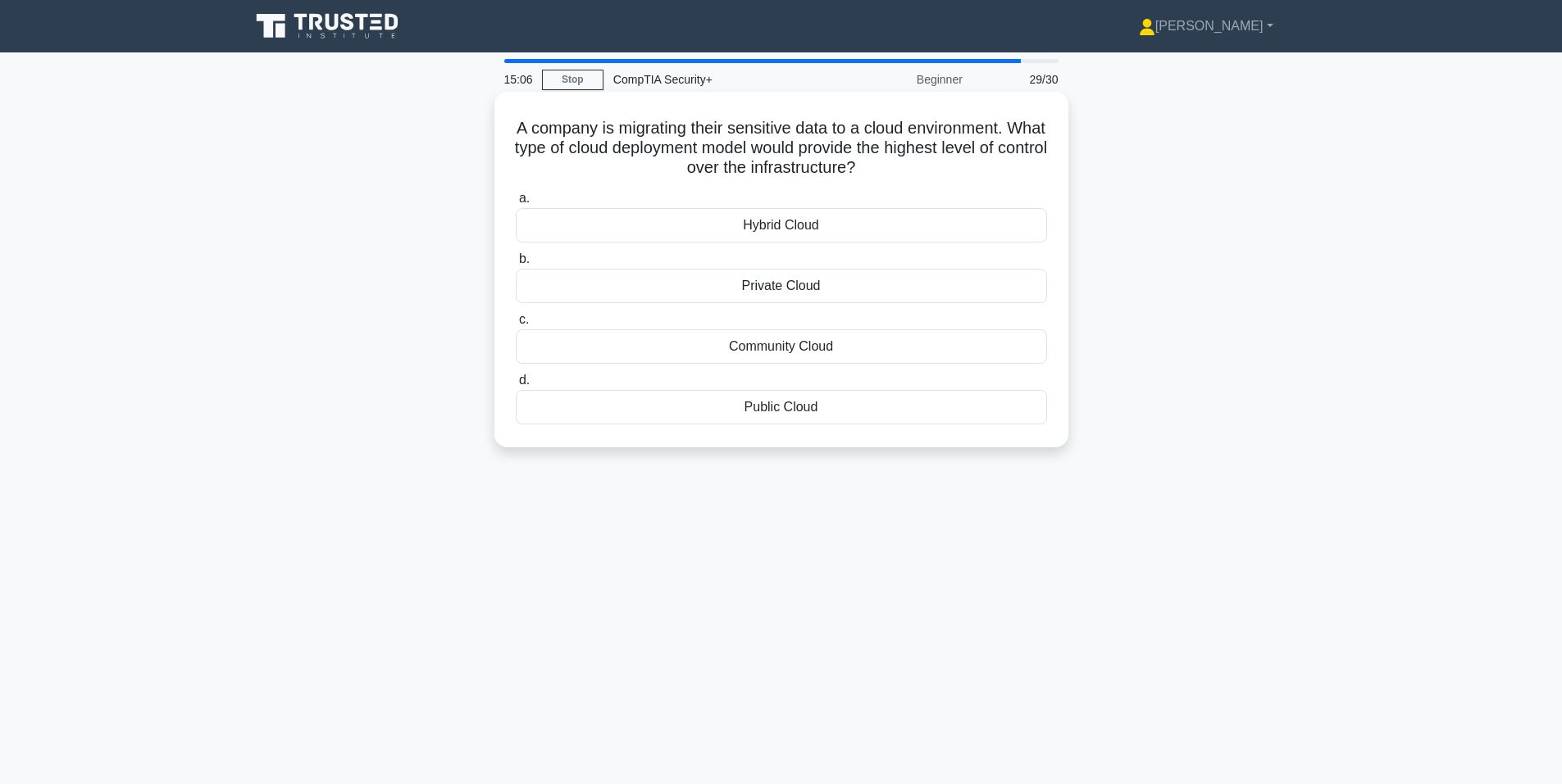
click at [743, 285] on div "Private Cloud" at bounding box center [781, 286] width 531 height 35
click at [515, 265] on input "b. Private Cloud" at bounding box center [515, 259] width 0 height 11
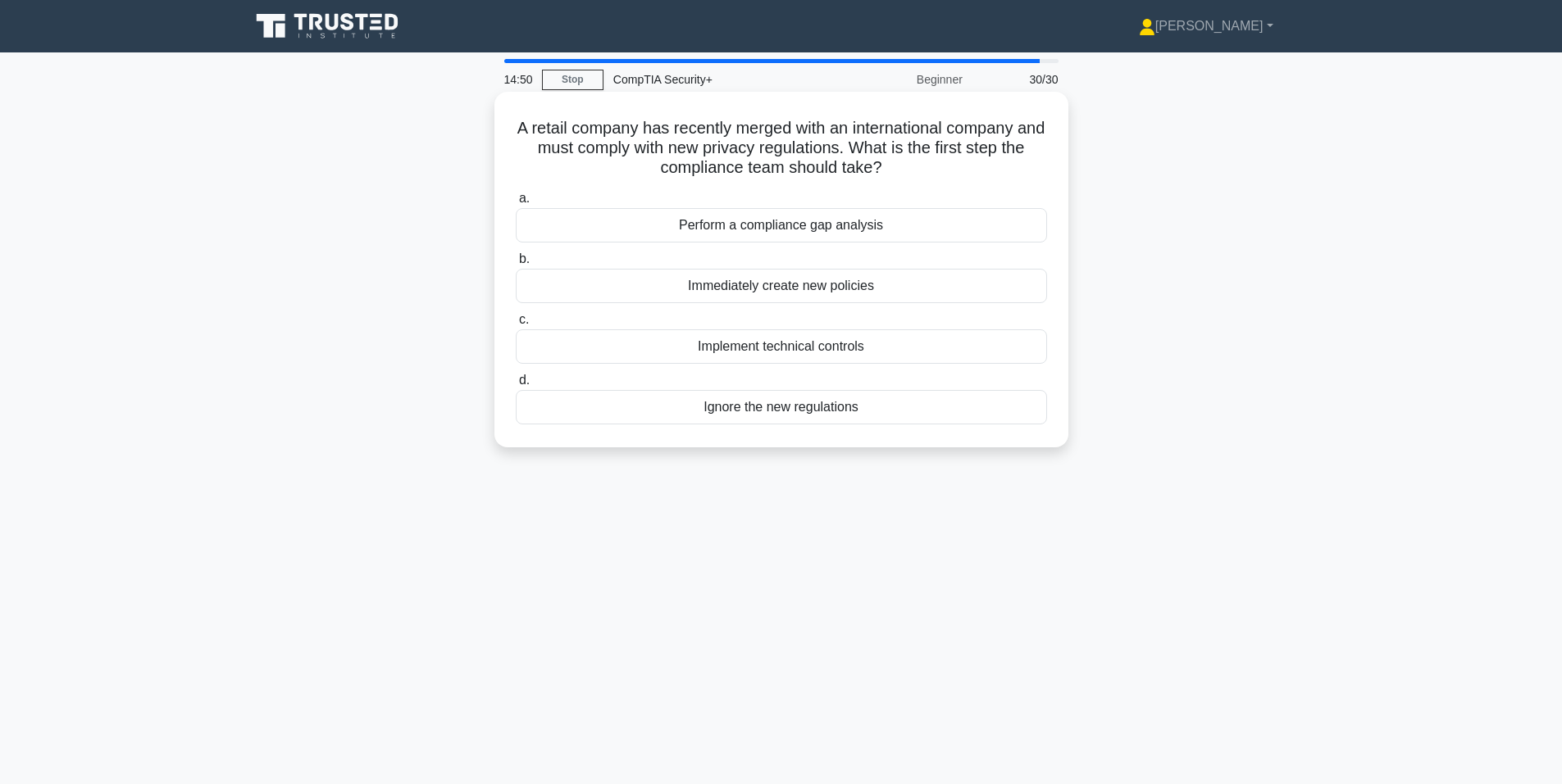
click at [645, 229] on div "Perform a compliance gap analysis" at bounding box center [781, 225] width 531 height 35
click at [515, 204] on input "a. Perform a compliance gap analysis" at bounding box center [515, 199] width 0 height 11
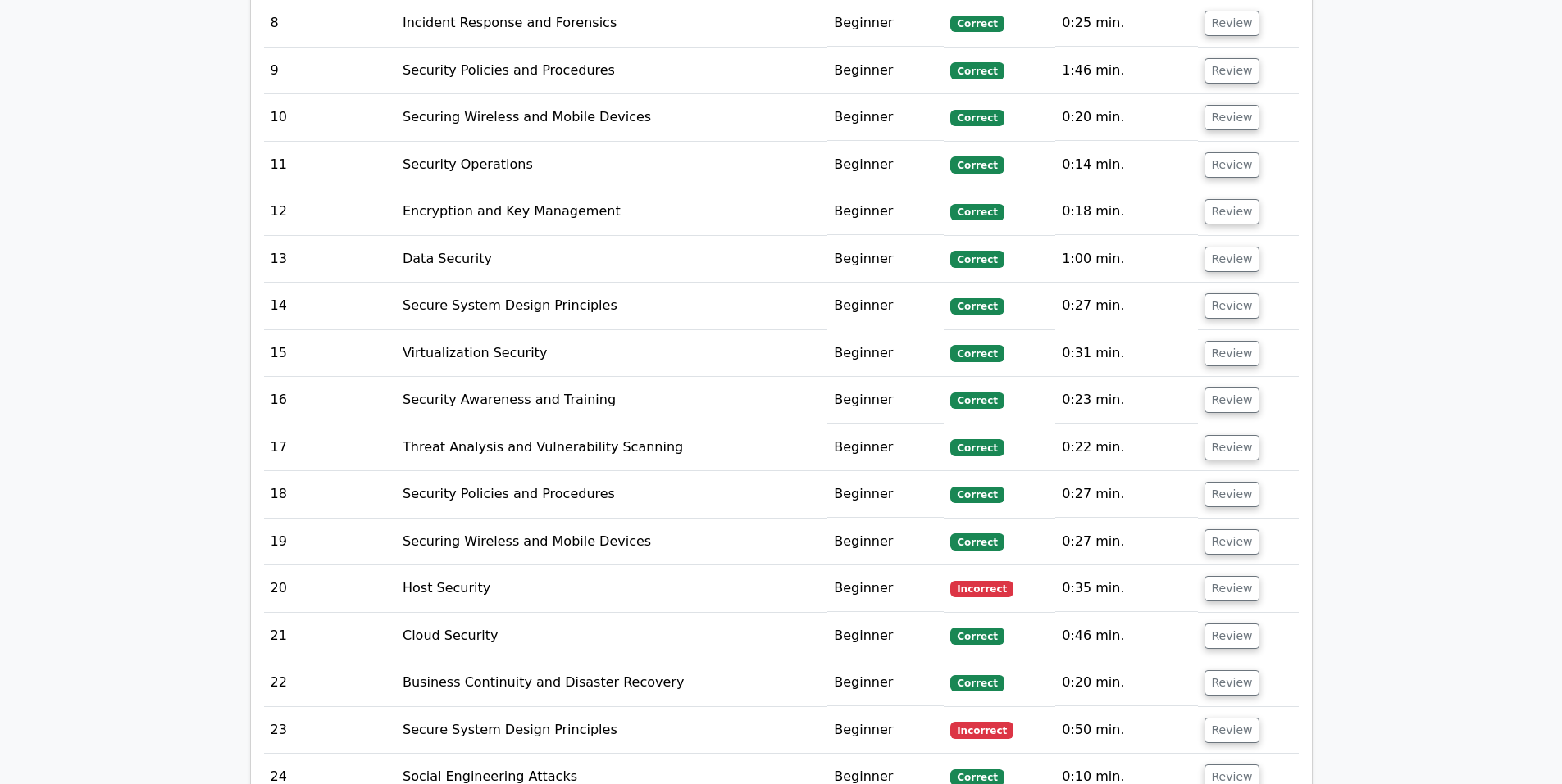
scroll to position [2217, 0]
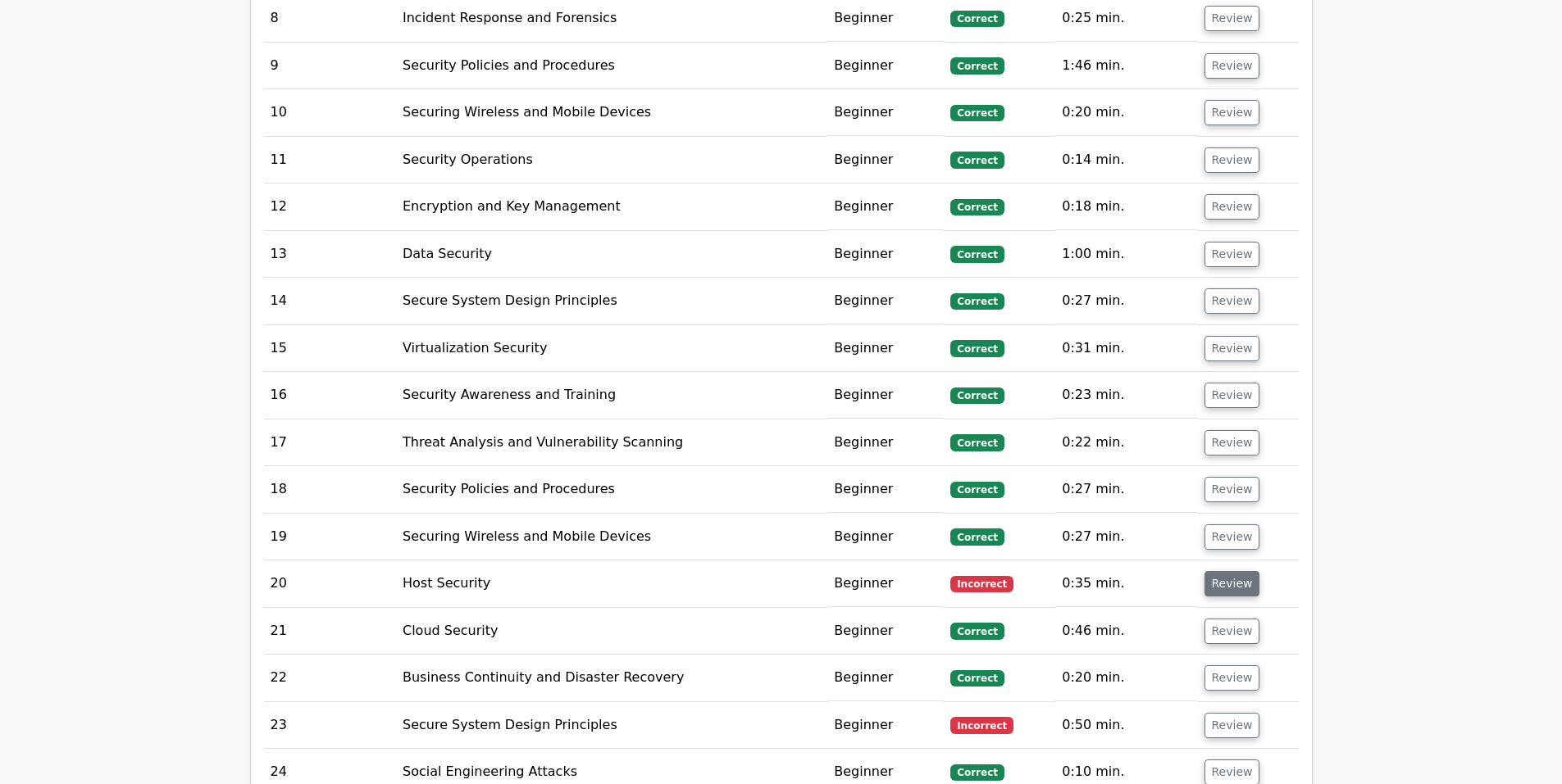
click at [1214, 571] on button "Review" at bounding box center [1232, 584] width 56 height 26
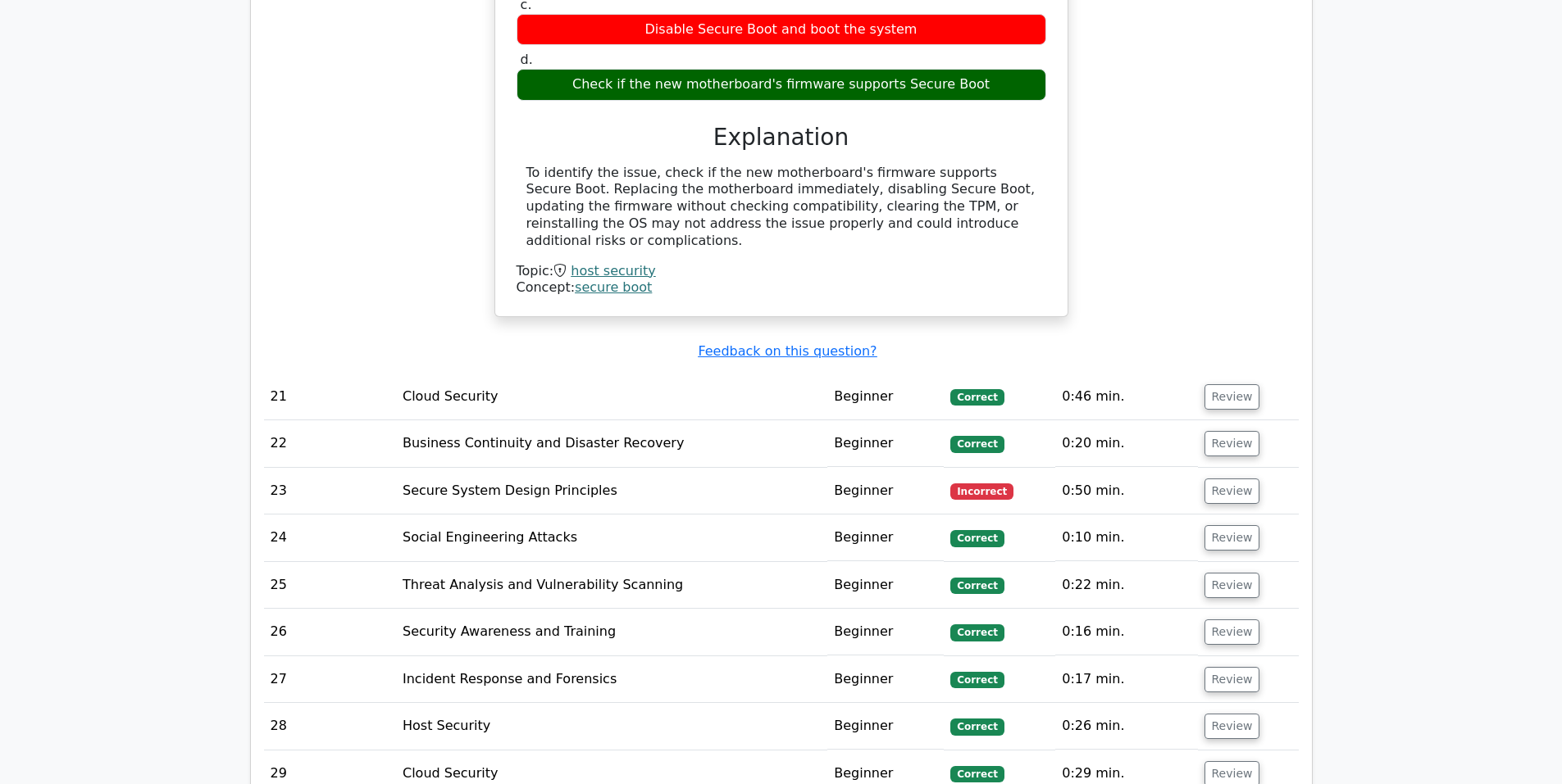
scroll to position [3035, 0]
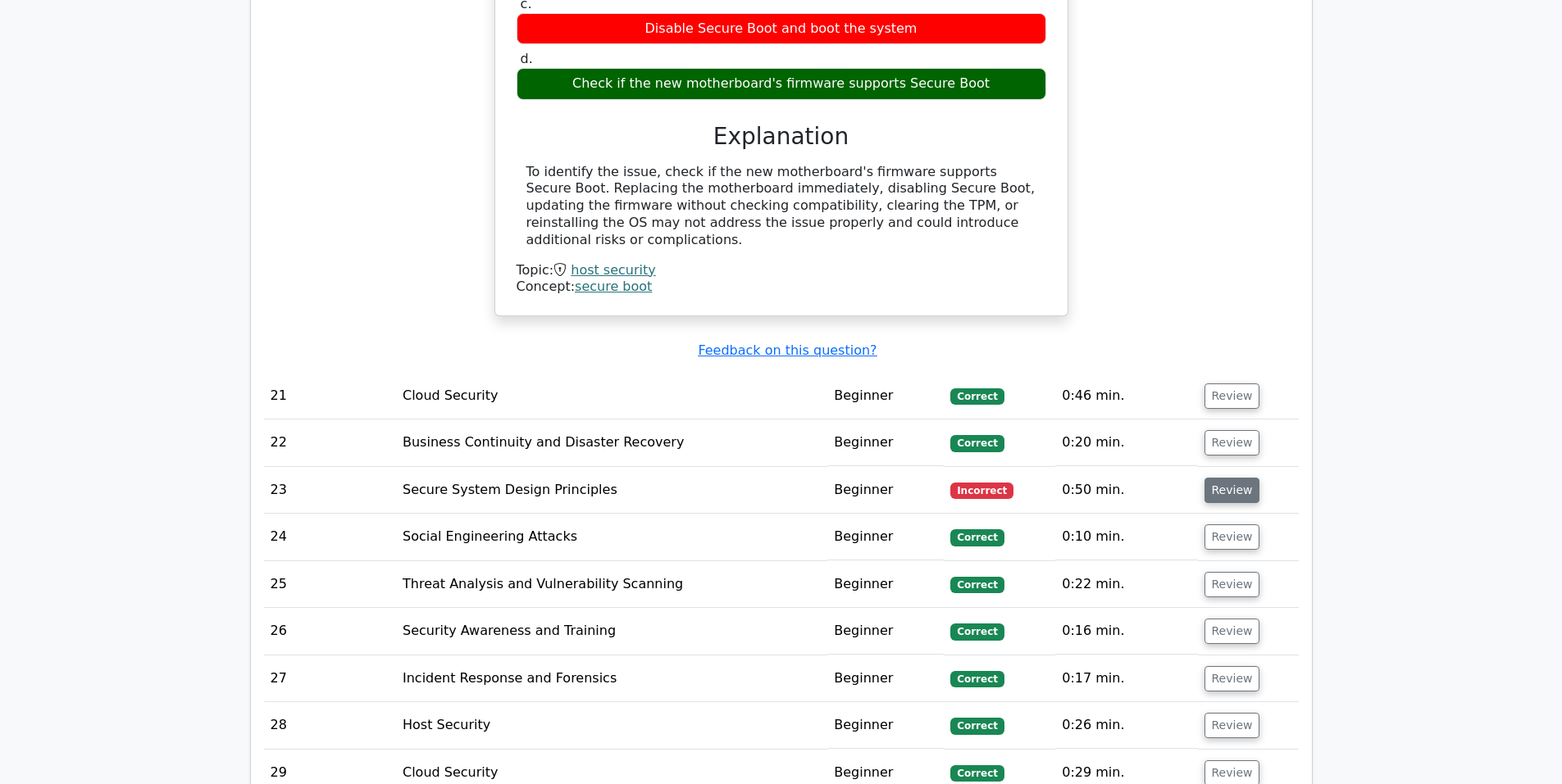
click at [1218, 478] on button "Review" at bounding box center [1232, 491] width 56 height 26
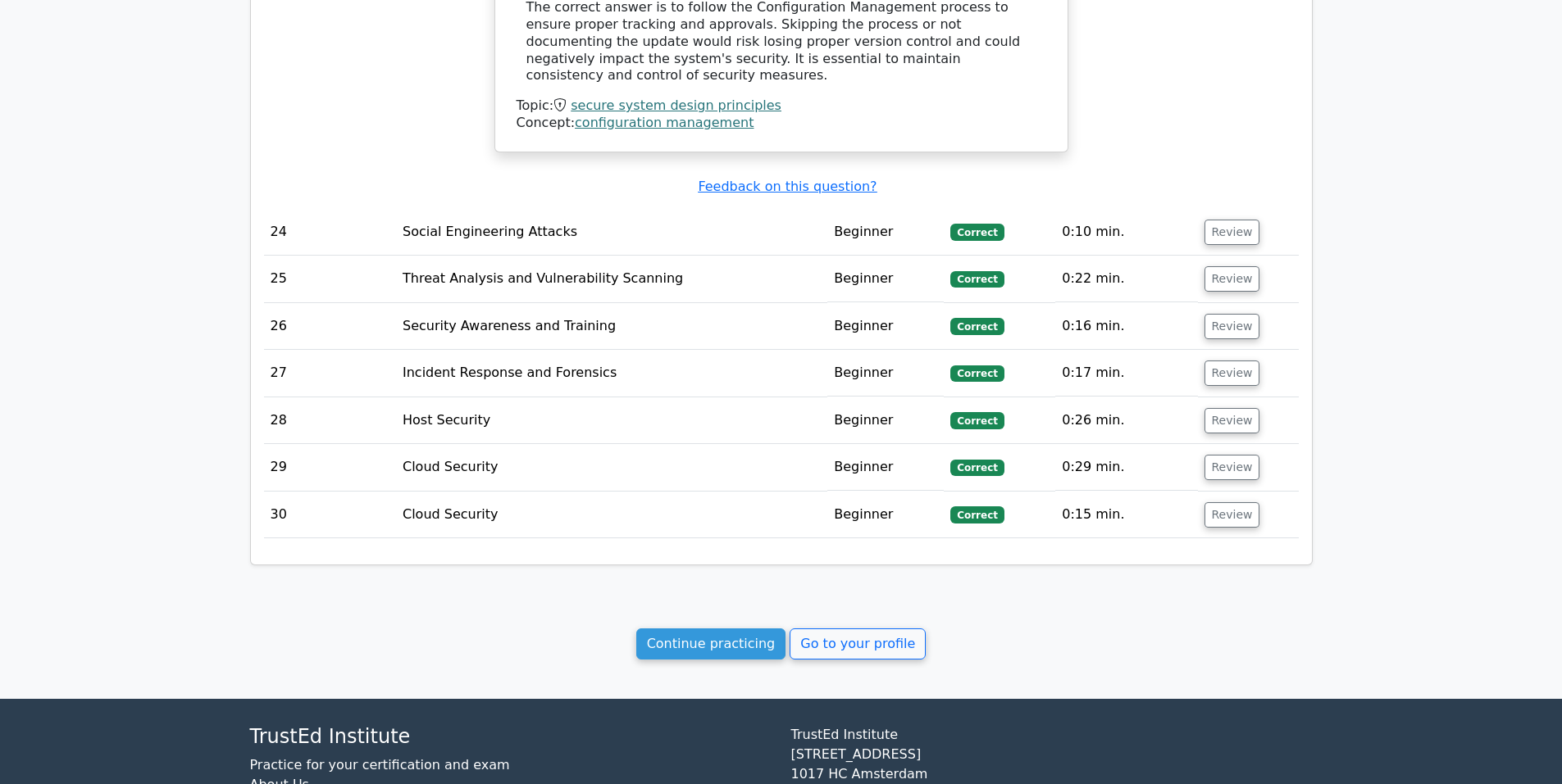
scroll to position [3992, 0]
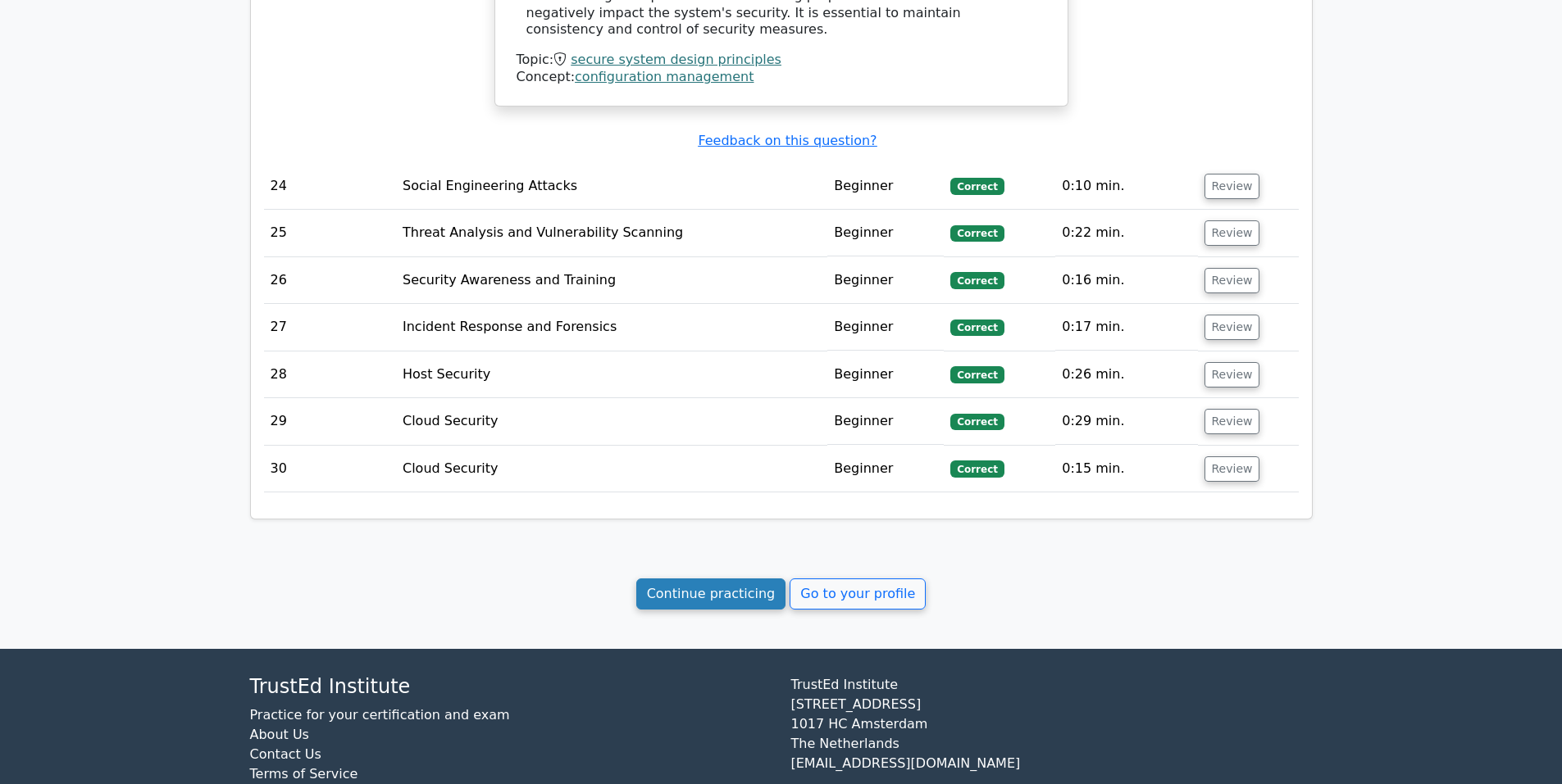
click at [735, 579] on link "Continue practicing" at bounding box center [711, 594] width 150 height 31
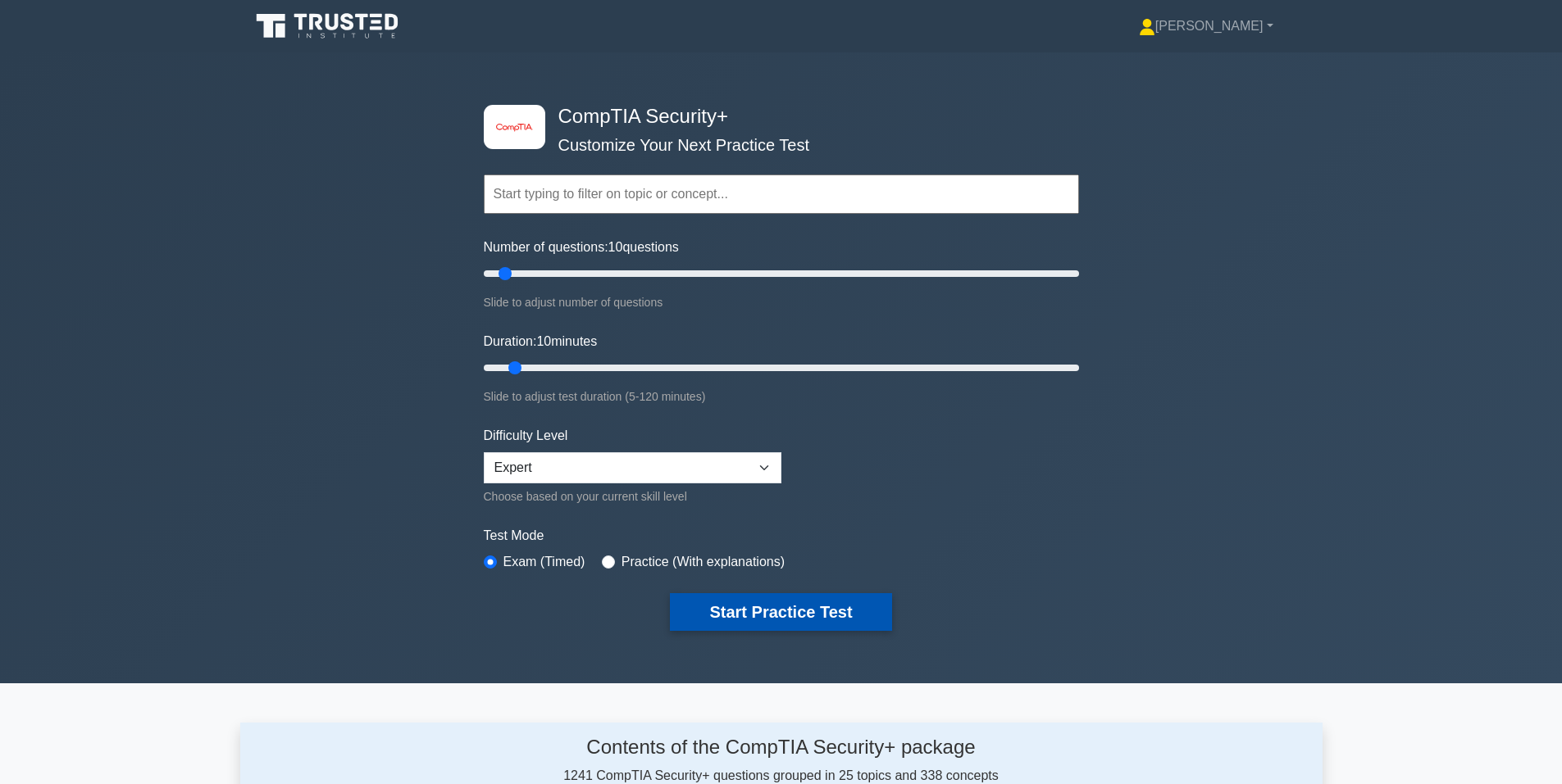
click at [813, 614] on button "Start Practice Test" at bounding box center [780, 613] width 221 height 38
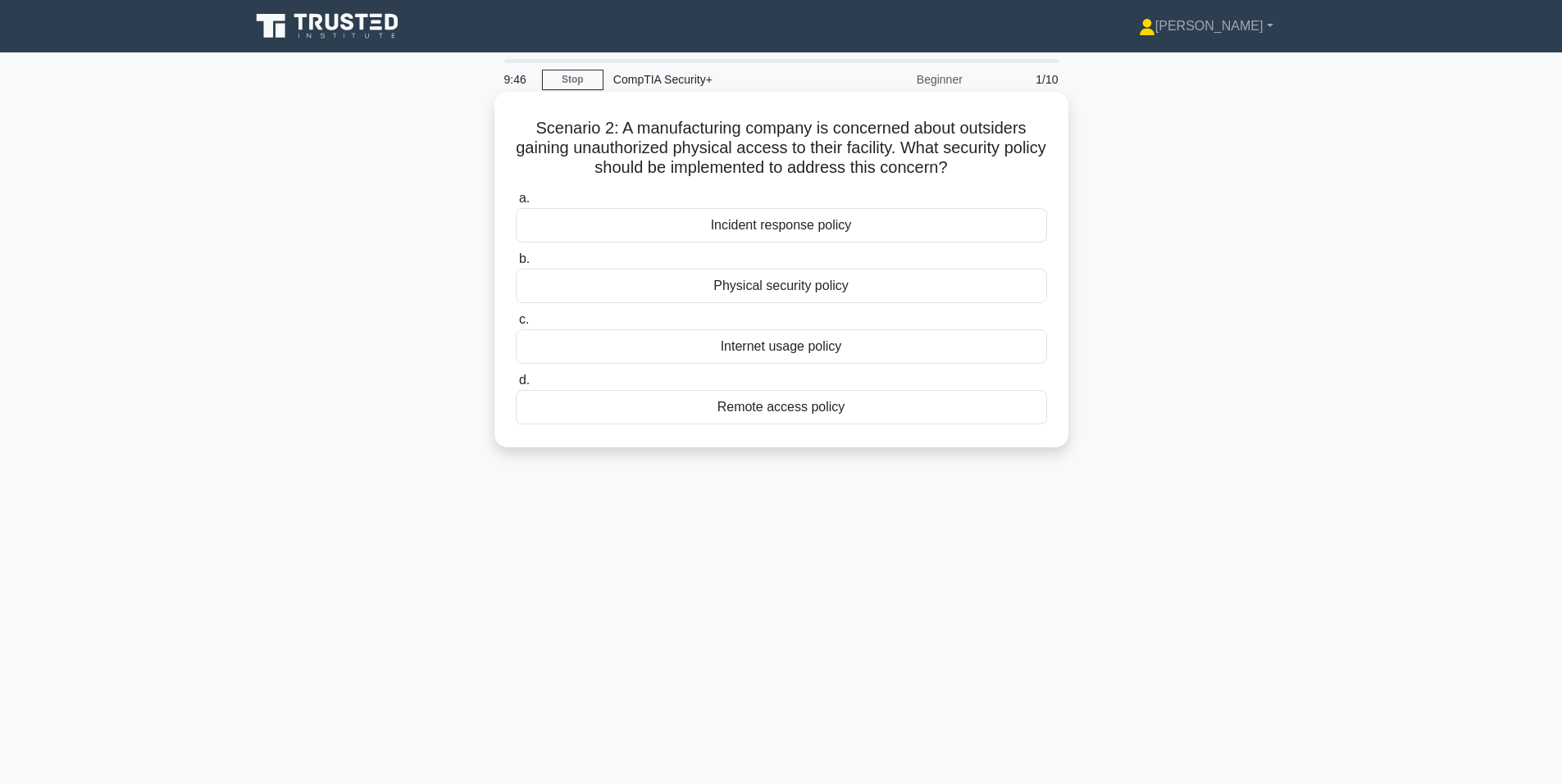
click at [656, 289] on div "Physical security policy" at bounding box center [781, 286] width 531 height 35
click at [515, 265] on input "b. Physical security policy" at bounding box center [515, 259] width 0 height 11
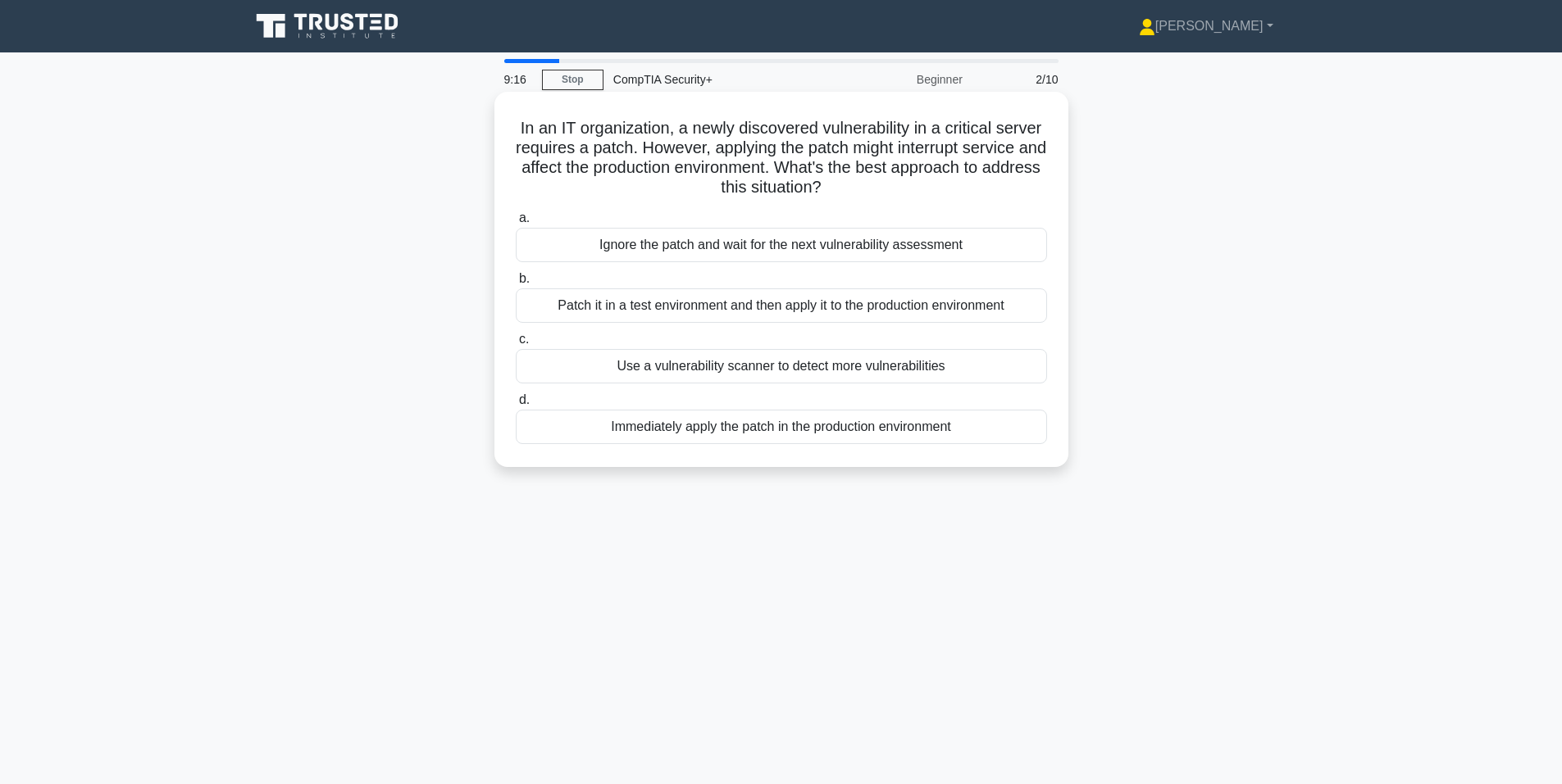
click at [573, 307] on div "Patch it in a test environment and then apply it to the production environment" at bounding box center [781, 306] width 531 height 35
click at [515, 284] on input "b. Patch it in a test environment and then apply it to the production environme…" at bounding box center [515, 279] width 0 height 11
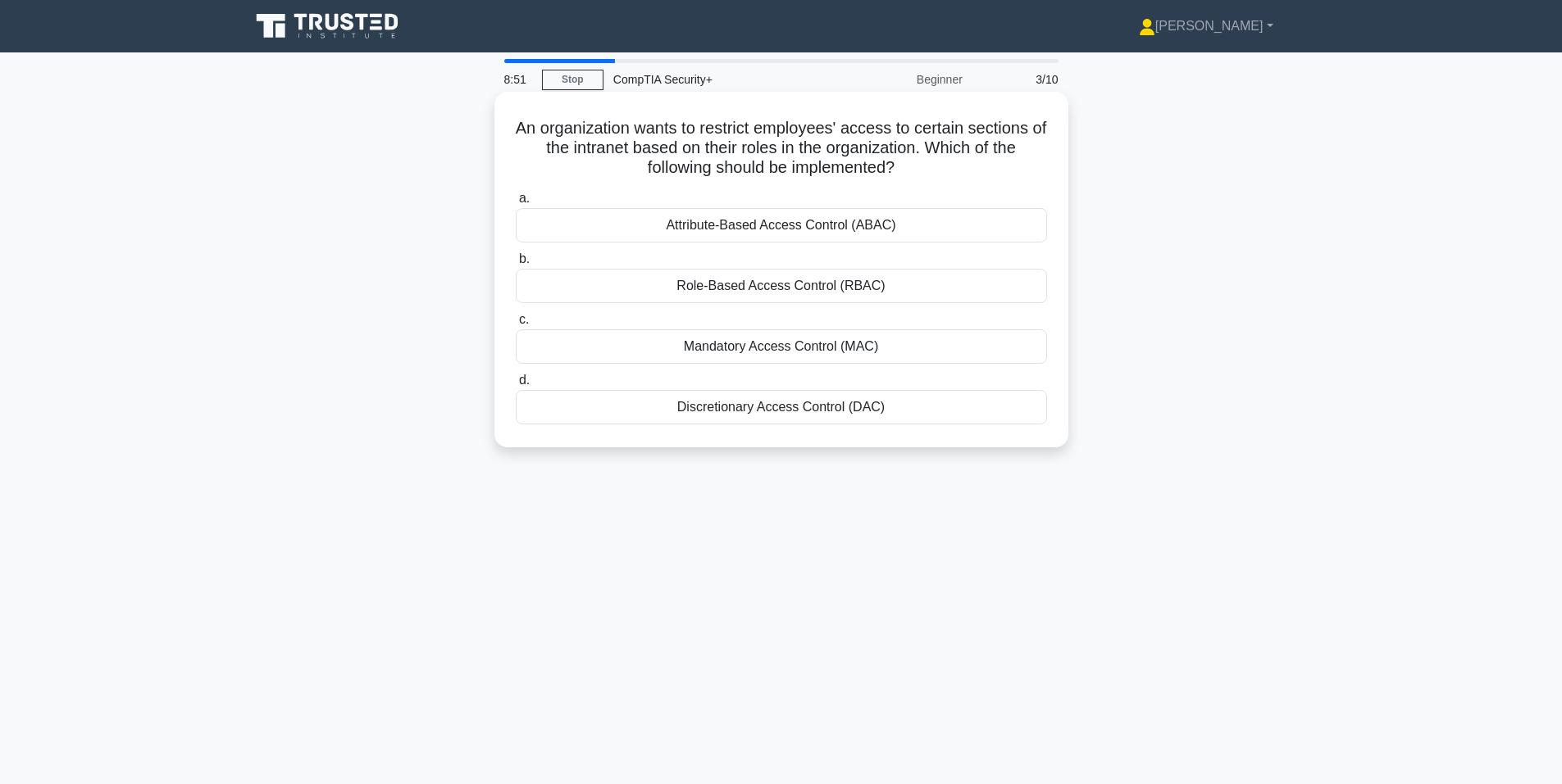
click at [693, 282] on div "Role-Based Access Control (RBAC)" at bounding box center [781, 286] width 531 height 35
click at [515, 265] on input "b. Role-Based Access Control (RBAC)" at bounding box center [515, 259] width 0 height 11
click at [597, 414] on div "Enable Secure Boot in [GEOGRAPHIC_DATA]" at bounding box center [781, 407] width 531 height 35
click at [515, 386] on input "d. Enable Secure Boot in [GEOGRAPHIC_DATA]" at bounding box center [515, 380] width 0 height 11
click at [668, 219] on div "Contain the breach and secure the affected system." at bounding box center [781, 225] width 531 height 35
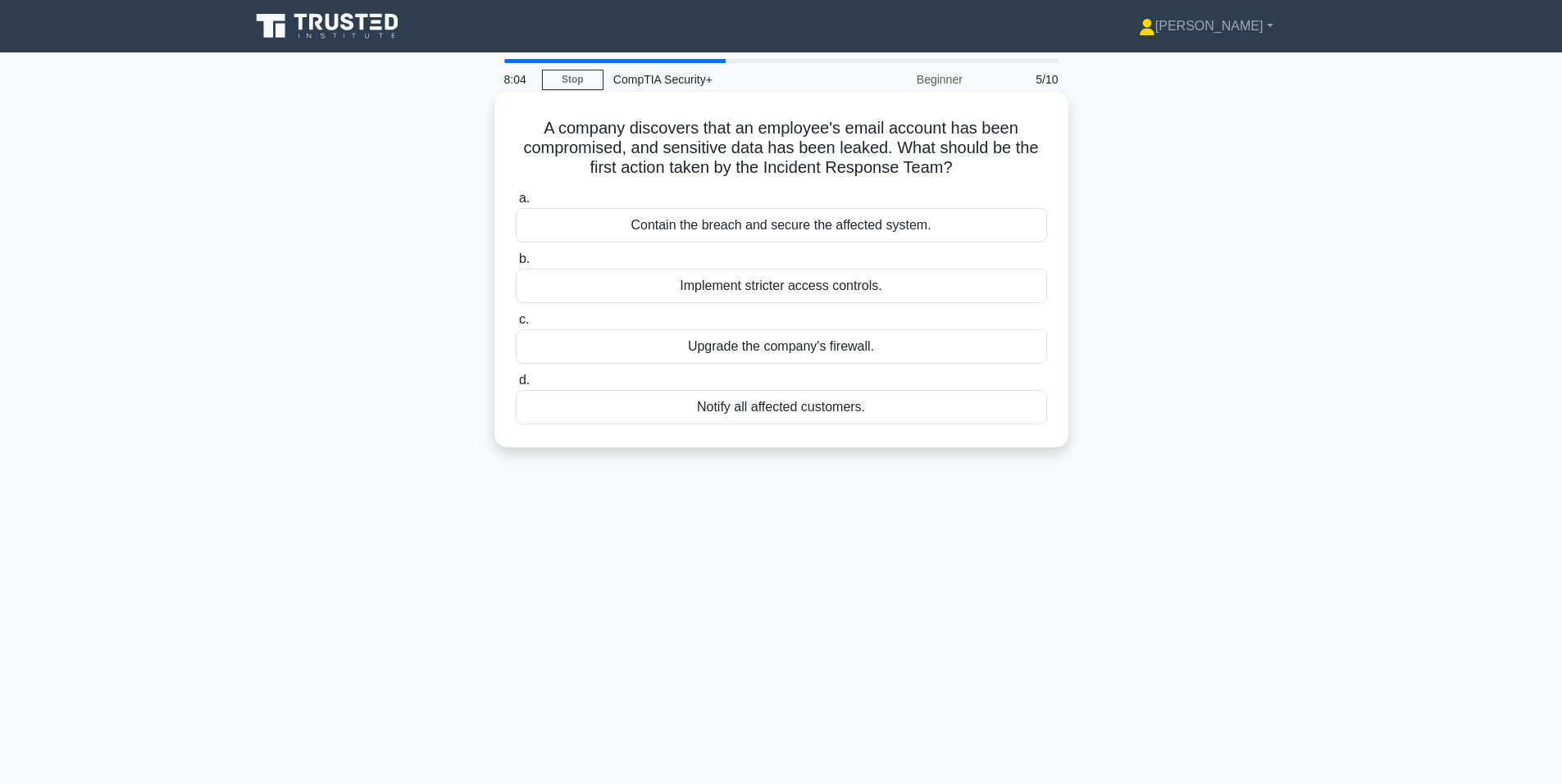
click at [515, 204] on input "a. Contain the breach and secure the affected system." at bounding box center [515, 199] width 0 height 11
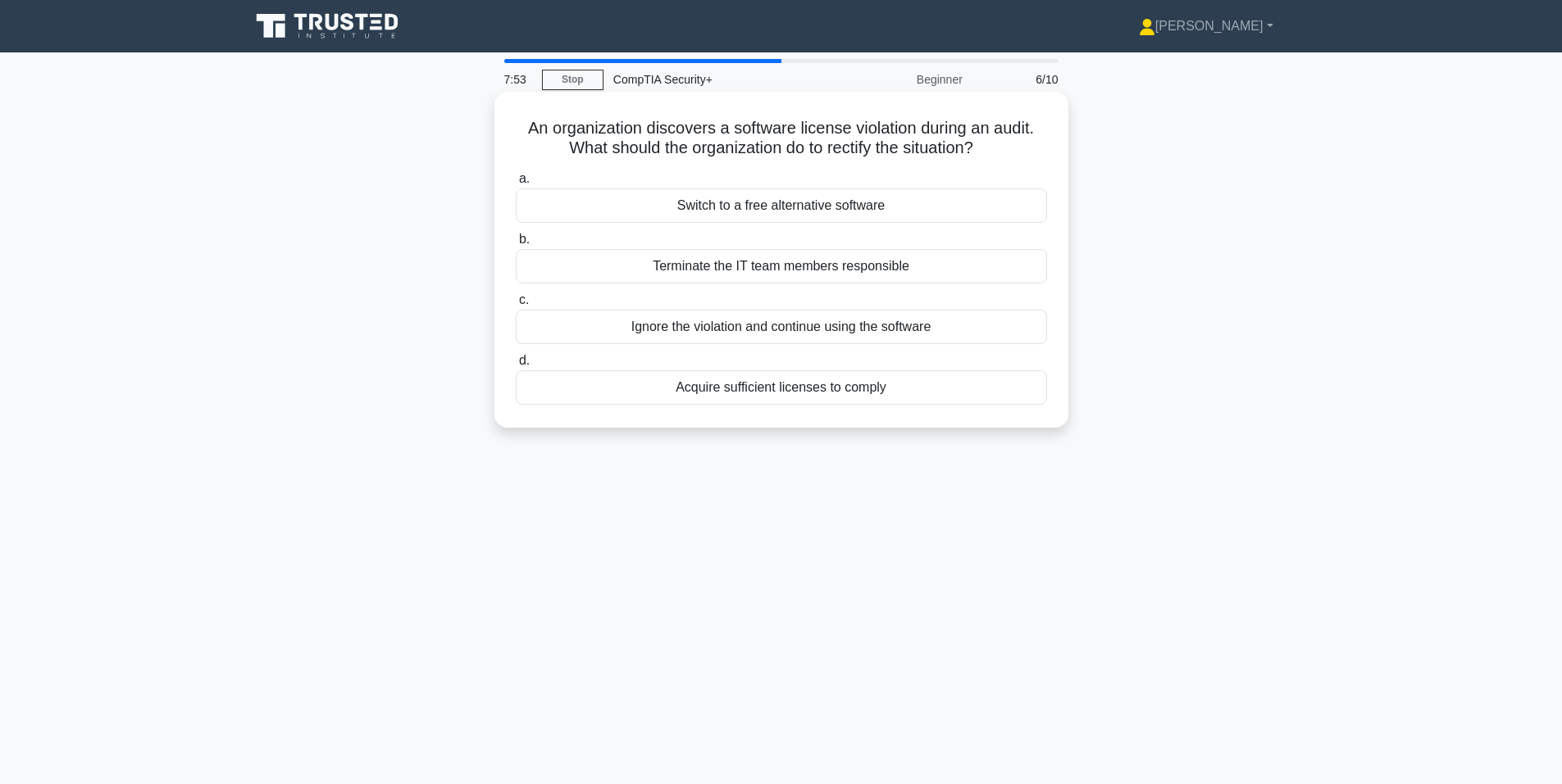
click at [656, 390] on div "Acquire sufficient licenses to comply" at bounding box center [781, 387] width 531 height 35
click at [515, 366] on input "d. Acquire sufficient licenses to comply" at bounding box center [515, 360] width 0 height 11
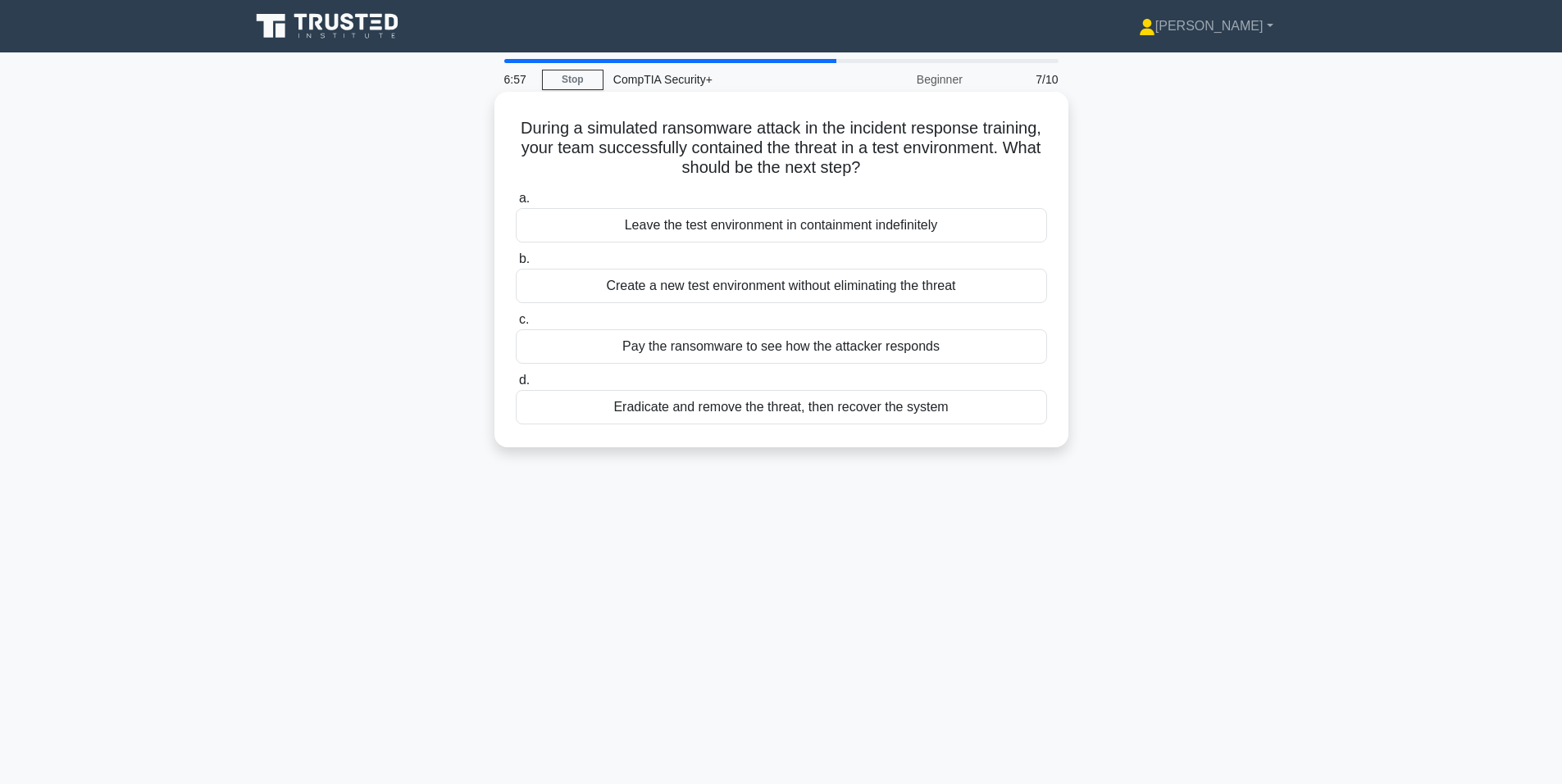
click at [605, 411] on div "Eradicate and remove the threat, then recover the system" at bounding box center [781, 407] width 531 height 35
click at [515, 386] on input "d. Eradicate and remove the threat, then recover the system" at bounding box center [515, 380] width 0 height 11
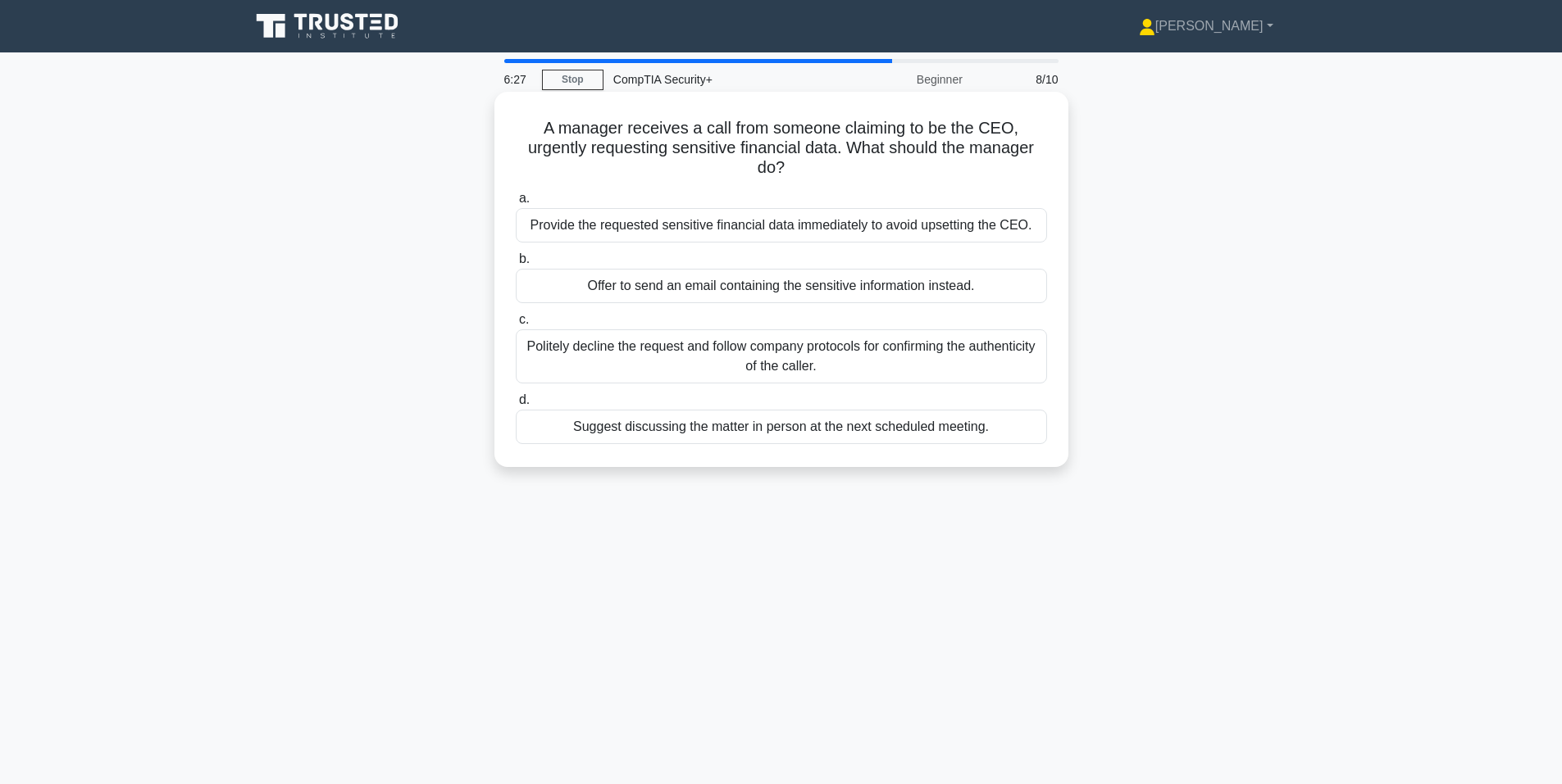
click at [540, 354] on div "Politely decline the request and follow company protocols for confirming the au…" at bounding box center [781, 357] width 531 height 54
click at [515, 326] on input "c. Politely decline the request and follow company protocols for confirming the…" at bounding box center [515, 320] width 0 height 11
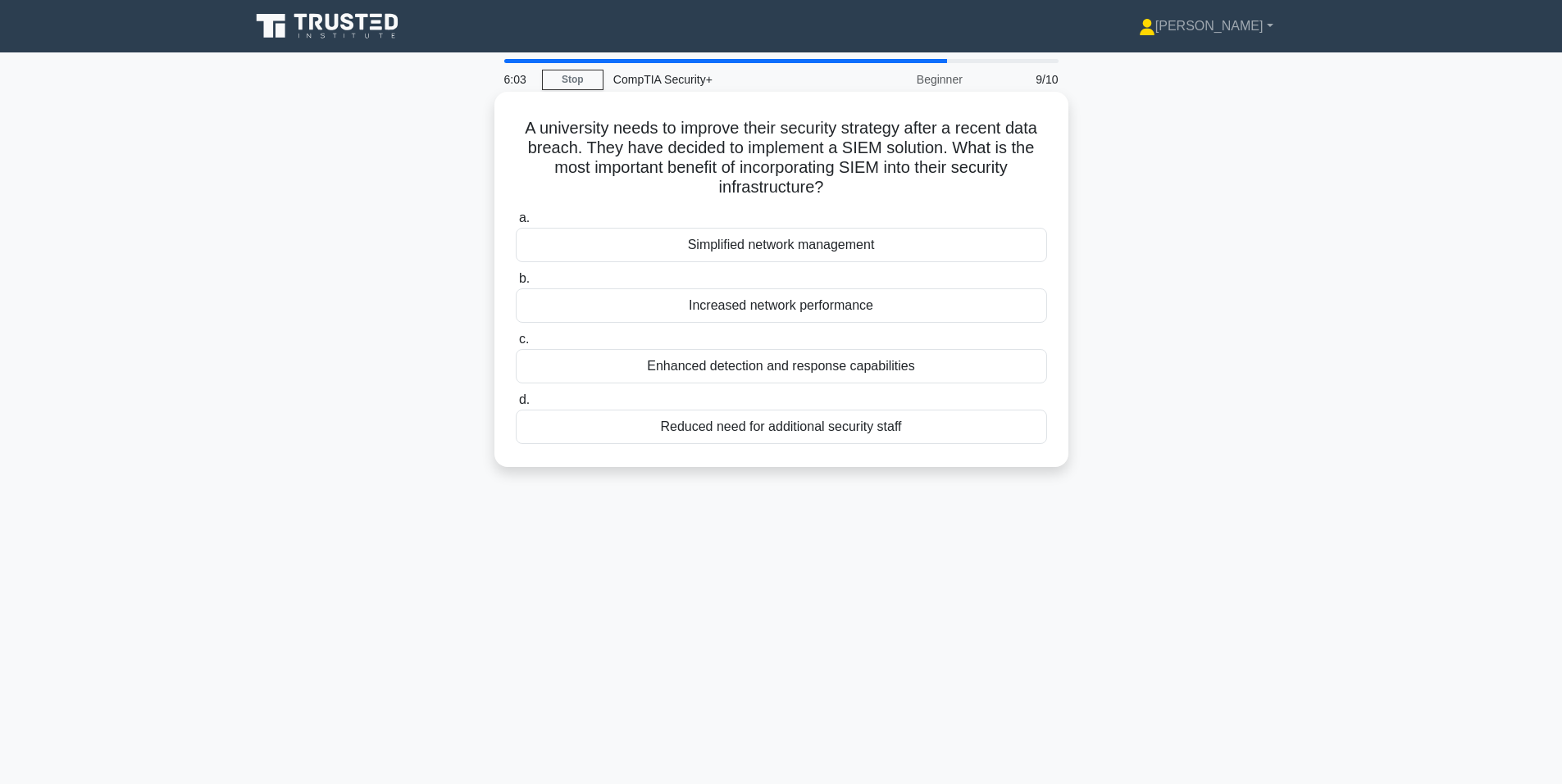
click at [535, 372] on div "Enhanced detection and response capabilities" at bounding box center [781, 366] width 531 height 35
click at [515, 345] on input "c. Enhanced detection and response capabilities" at bounding box center [515, 340] width 0 height 11
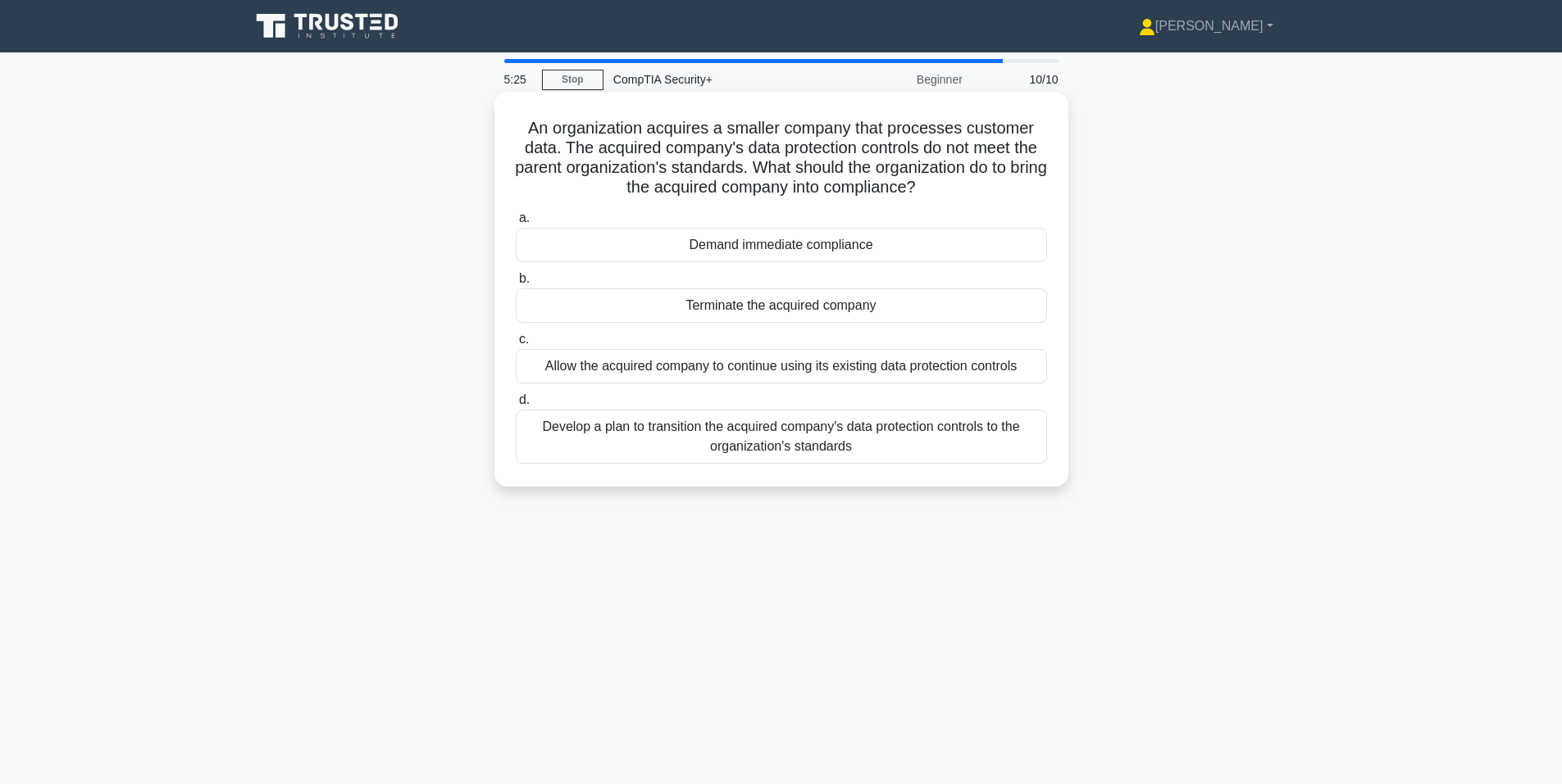
click at [600, 426] on div "Develop a plan to transition the acquired company's data protection controls to…" at bounding box center [781, 437] width 531 height 54
click at [515, 406] on input "d. Develop a plan to transition the acquired company's data protection controls…" at bounding box center [515, 400] width 0 height 11
